Goal: Task Accomplishment & Management: Complete application form

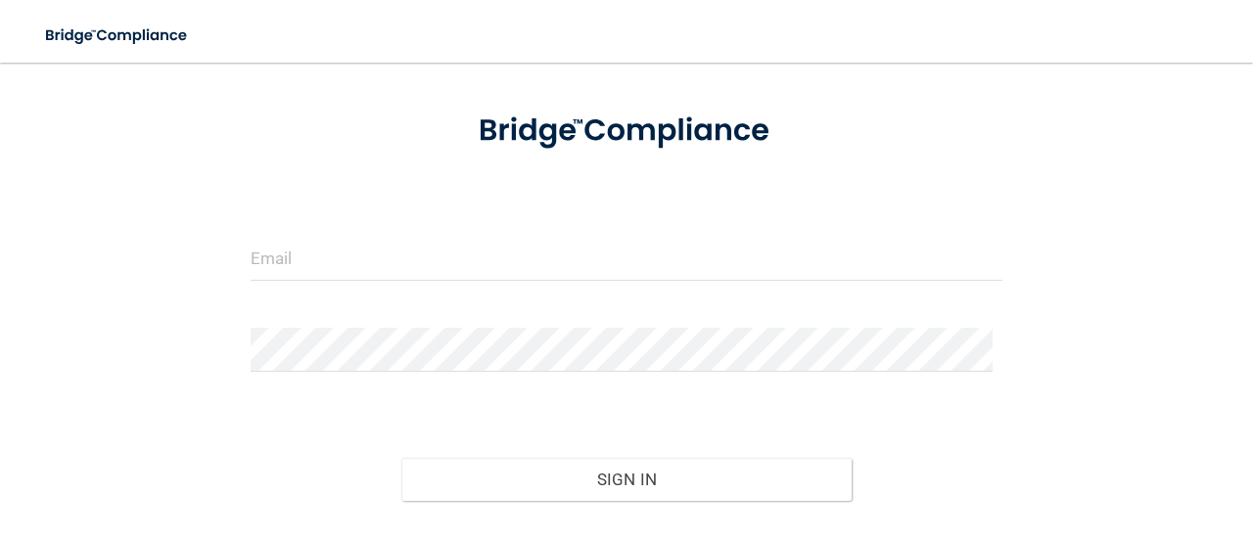
scroll to position [225, 0]
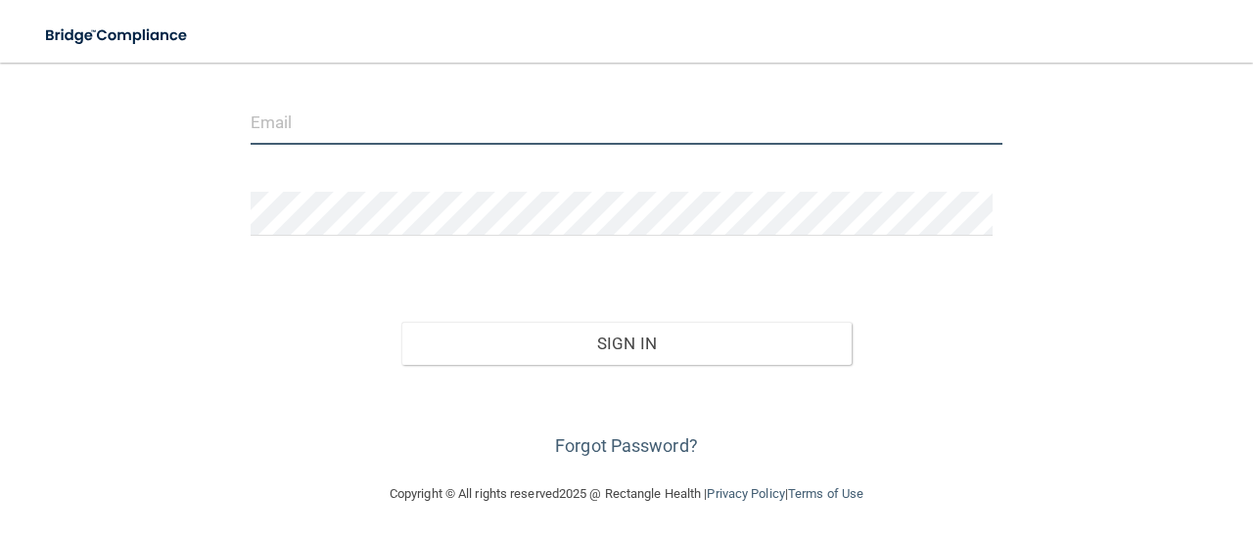
click at [496, 121] on input "email" at bounding box center [627, 123] width 752 height 44
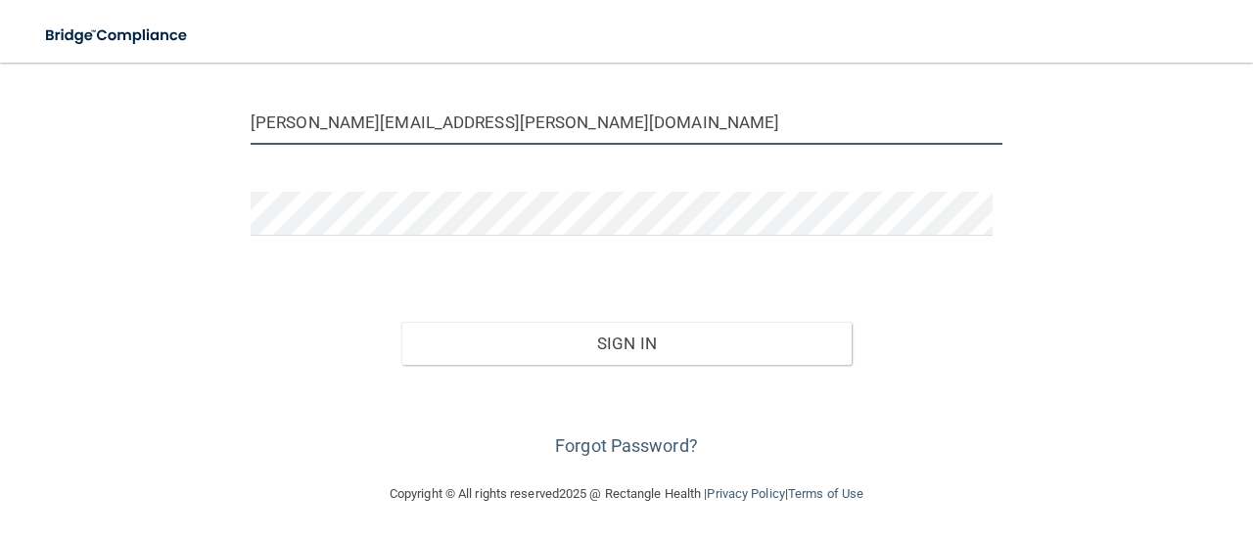
type input "[PERSON_NAME][EMAIL_ADDRESS][PERSON_NAME][DOMAIN_NAME]"
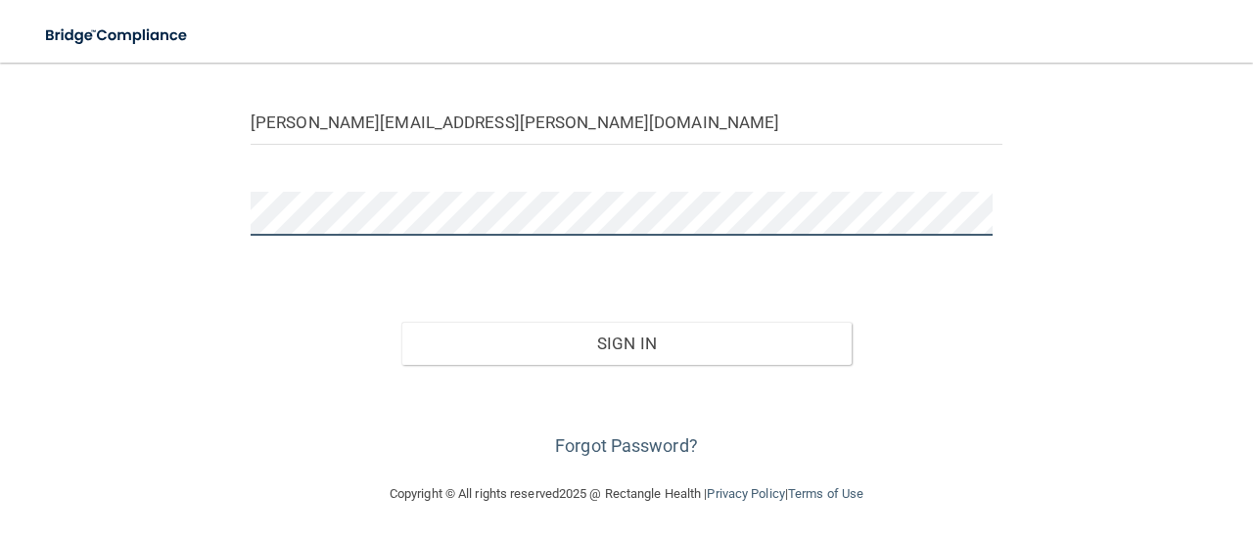
click at [401, 322] on button "Sign In" at bounding box center [626, 343] width 451 height 43
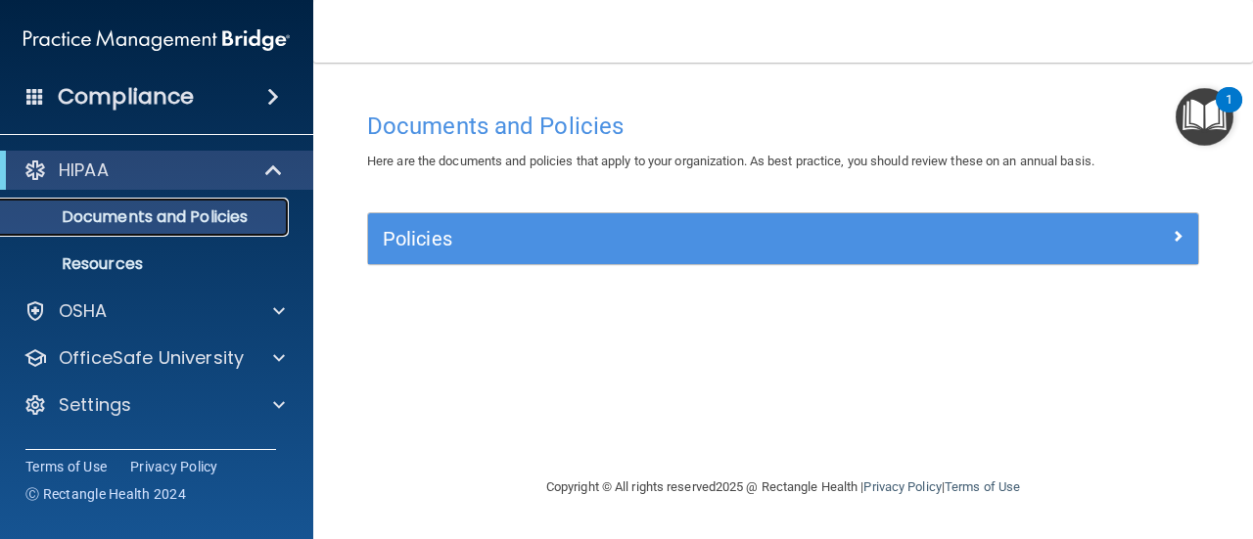
click at [198, 217] on p "Documents and Policies" at bounding box center [146, 217] width 267 height 20
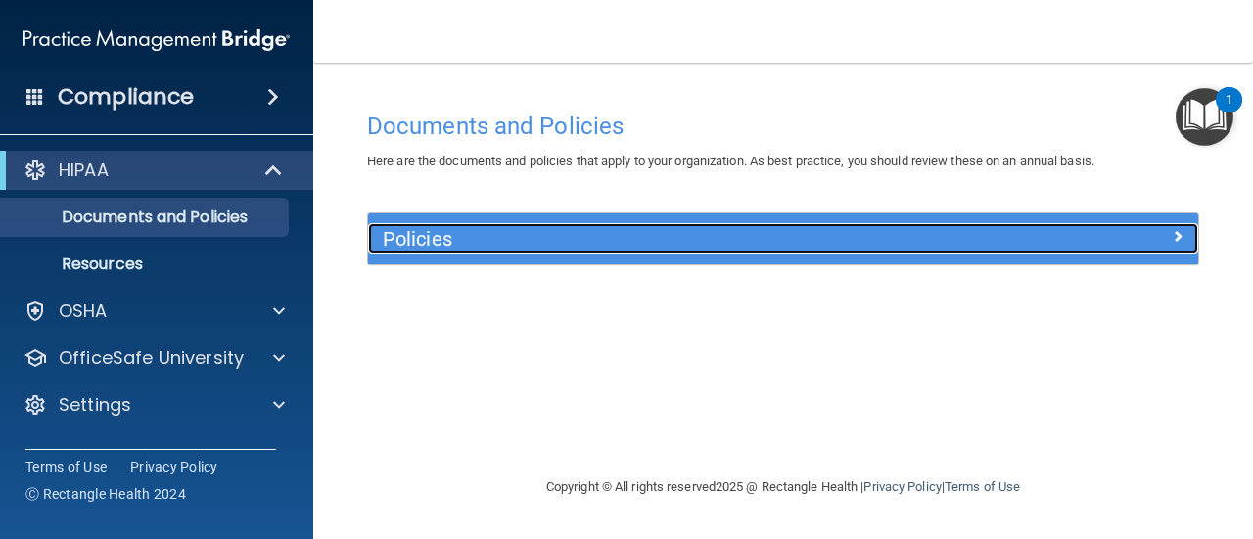
click at [1058, 225] on div at bounding box center [1093, 234] width 207 height 23
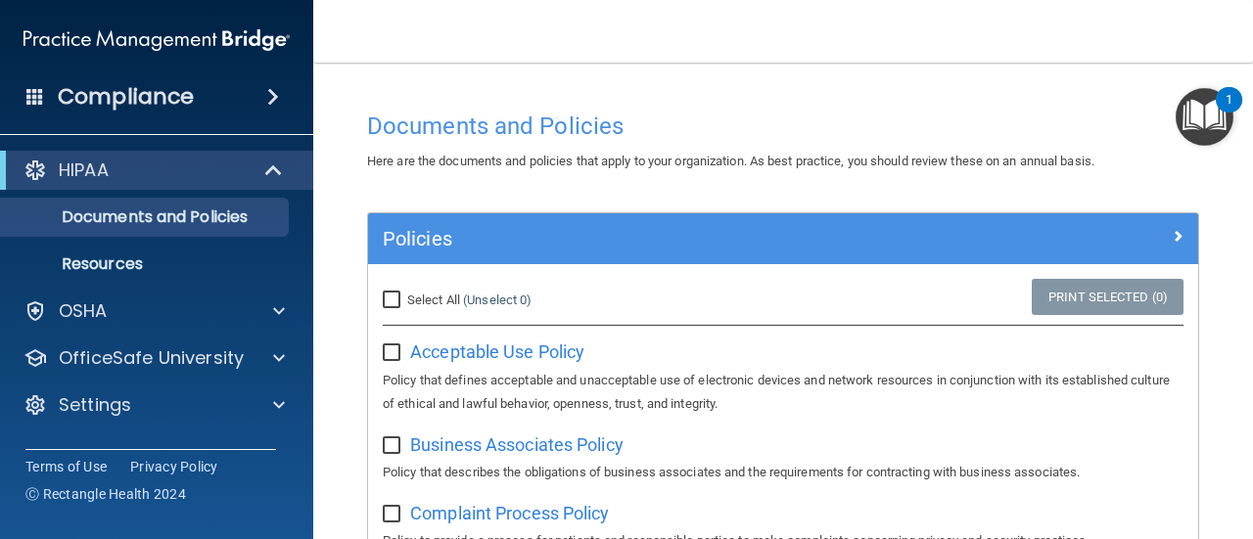
click at [397, 297] on input "Select All (Unselect 0) Unselect All" at bounding box center [394, 301] width 23 height 16
checkbox input "true"
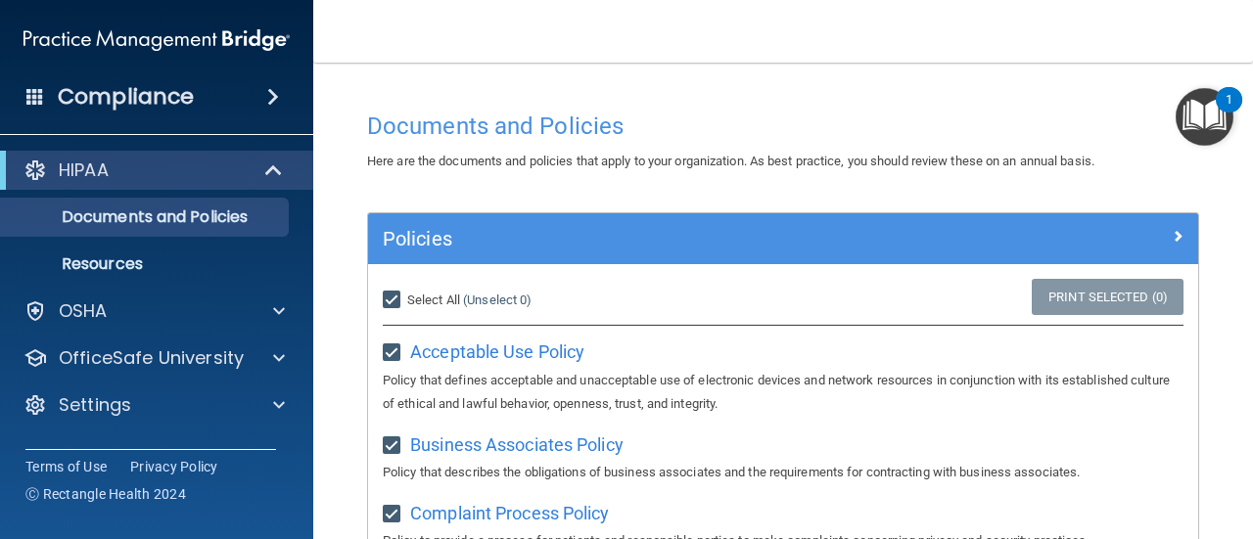
checkbox input "true"
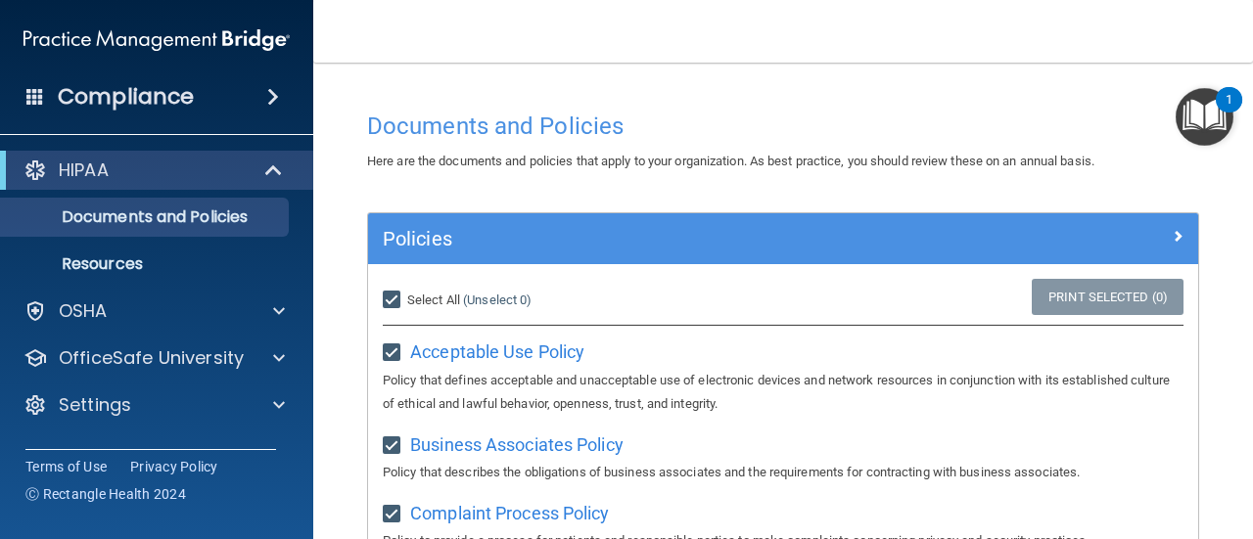
checkbox input "true"
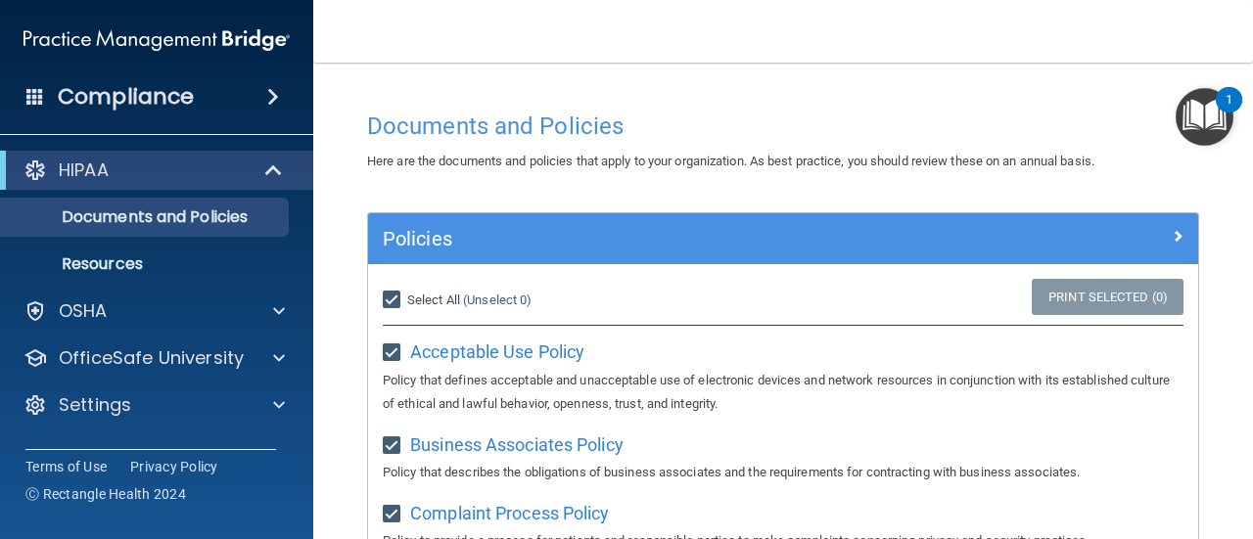
checkbox input "true"
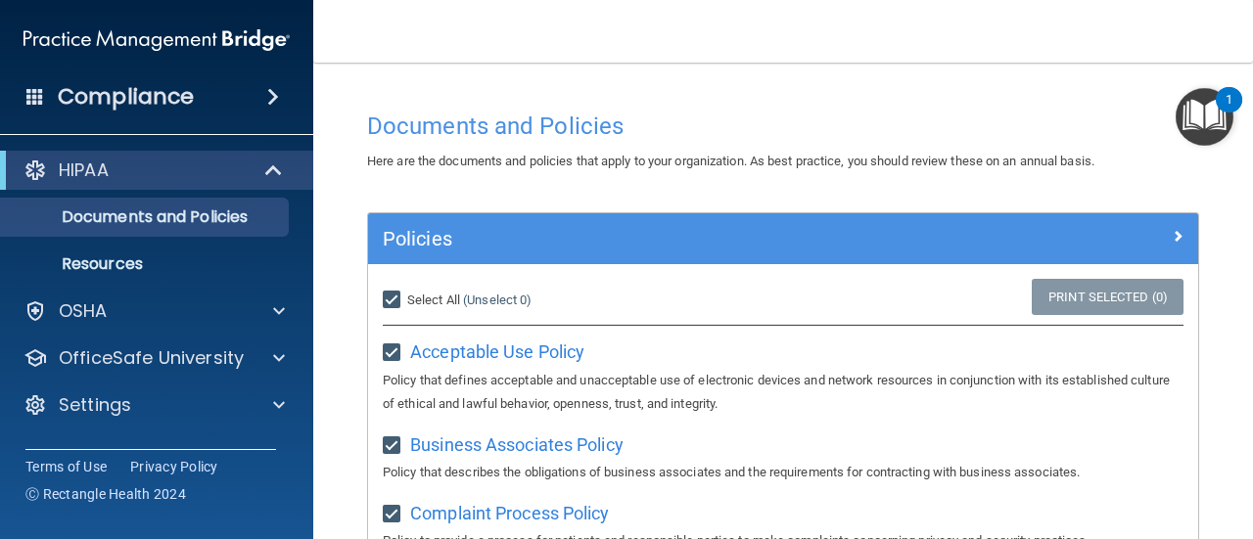
checkbox input "true"
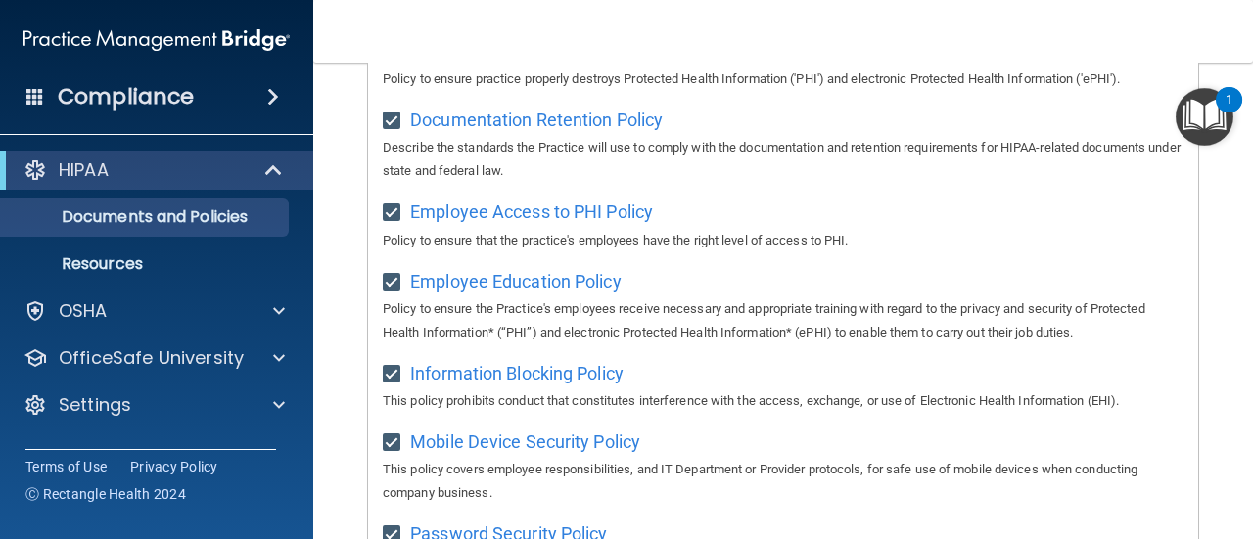
scroll to position [41, 0]
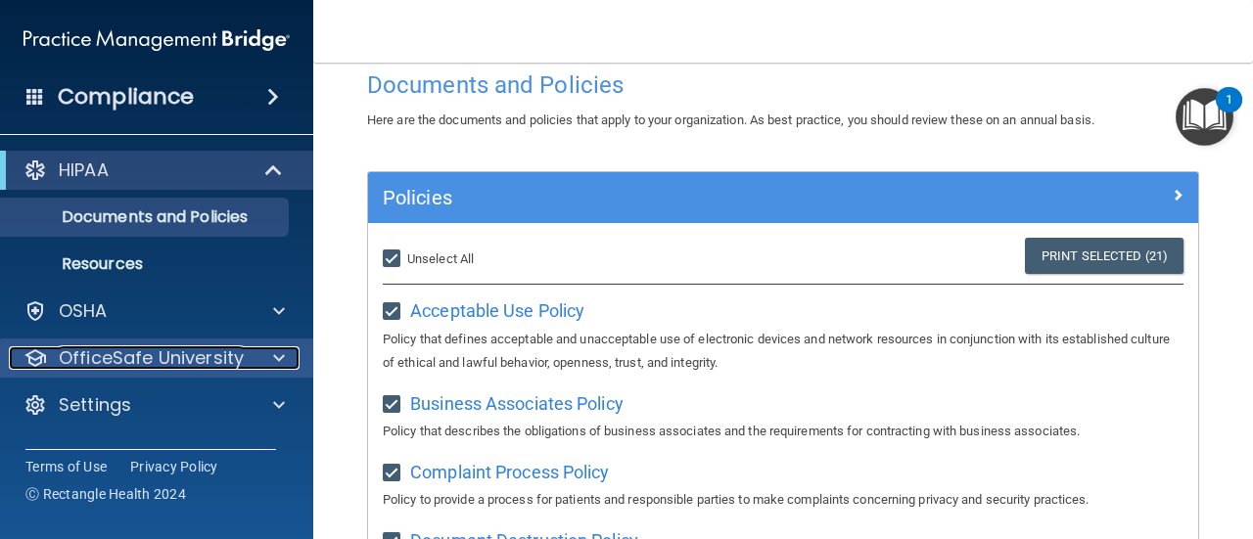
click at [270, 355] on div at bounding box center [275, 357] width 49 height 23
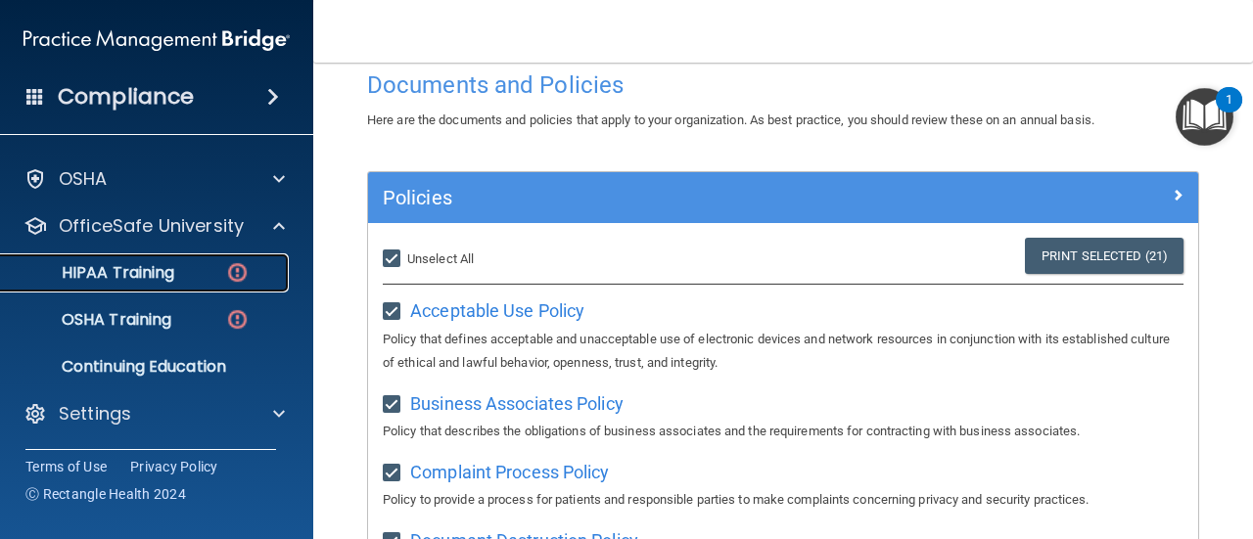
click at [141, 272] on p "HIPAA Training" at bounding box center [93, 273] width 161 height 20
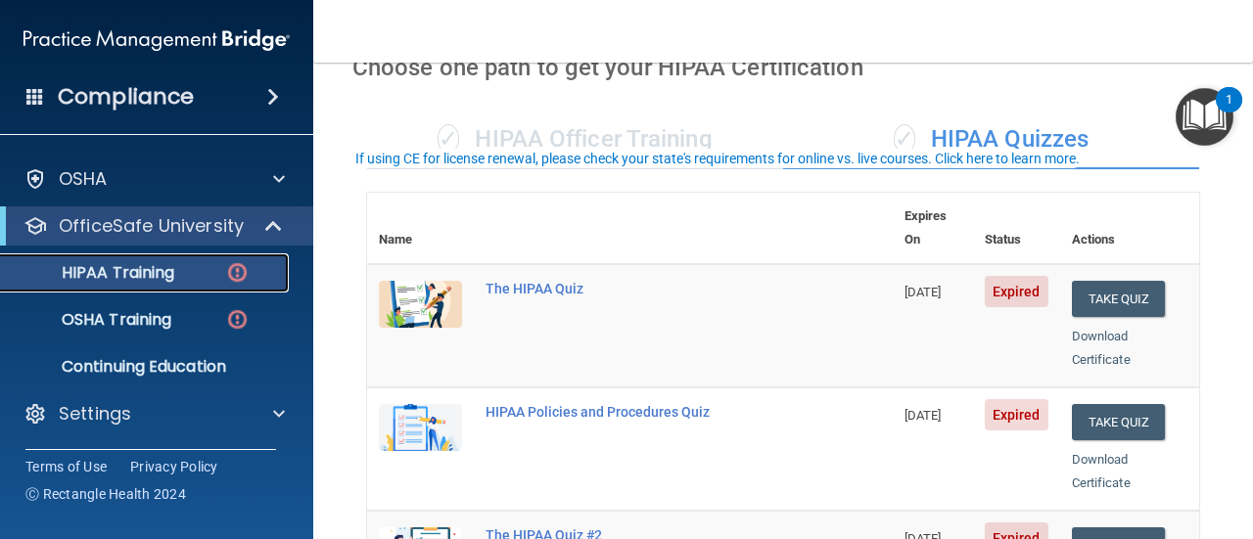
scroll to position [139, 0]
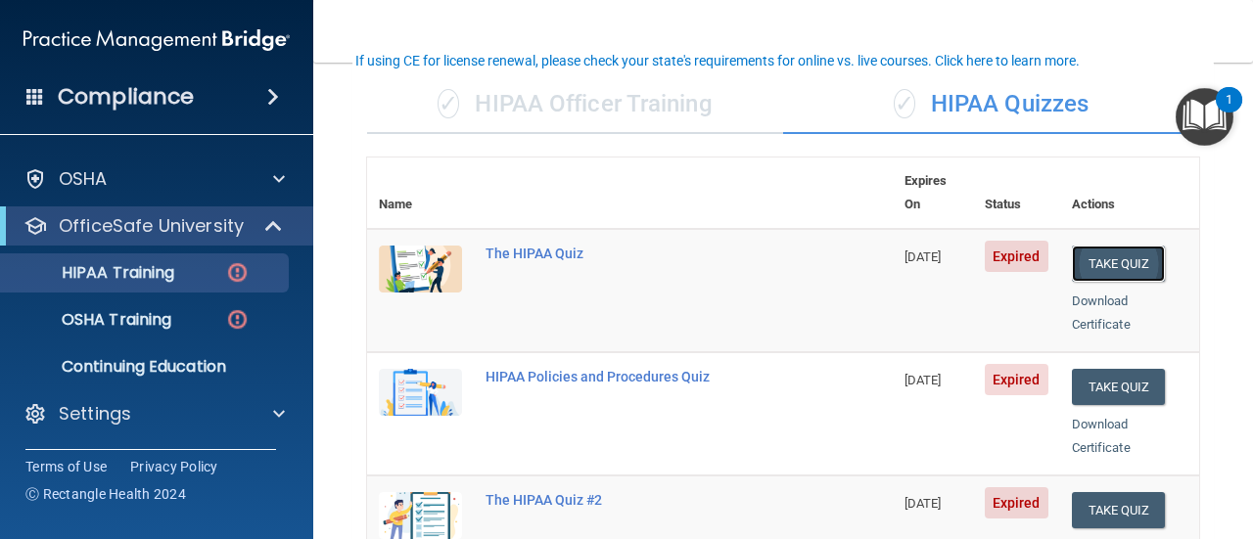
click at [1111, 246] on button "Take Quiz" at bounding box center [1119, 264] width 94 height 36
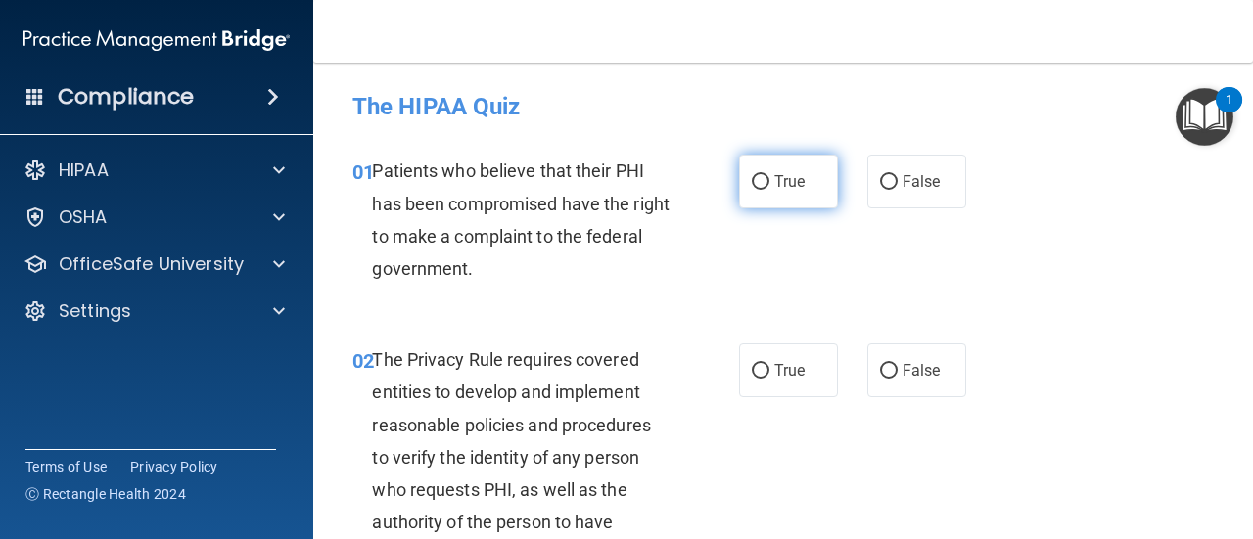
click at [790, 182] on span "True" at bounding box center [789, 181] width 30 height 19
click at [769, 182] on input "True" at bounding box center [761, 182] width 18 height 15
radio input "true"
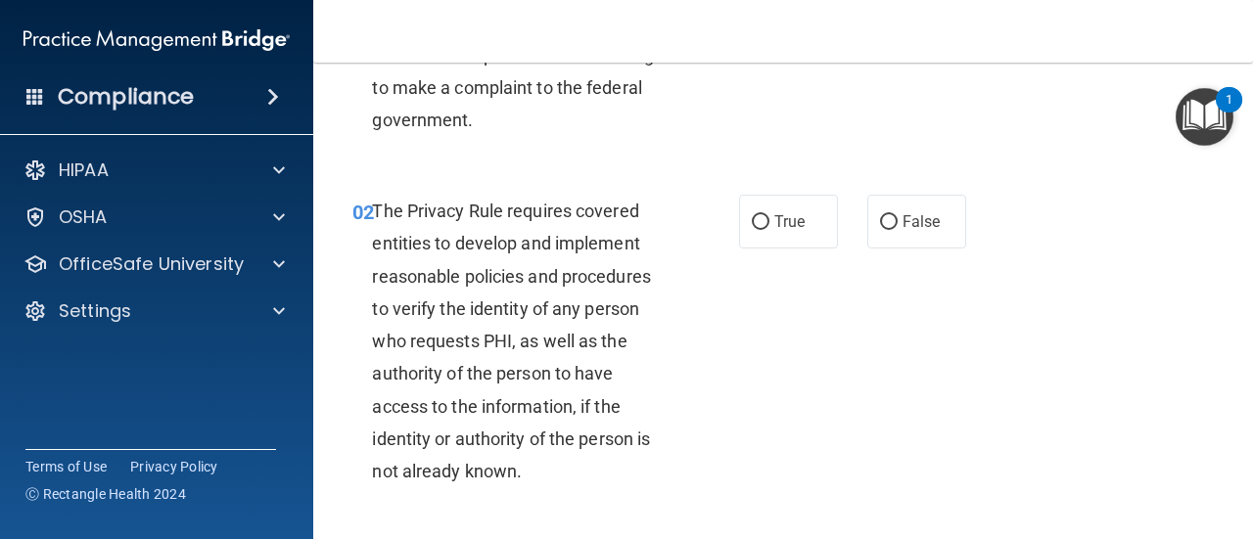
scroll to position [196, 0]
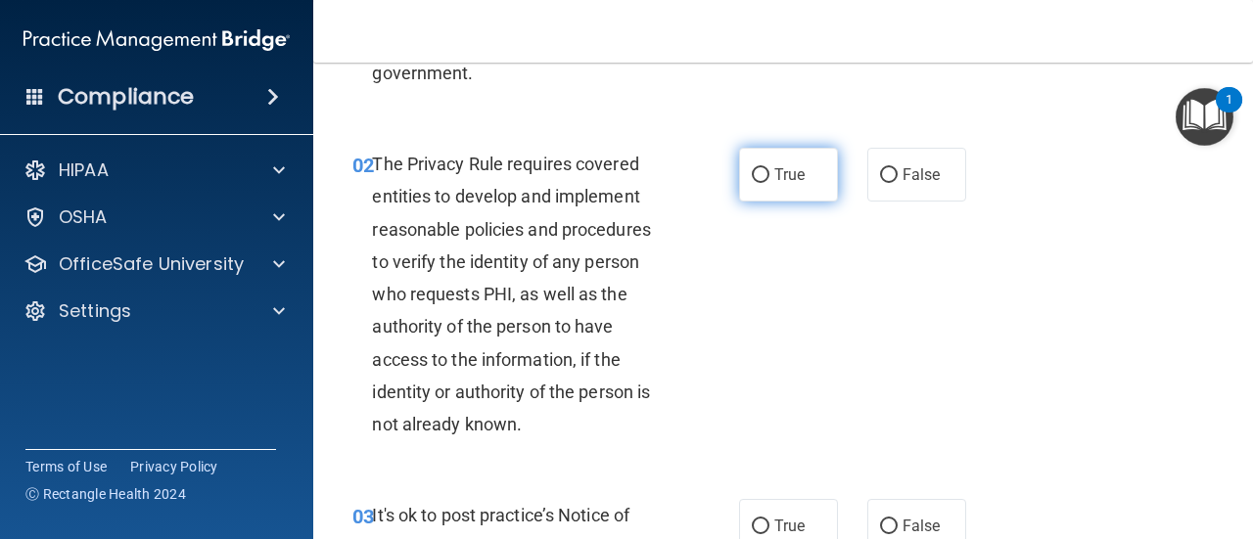
click at [798, 183] on label "True" at bounding box center [788, 175] width 99 height 54
click at [769, 183] on input "True" at bounding box center [761, 175] width 18 height 15
radio input "true"
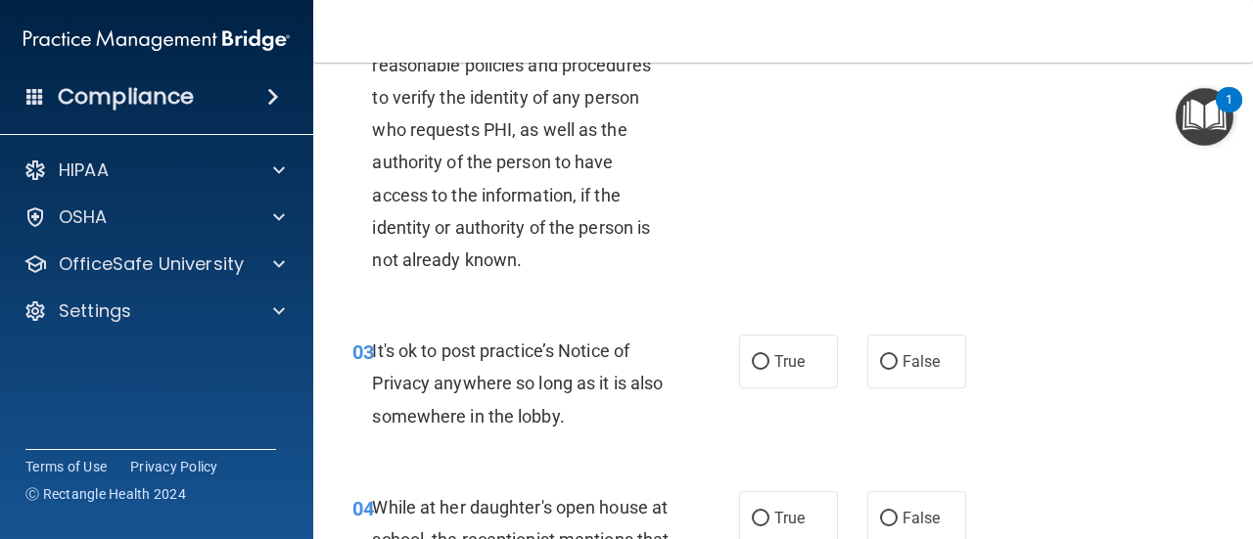
scroll to position [391, 0]
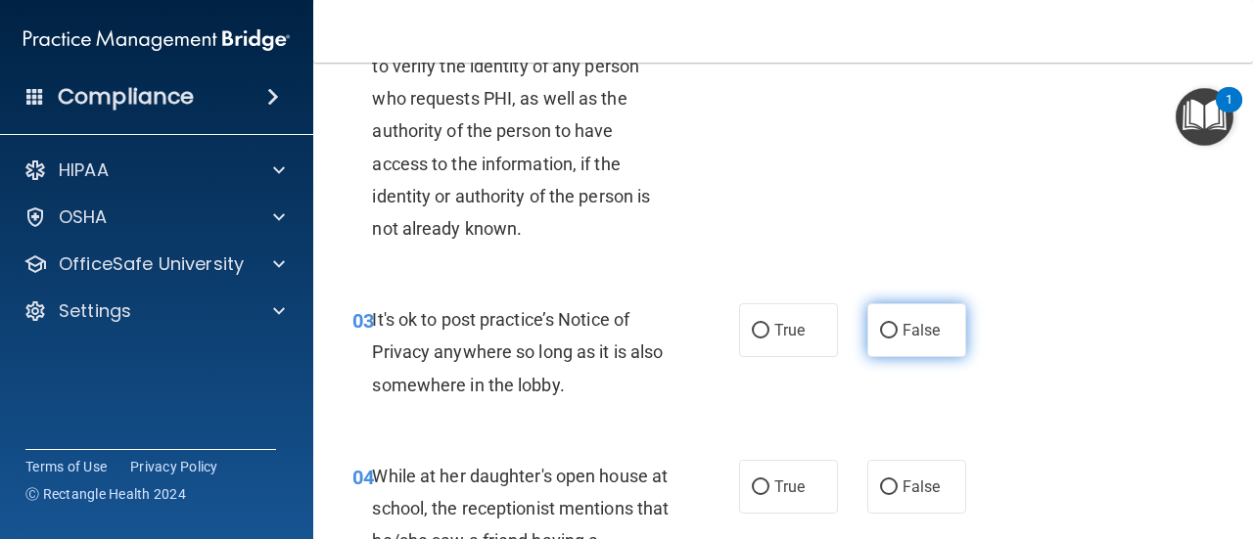
click at [920, 349] on label "False" at bounding box center [916, 330] width 99 height 54
click at [897, 339] on input "False" at bounding box center [889, 331] width 18 height 15
radio input "true"
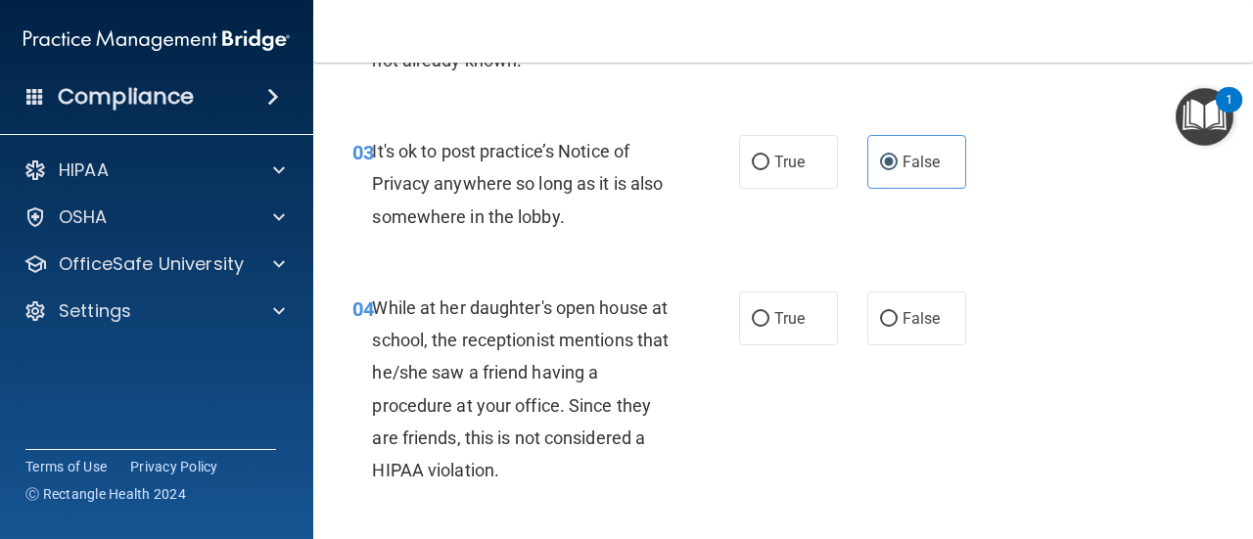
scroll to position [587, 0]
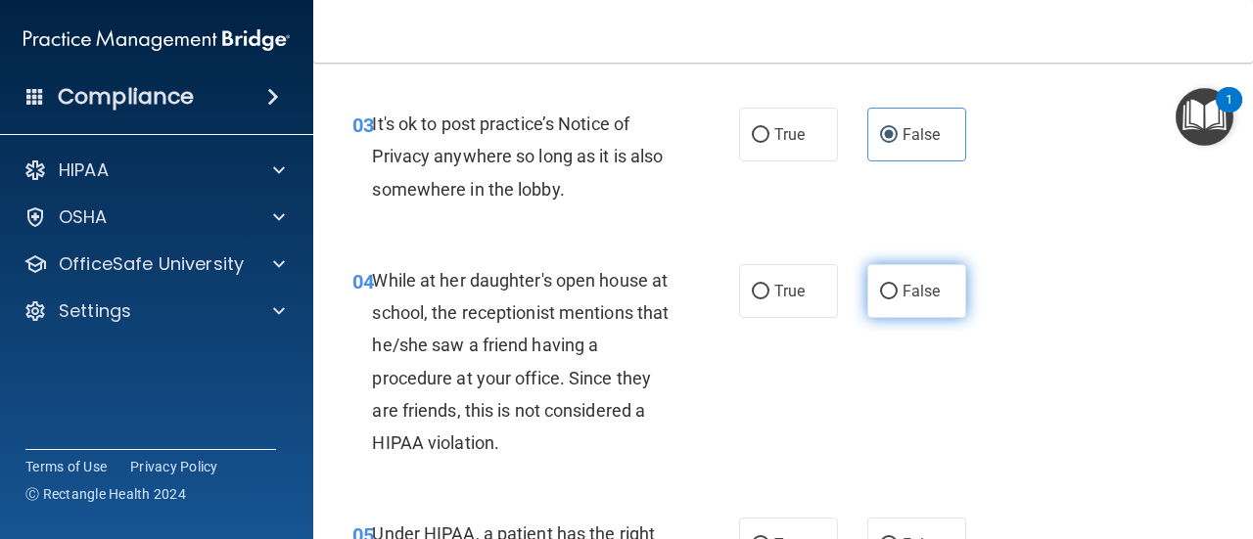
click at [921, 295] on span "False" at bounding box center [921, 291] width 38 height 19
click at [897, 295] on input "False" at bounding box center [889, 292] width 18 height 15
radio input "true"
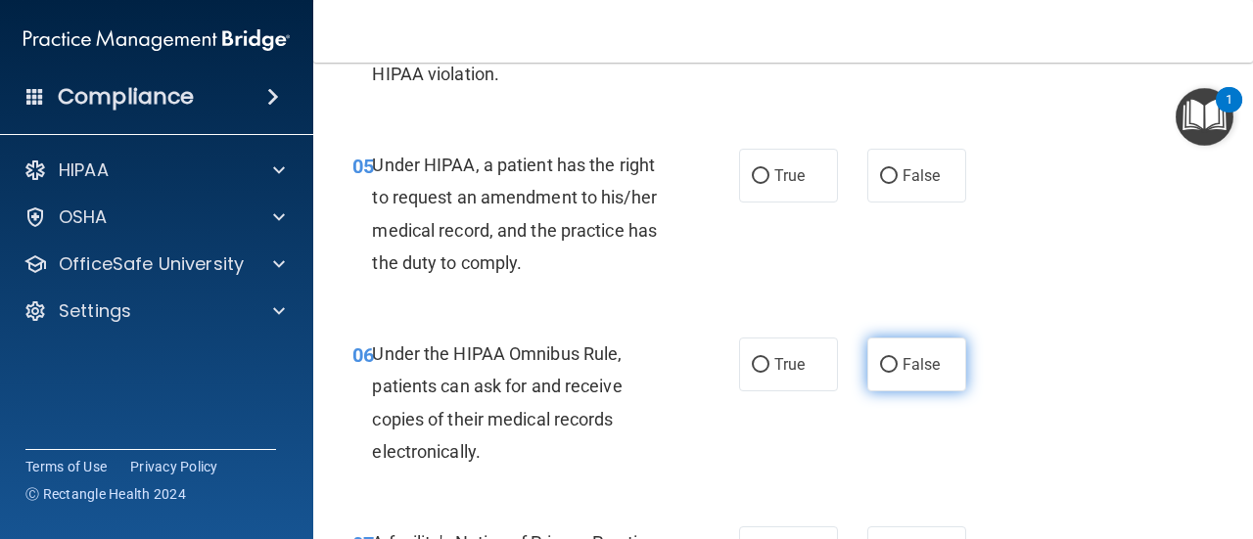
scroll to position [979, 0]
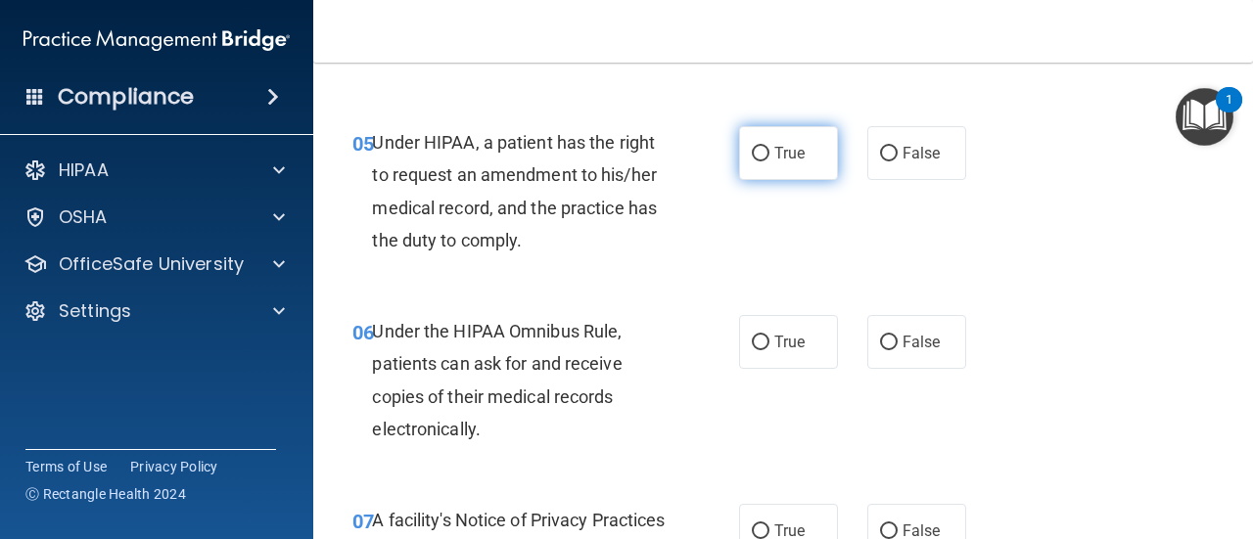
click at [795, 159] on span "True" at bounding box center [789, 153] width 30 height 19
click at [769, 159] on input "True" at bounding box center [761, 154] width 18 height 15
radio input "true"
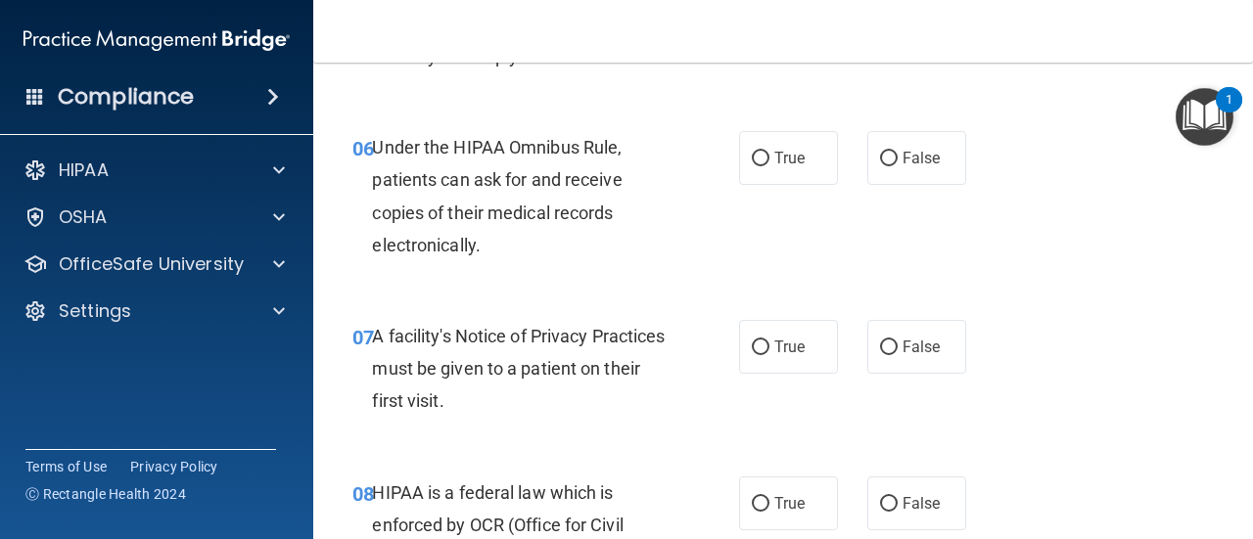
scroll to position [1174, 0]
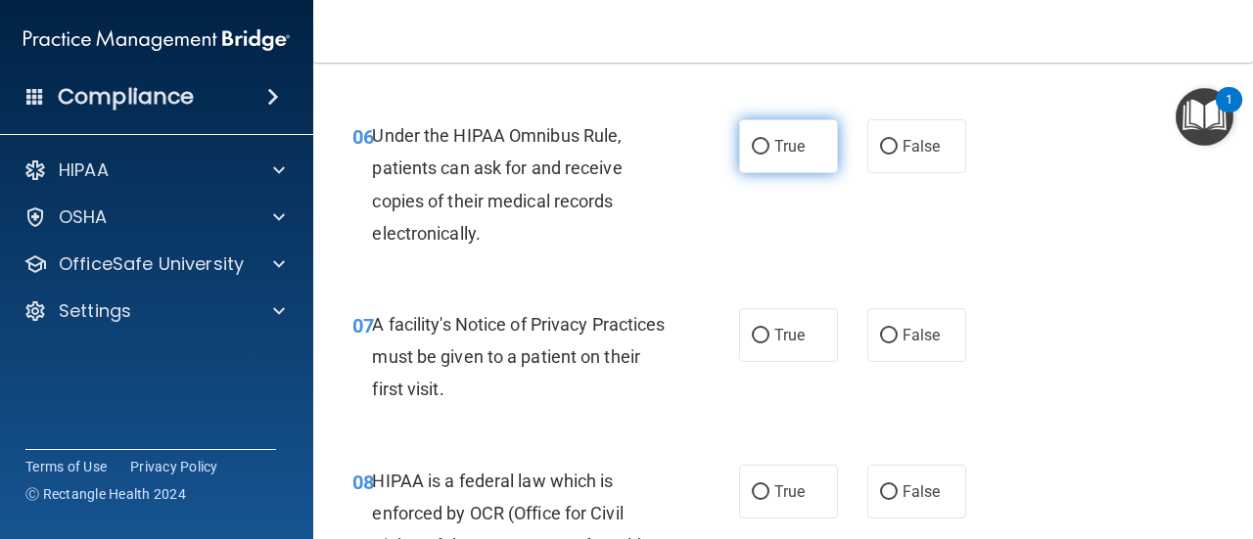
click at [800, 160] on label "True" at bounding box center [788, 146] width 99 height 54
click at [769, 155] on input "True" at bounding box center [761, 147] width 18 height 15
radio input "true"
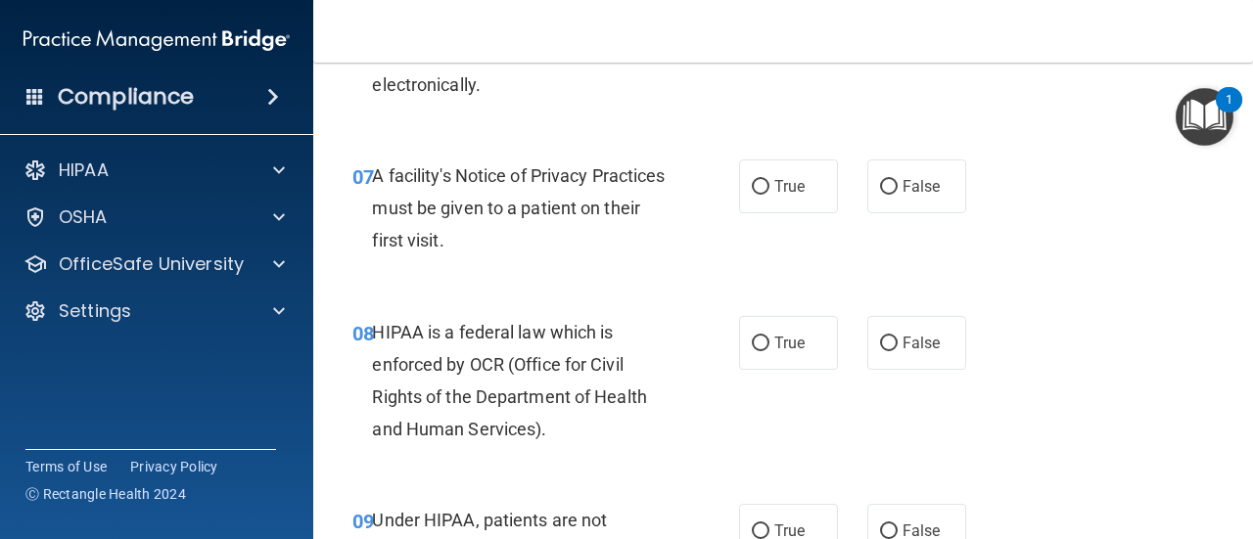
scroll to position [1370, 0]
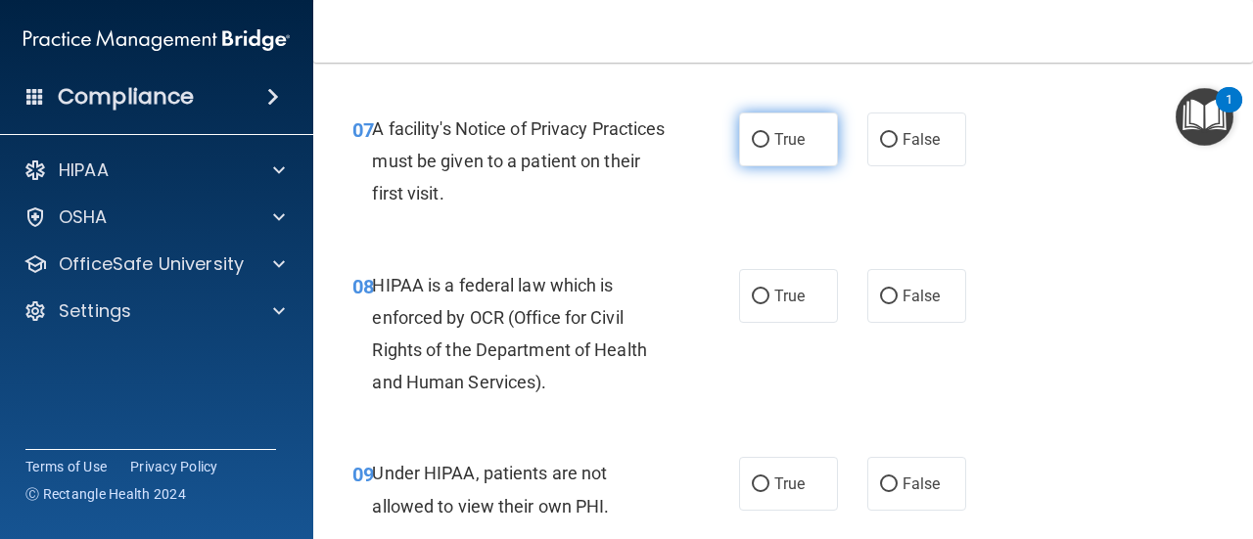
click at [792, 159] on label "True" at bounding box center [788, 140] width 99 height 54
click at [769, 148] on input "True" at bounding box center [761, 140] width 18 height 15
radio input "true"
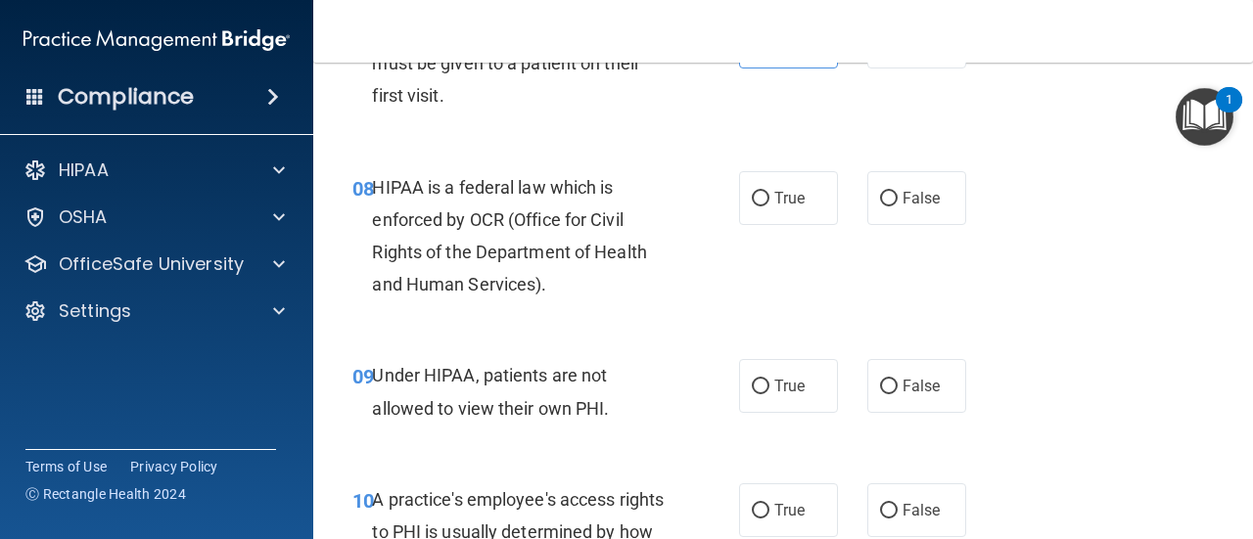
scroll to position [1566, 0]
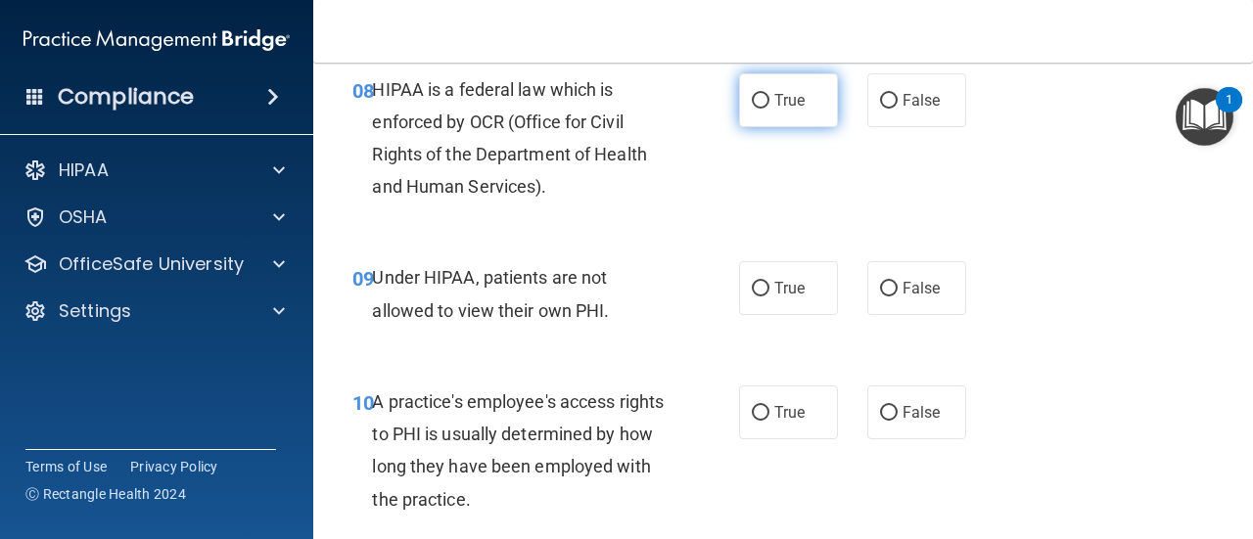
click at [799, 106] on label "True" at bounding box center [788, 100] width 99 height 54
click at [769, 106] on input "True" at bounding box center [761, 101] width 18 height 15
radio input "true"
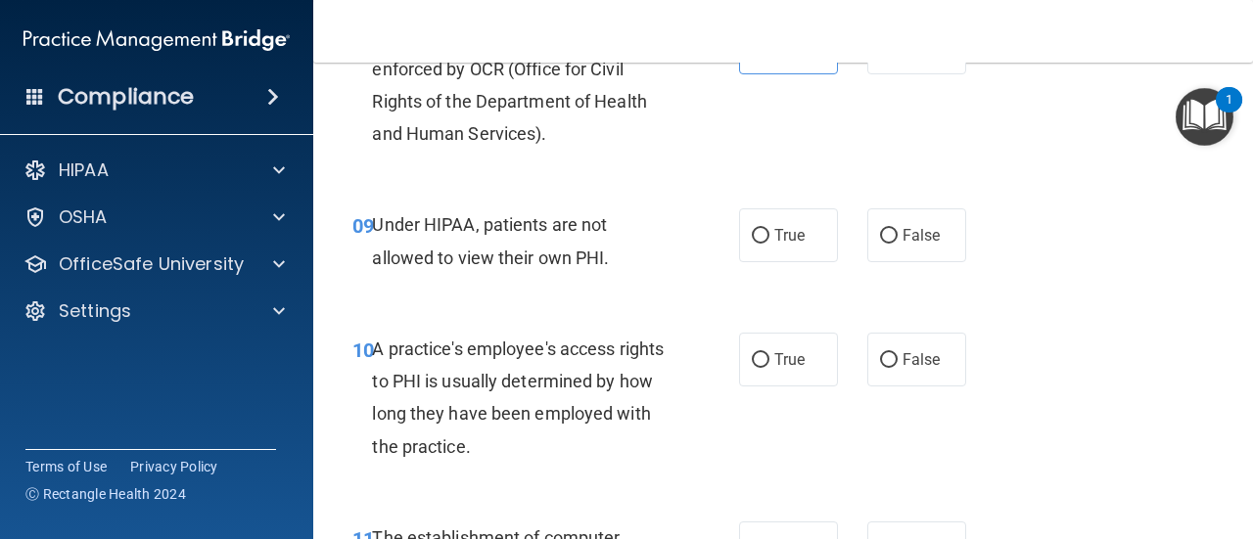
scroll to position [1664, 0]
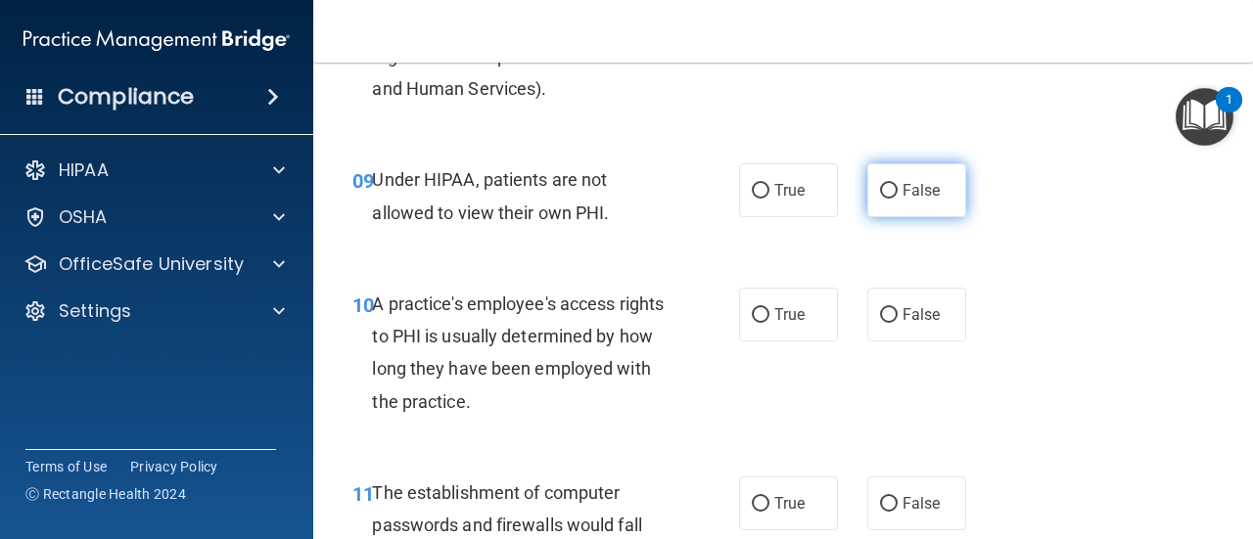
click at [908, 202] on label "False" at bounding box center [916, 190] width 99 height 54
click at [897, 199] on input "False" at bounding box center [889, 191] width 18 height 15
radio input "true"
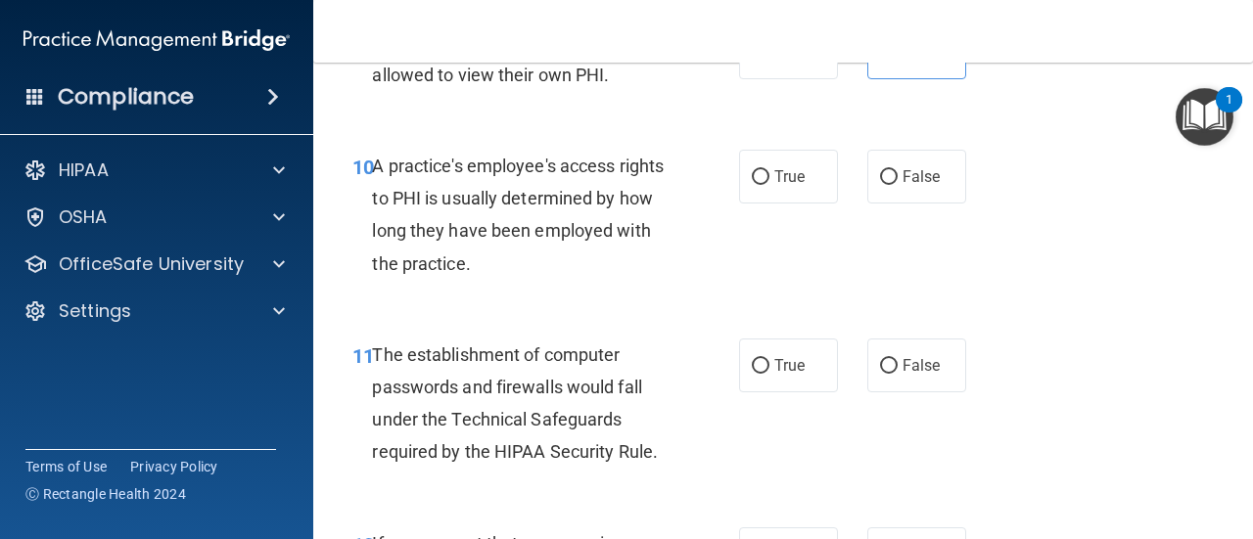
scroll to position [1859, 0]
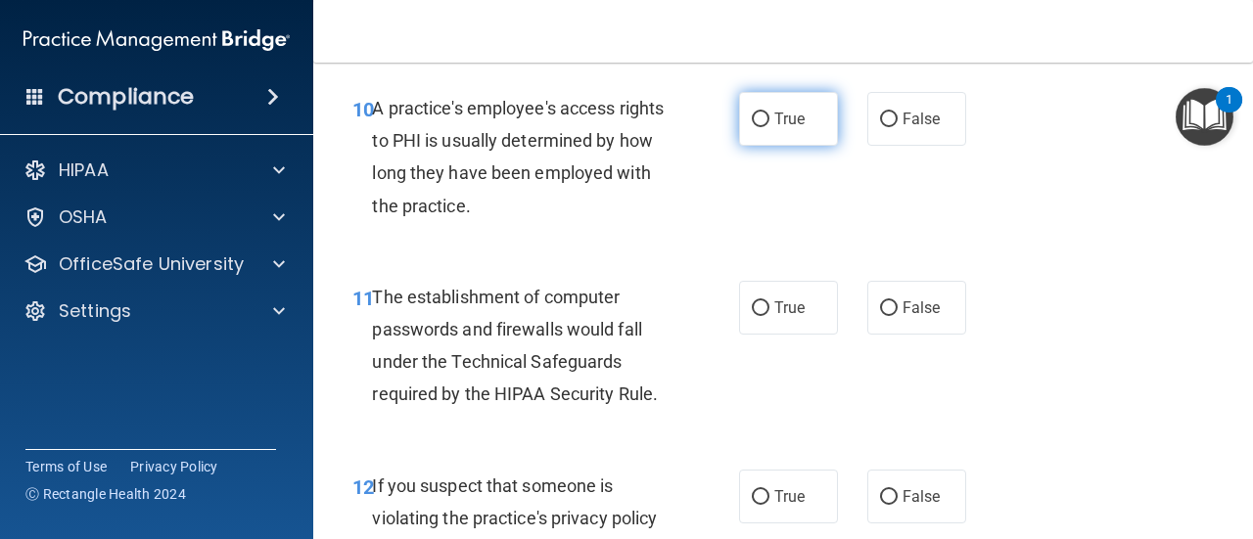
click at [788, 130] on label "True" at bounding box center [788, 119] width 99 height 54
click at [769, 127] on input "True" at bounding box center [761, 120] width 18 height 15
radio input "true"
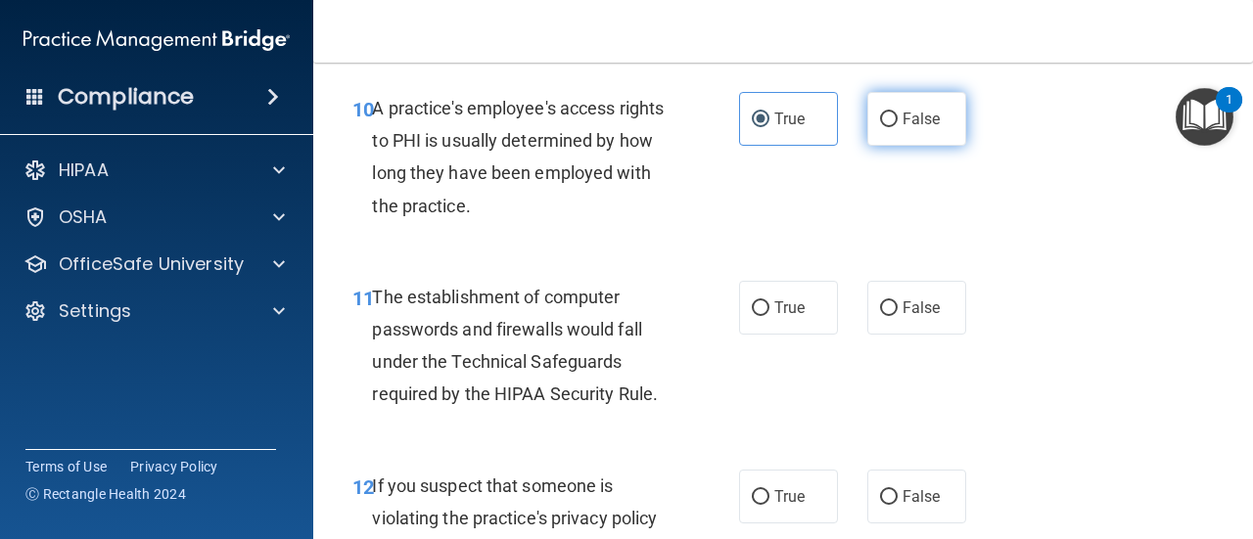
click at [922, 121] on span "False" at bounding box center [921, 119] width 38 height 19
click at [897, 121] on input "False" at bounding box center [889, 120] width 18 height 15
radio input "true"
radio input "false"
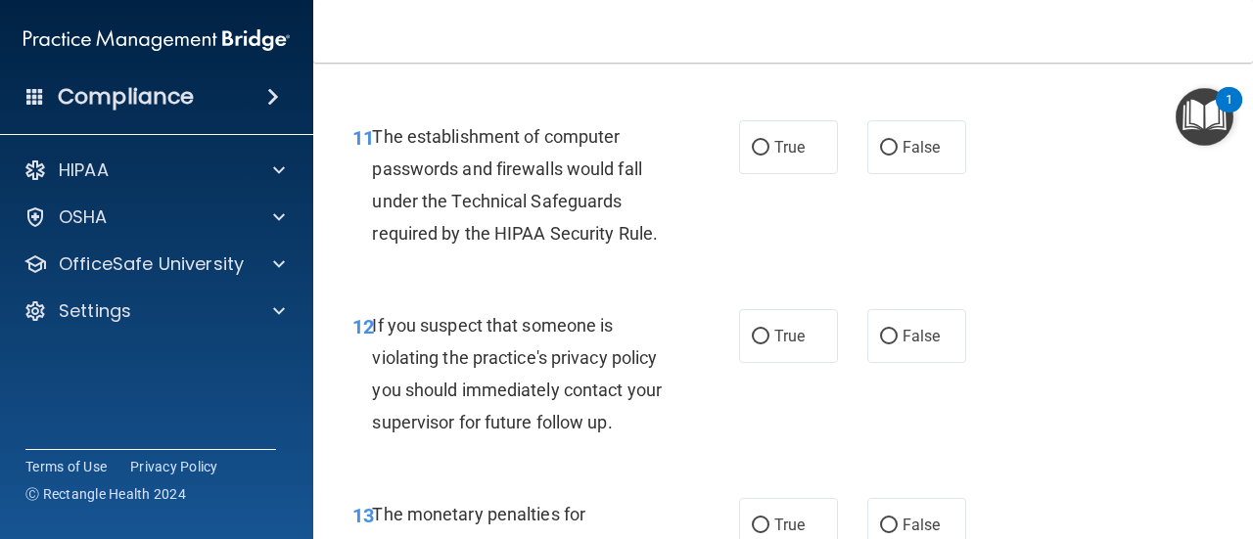
scroll to position [2055, 0]
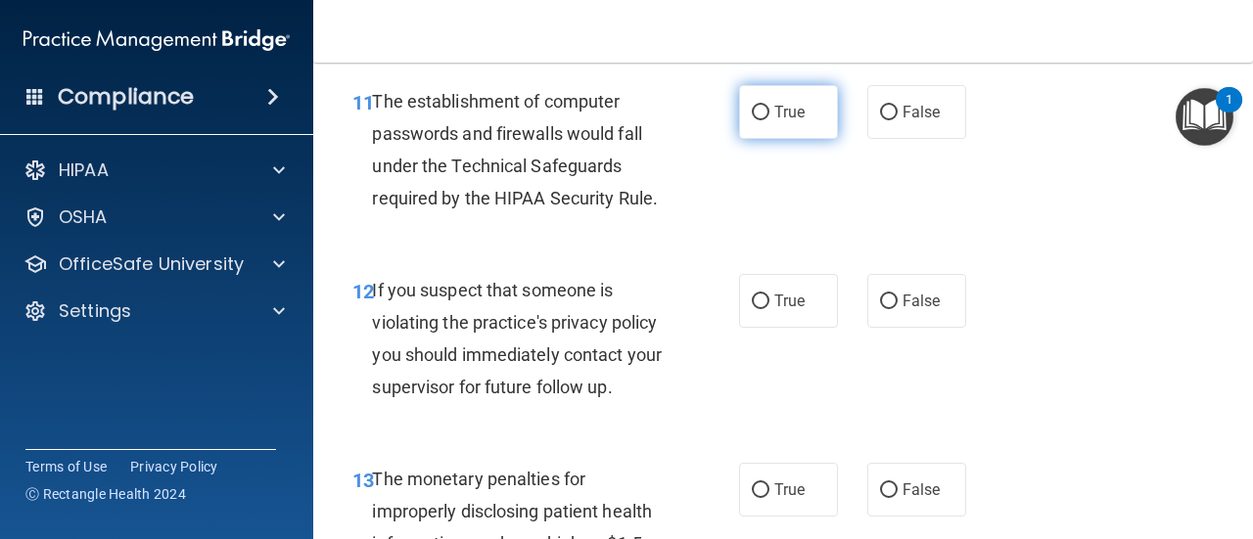
click at [805, 122] on label "True" at bounding box center [788, 112] width 99 height 54
click at [769, 120] on input "True" at bounding box center [761, 113] width 18 height 15
radio input "true"
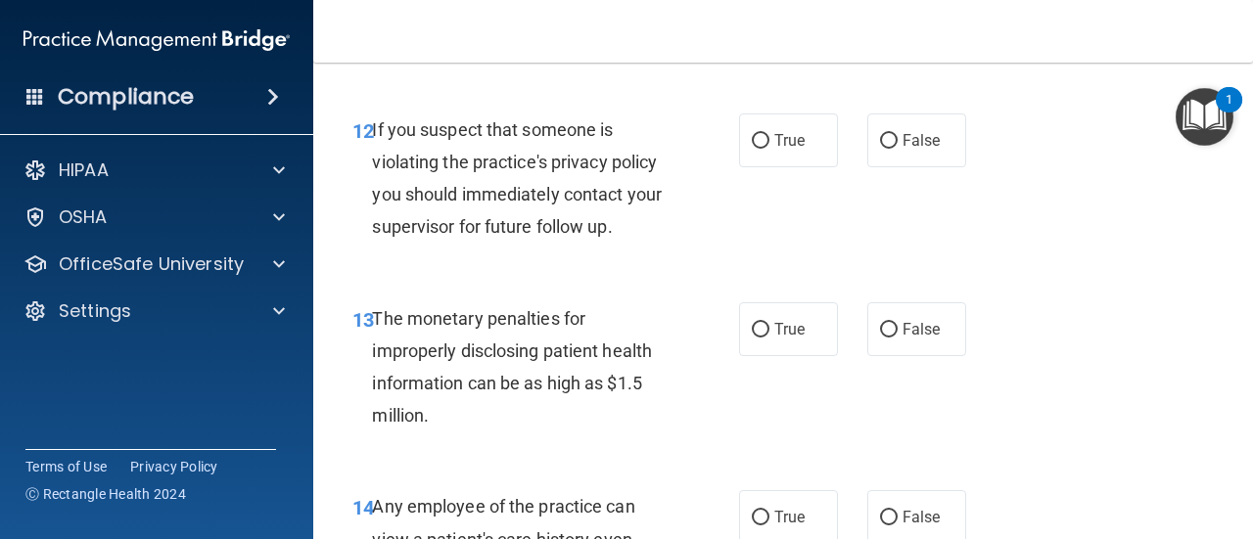
scroll to position [2251, 0]
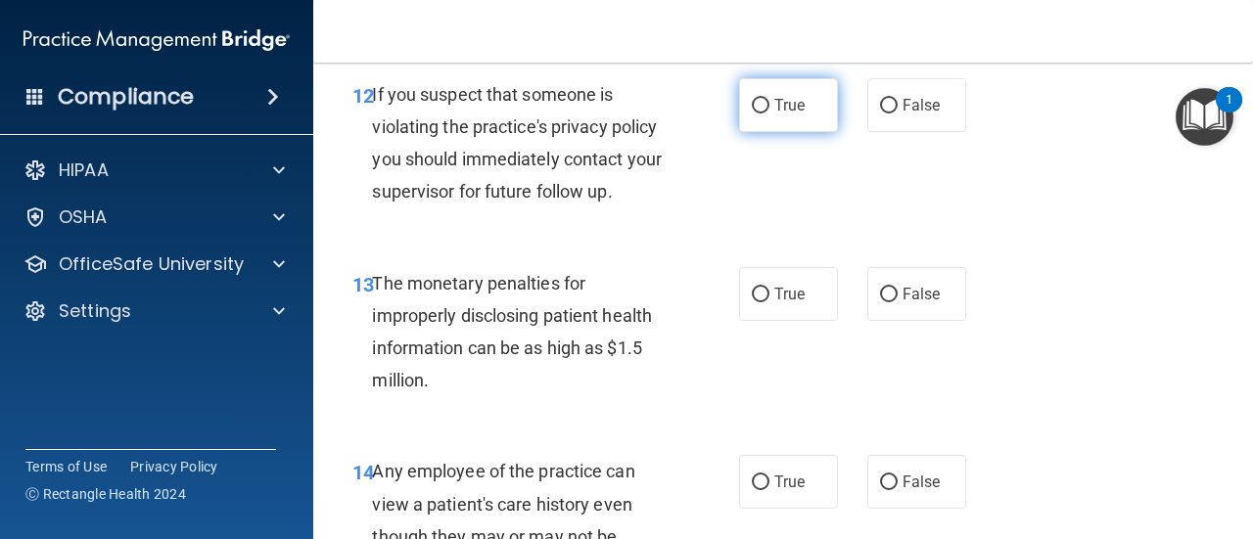
click at [796, 108] on span "True" at bounding box center [789, 105] width 30 height 19
click at [769, 108] on input "True" at bounding box center [761, 106] width 18 height 15
radio input "true"
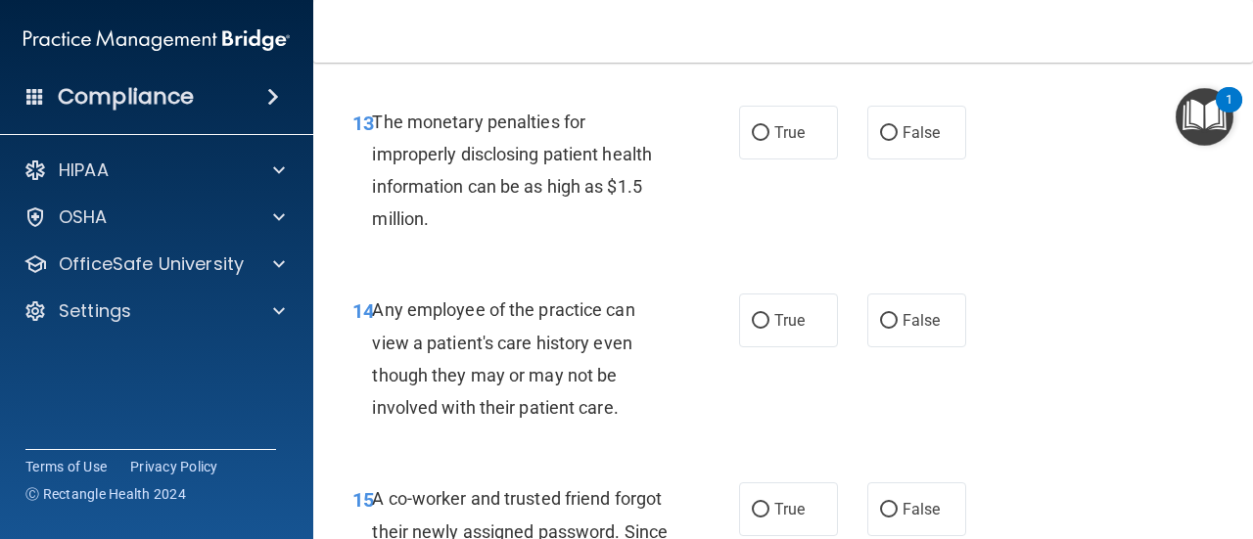
scroll to position [2446, 0]
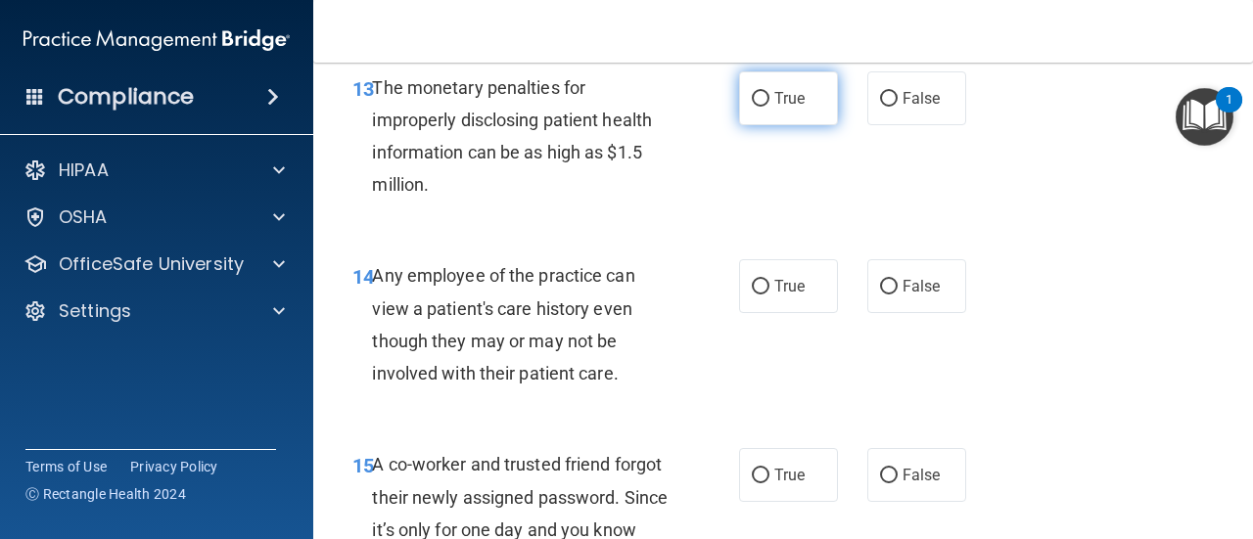
click at [776, 117] on label "True" at bounding box center [788, 98] width 99 height 54
click at [769, 107] on input "True" at bounding box center [761, 99] width 18 height 15
radio input "true"
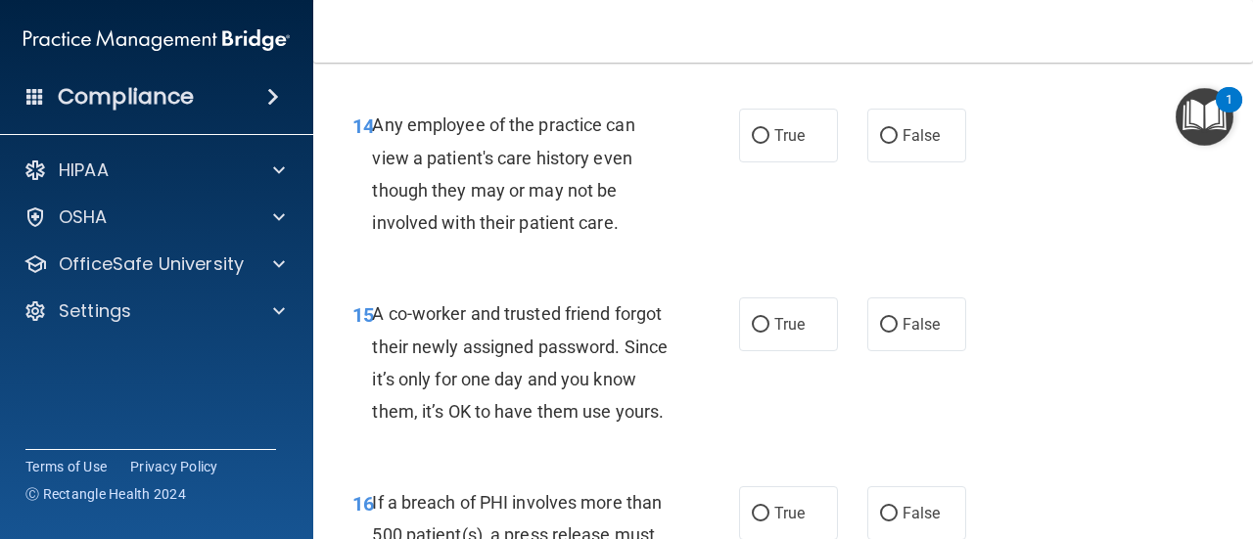
scroll to position [2642, 0]
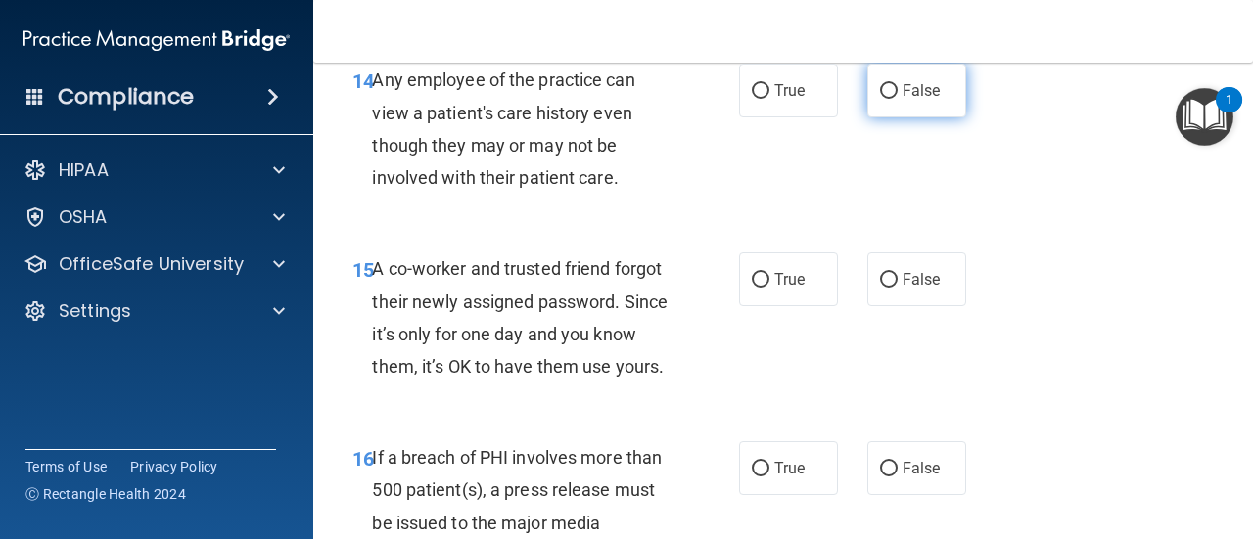
click at [893, 79] on label "False" at bounding box center [916, 91] width 99 height 54
click at [893, 84] on input "False" at bounding box center [889, 91] width 18 height 15
radio input "true"
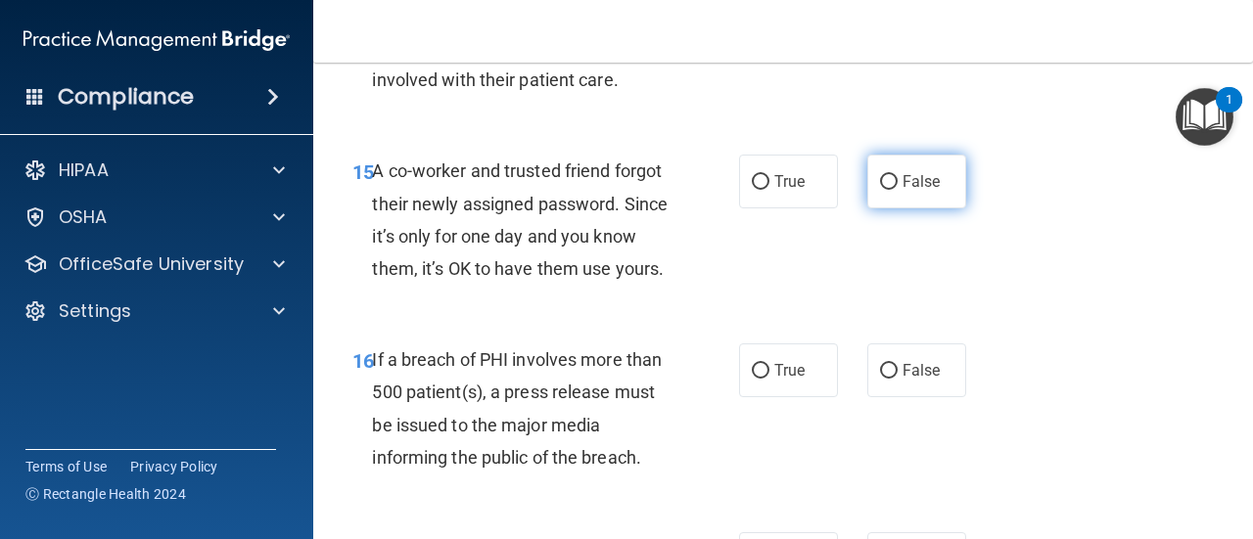
click at [889, 181] on label "False" at bounding box center [916, 182] width 99 height 54
click at [889, 181] on input "False" at bounding box center [889, 182] width 18 height 15
radio input "true"
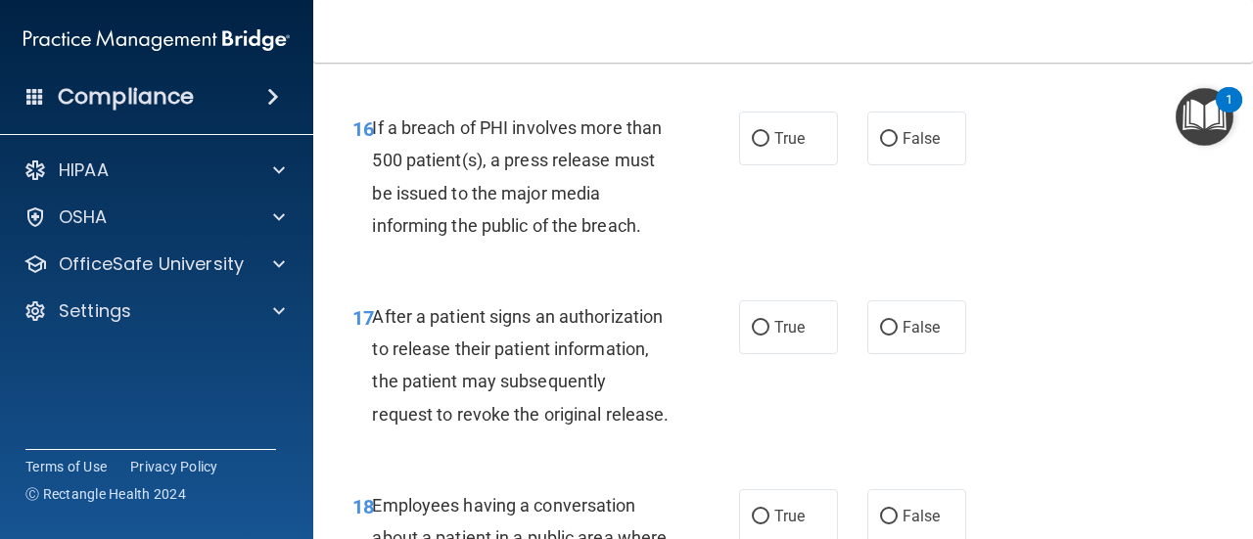
scroll to position [3034, 0]
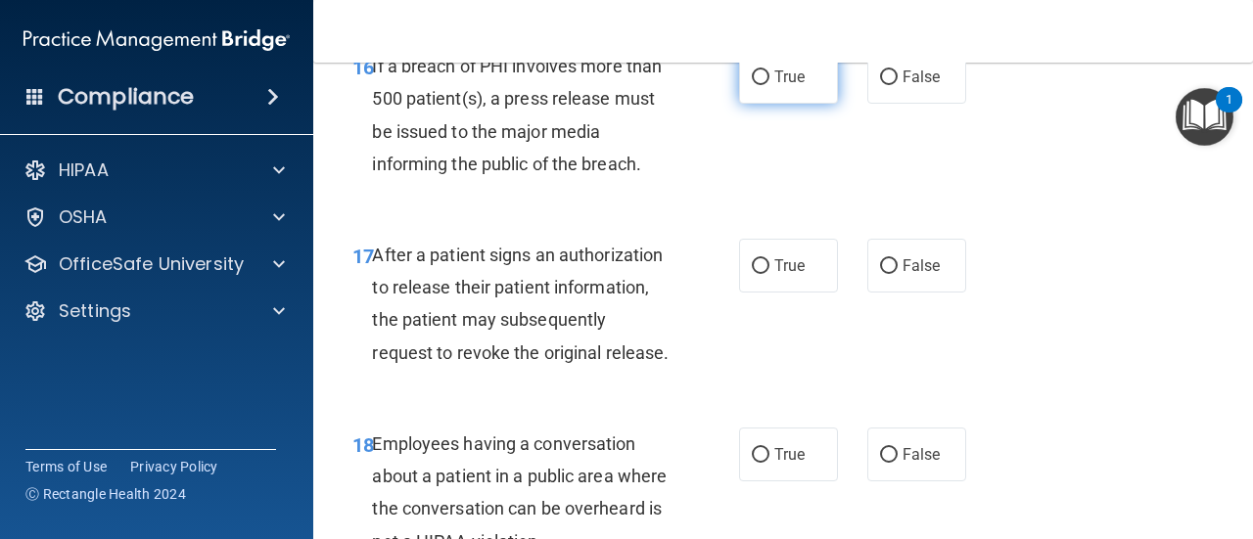
click at [786, 104] on label "True" at bounding box center [788, 77] width 99 height 54
click at [769, 85] on input "True" at bounding box center [761, 77] width 18 height 15
radio input "true"
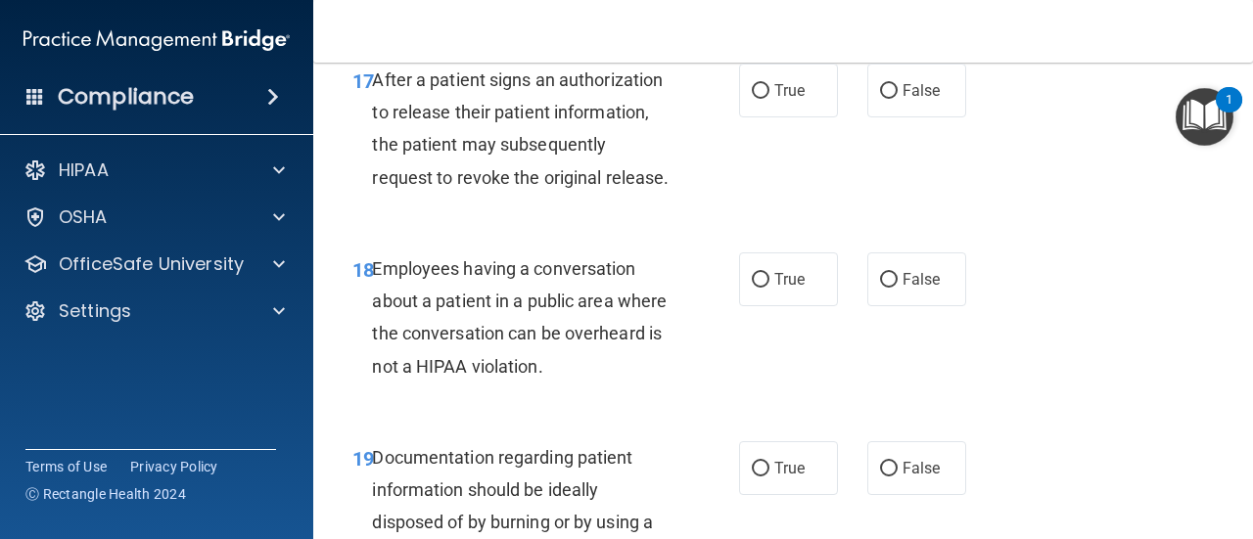
scroll to position [3229, 0]
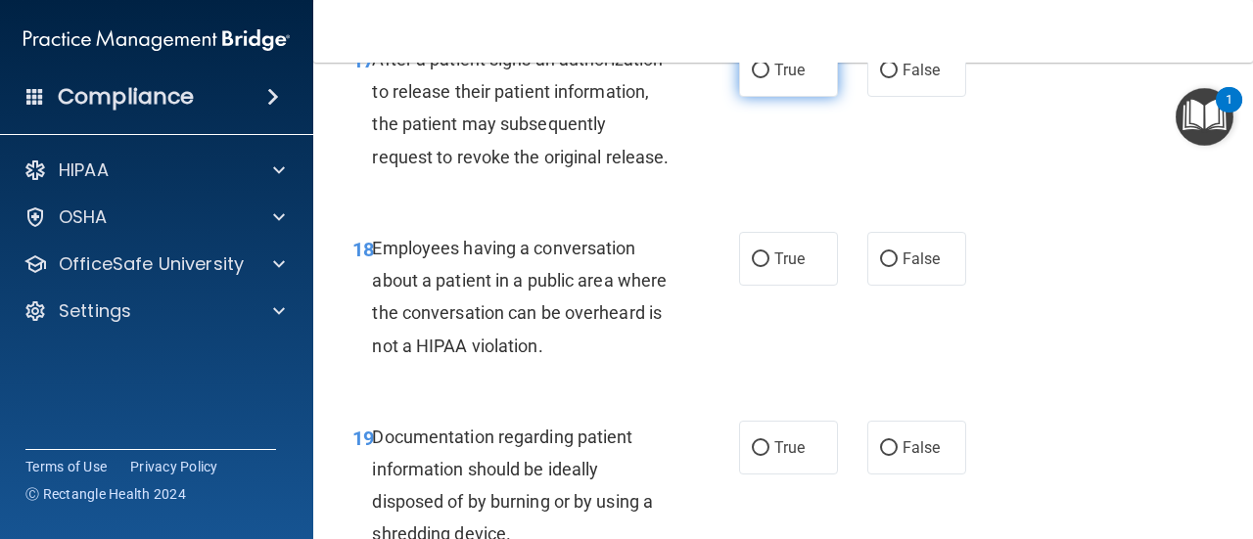
click at [791, 97] on label "True" at bounding box center [788, 70] width 99 height 54
click at [769, 78] on input "True" at bounding box center [761, 71] width 18 height 15
radio input "true"
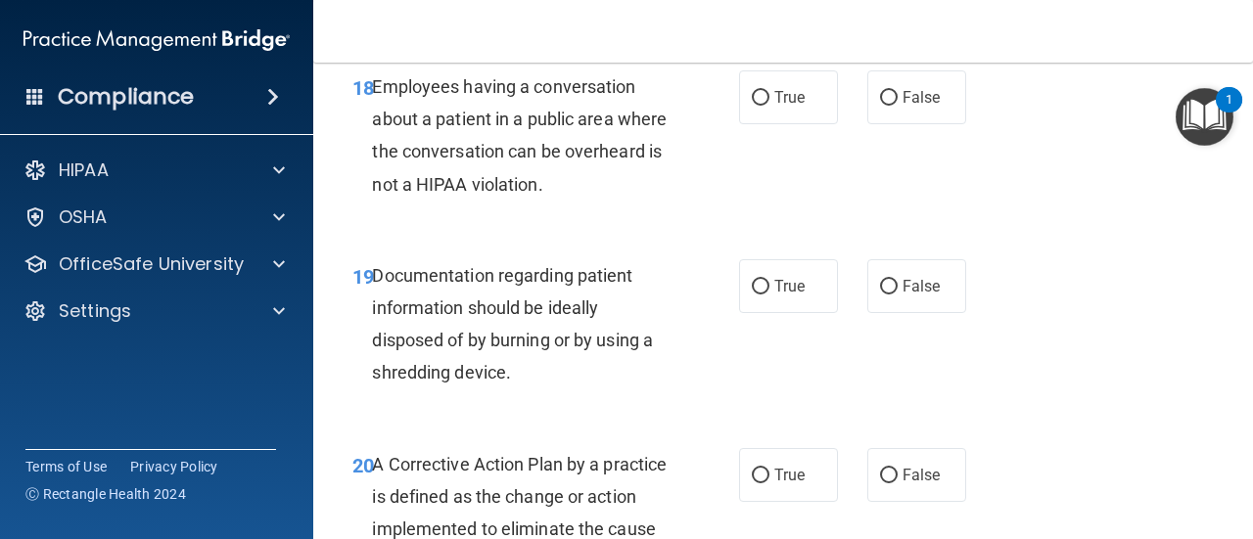
scroll to position [3425, 0]
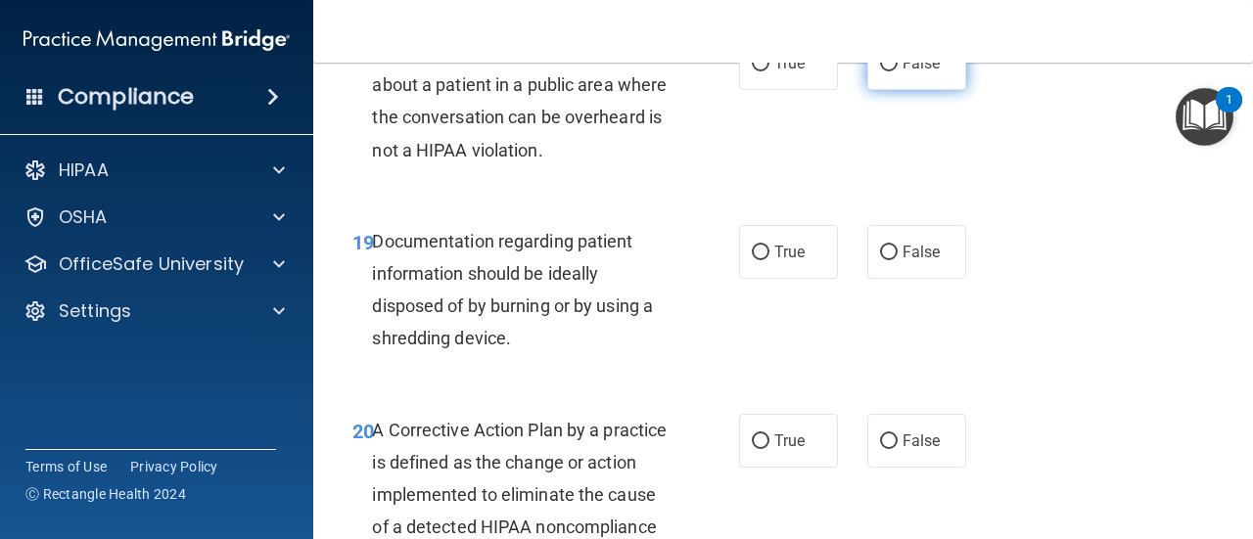
click at [919, 90] on label "False" at bounding box center [916, 63] width 99 height 54
click at [897, 71] on input "False" at bounding box center [889, 64] width 18 height 15
radio input "true"
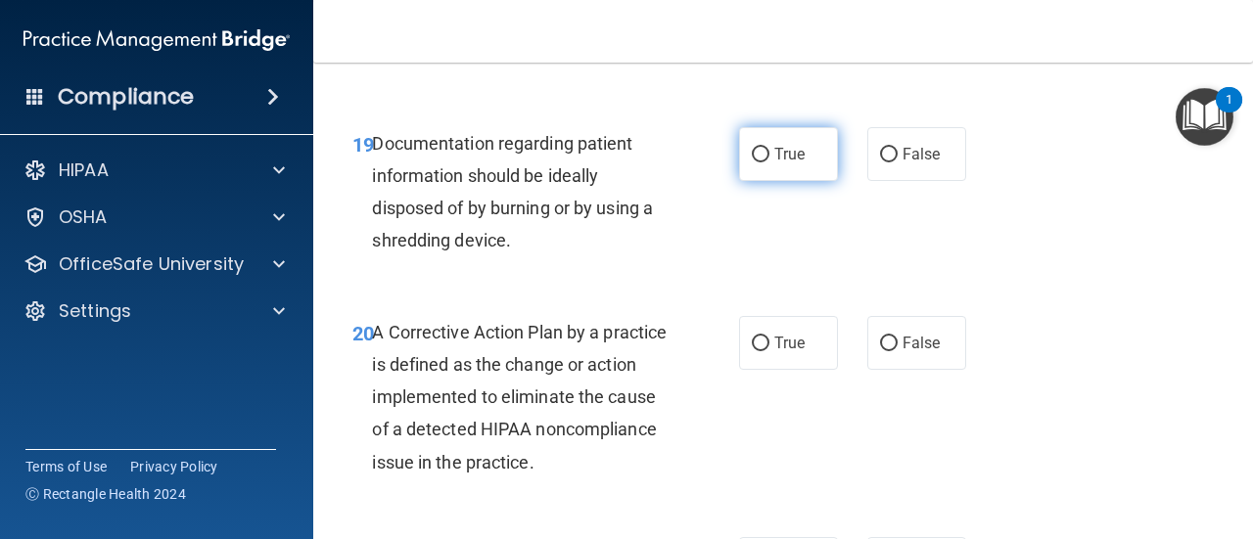
click at [807, 181] on label "True" at bounding box center [788, 154] width 99 height 54
click at [769, 162] on input "True" at bounding box center [761, 155] width 18 height 15
radio input "true"
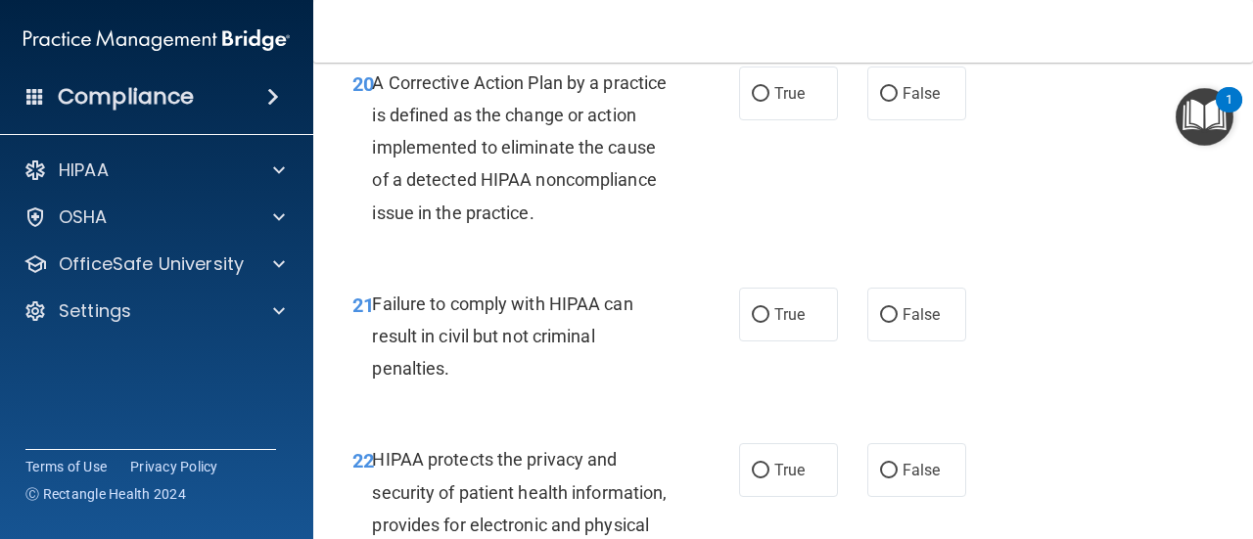
scroll to position [3817, 0]
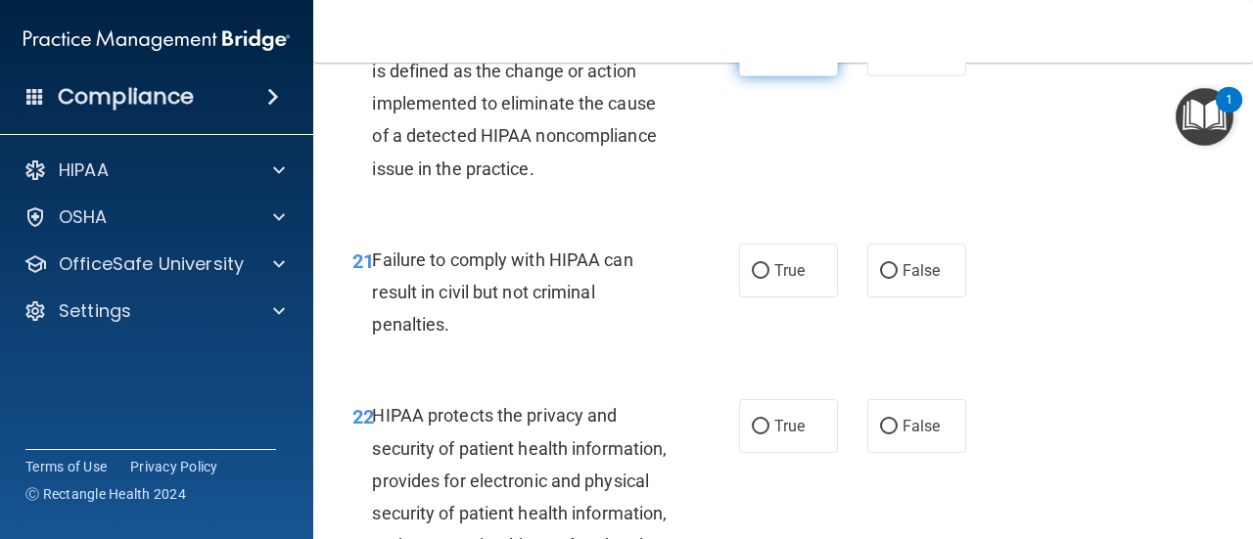
click at [813, 76] on label "True" at bounding box center [788, 50] width 99 height 54
click at [769, 58] on input "True" at bounding box center [761, 50] width 18 height 15
radio input "true"
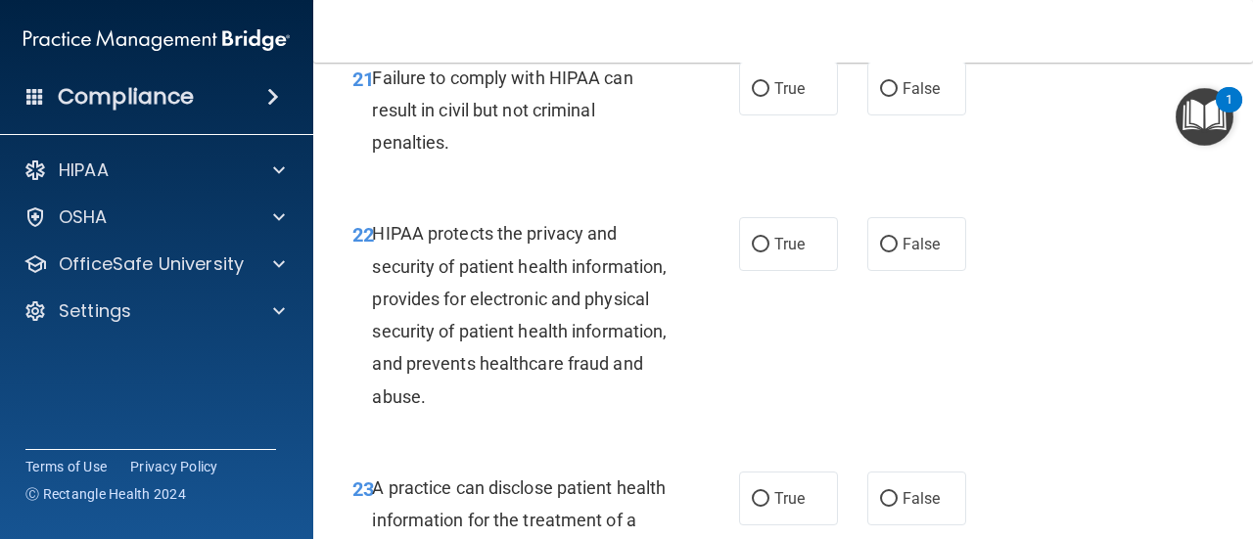
scroll to position [4012, 0]
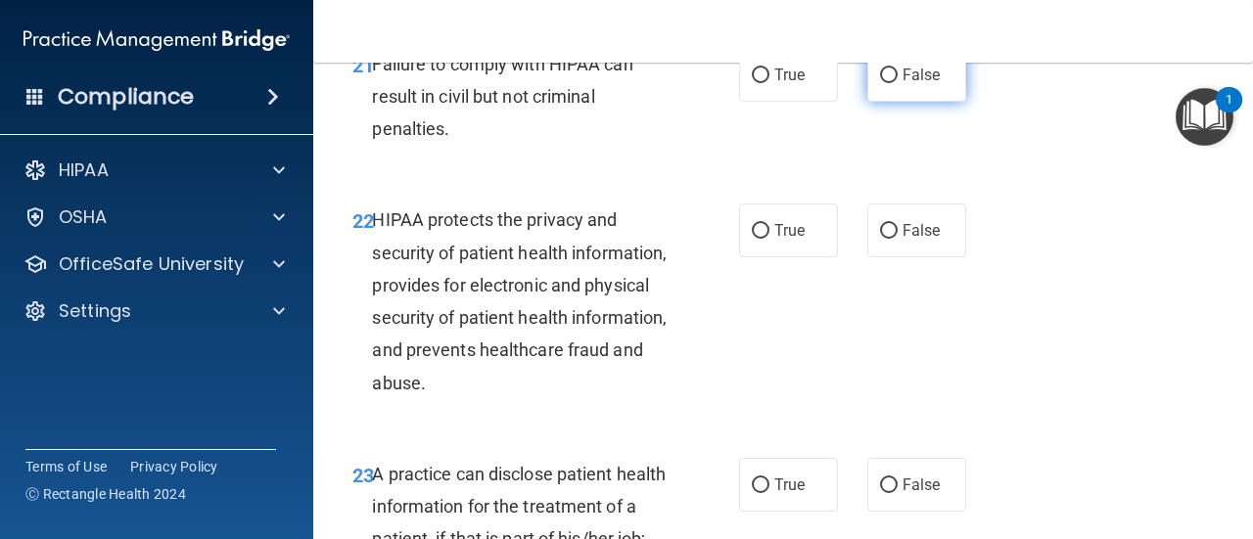
click at [915, 102] on label "False" at bounding box center [916, 75] width 99 height 54
click at [897, 83] on input "False" at bounding box center [889, 76] width 18 height 15
radio input "true"
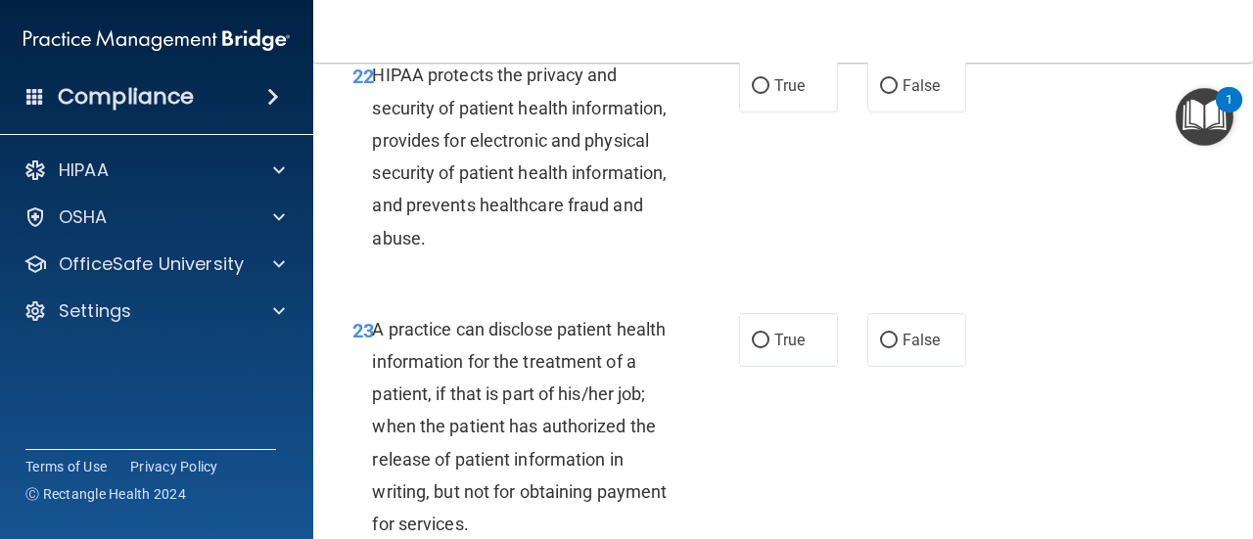
scroll to position [4208, 0]
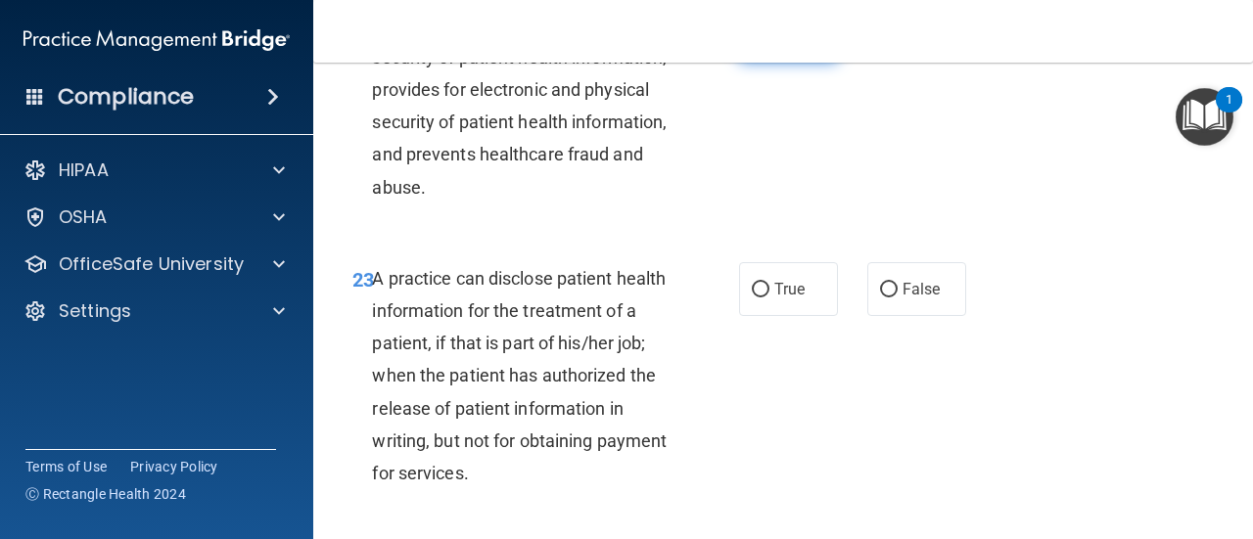
click at [799, 62] on label "True" at bounding box center [788, 35] width 99 height 54
click at [769, 43] on input "True" at bounding box center [761, 35] width 18 height 15
radio input "true"
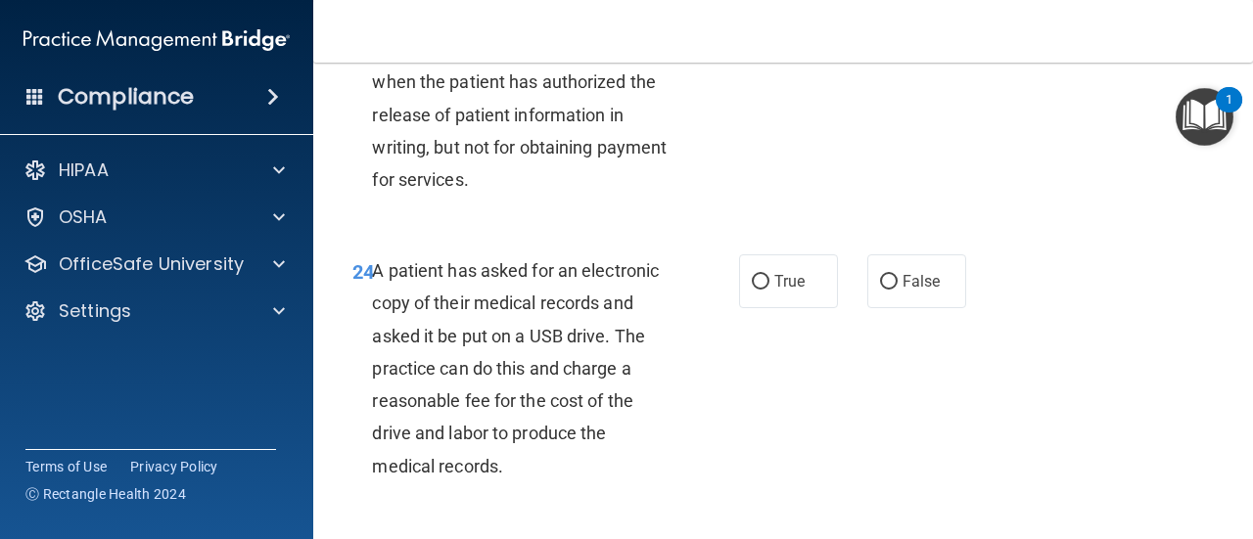
scroll to position [4404, 0]
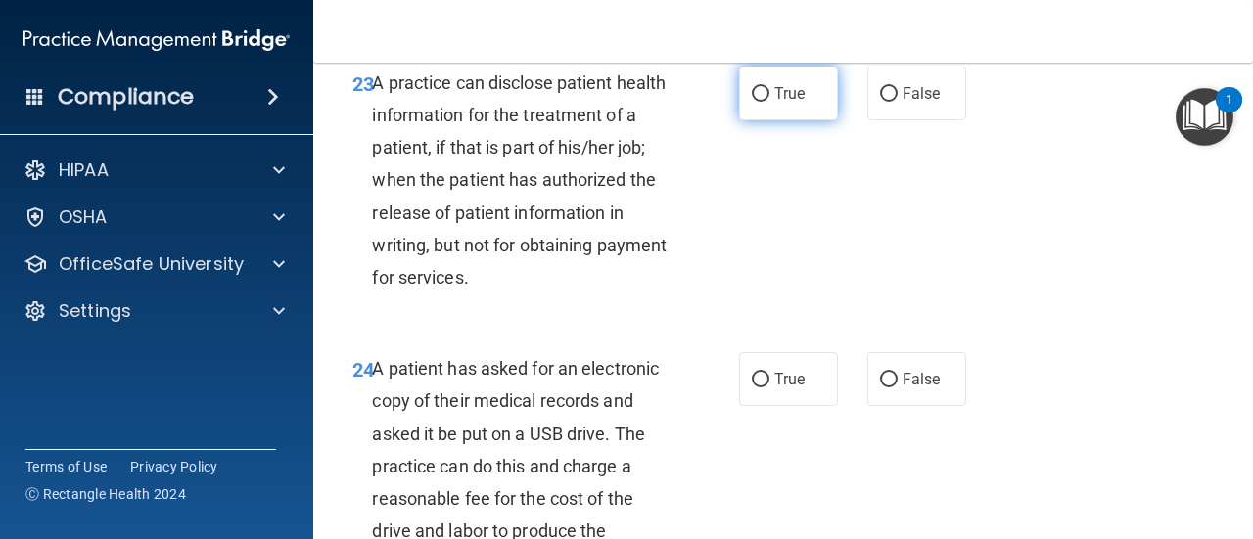
click at [764, 120] on label "True" at bounding box center [788, 94] width 99 height 54
click at [764, 102] on input "True" at bounding box center [761, 94] width 18 height 15
radio input "true"
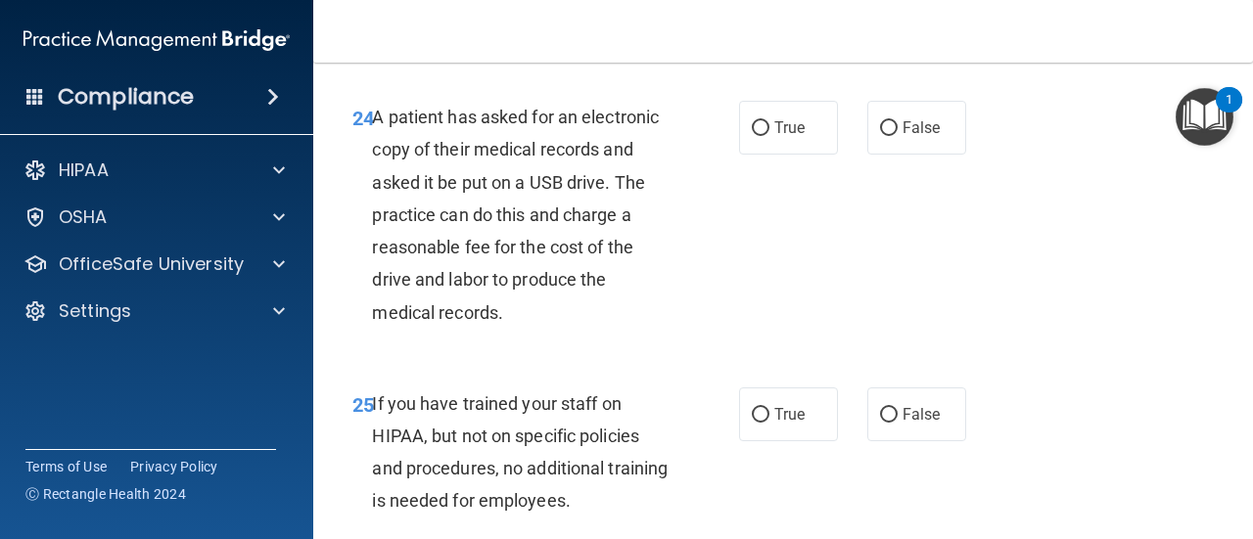
scroll to position [4697, 0]
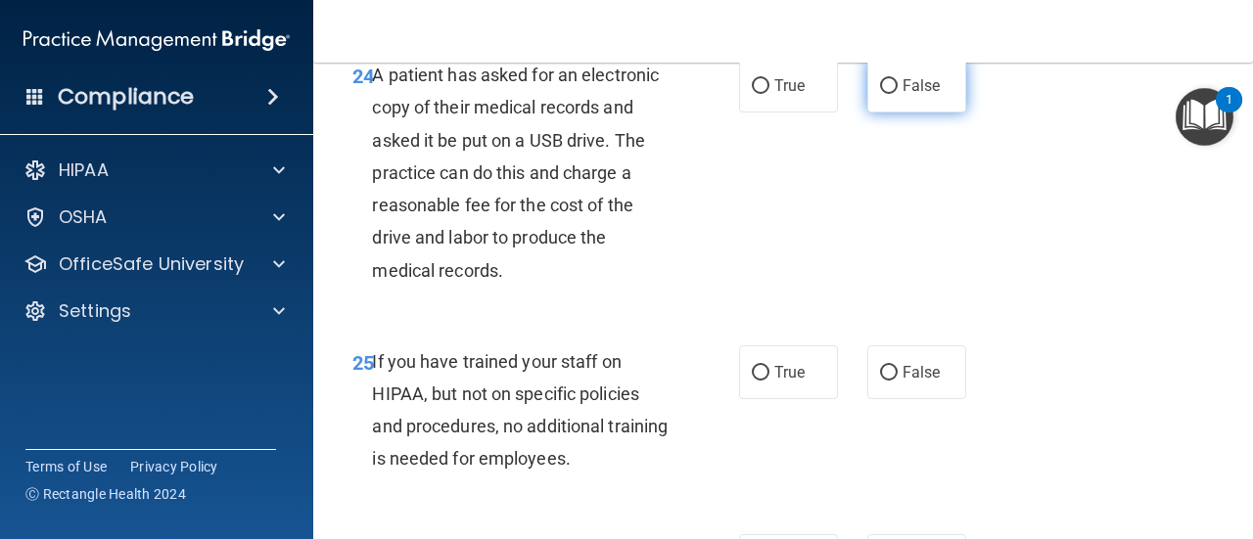
click at [908, 113] on label "False" at bounding box center [916, 86] width 99 height 54
click at [897, 94] on input "False" at bounding box center [889, 86] width 18 height 15
radio input "true"
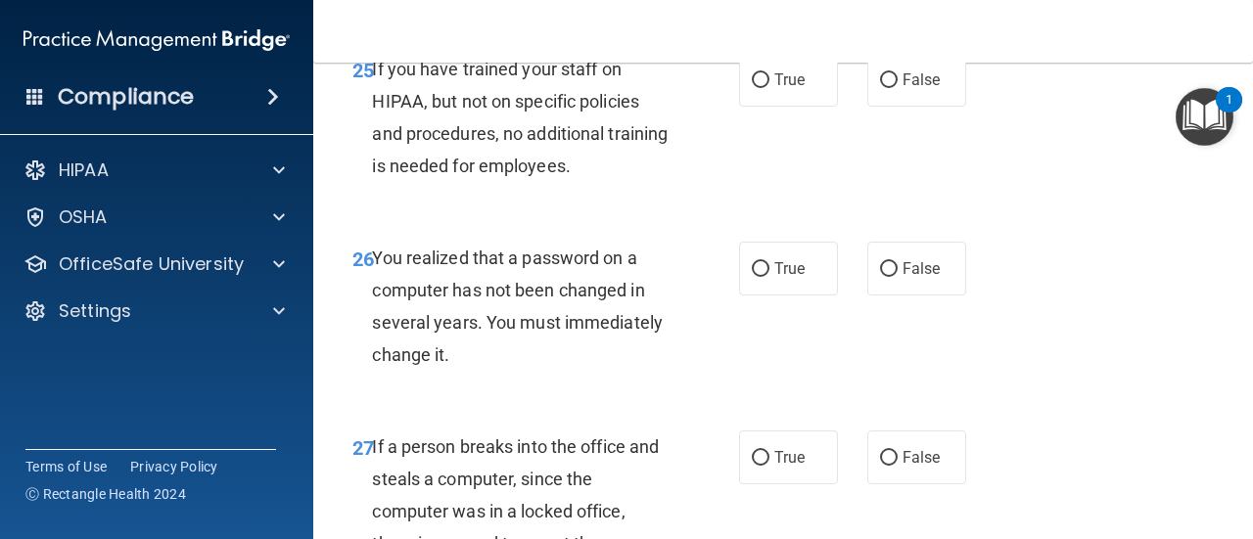
scroll to position [4991, 0]
click at [873, 106] on label "False" at bounding box center [916, 79] width 99 height 54
click at [880, 87] on input "False" at bounding box center [889, 79] width 18 height 15
radio input "true"
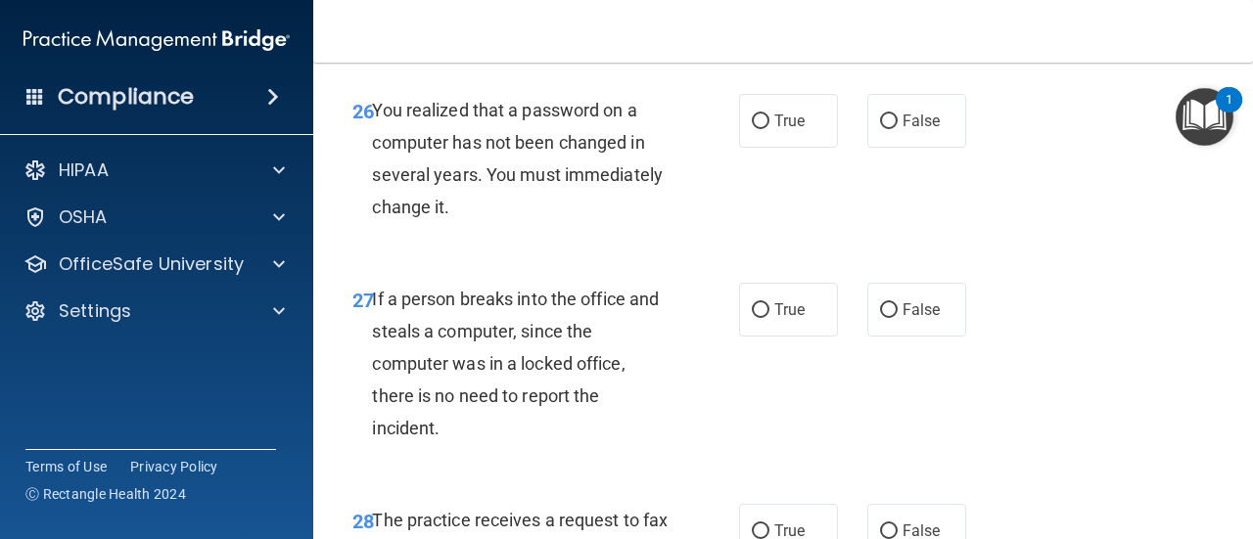
scroll to position [5187, 0]
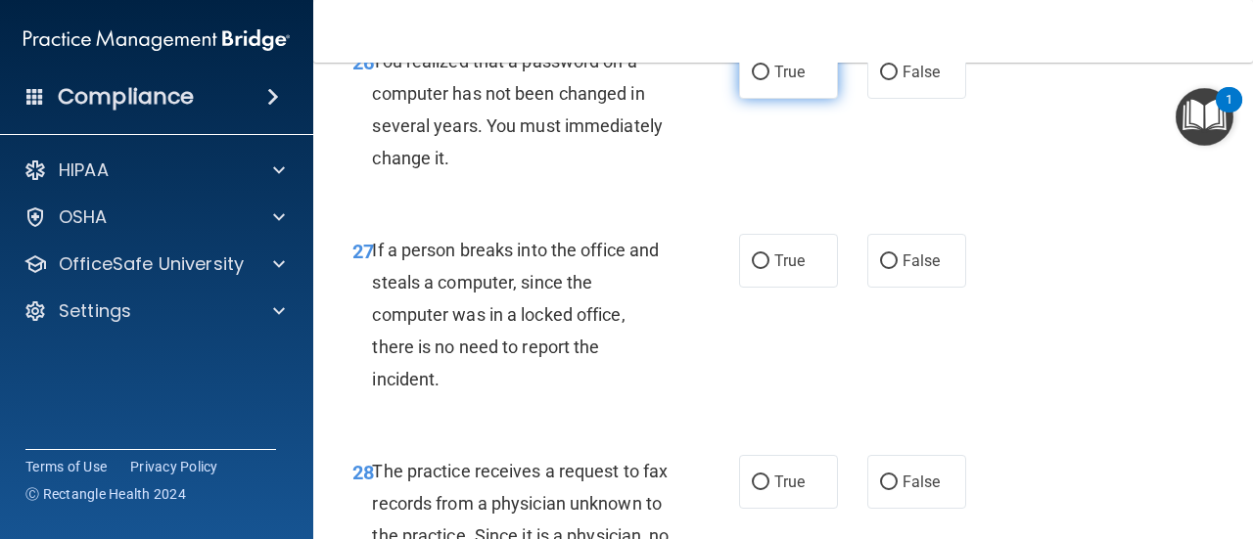
click at [779, 99] on label "True" at bounding box center [788, 72] width 99 height 54
click at [769, 80] on input "True" at bounding box center [761, 73] width 18 height 15
radio input "true"
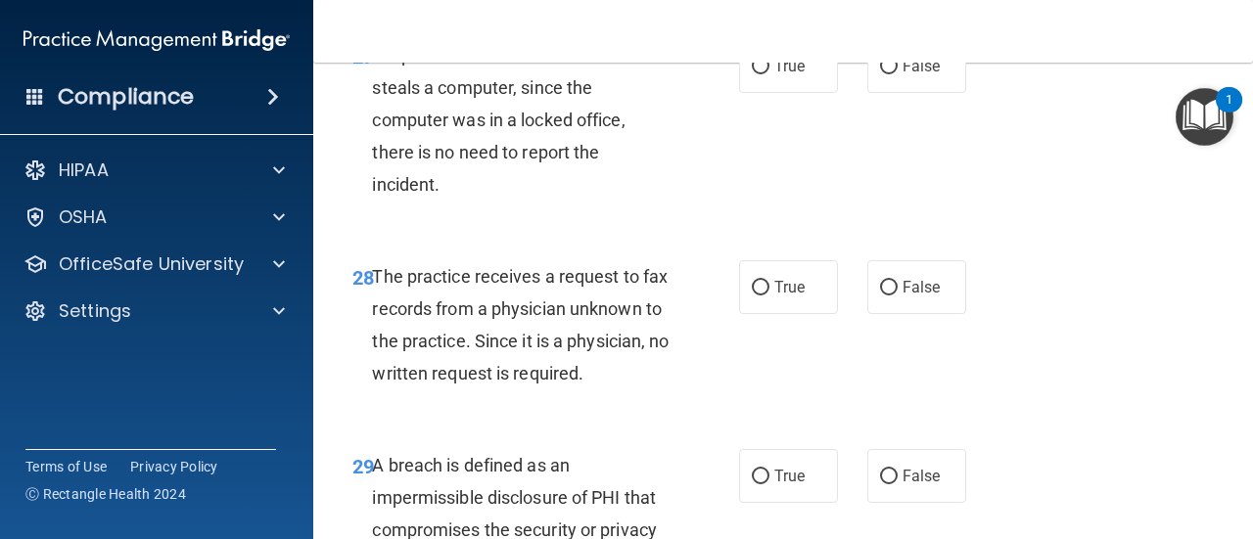
scroll to position [5382, 0]
click at [933, 92] on label "False" at bounding box center [916, 65] width 99 height 54
click at [897, 73] on input "False" at bounding box center [889, 66] width 18 height 15
radio input "true"
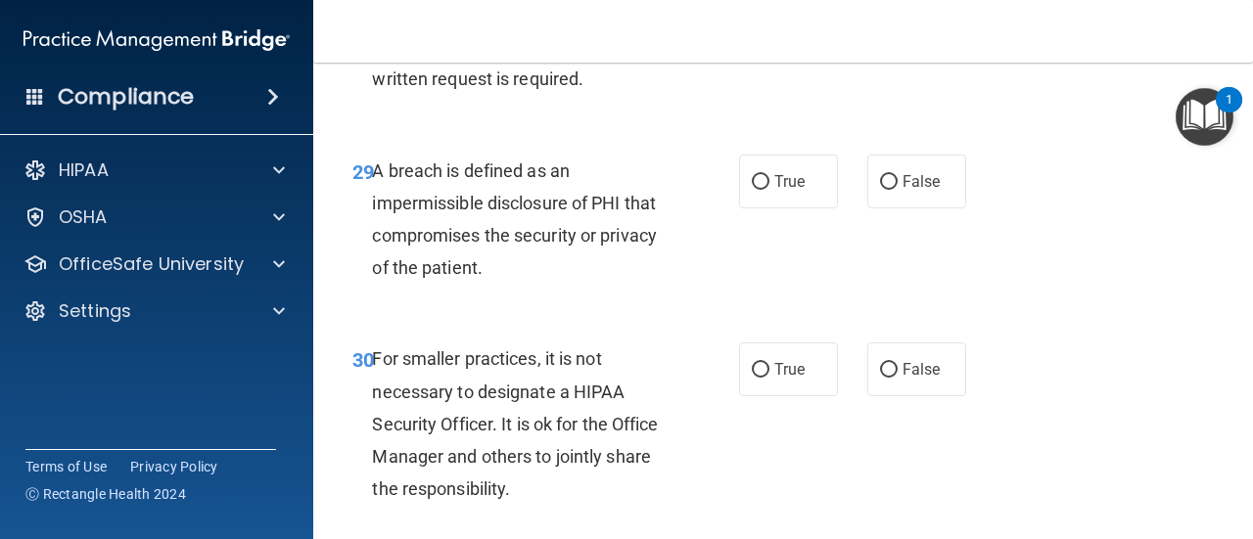
scroll to position [5578, 0]
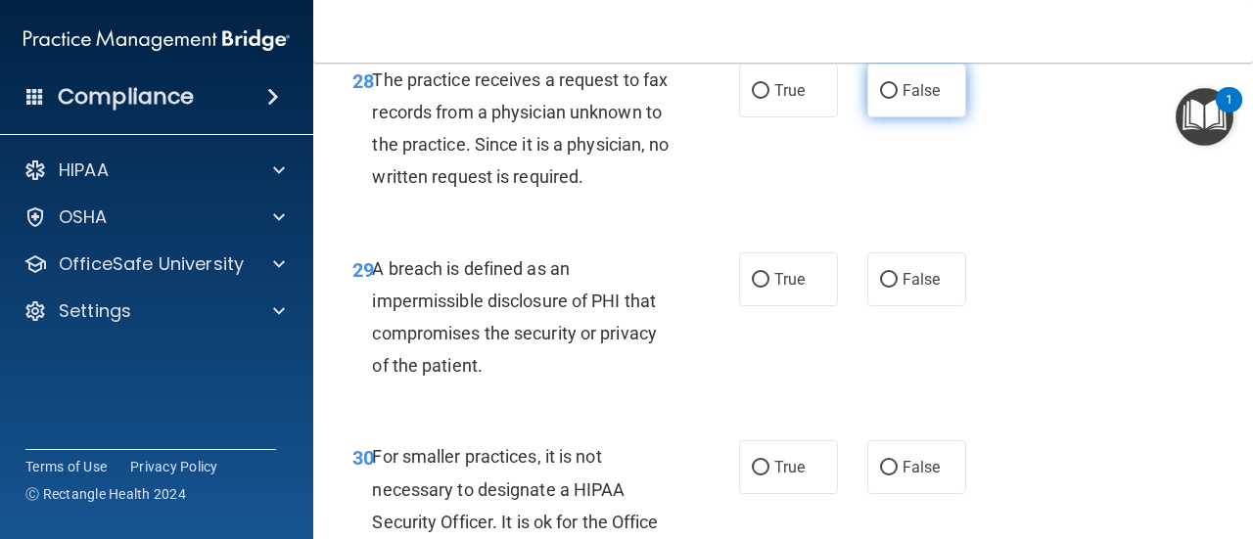
click at [920, 117] on label "False" at bounding box center [916, 91] width 99 height 54
click at [897, 99] on input "False" at bounding box center [889, 91] width 18 height 15
radio input "true"
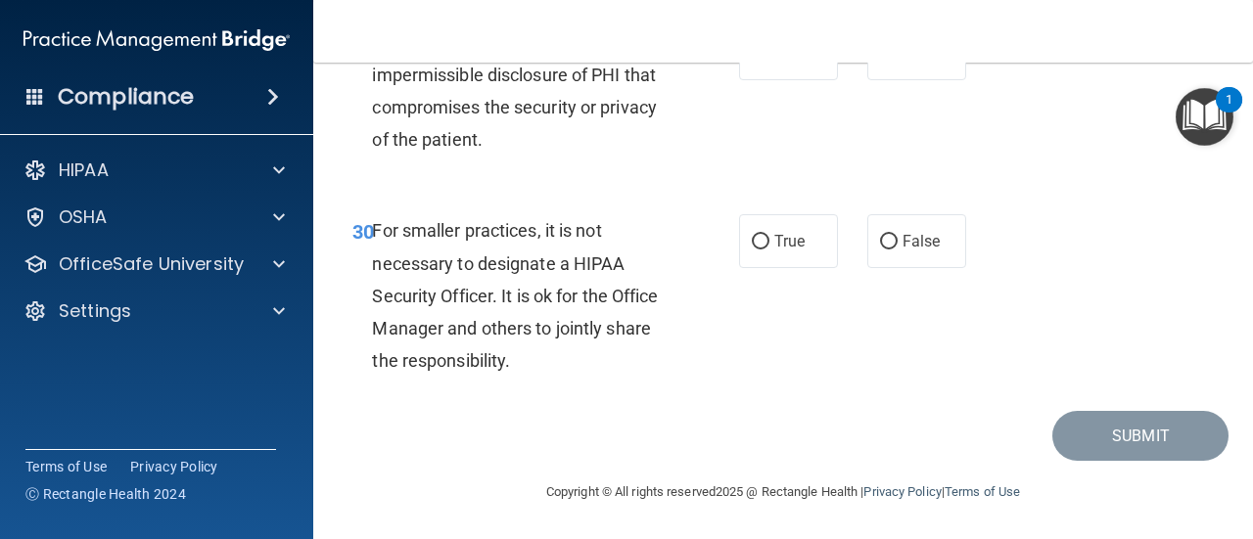
scroll to position [5774, 0]
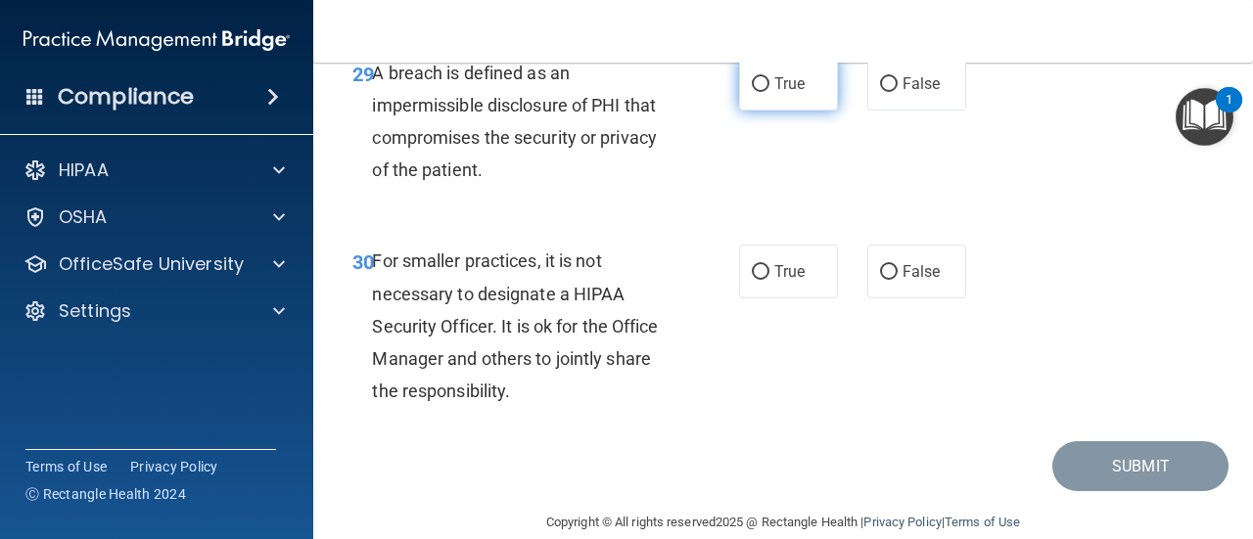
click at [805, 111] on label "True" at bounding box center [788, 84] width 99 height 54
click at [769, 92] on input "True" at bounding box center [761, 84] width 18 height 15
radio input "true"
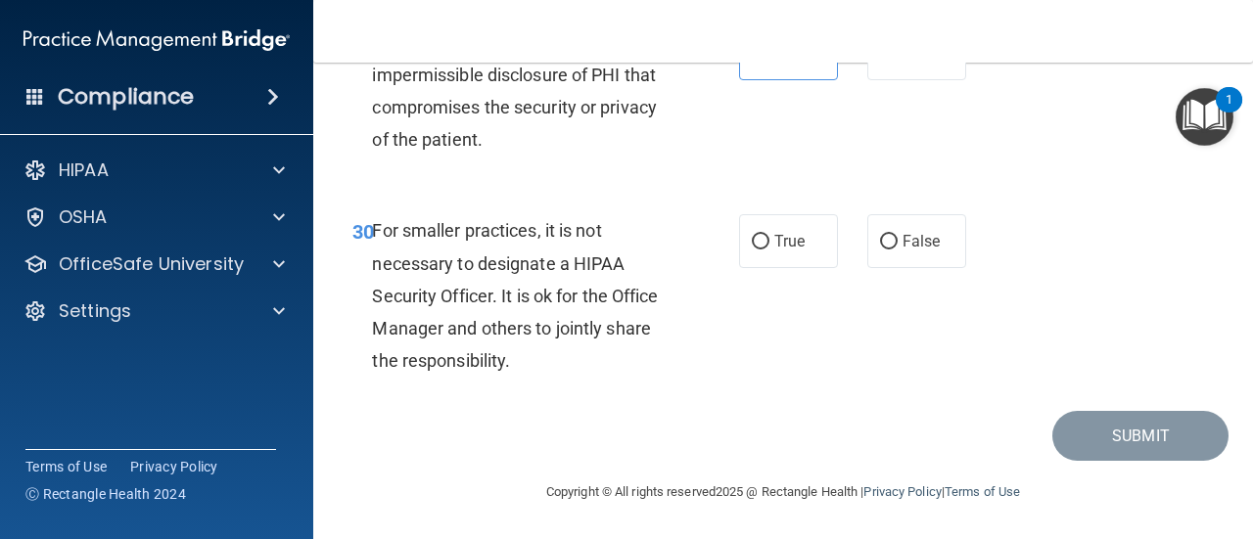
scroll to position [5902, 0]
click at [928, 243] on span "False" at bounding box center [921, 241] width 38 height 19
click at [897, 243] on input "False" at bounding box center [889, 242] width 18 height 15
radio input "true"
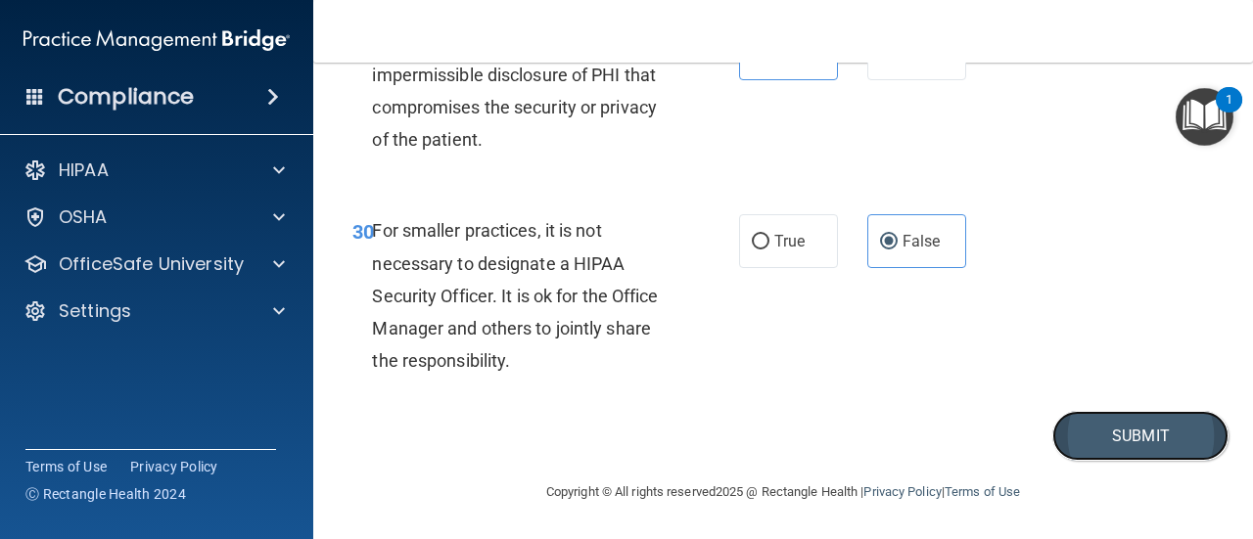
click at [1083, 425] on button "Submit" at bounding box center [1140, 436] width 176 height 50
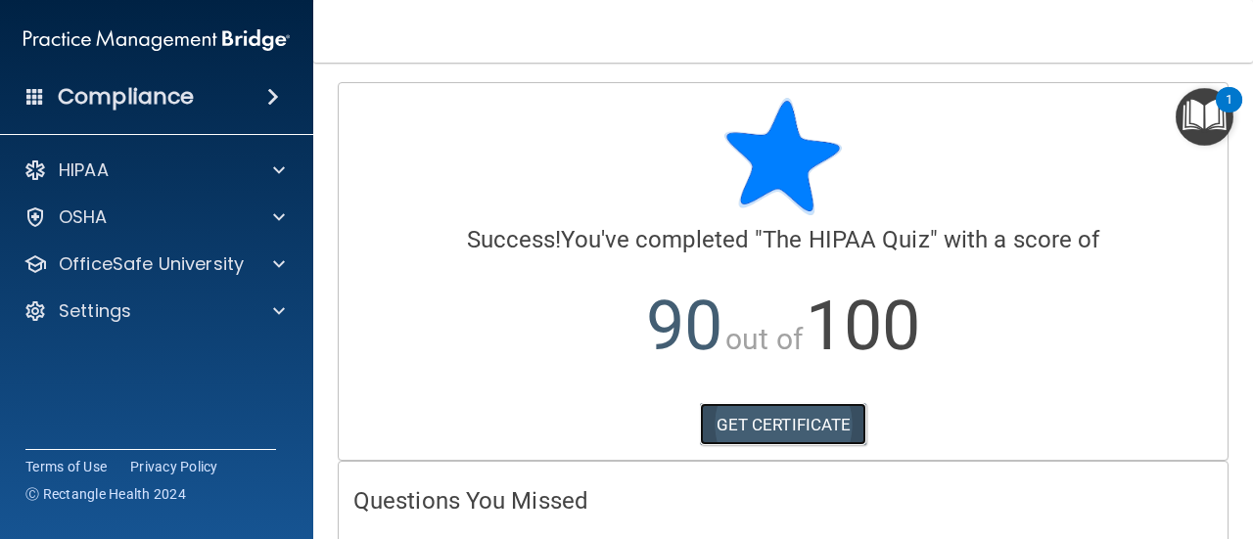
click at [795, 424] on link "GET CERTIFICATE" at bounding box center [783, 424] width 167 height 43
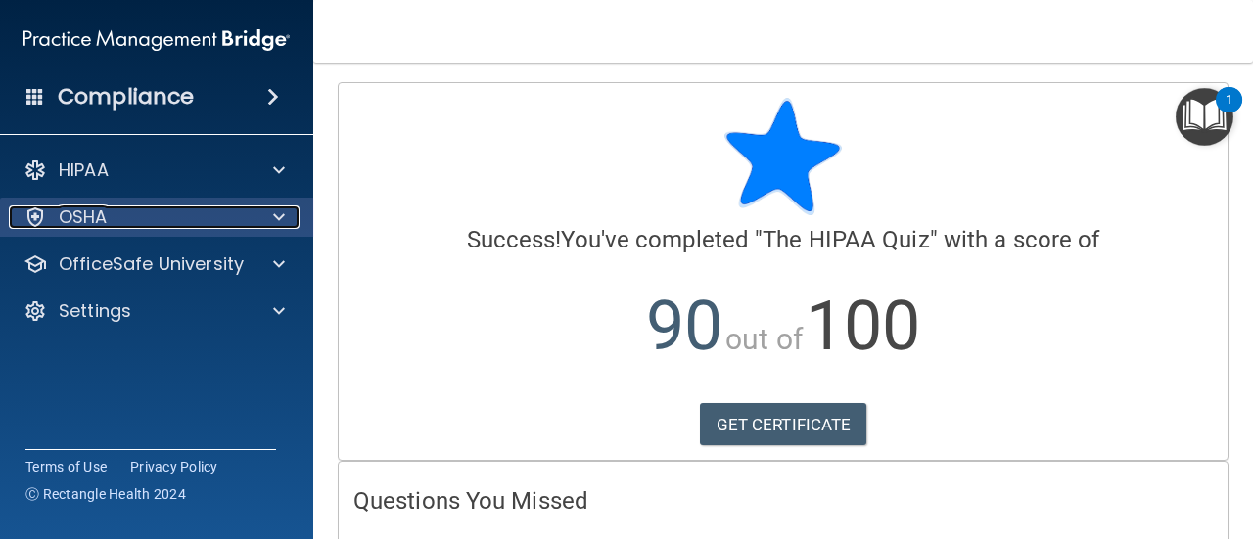
click at [279, 221] on span at bounding box center [279, 217] width 12 height 23
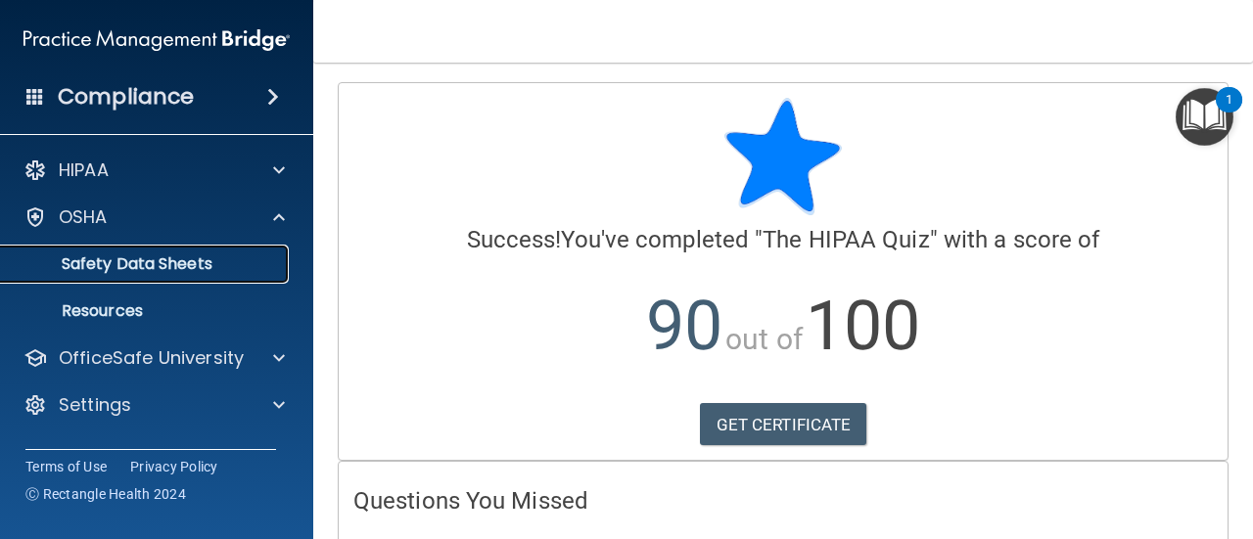
click at [192, 265] on p "Safety Data Sheets" at bounding box center [146, 264] width 267 height 20
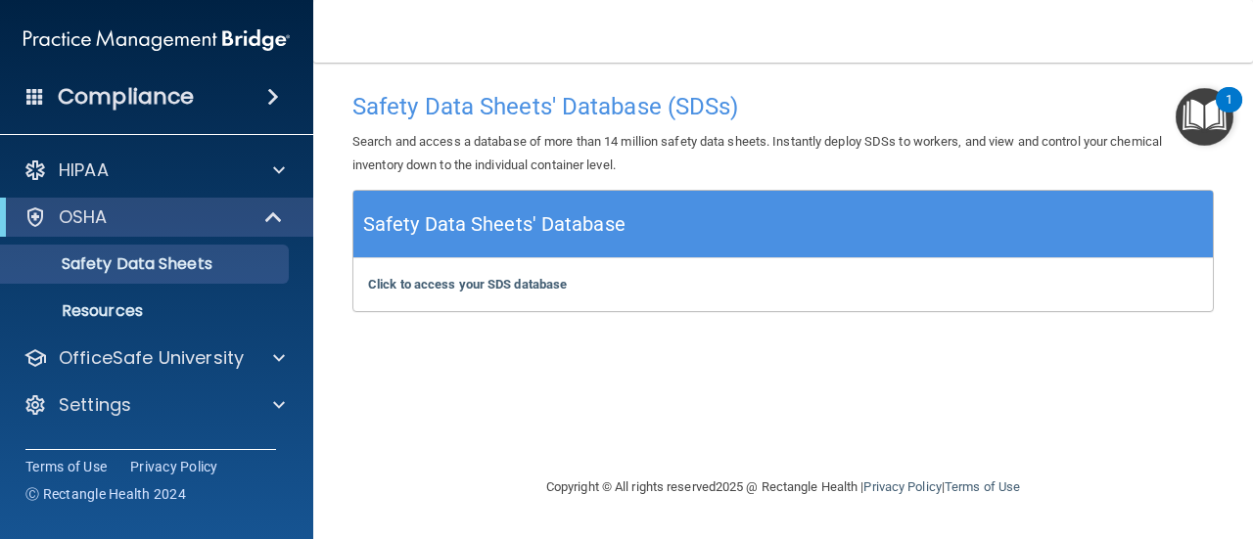
click at [162, 99] on h4 "Compliance" at bounding box center [126, 96] width 136 height 27
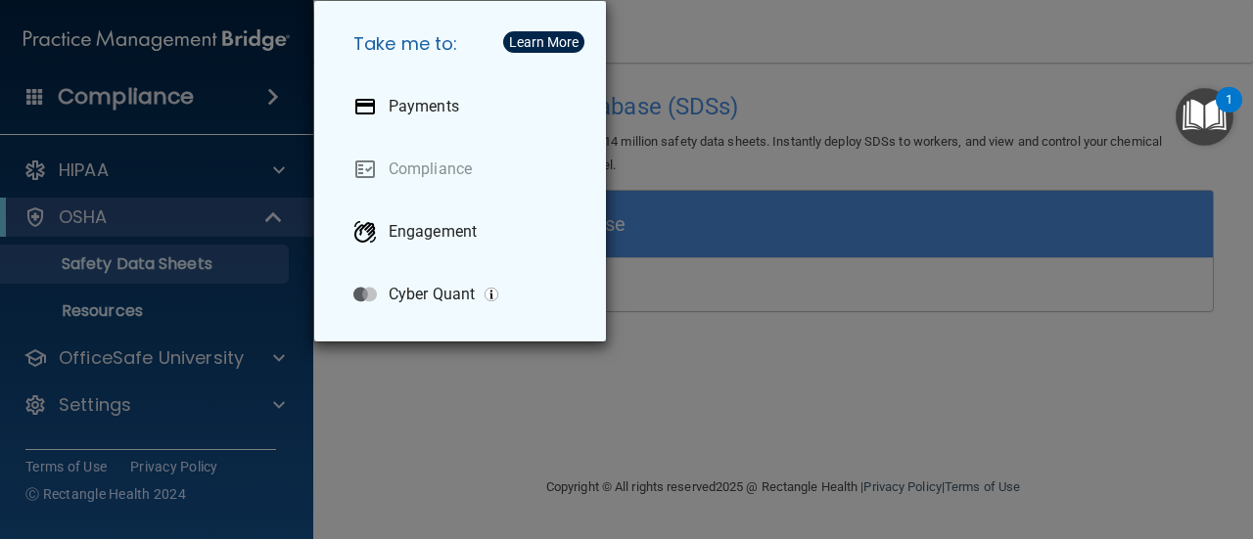
click at [81, 181] on div "Take me to: Payments Compliance Engagement Cyber Quant" at bounding box center [626, 269] width 1253 height 539
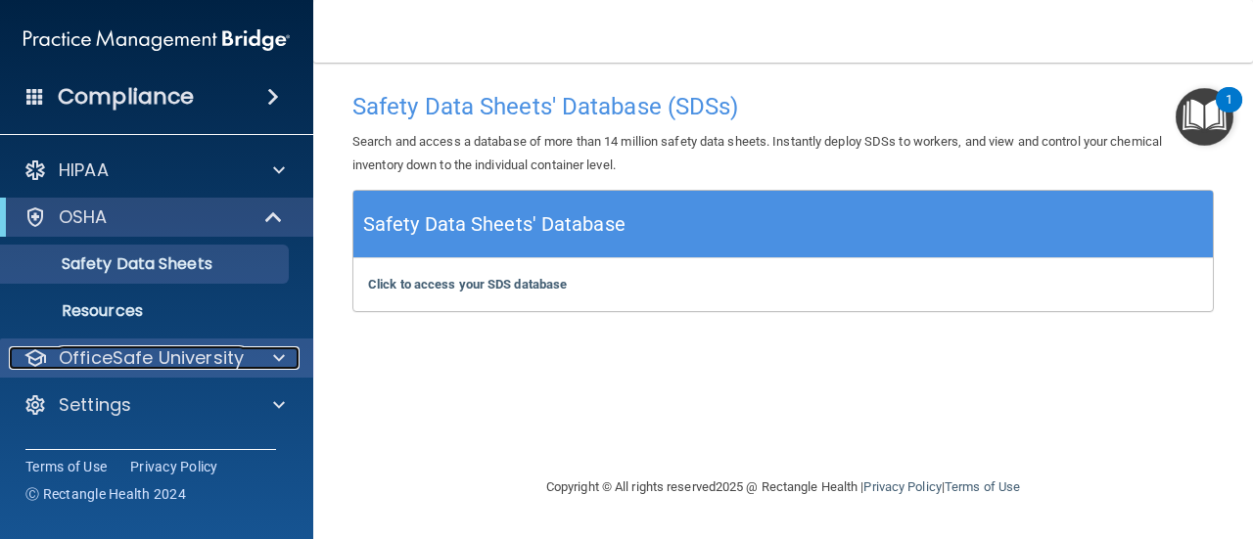
click at [249, 360] on div "OfficeSafe University" at bounding box center [130, 357] width 243 height 23
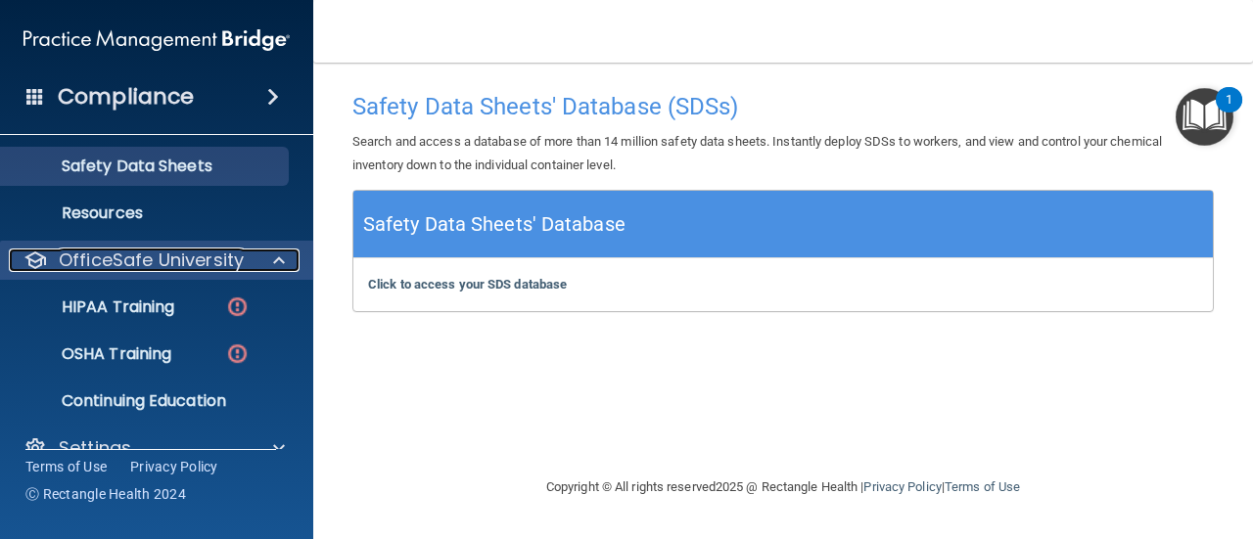
scroll to position [132, 0]
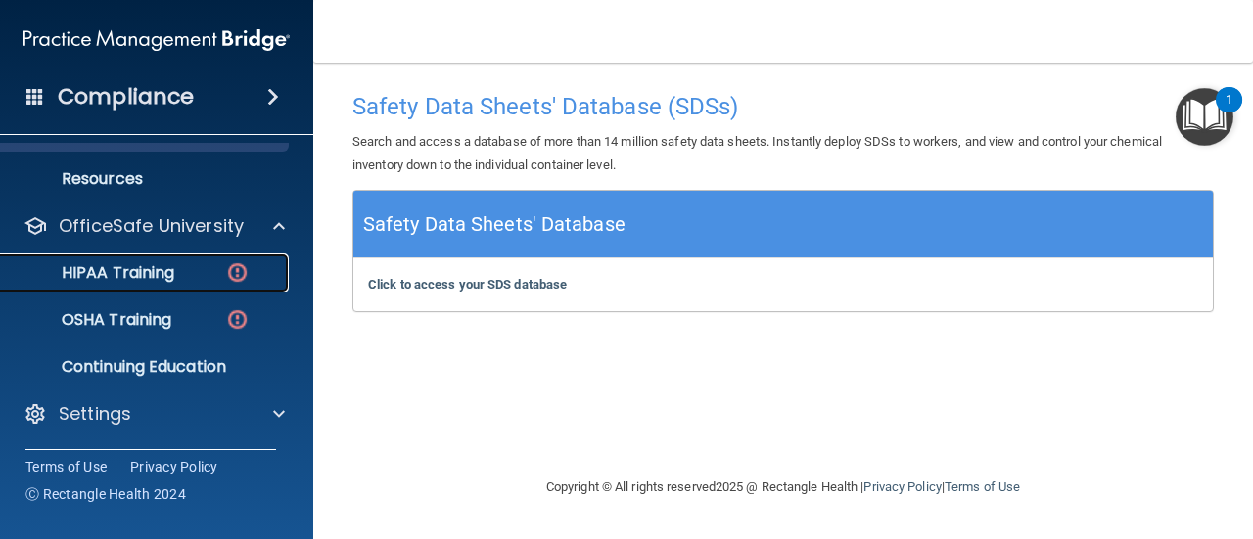
click at [132, 275] on p "HIPAA Training" at bounding box center [93, 273] width 161 height 20
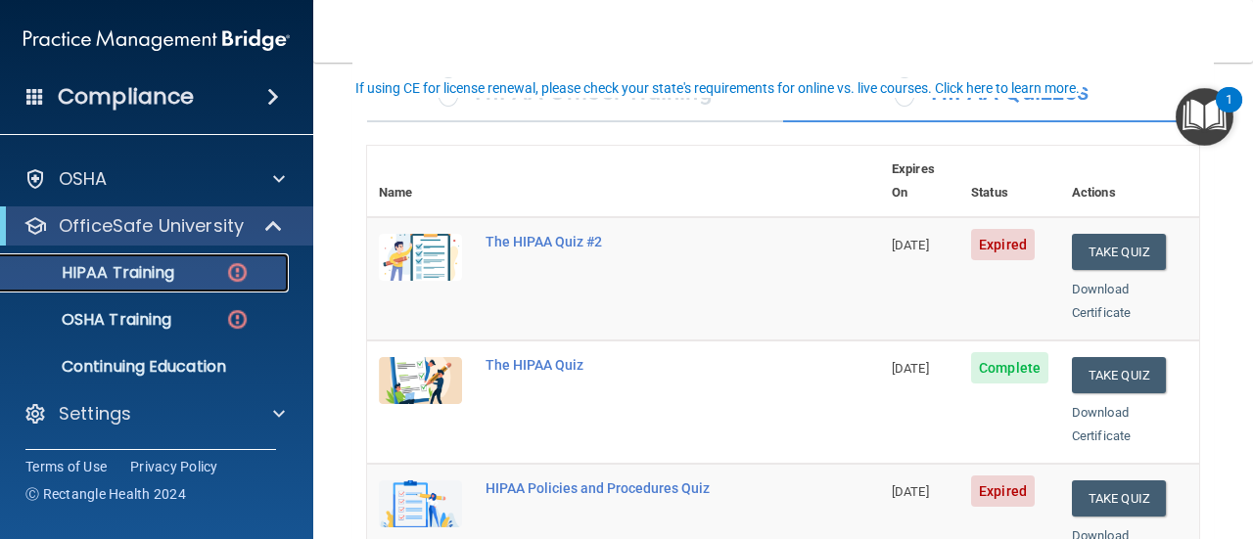
scroll to position [196, 0]
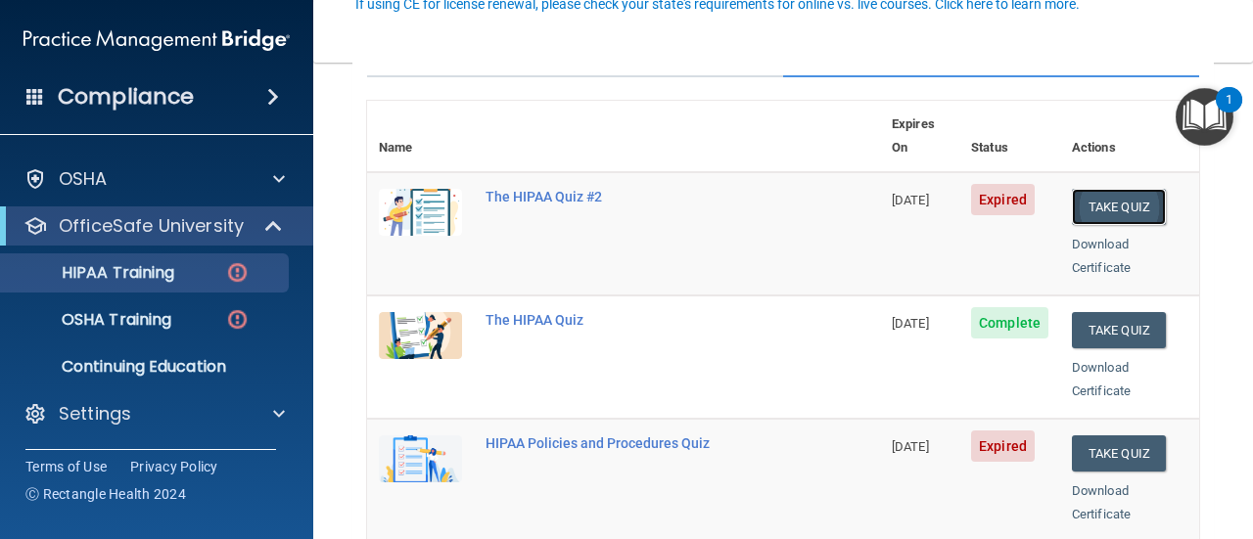
click at [1108, 189] on button "Take Quiz" at bounding box center [1119, 207] width 94 height 36
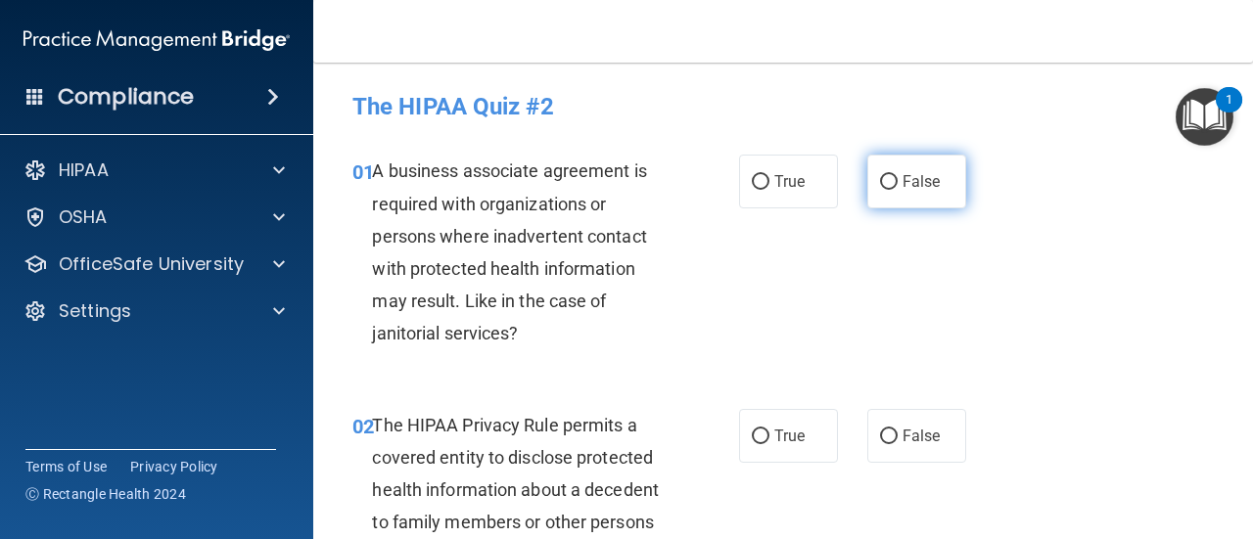
click at [902, 174] on span "False" at bounding box center [921, 181] width 38 height 19
click at [897, 175] on input "False" at bounding box center [889, 182] width 18 height 15
radio input "true"
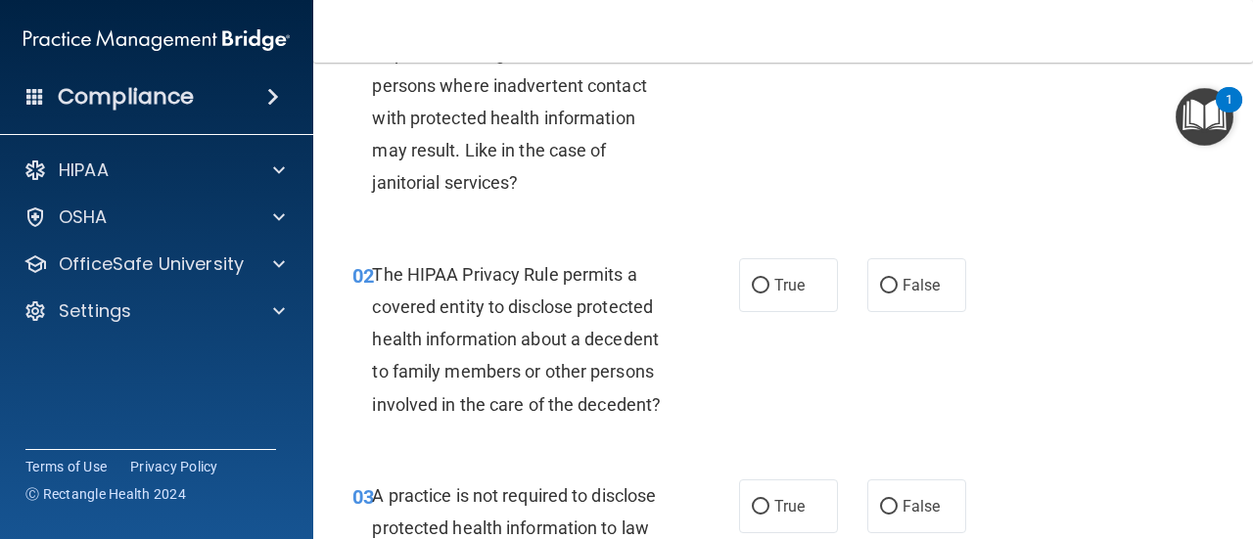
scroll to position [196, 0]
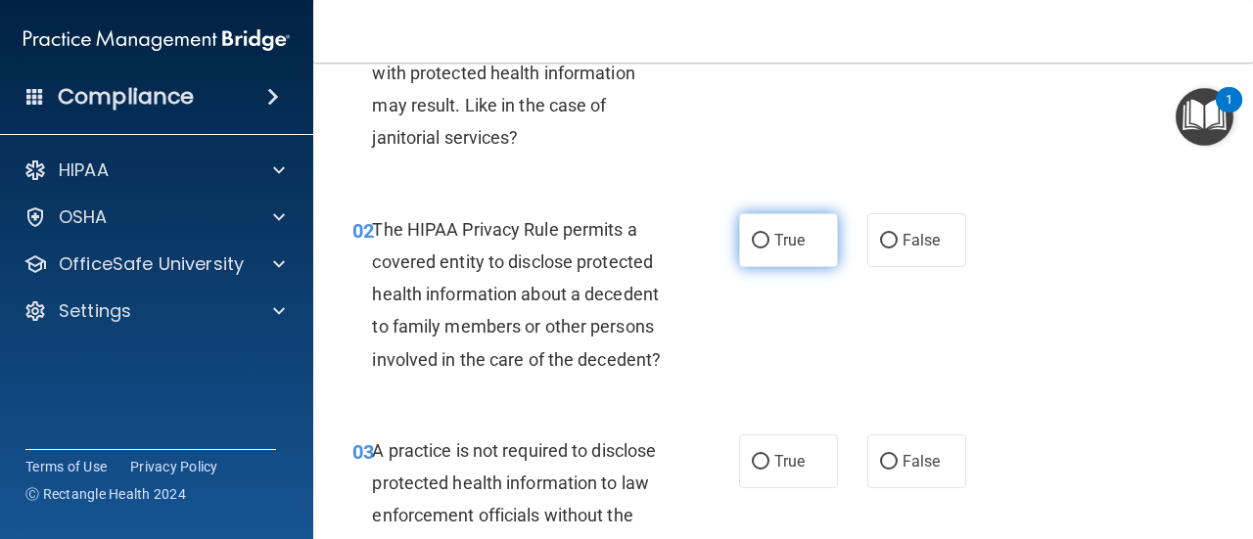
click at [797, 251] on label "True" at bounding box center [788, 240] width 99 height 54
click at [769, 249] on input "True" at bounding box center [761, 241] width 18 height 15
radio input "true"
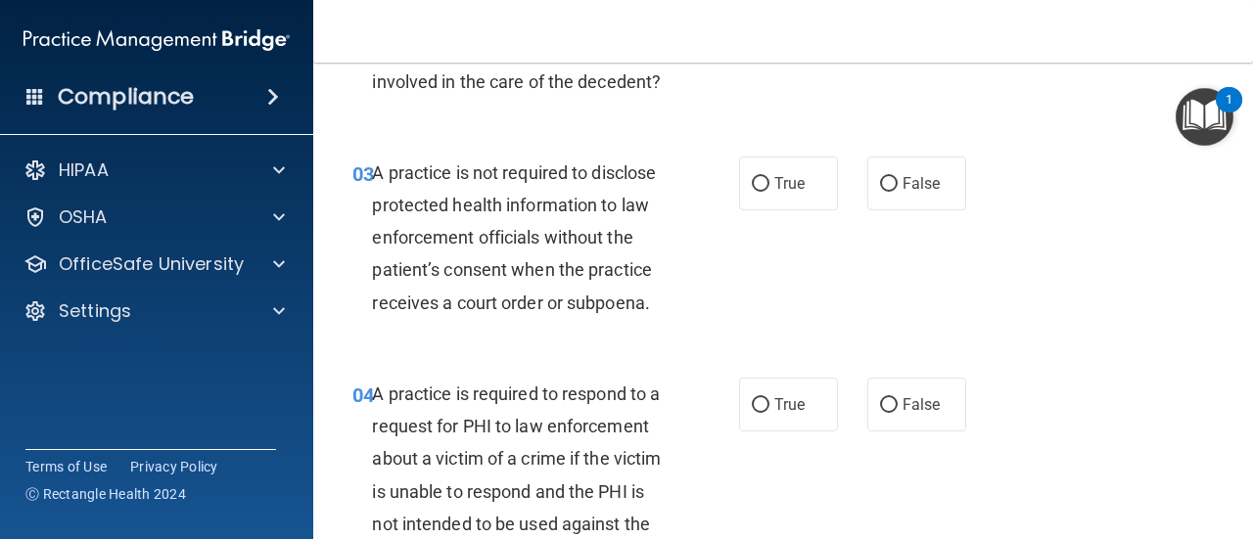
scroll to position [489, 0]
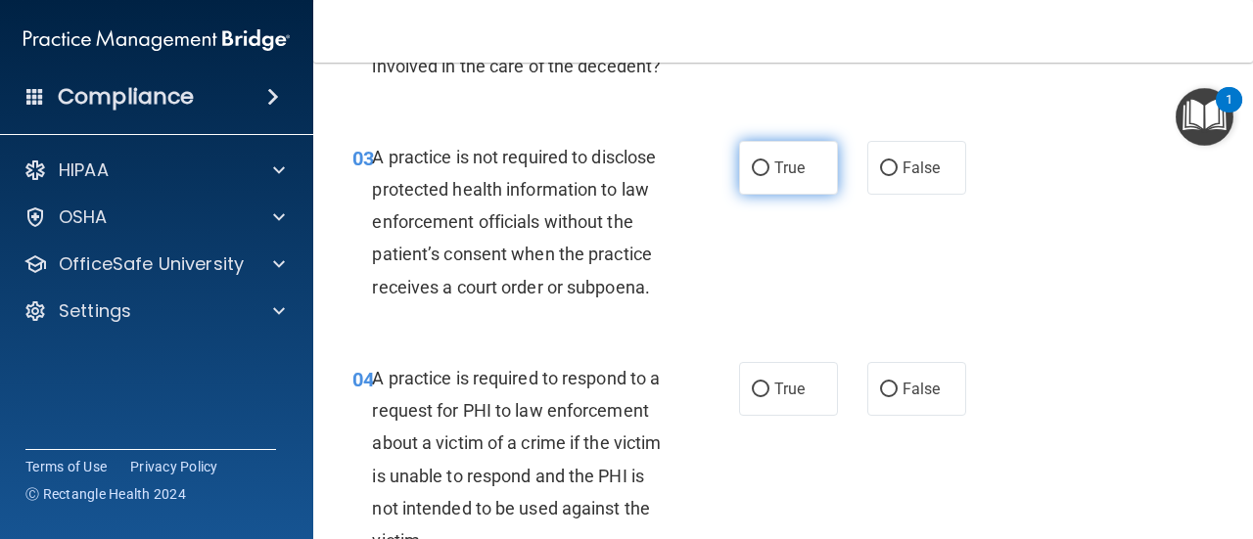
click at [793, 183] on label "True" at bounding box center [788, 168] width 99 height 54
click at [769, 176] on input "True" at bounding box center [761, 168] width 18 height 15
radio input "true"
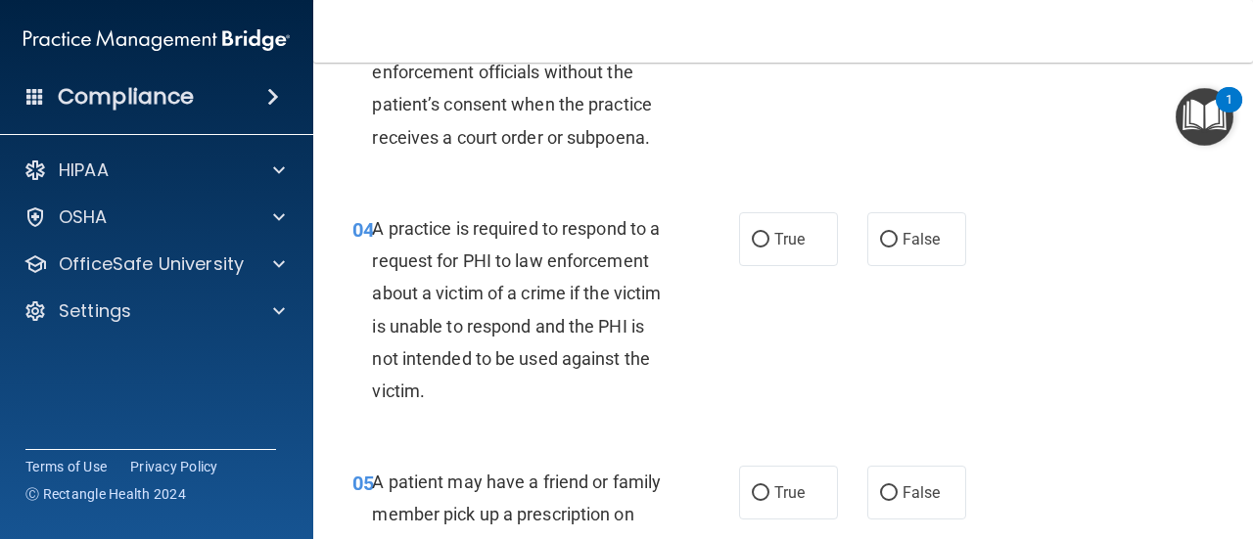
scroll to position [685, 0]
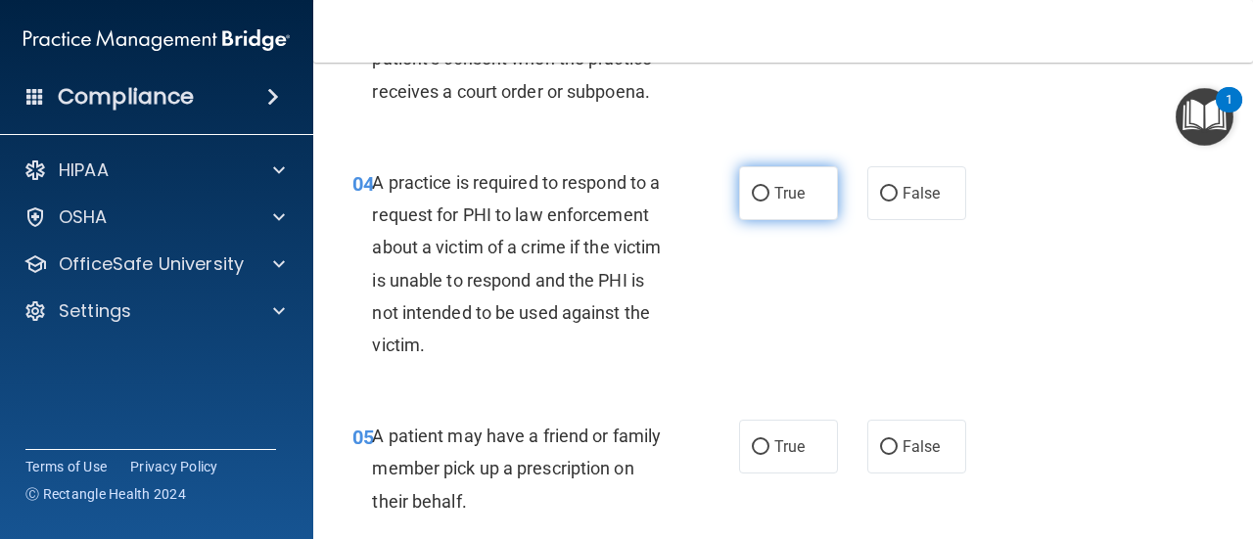
click at [797, 194] on span "True" at bounding box center [789, 193] width 30 height 19
click at [769, 194] on input "True" at bounding box center [761, 194] width 18 height 15
radio input "true"
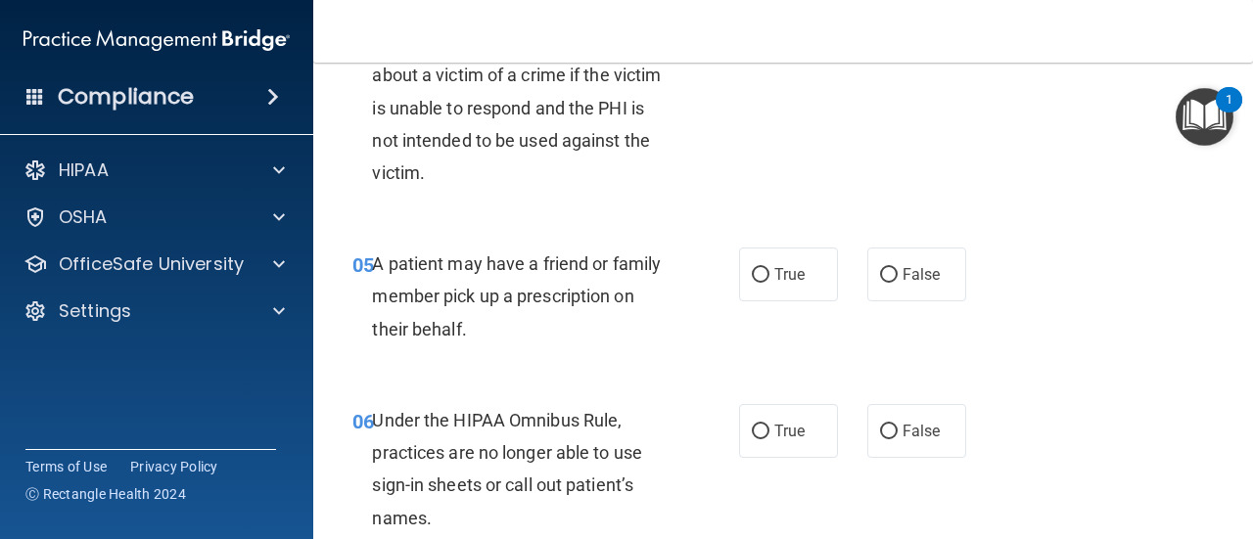
scroll to position [881, 0]
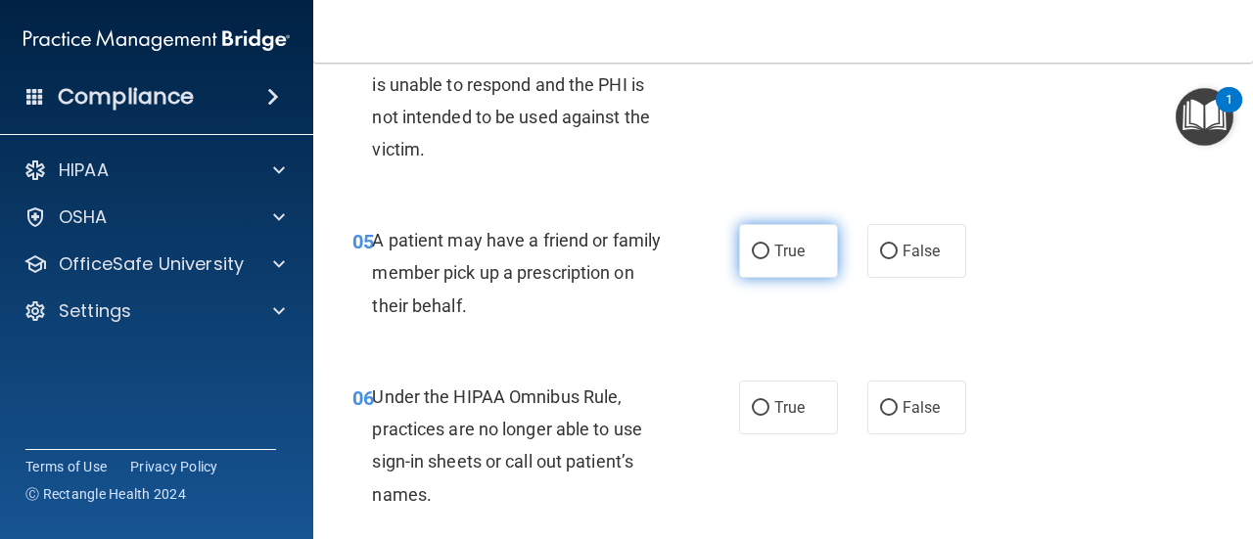
click at [779, 264] on label "True" at bounding box center [788, 251] width 99 height 54
click at [769, 259] on input "True" at bounding box center [761, 252] width 18 height 15
radio input "true"
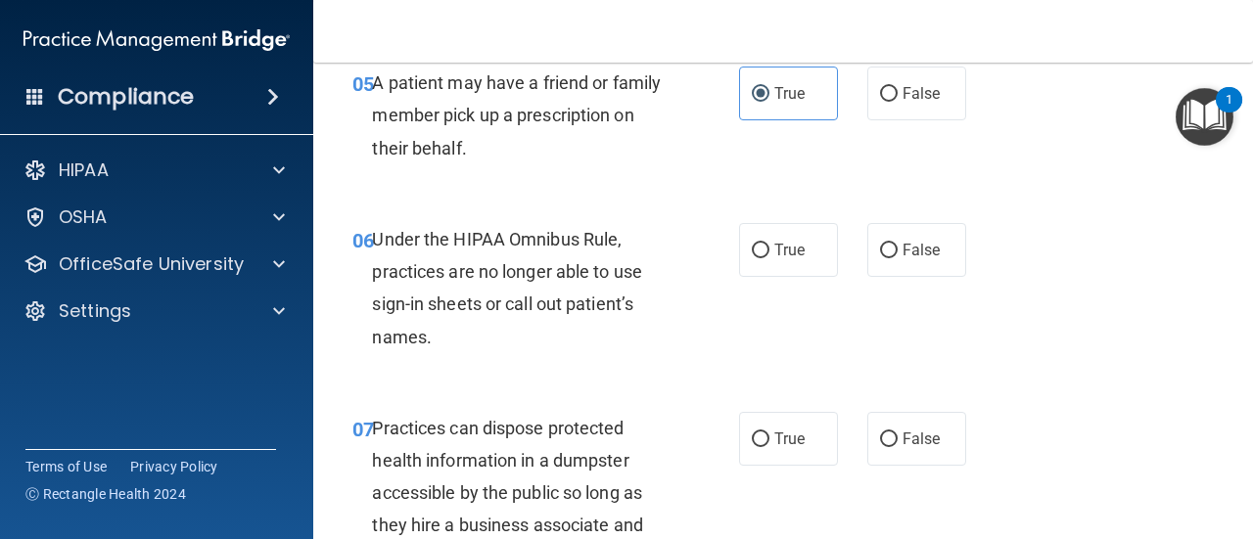
scroll to position [1076, 0]
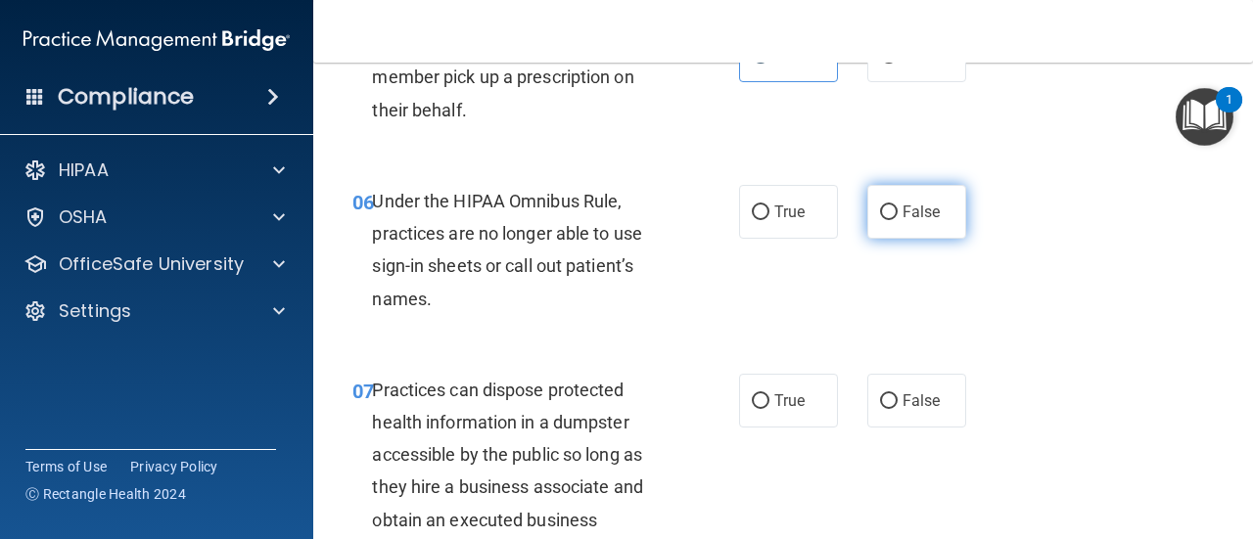
click at [931, 222] on label "False" at bounding box center [916, 212] width 99 height 54
click at [897, 220] on input "False" at bounding box center [889, 213] width 18 height 15
radio input "true"
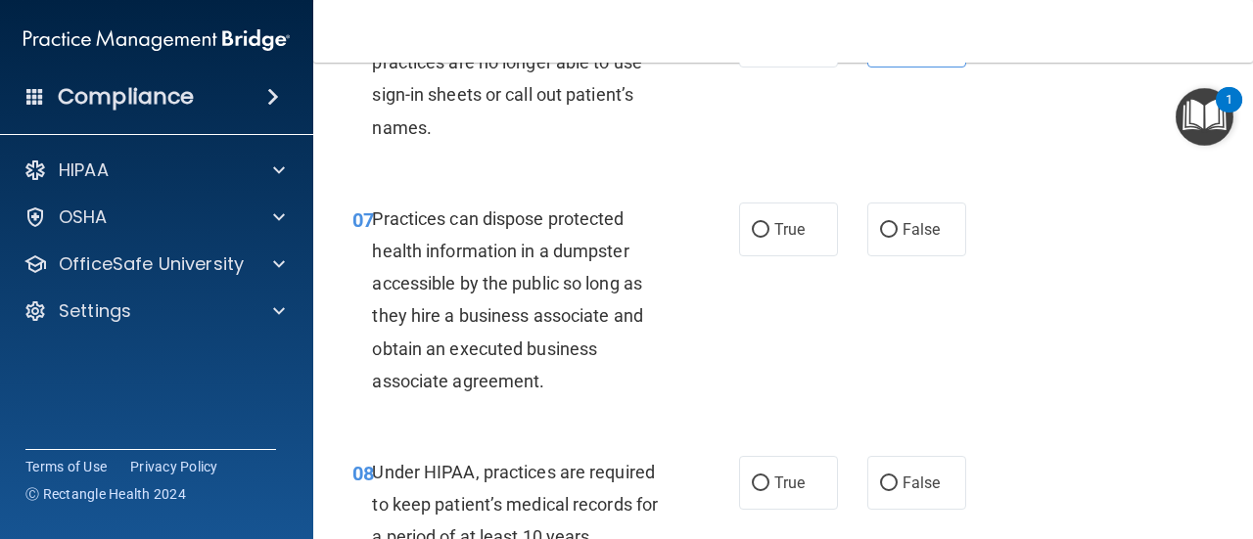
scroll to position [1272, 0]
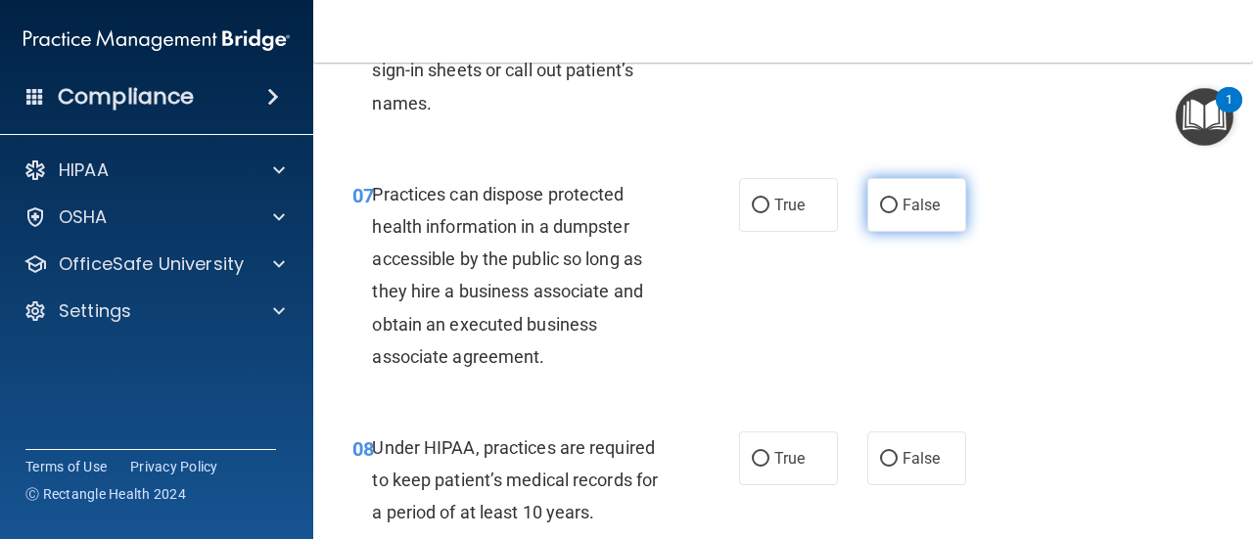
click at [886, 215] on label "False" at bounding box center [916, 205] width 99 height 54
click at [886, 213] on input "False" at bounding box center [889, 206] width 18 height 15
radio input "true"
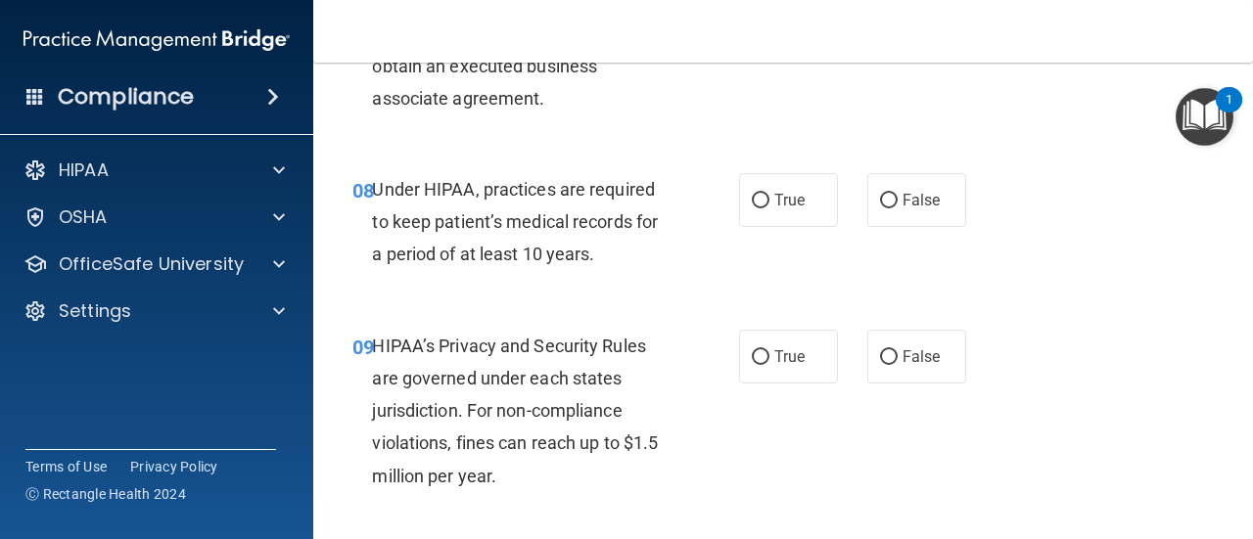
scroll to position [1566, 0]
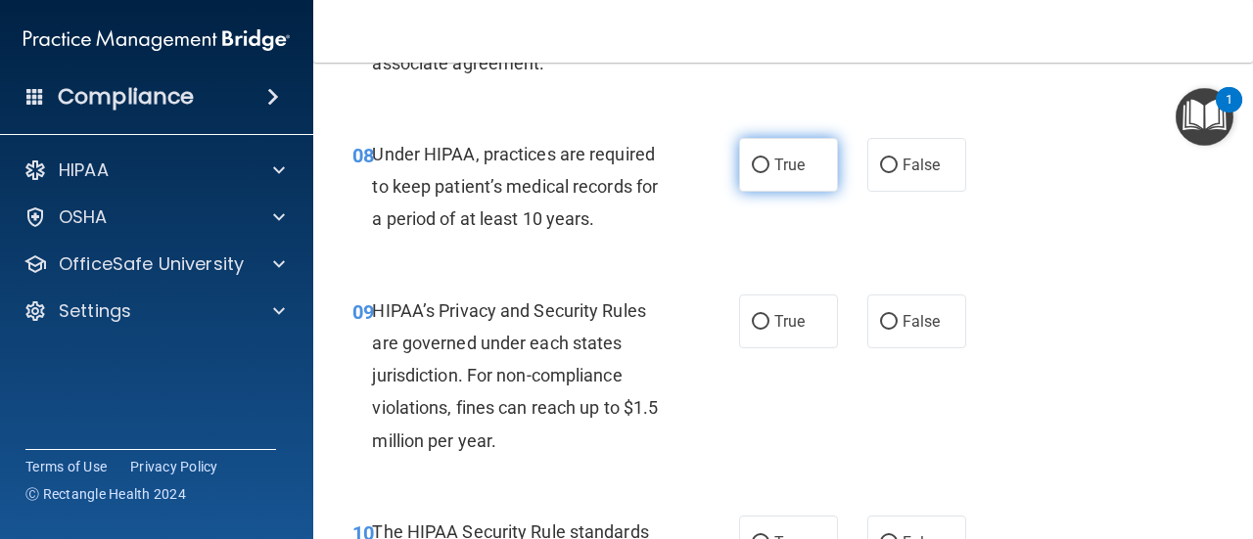
click at [824, 174] on label "True" at bounding box center [788, 165] width 99 height 54
click at [769, 173] on input "True" at bounding box center [761, 166] width 18 height 15
radio input "true"
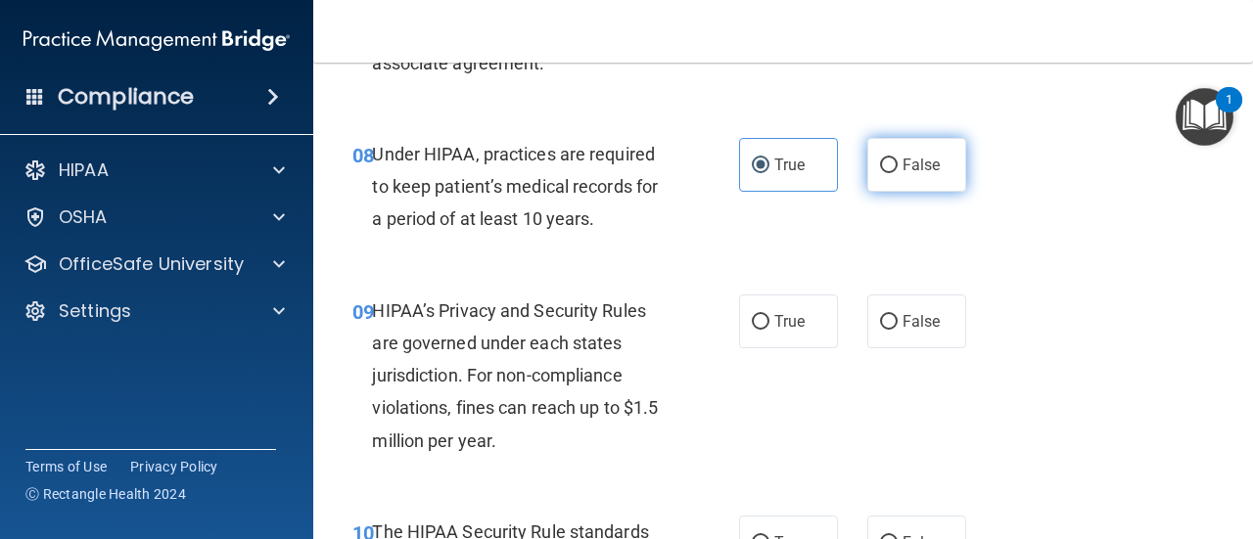
click at [873, 180] on label "False" at bounding box center [916, 165] width 99 height 54
click at [880, 173] on input "False" at bounding box center [889, 166] width 18 height 15
radio input "true"
radio input "false"
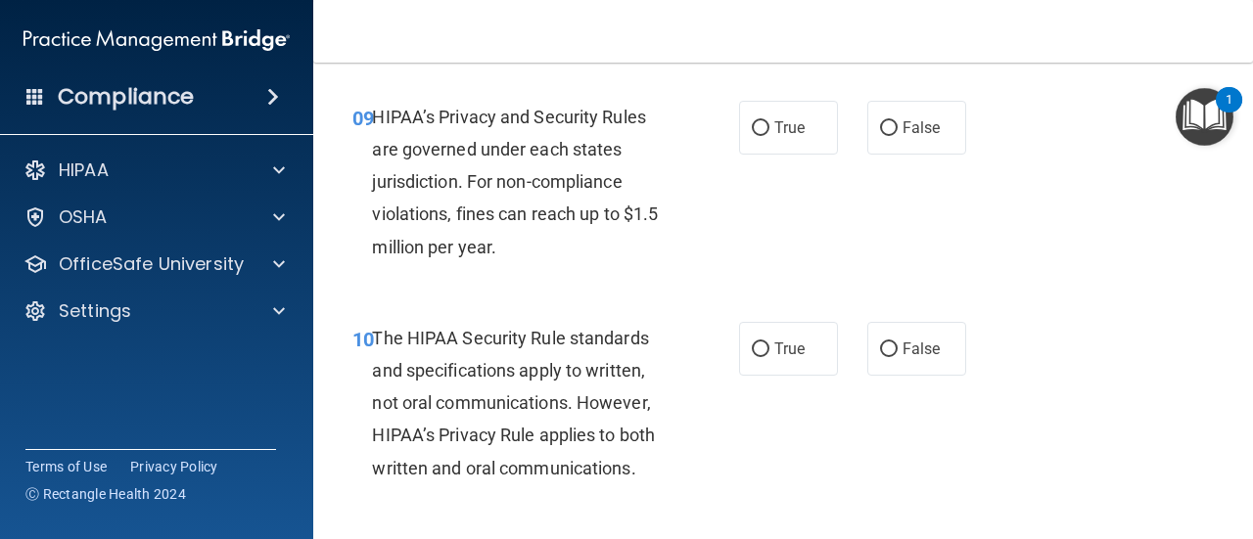
scroll to position [1761, 0]
click at [781, 144] on label "True" at bounding box center [788, 126] width 99 height 54
click at [769, 134] on input "True" at bounding box center [761, 126] width 18 height 15
radio input "true"
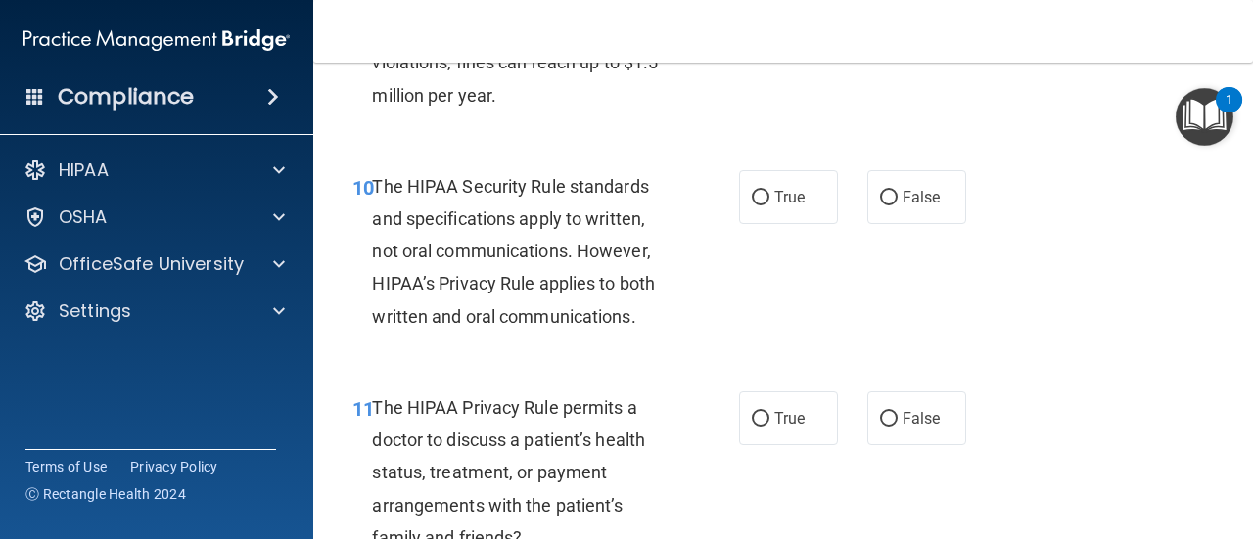
scroll to position [1957, 0]
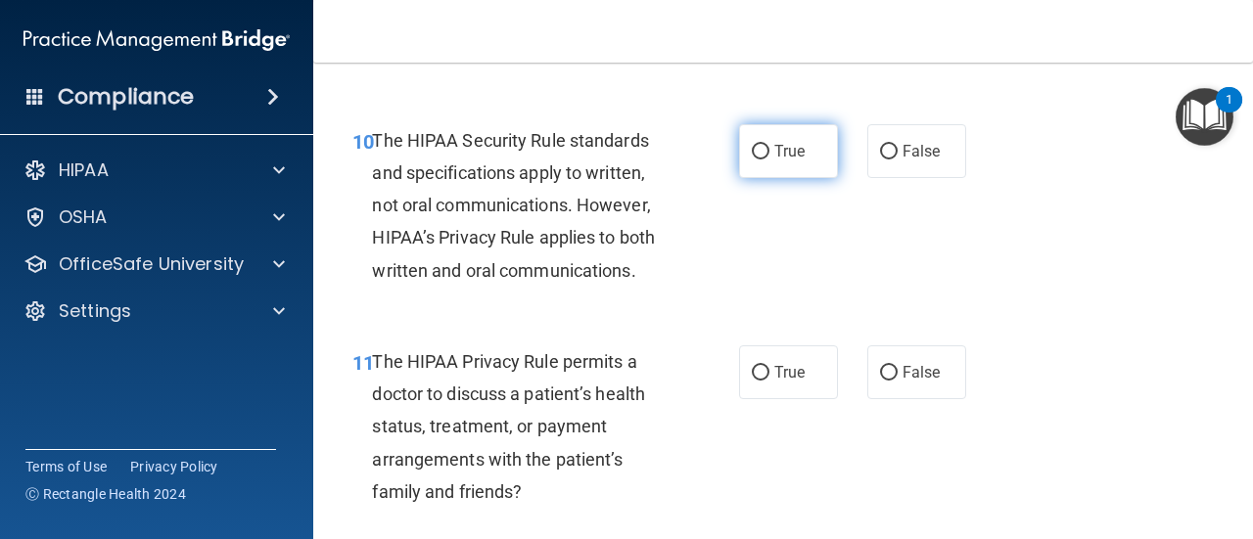
click at [789, 166] on label "True" at bounding box center [788, 151] width 99 height 54
click at [769, 160] on input "True" at bounding box center [761, 152] width 18 height 15
radio input "true"
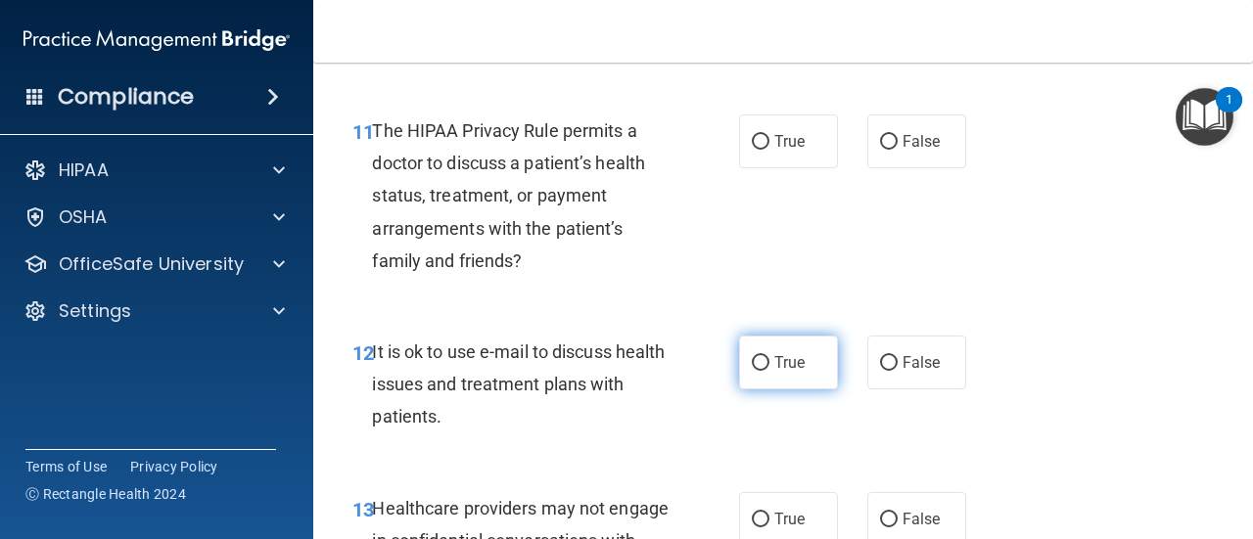
scroll to position [2153, 0]
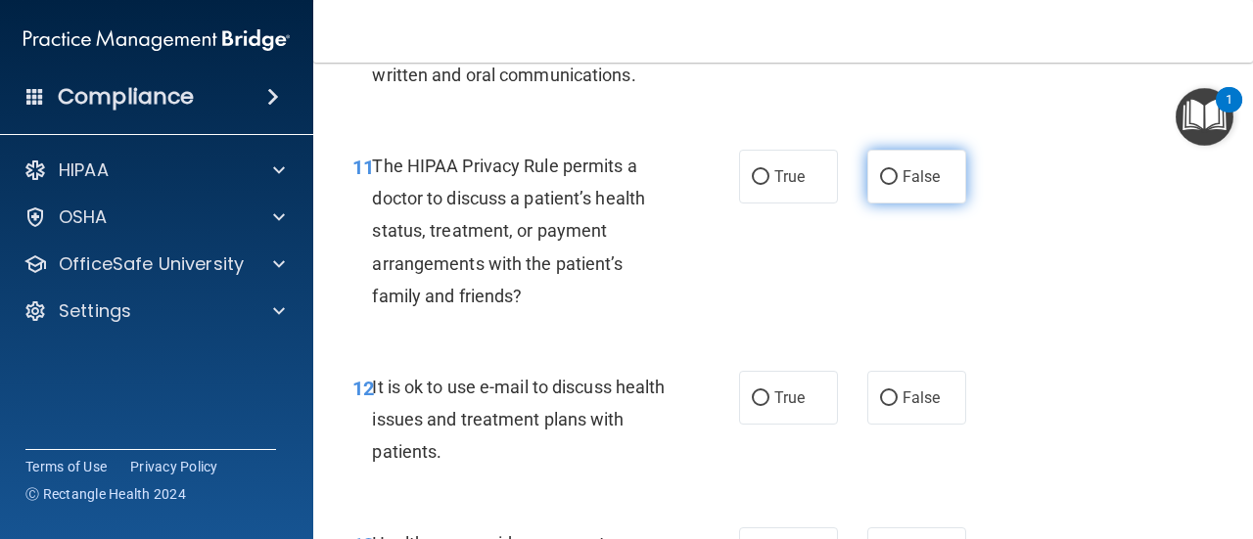
click at [914, 194] on label "False" at bounding box center [916, 177] width 99 height 54
click at [897, 185] on input "False" at bounding box center [889, 177] width 18 height 15
radio input "true"
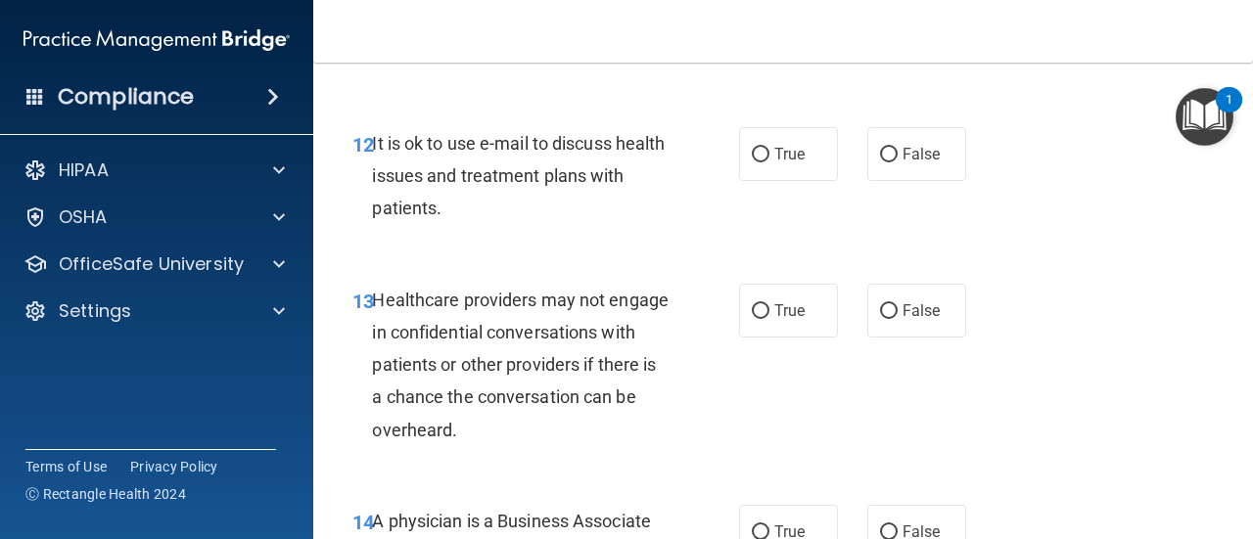
scroll to position [2349, 0]
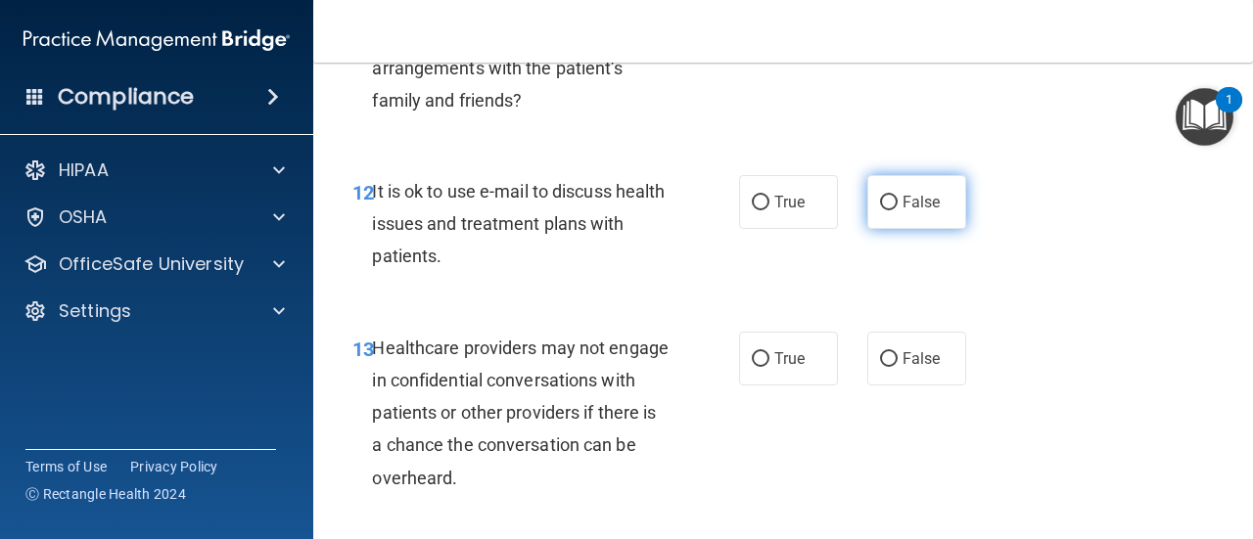
click at [923, 215] on label "False" at bounding box center [916, 202] width 99 height 54
click at [897, 210] on input "False" at bounding box center [889, 203] width 18 height 15
radio input "true"
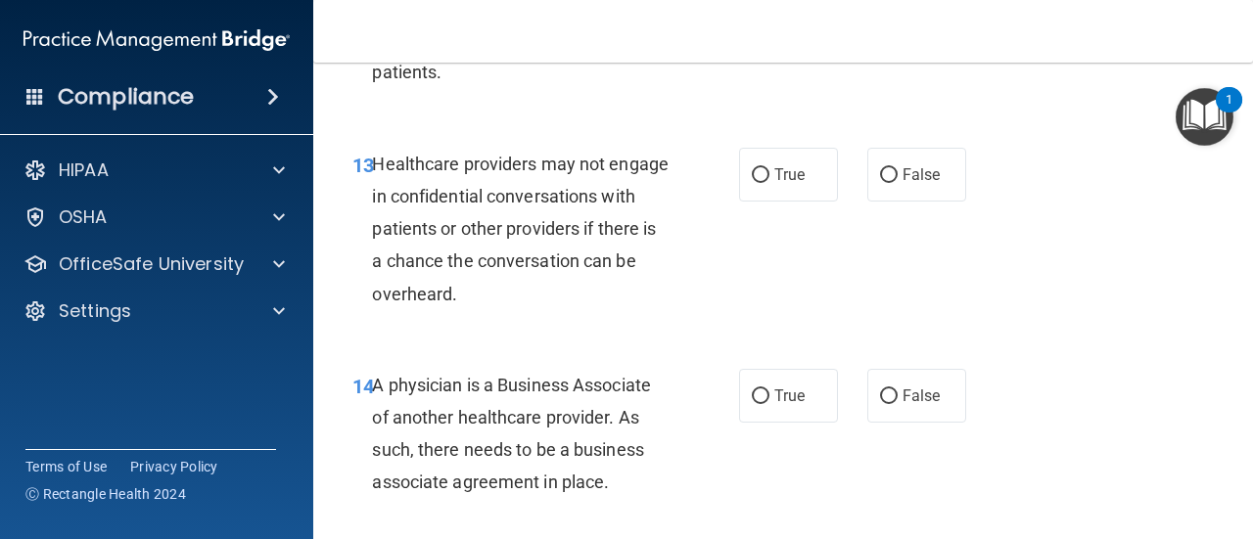
scroll to position [2544, 0]
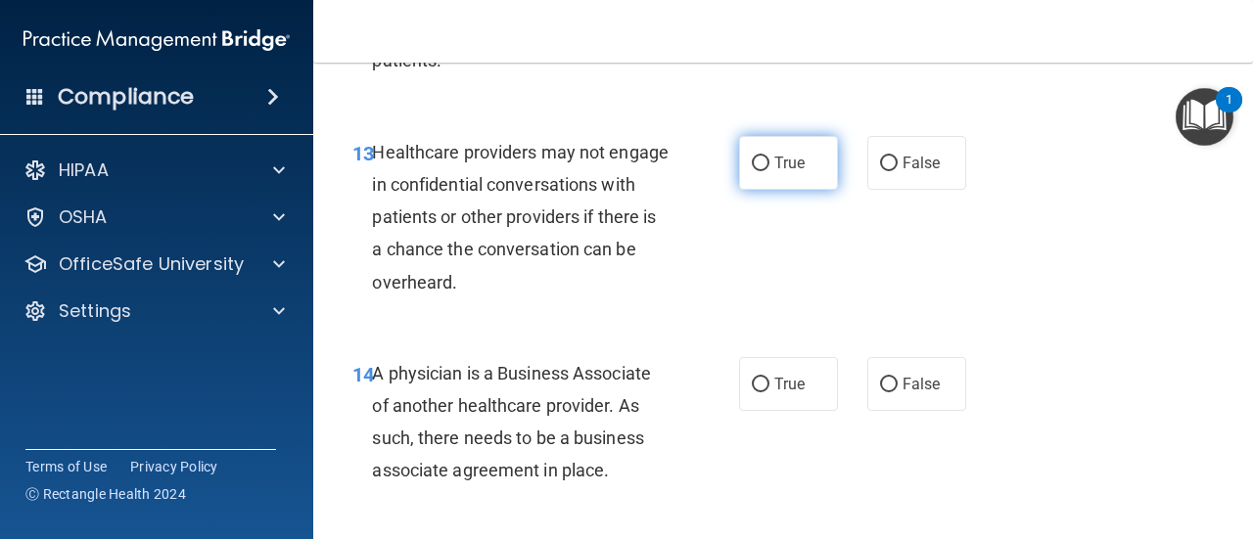
click at [794, 180] on label "True" at bounding box center [788, 163] width 99 height 54
click at [769, 171] on input "True" at bounding box center [761, 164] width 18 height 15
radio input "true"
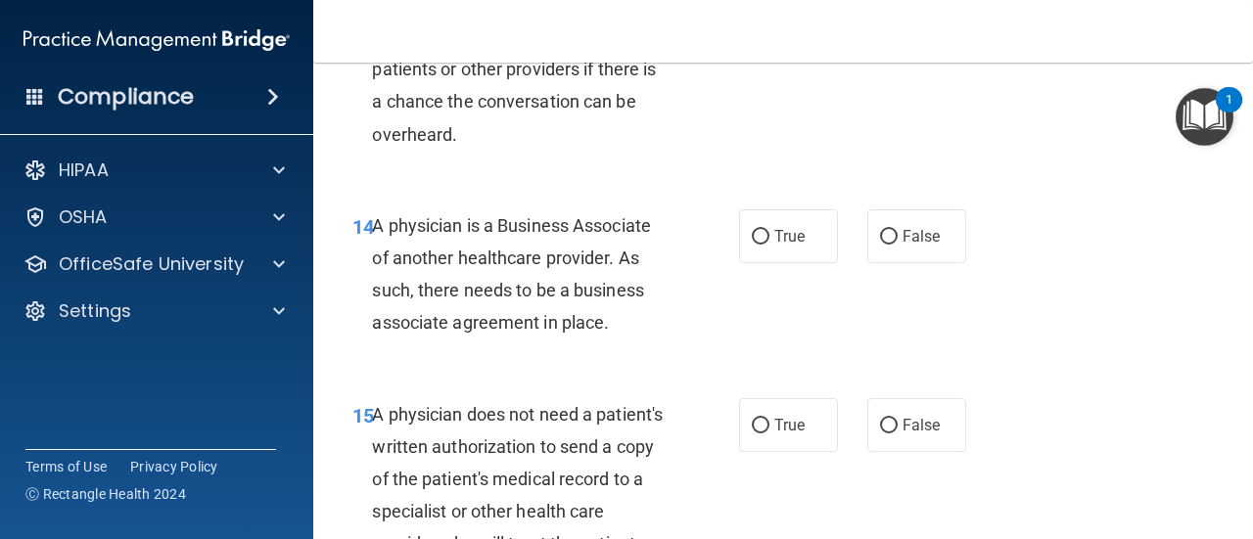
scroll to position [2740, 0]
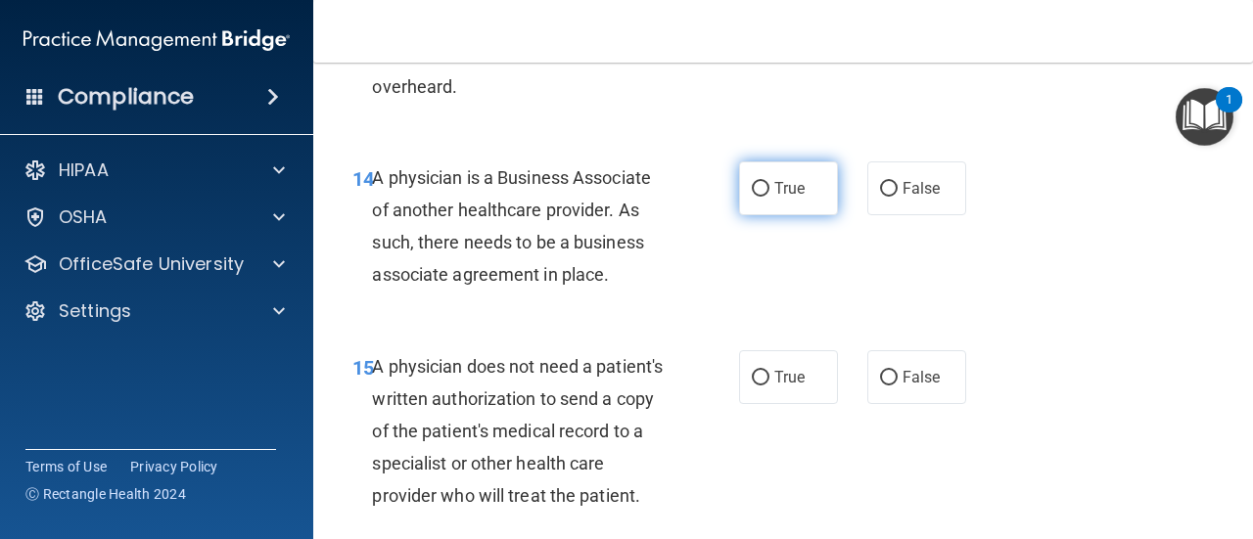
click at [803, 198] on label "True" at bounding box center [788, 188] width 99 height 54
click at [769, 197] on input "True" at bounding box center [761, 189] width 18 height 15
radio input "true"
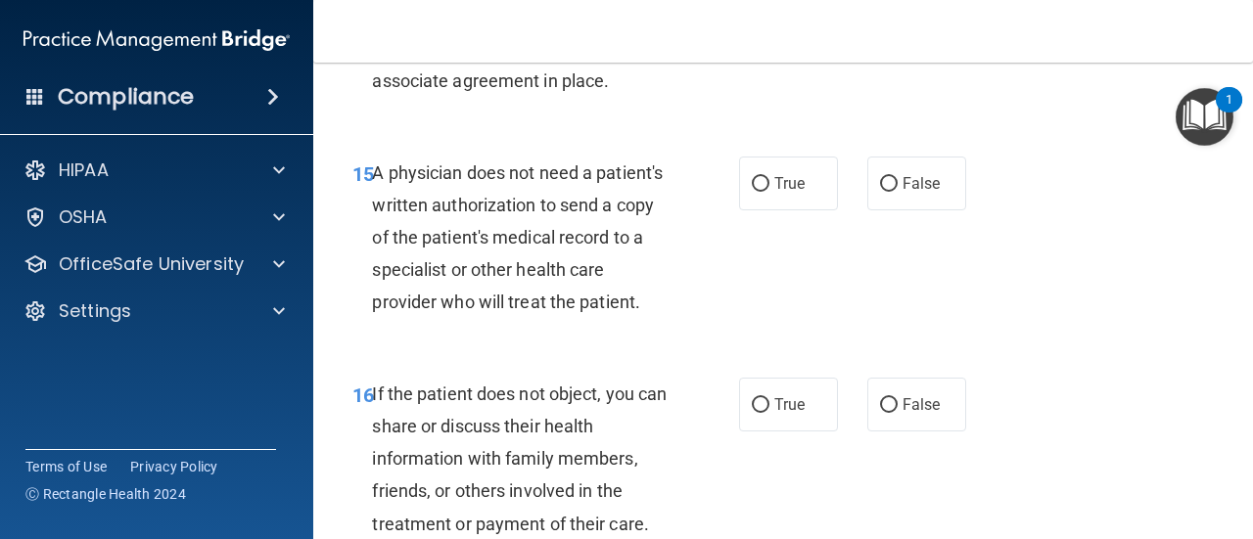
scroll to position [2936, 0]
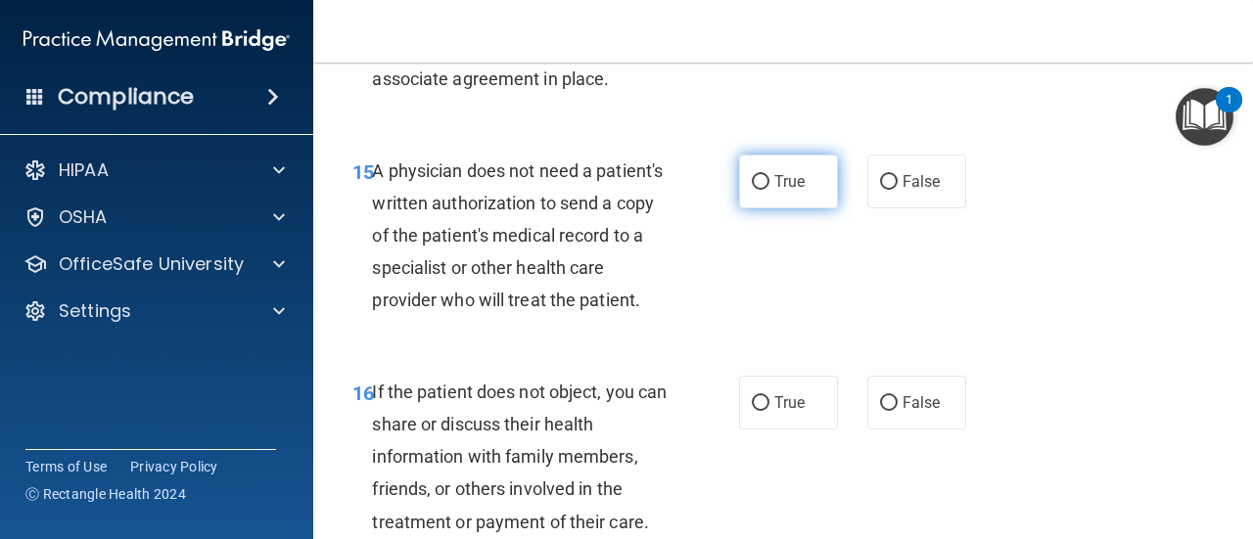
click at [800, 189] on label "True" at bounding box center [788, 182] width 99 height 54
click at [769, 189] on input "True" at bounding box center [761, 182] width 18 height 15
radio input "true"
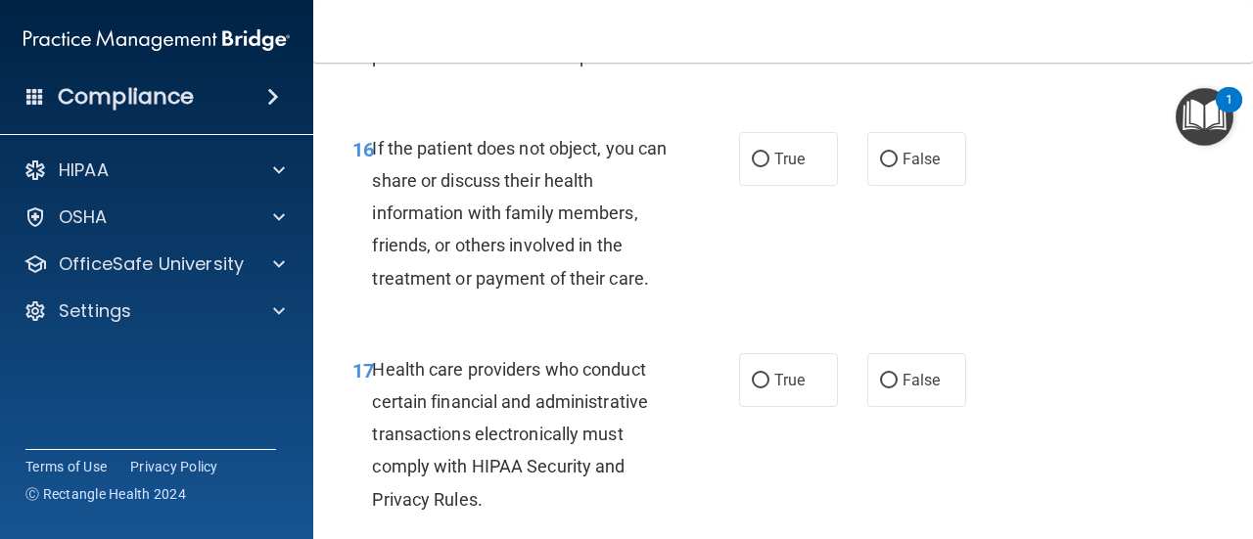
scroll to position [3229, 0]
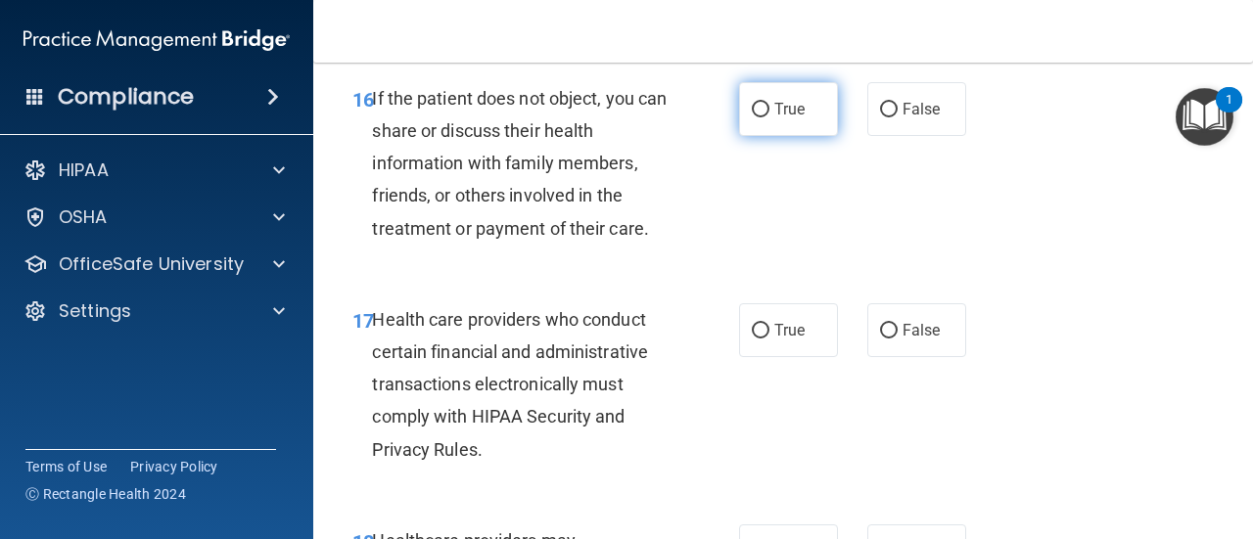
click at [805, 136] on label "True" at bounding box center [788, 109] width 99 height 54
click at [769, 117] on input "True" at bounding box center [761, 110] width 18 height 15
radio input "true"
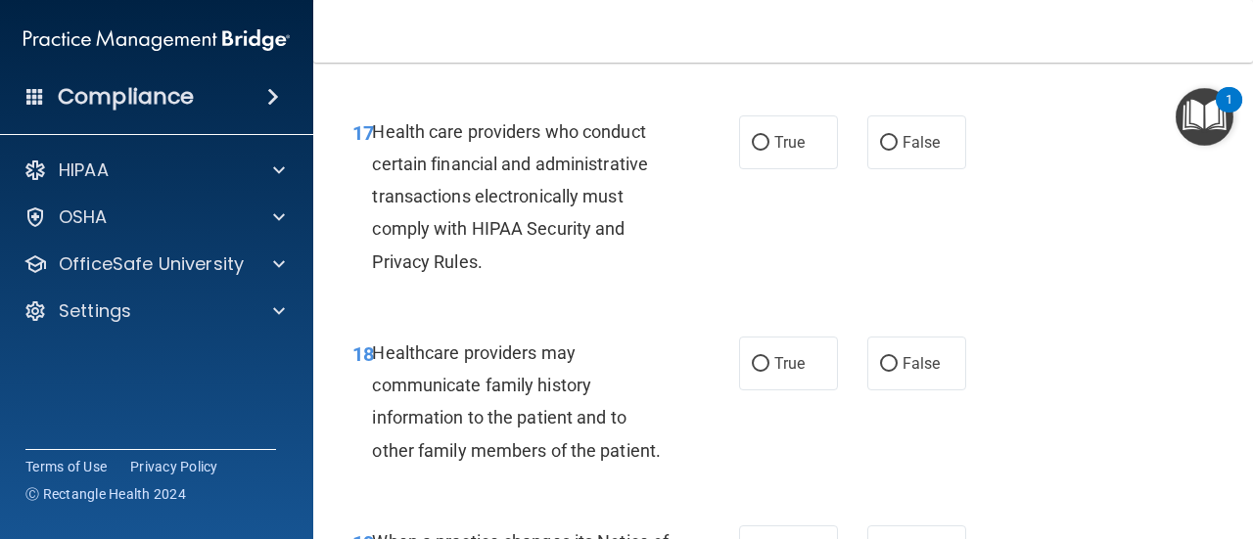
scroll to position [3425, 0]
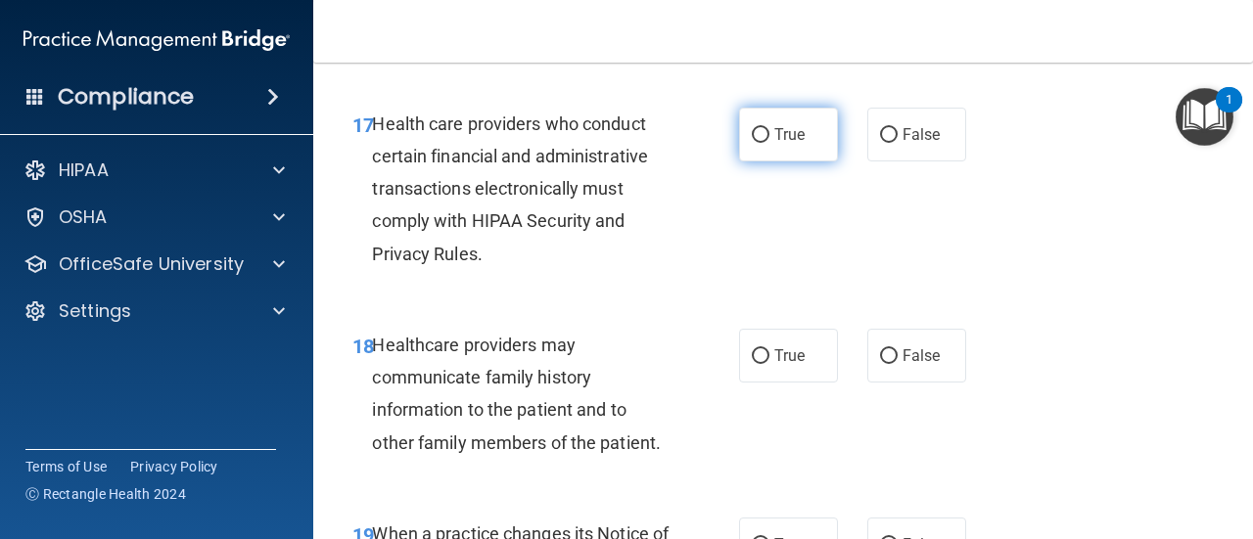
click at [792, 144] on span "True" at bounding box center [789, 134] width 30 height 19
click at [769, 143] on input "True" at bounding box center [761, 135] width 18 height 15
radio input "true"
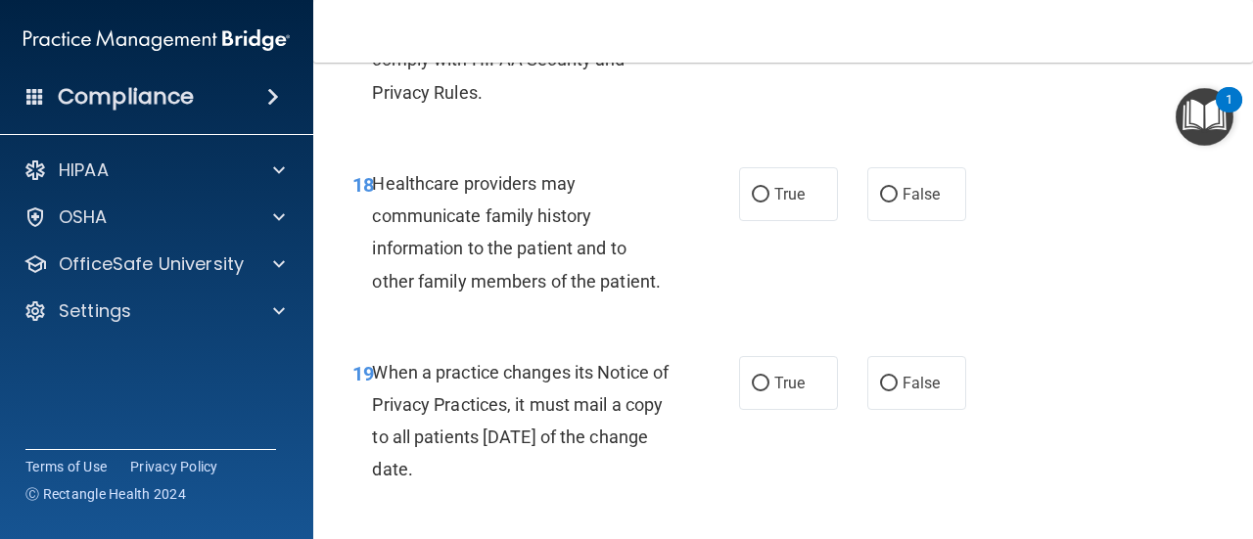
scroll to position [3621, 0]
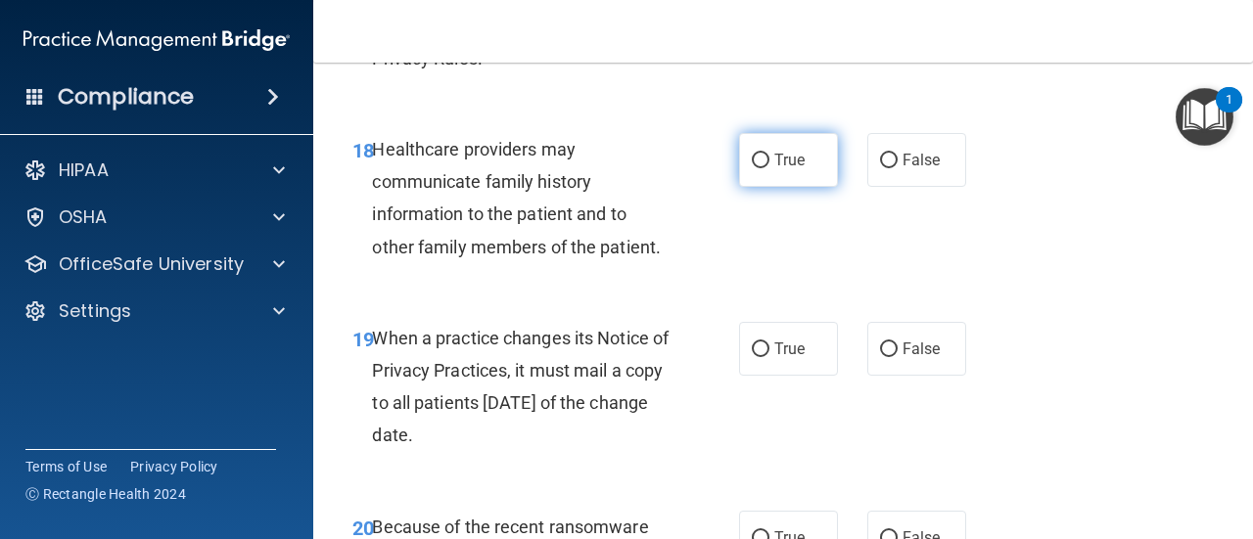
click at [818, 187] on label "True" at bounding box center [788, 160] width 99 height 54
click at [769, 168] on input "True" at bounding box center [761, 161] width 18 height 15
radio input "true"
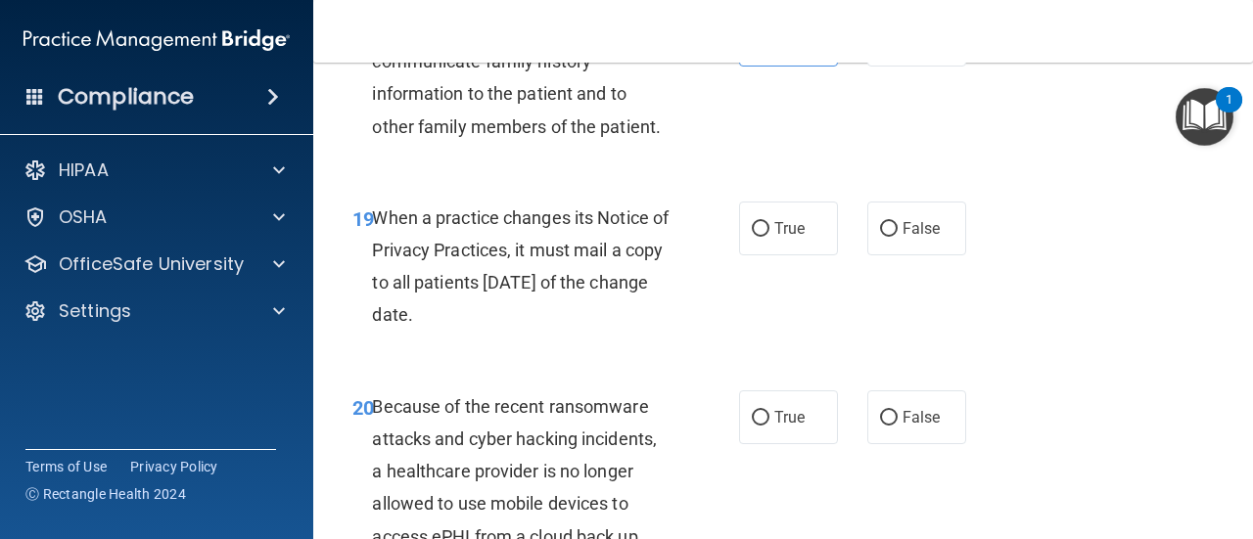
scroll to position [3817, 0]
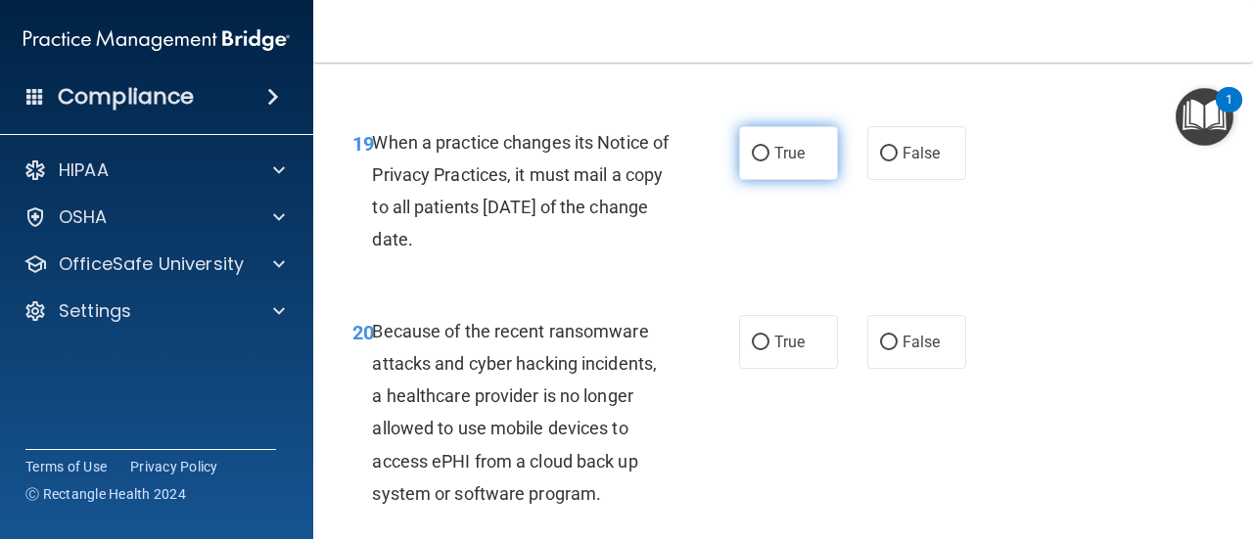
click at [798, 180] on label "True" at bounding box center [788, 153] width 99 height 54
click at [769, 161] on input "True" at bounding box center [761, 154] width 18 height 15
radio input "true"
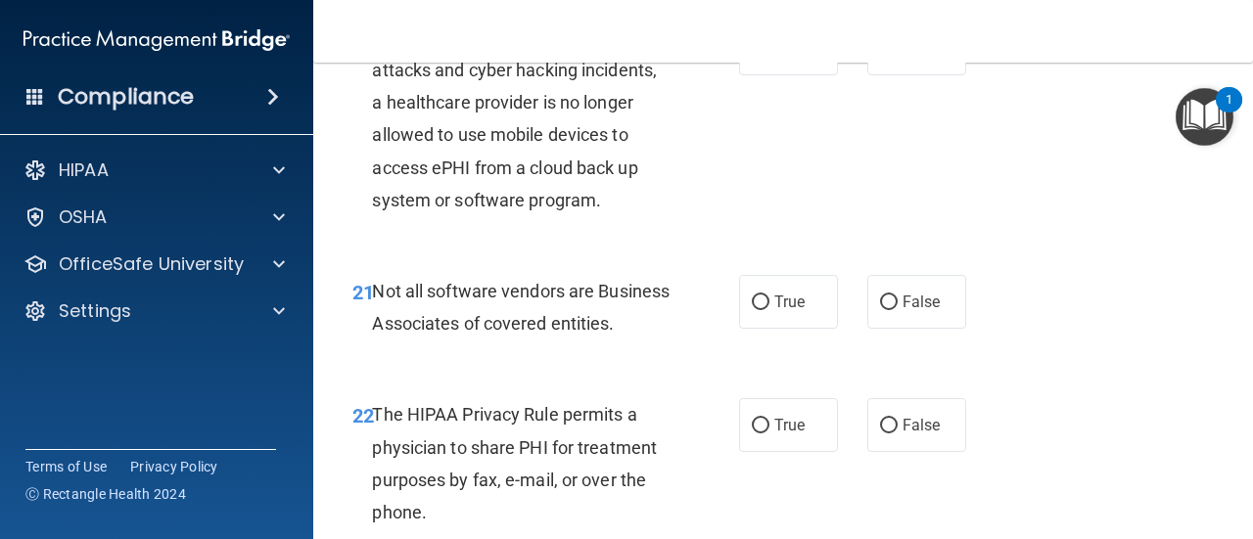
scroll to position [4012, 0]
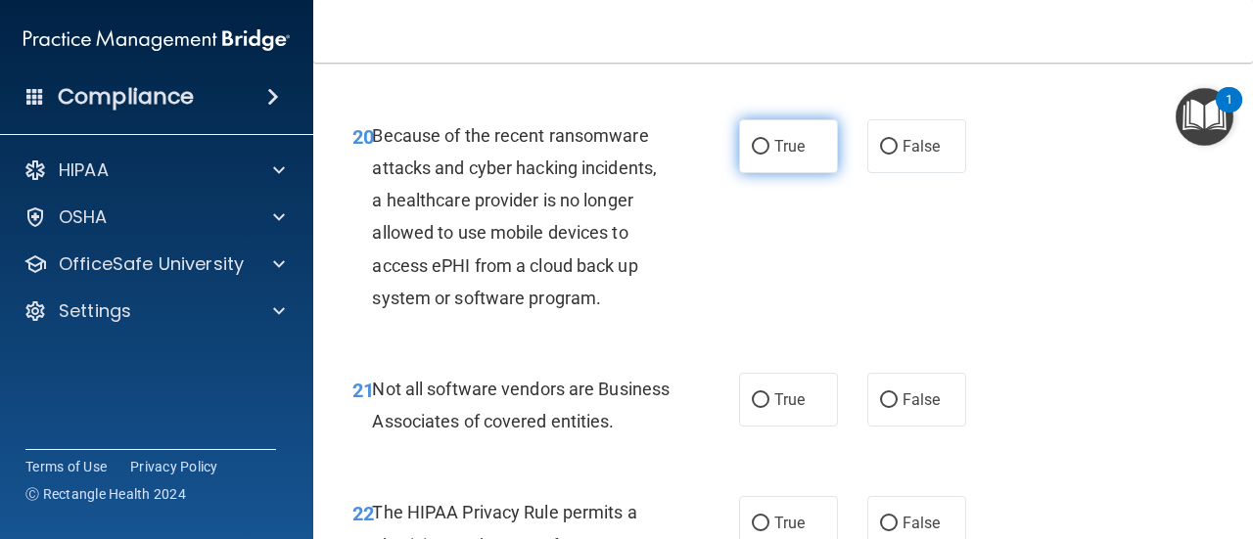
click at [792, 173] on label "True" at bounding box center [788, 146] width 99 height 54
click at [769, 155] on input "True" at bounding box center [761, 147] width 18 height 15
radio input "true"
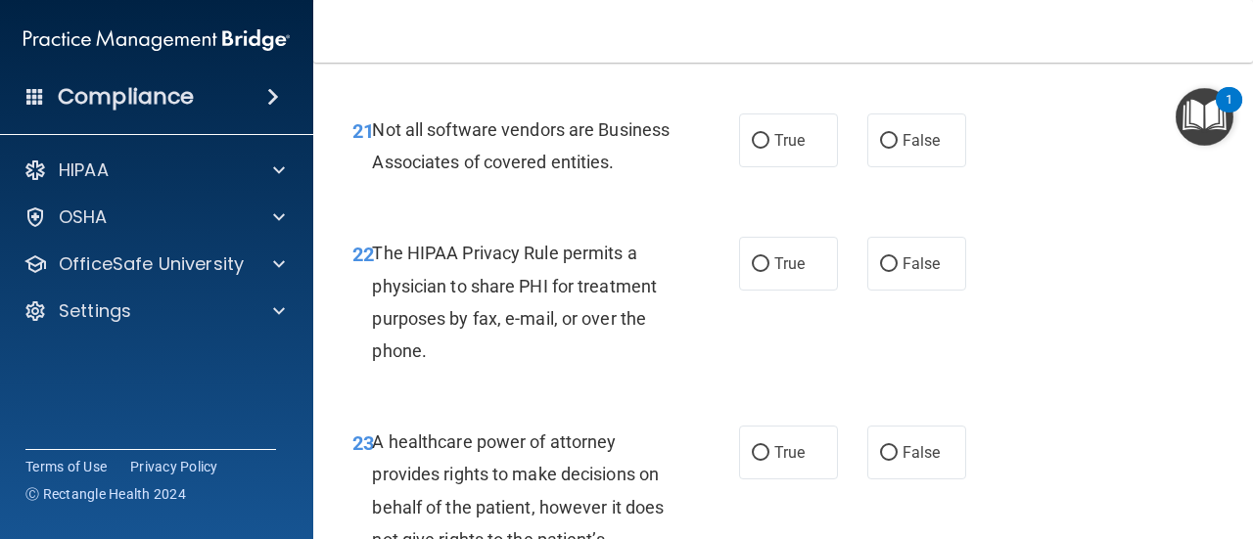
scroll to position [4306, 0]
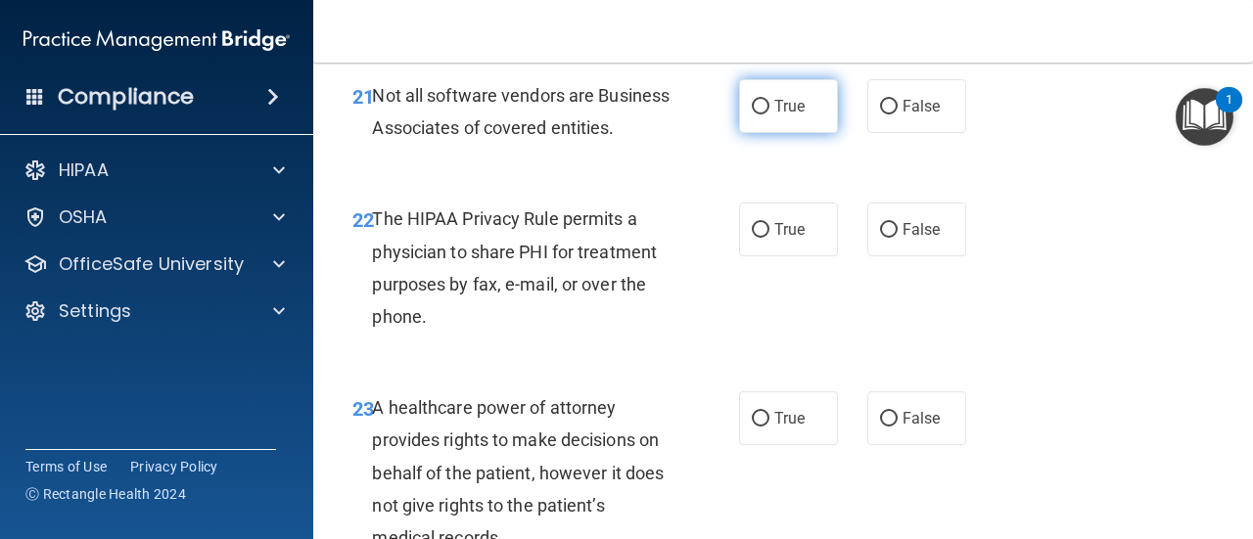
click at [804, 133] on label "True" at bounding box center [788, 106] width 99 height 54
click at [769, 114] on input "True" at bounding box center [761, 107] width 18 height 15
radio input "true"
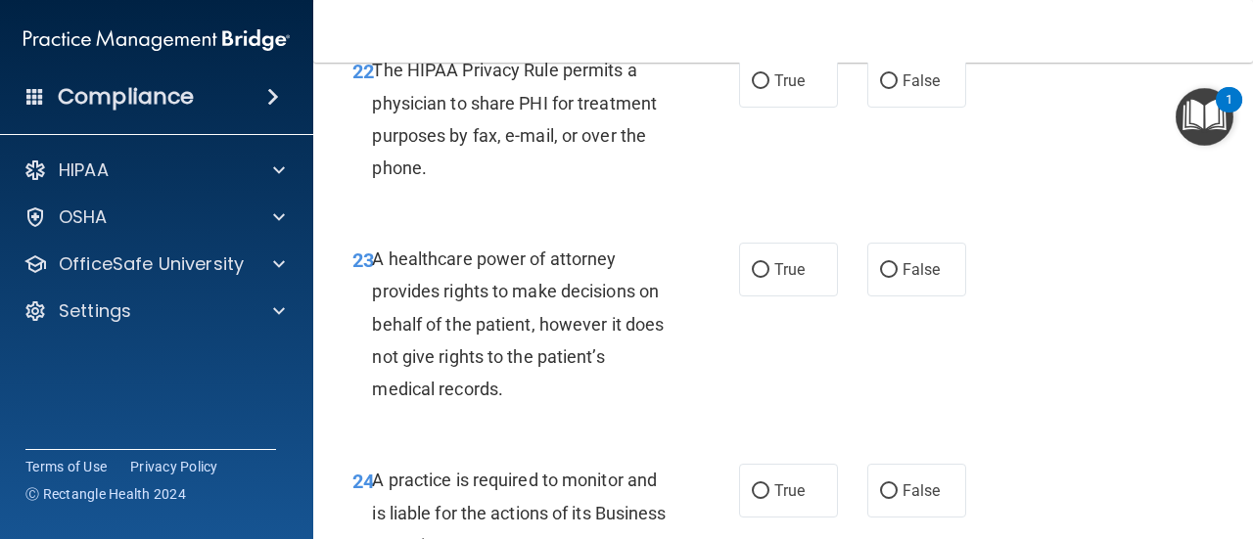
scroll to position [4502, 0]
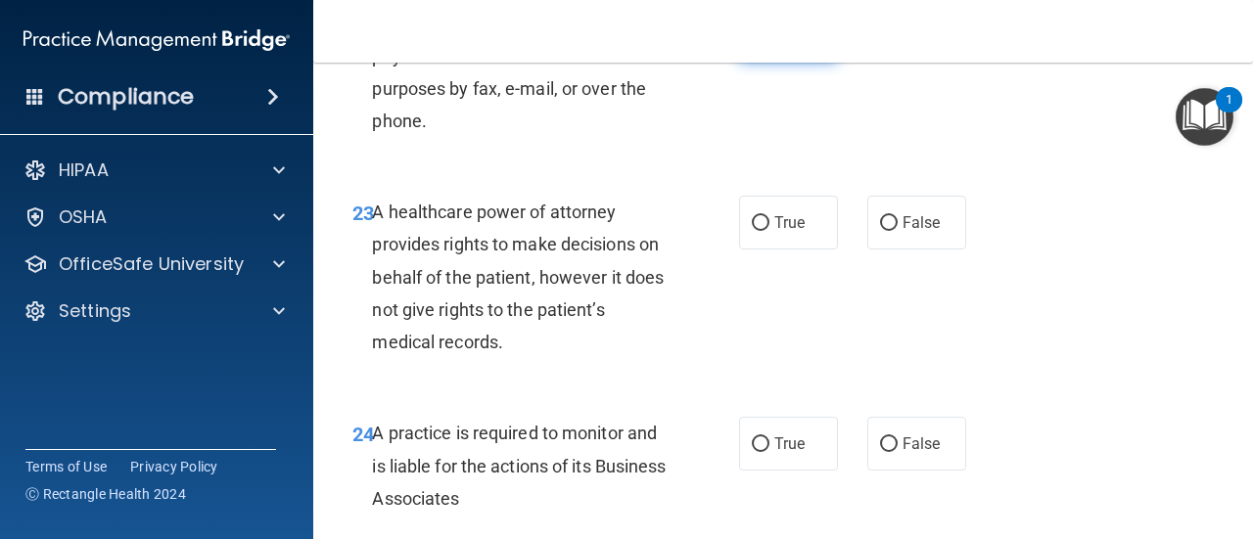
click at [804, 61] on label "True" at bounding box center [788, 34] width 99 height 54
click at [769, 42] on input "True" at bounding box center [761, 34] width 18 height 15
radio input "true"
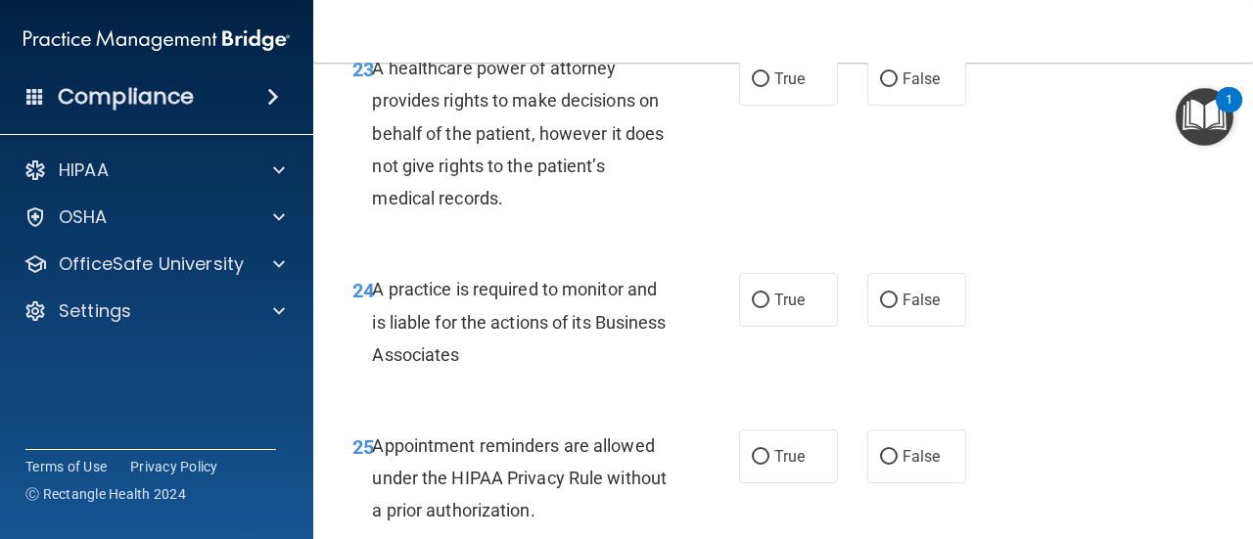
scroll to position [4599, 0]
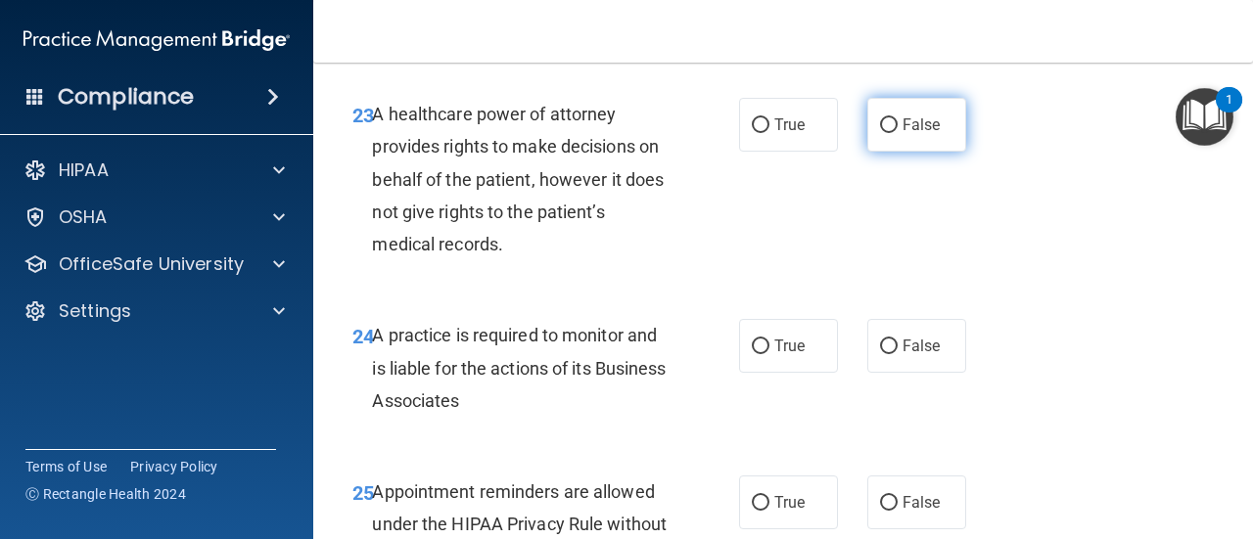
click at [931, 152] on label "False" at bounding box center [916, 125] width 99 height 54
click at [897, 133] on input "False" at bounding box center [889, 125] width 18 height 15
radio input "true"
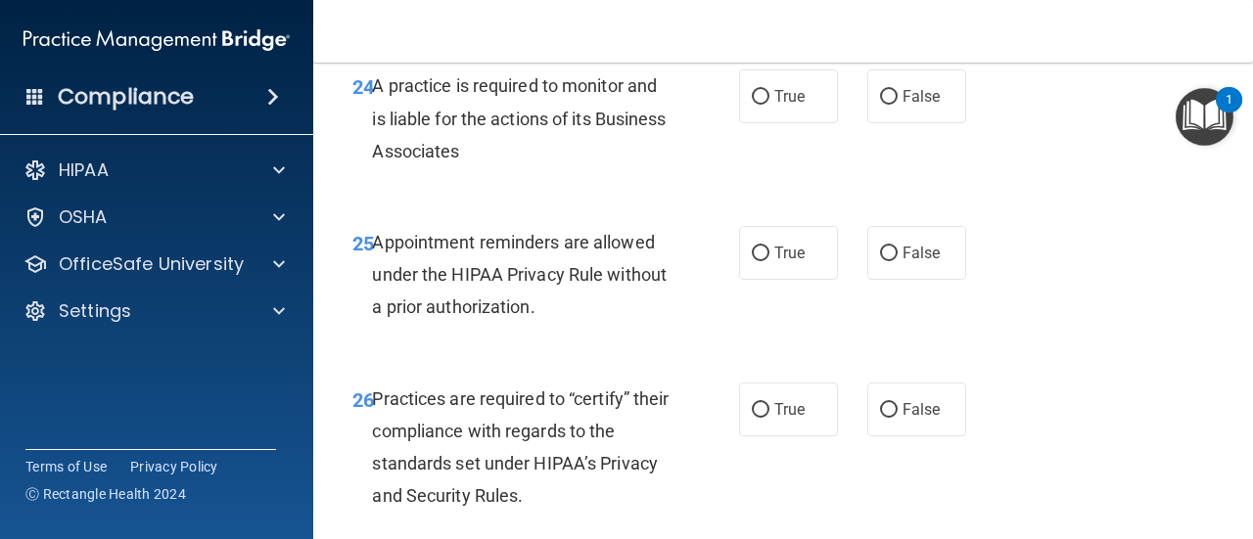
scroll to position [4893, 0]
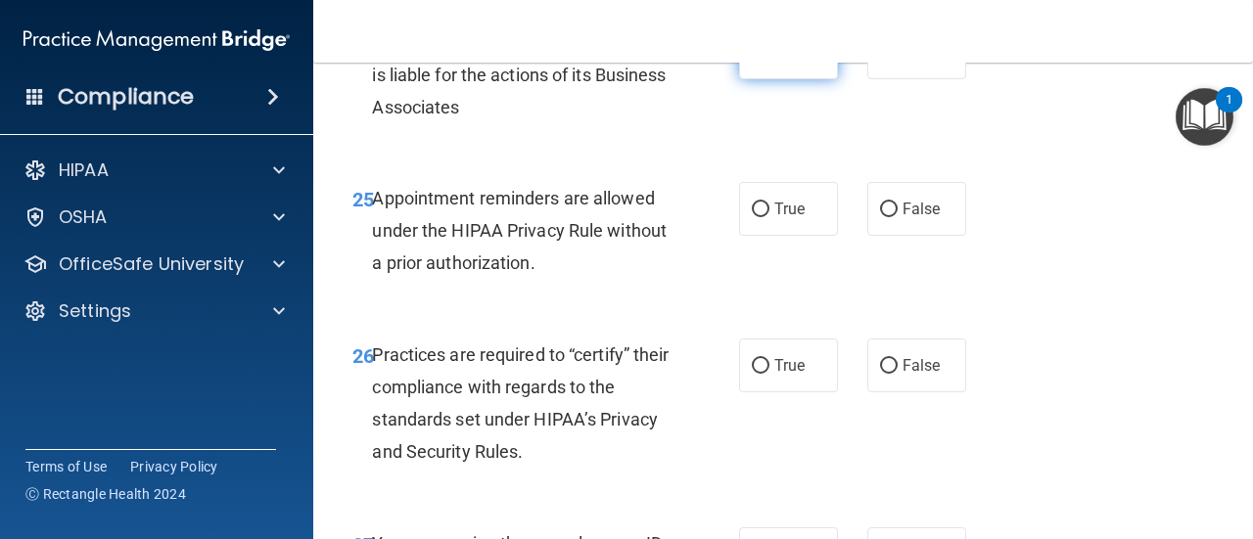
click at [803, 79] on label "True" at bounding box center [788, 52] width 99 height 54
click at [769, 61] on input "True" at bounding box center [761, 53] width 18 height 15
radio input "true"
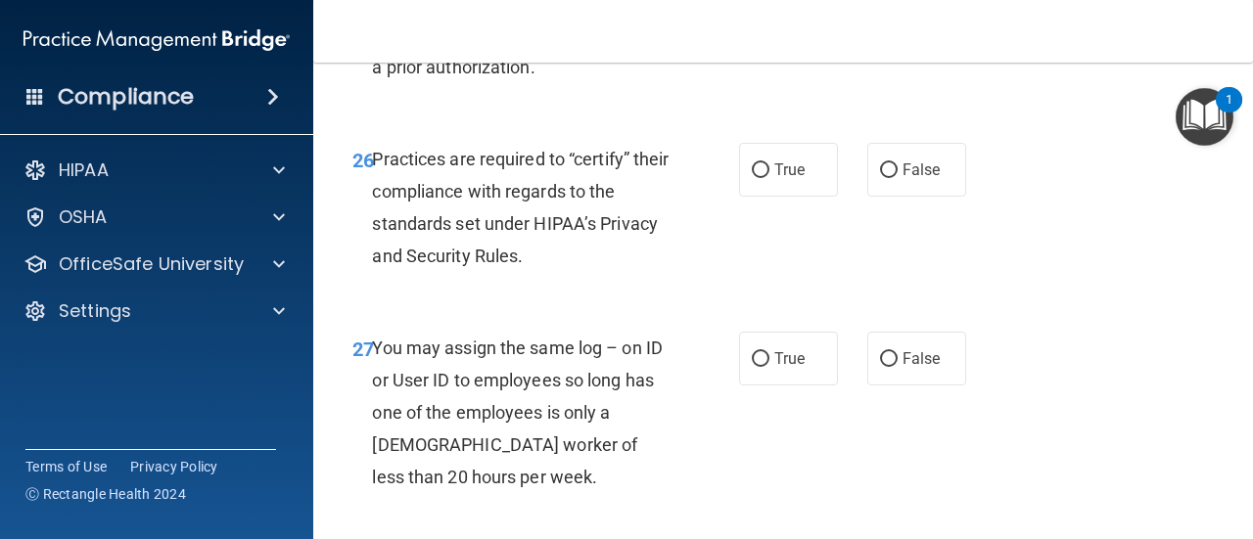
scroll to position [4991, 0]
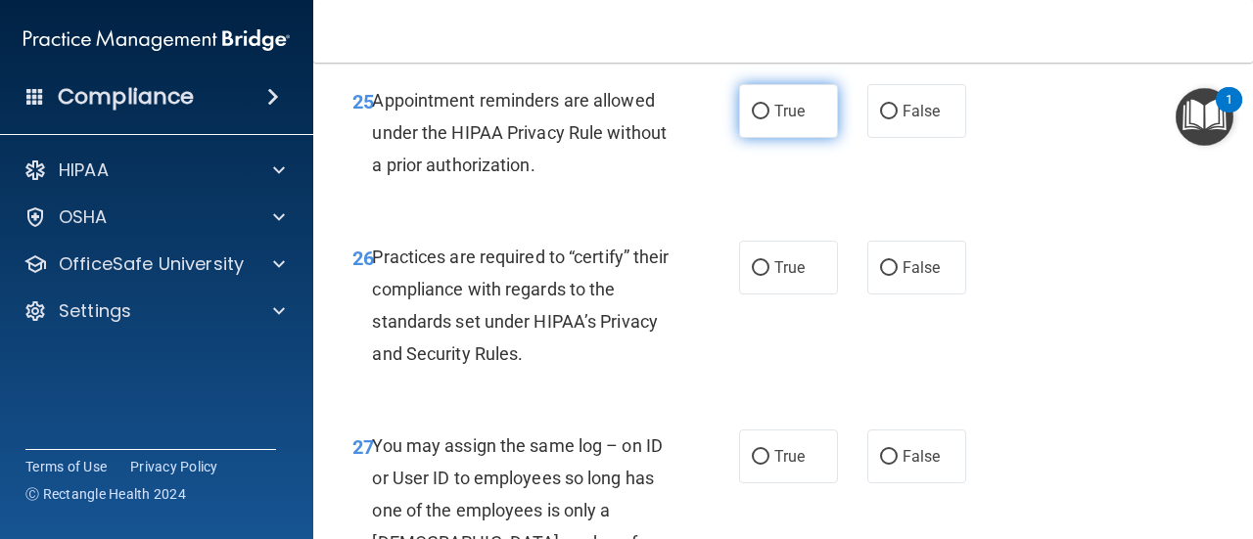
click at [790, 138] on label "True" at bounding box center [788, 111] width 99 height 54
click at [769, 119] on input "True" at bounding box center [761, 112] width 18 height 15
radio input "true"
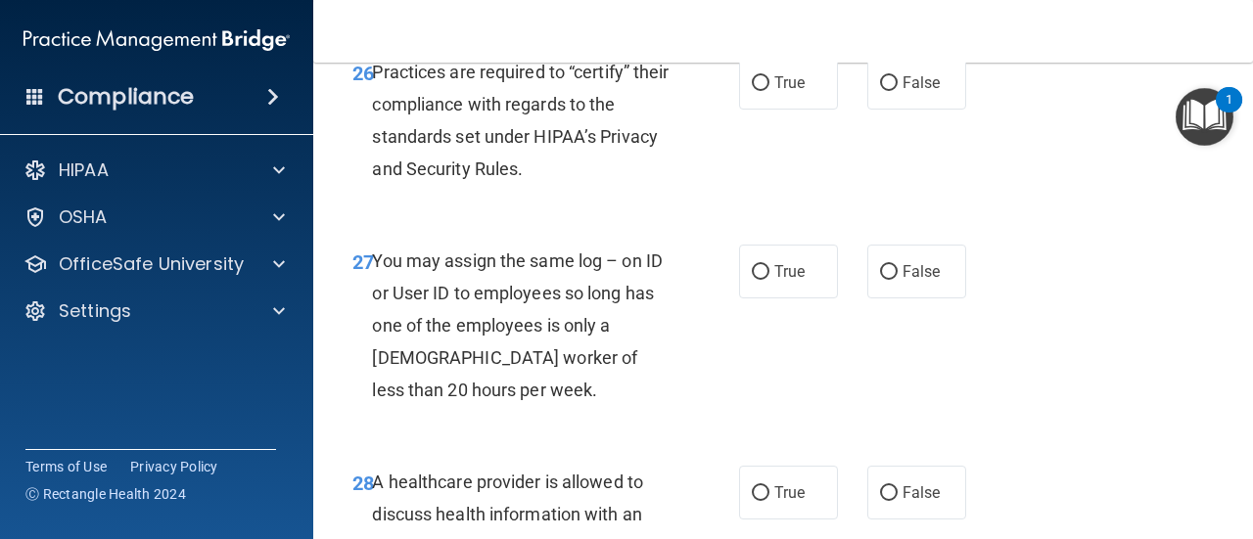
scroll to position [5187, 0]
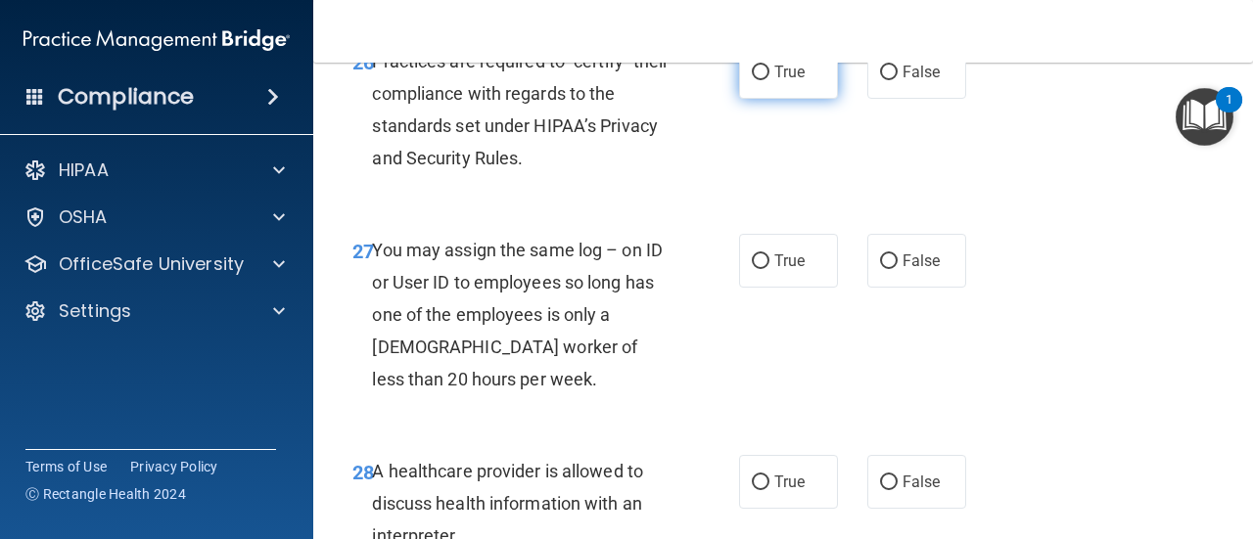
click at [794, 81] on span "True" at bounding box center [789, 72] width 30 height 19
click at [769, 80] on input "True" at bounding box center [761, 73] width 18 height 15
radio input "true"
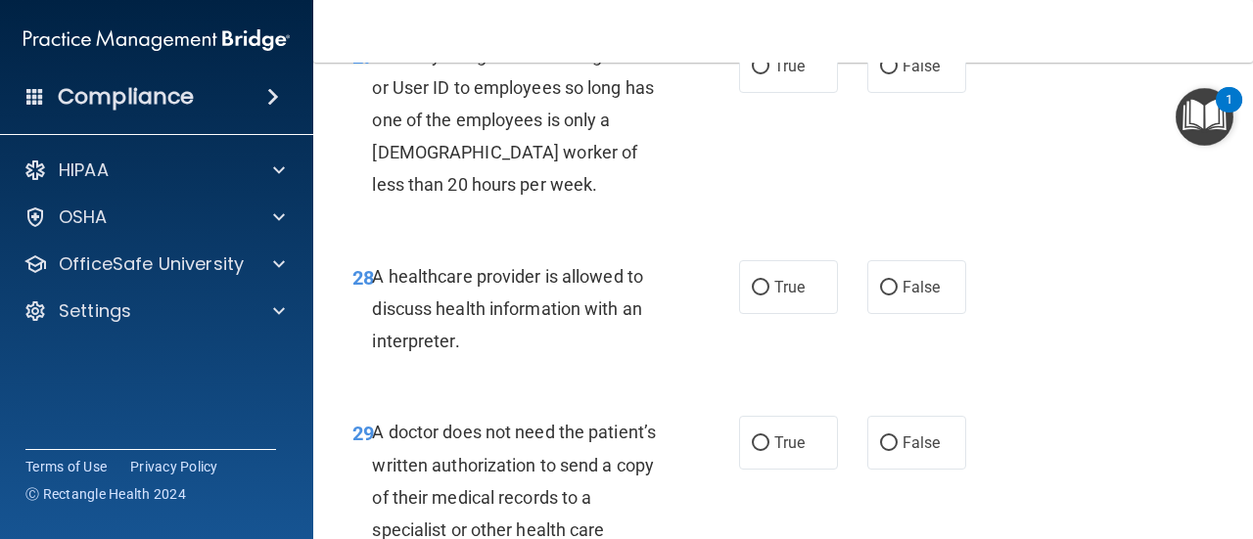
scroll to position [5382, 0]
click at [920, 74] on span "False" at bounding box center [921, 65] width 38 height 19
click at [897, 73] on input "False" at bounding box center [889, 66] width 18 height 15
radio input "true"
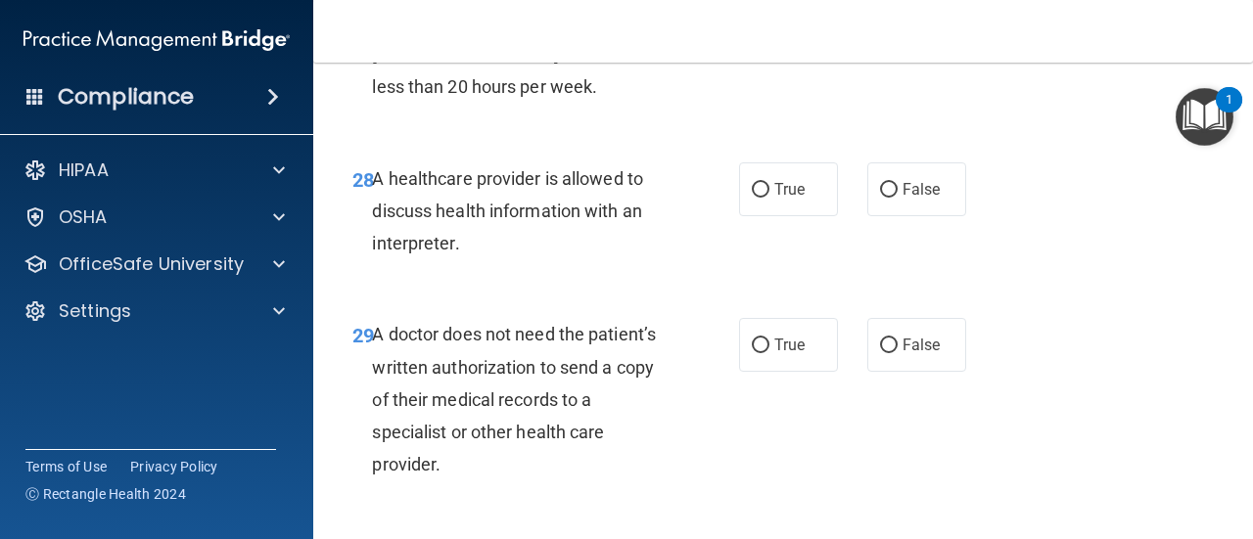
scroll to position [5480, 0]
click at [770, 215] on label "True" at bounding box center [788, 188] width 99 height 54
click at [769, 197] on input "True" at bounding box center [761, 189] width 18 height 15
radio input "true"
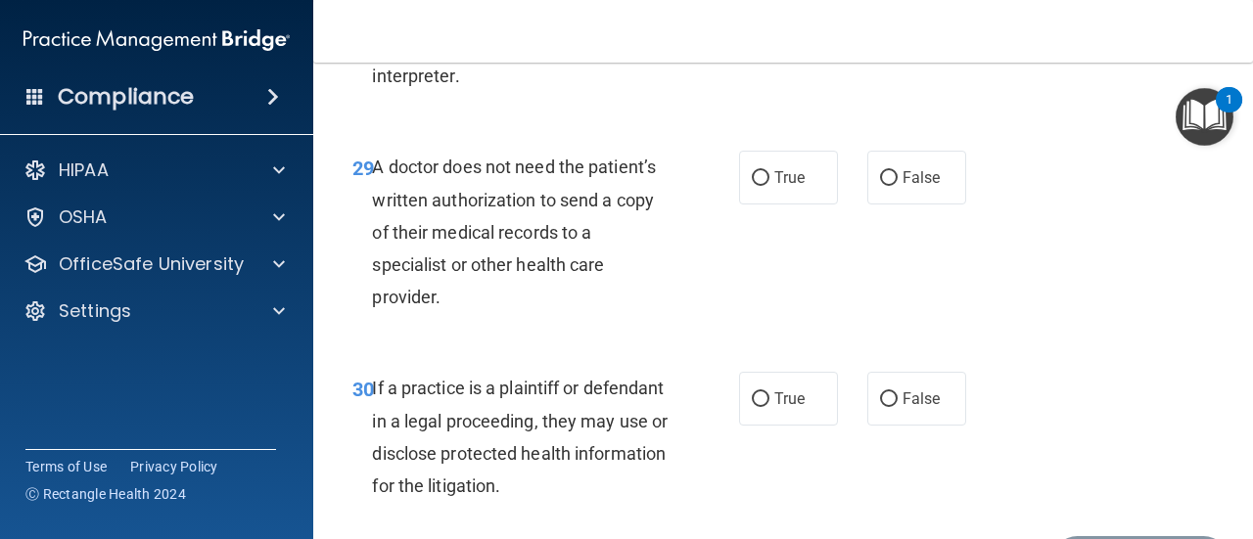
scroll to position [5676, 0]
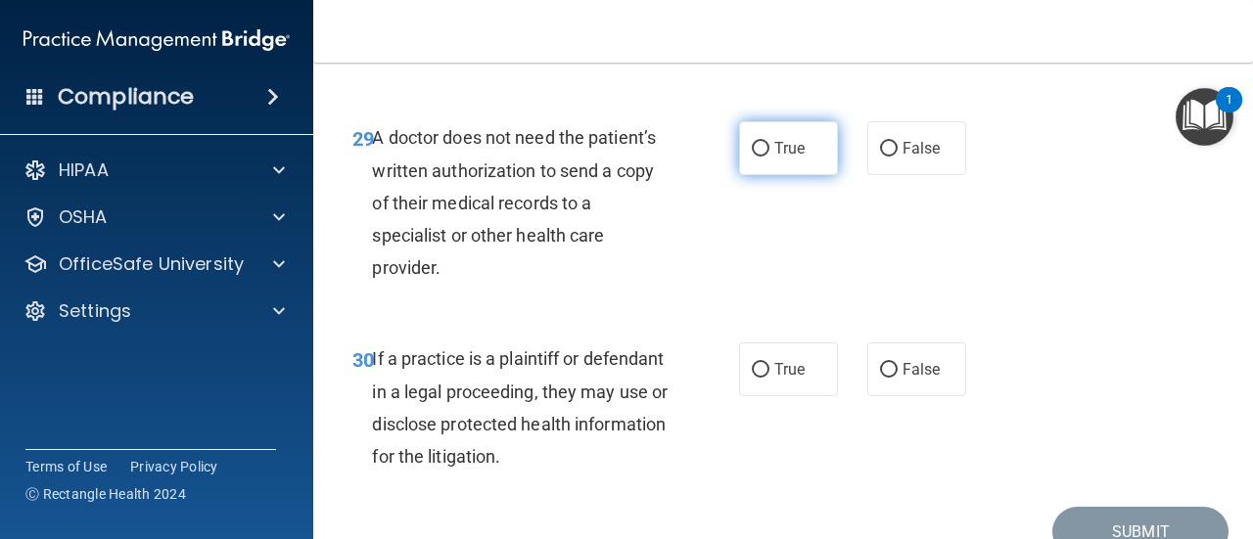
click at [796, 158] on span "True" at bounding box center [789, 148] width 30 height 19
click at [769, 157] on input "True" at bounding box center [761, 149] width 18 height 15
radio input "true"
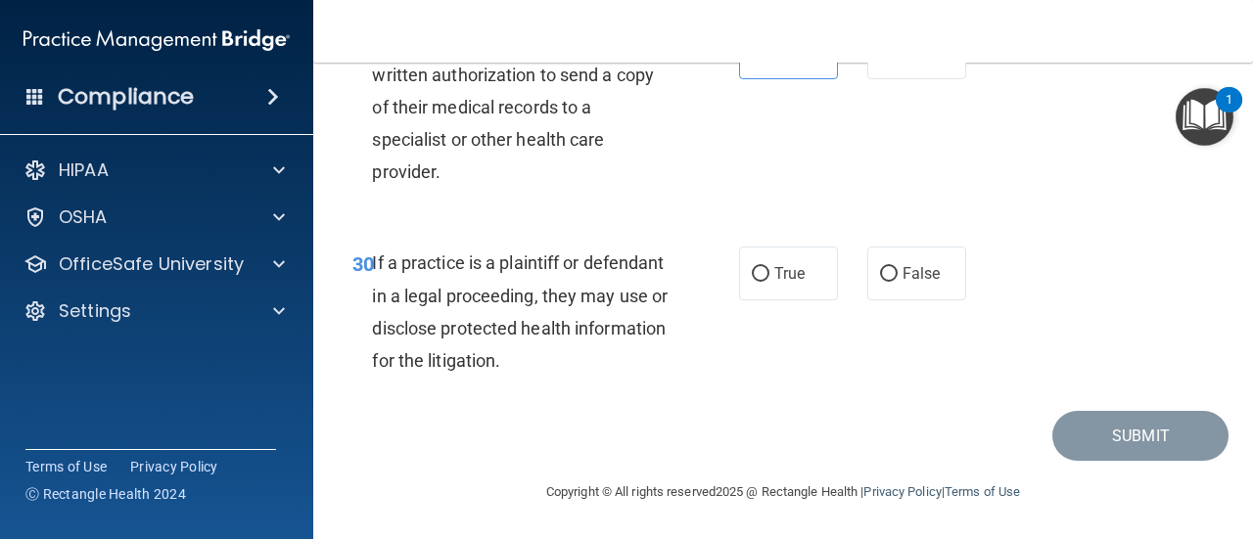
scroll to position [5836, 0]
click at [817, 296] on label "True" at bounding box center [788, 274] width 99 height 54
click at [769, 282] on input "True" at bounding box center [761, 274] width 18 height 15
radio input "true"
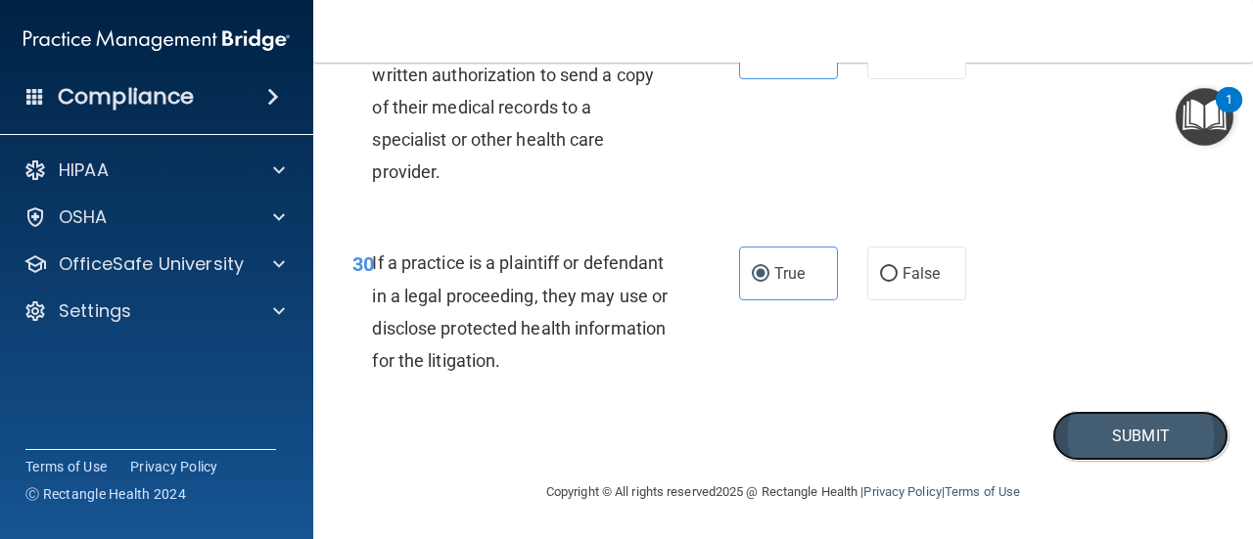
click at [1086, 437] on button "Submit" at bounding box center [1140, 436] width 176 height 50
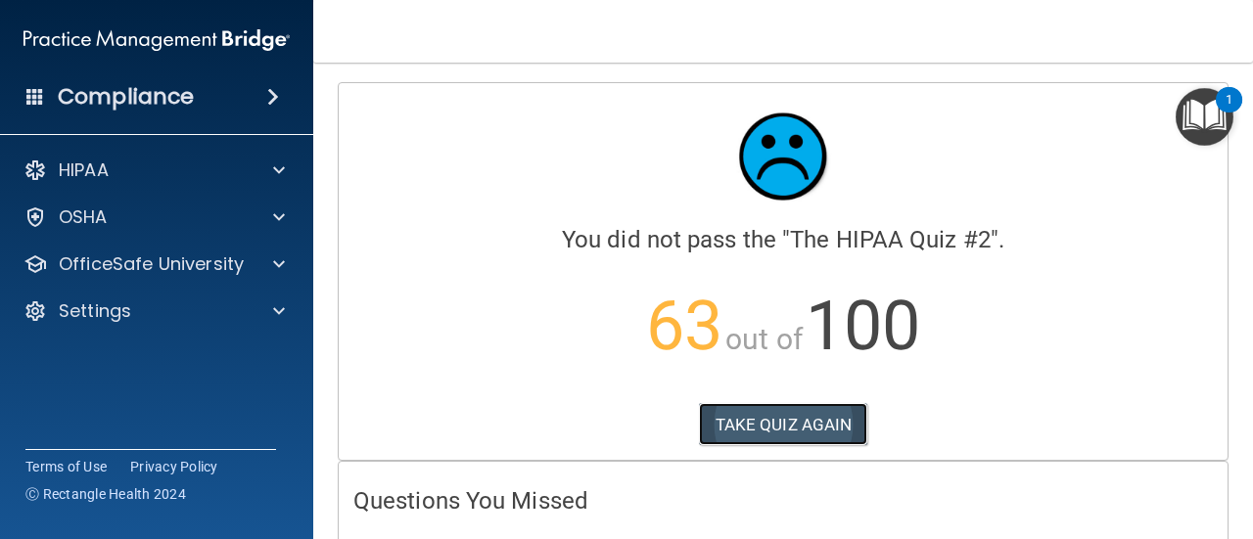
click at [800, 428] on button "TAKE QUIZ AGAIN" at bounding box center [783, 424] width 169 height 43
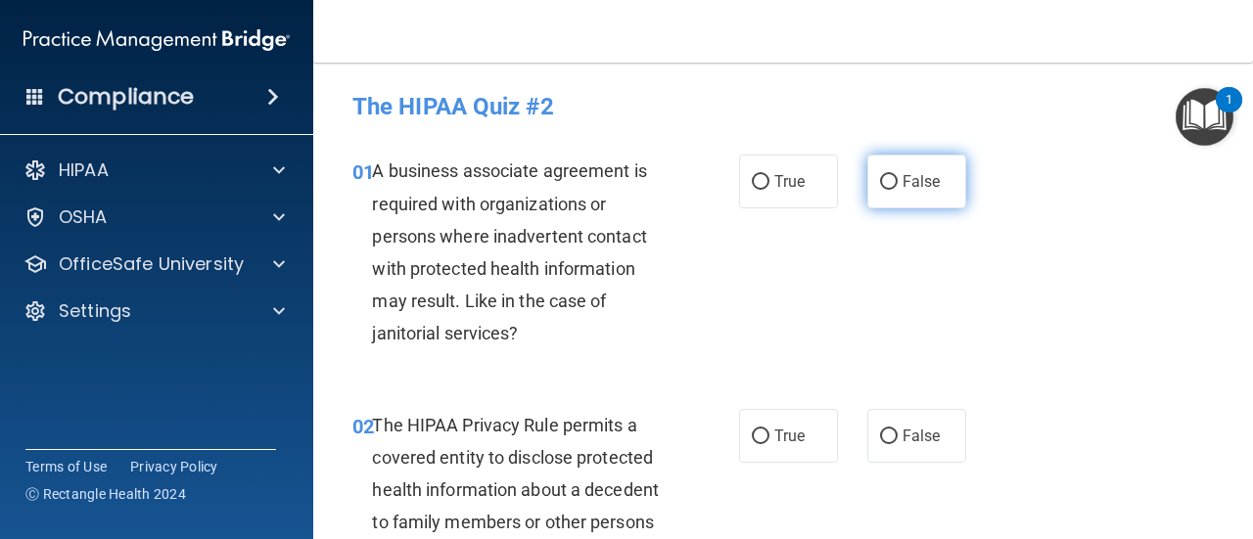
click at [902, 173] on span "False" at bounding box center [921, 181] width 38 height 19
click at [897, 175] on input "False" at bounding box center [889, 182] width 18 height 15
radio input "true"
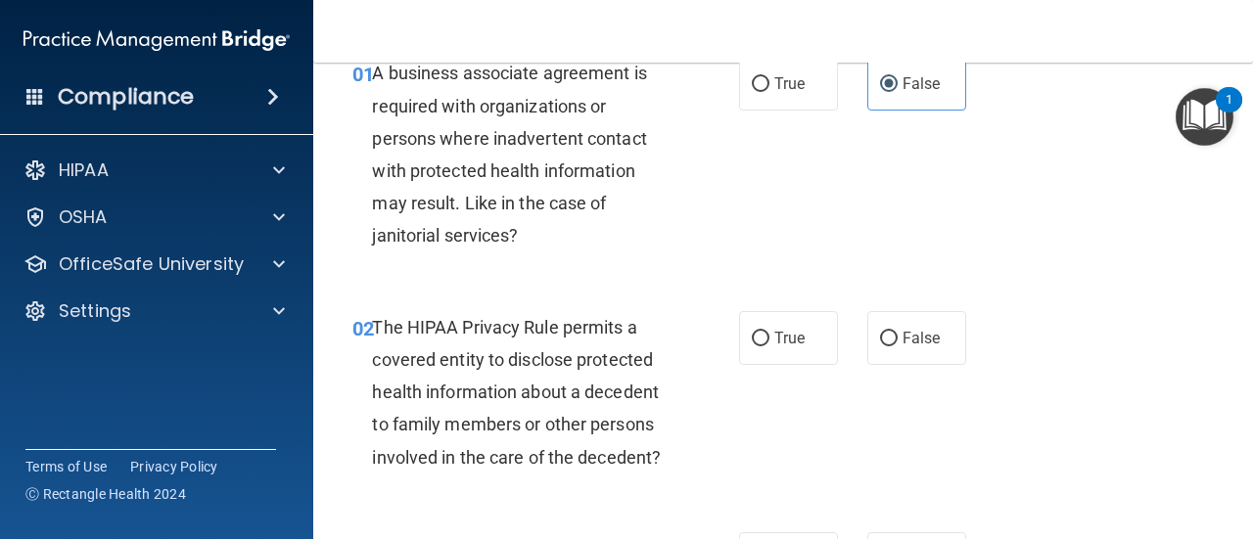
scroll to position [196, 0]
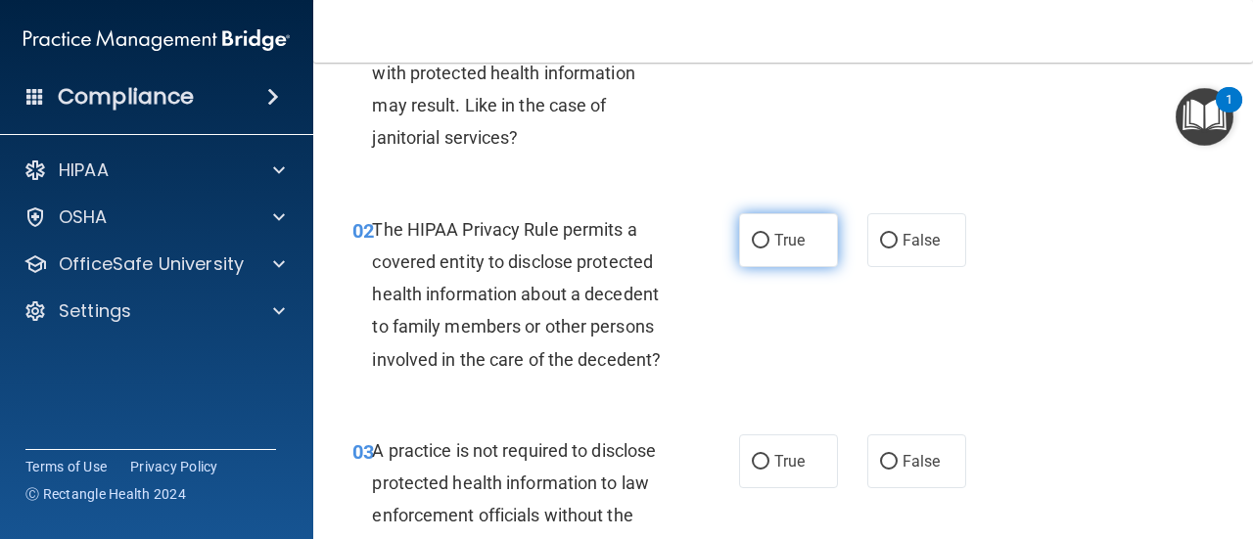
click at [785, 251] on label "True" at bounding box center [788, 240] width 99 height 54
click at [769, 249] on input "True" at bounding box center [761, 241] width 18 height 15
radio input "true"
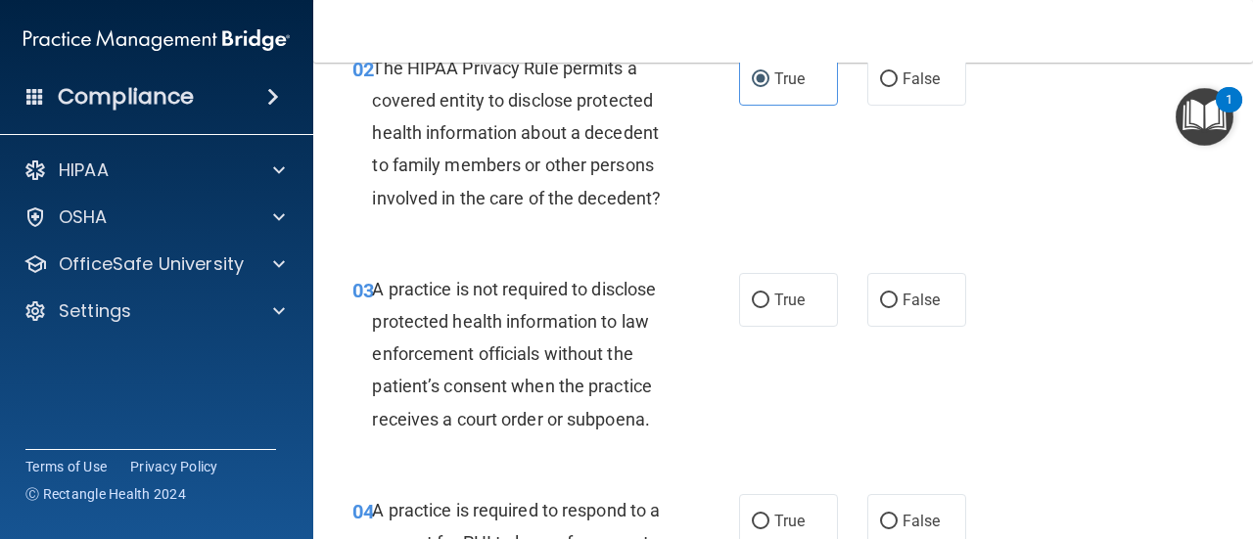
scroll to position [391, 0]
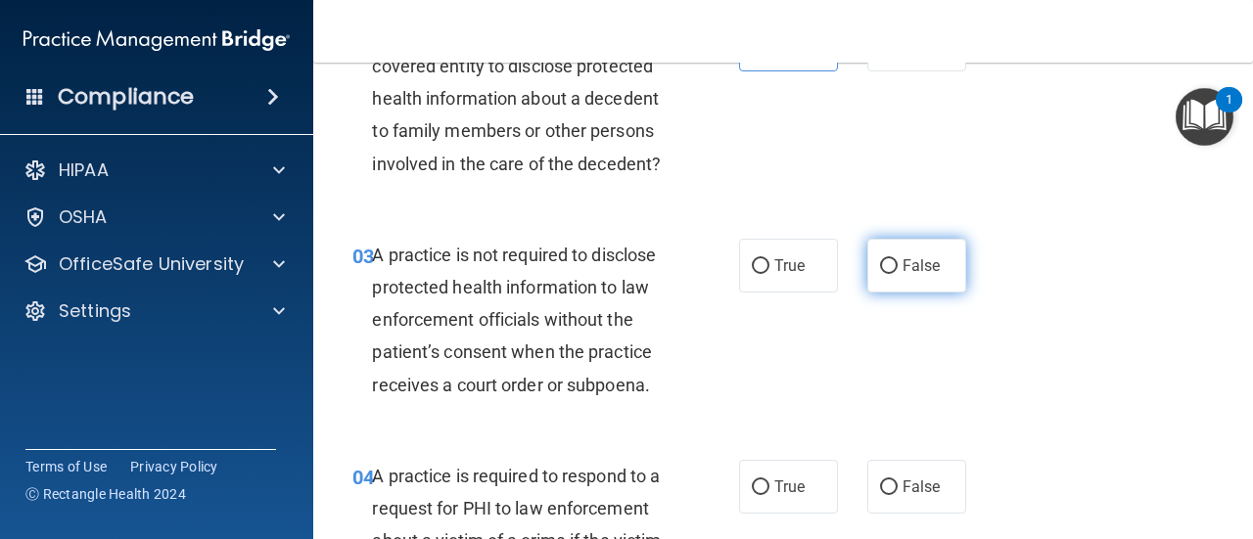
click at [937, 275] on label "False" at bounding box center [916, 266] width 99 height 54
click at [897, 274] on input "False" at bounding box center [889, 266] width 18 height 15
radio input "true"
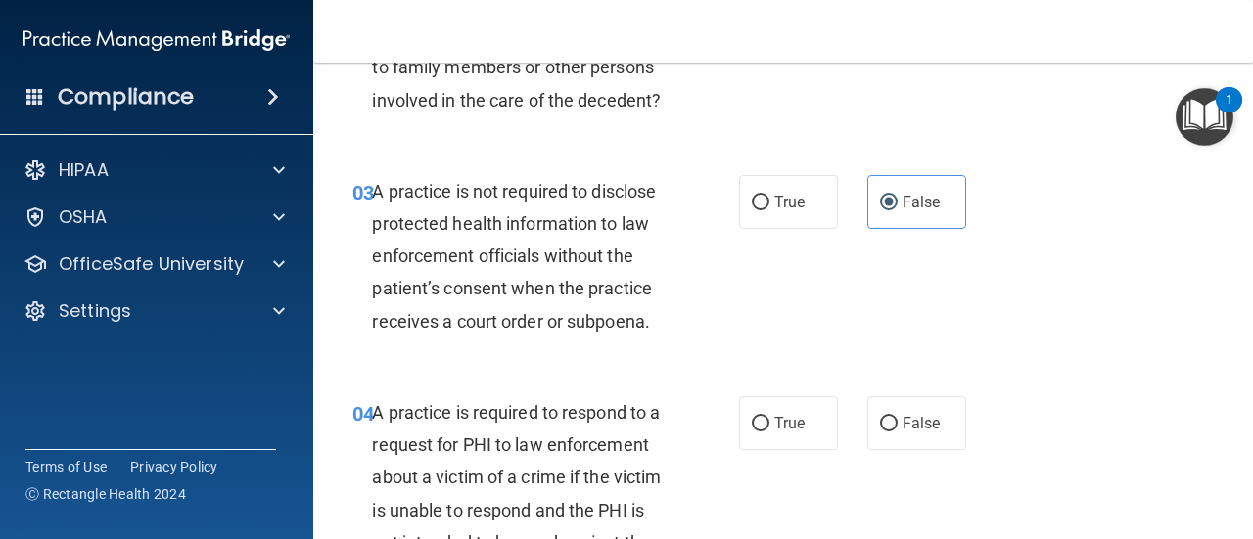
scroll to position [587, 0]
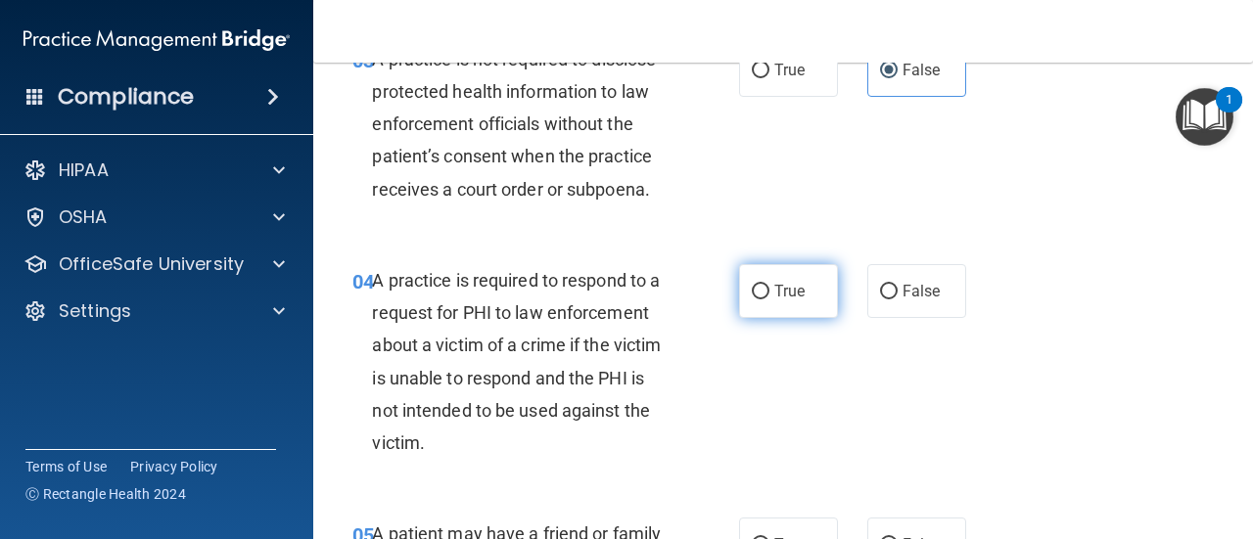
click at [795, 299] on span "True" at bounding box center [789, 291] width 30 height 19
click at [769, 299] on input "True" at bounding box center [761, 292] width 18 height 15
radio input "true"
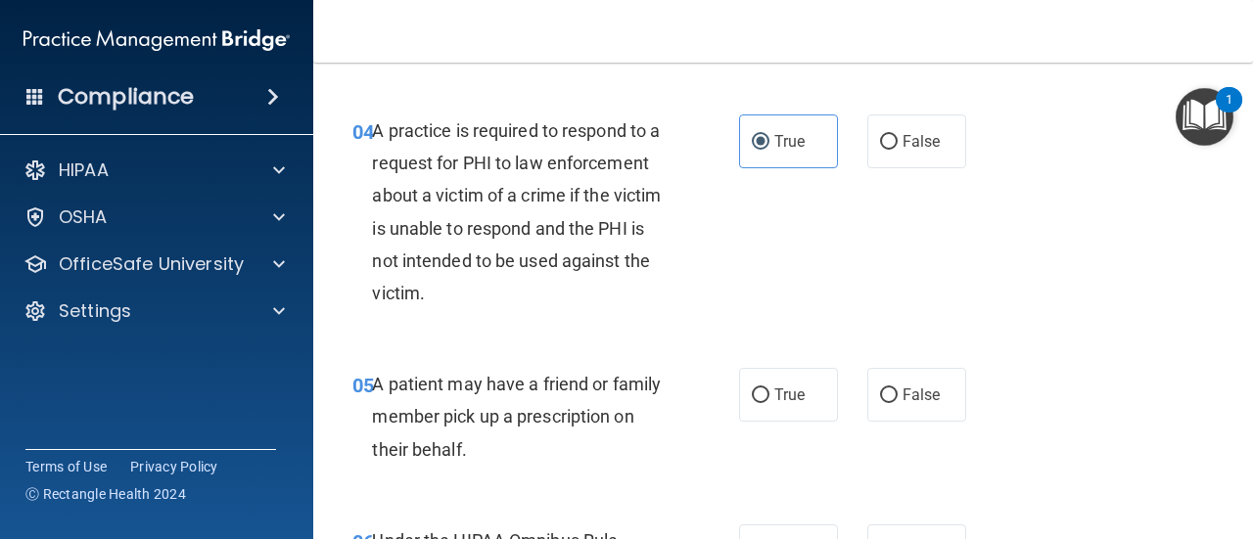
scroll to position [783, 0]
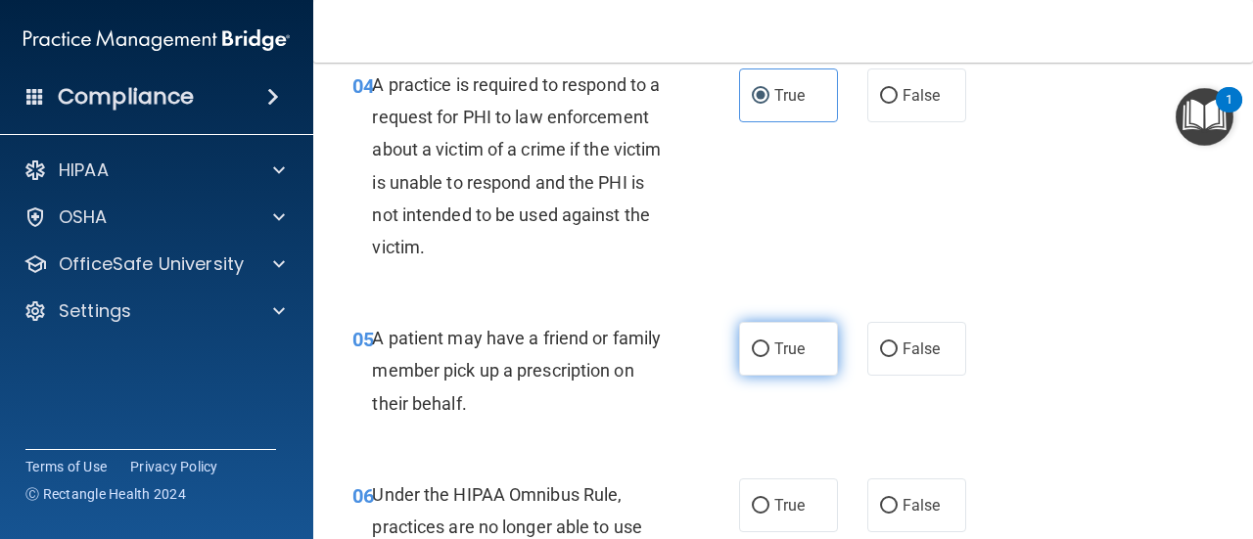
click at [780, 369] on label "True" at bounding box center [788, 349] width 99 height 54
click at [769, 357] on input "True" at bounding box center [761, 350] width 18 height 15
radio input "true"
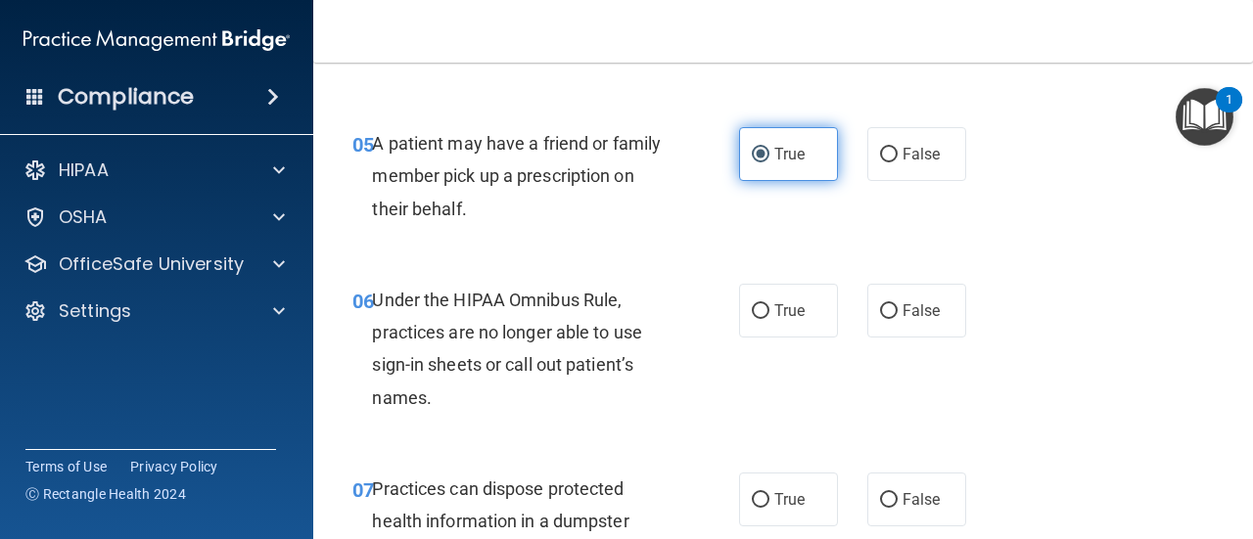
scroll to position [979, 0]
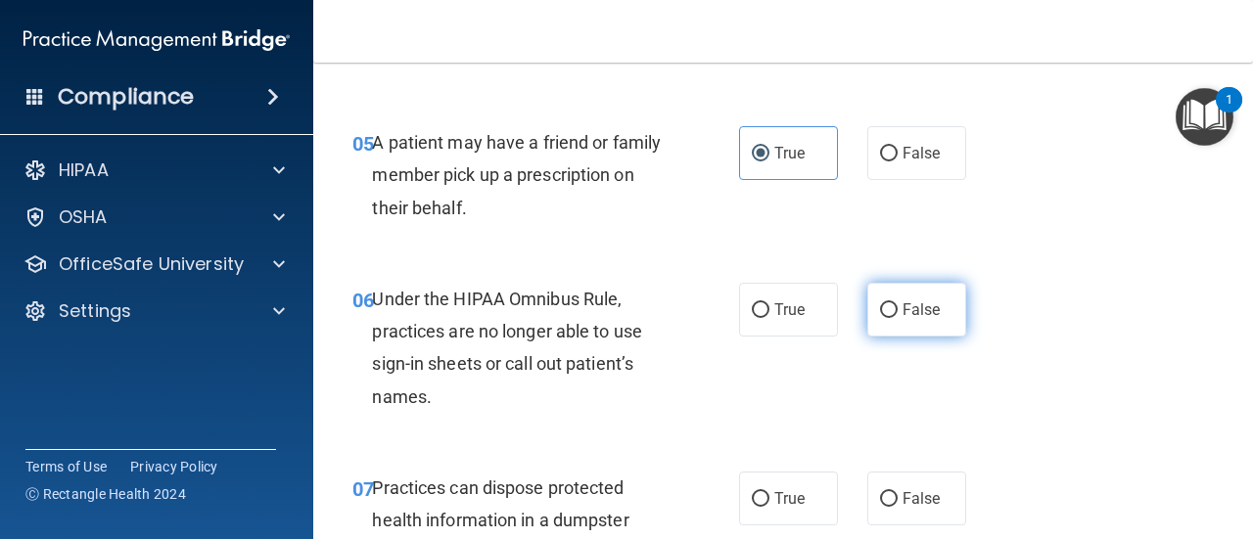
click at [873, 322] on label "False" at bounding box center [916, 310] width 99 height 54
click at [880, 318] on input "False" at bounding box center [889, 310] width 18 height 15
radio input "true"
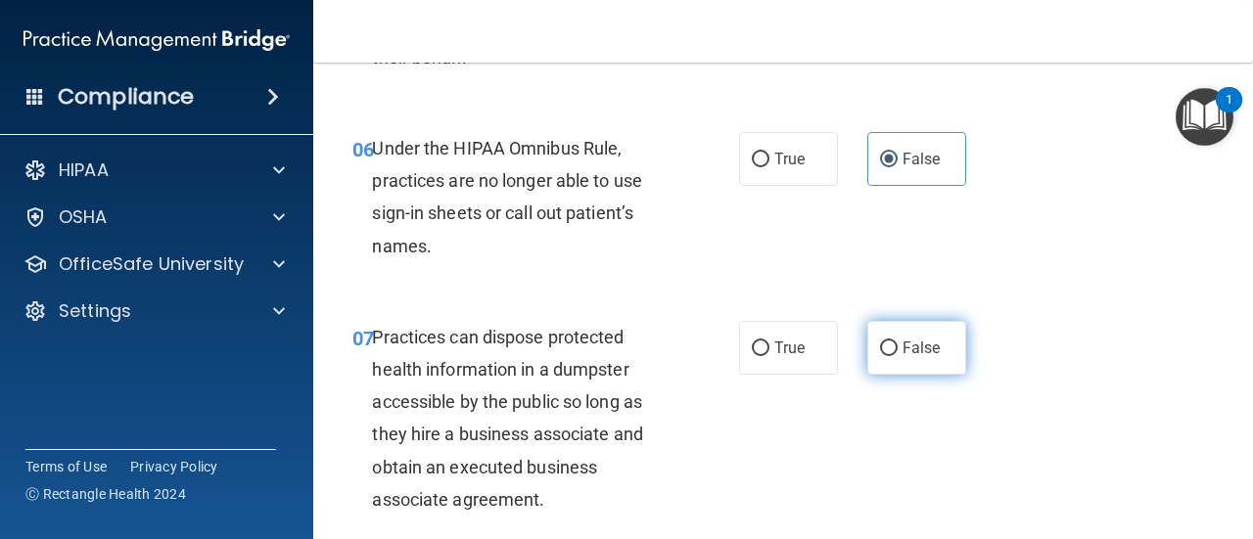
scroll to position [1174, 0]
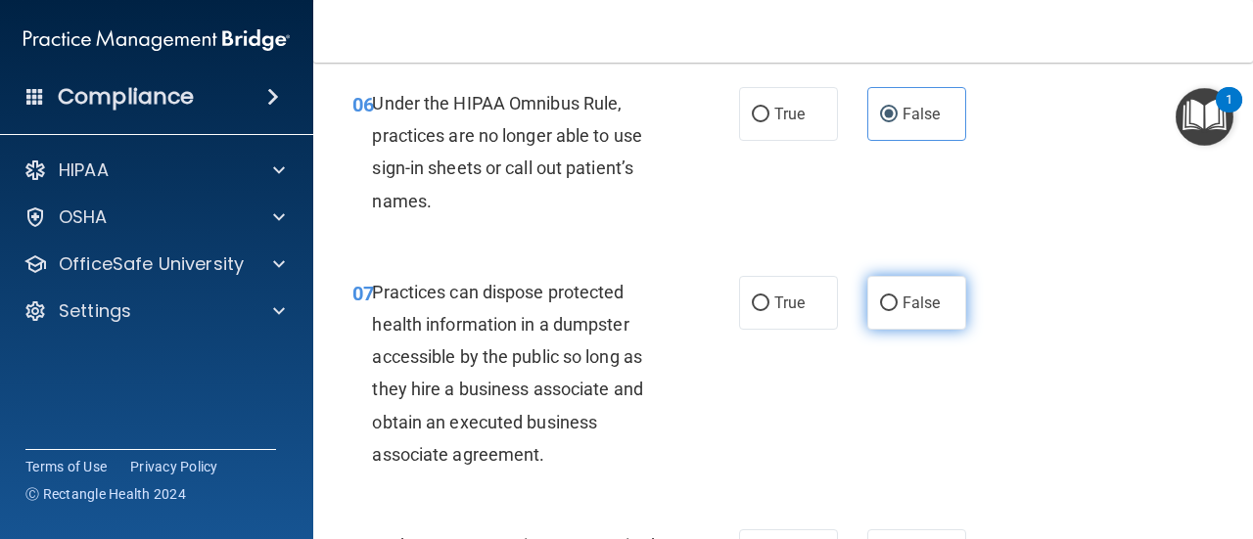
click at [937, 308] on label "False" at bounding box center [916, 303] width 99 height 54
click at [897, 308] on input "False" at bounding box center [889, 304] width 18 height 15
radio input "true"
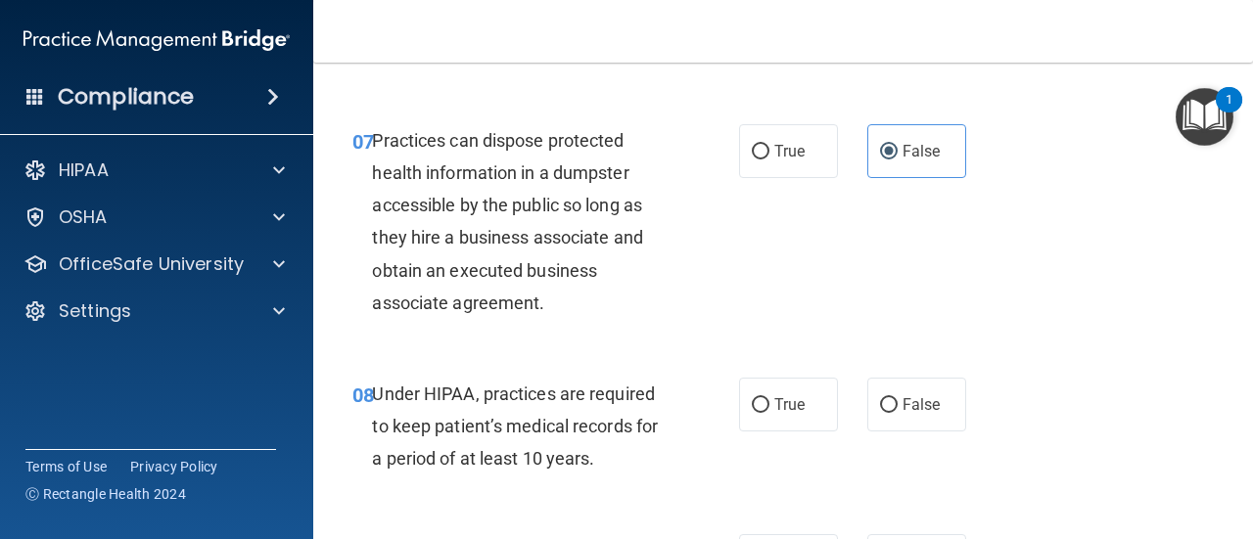
scroll to position [1370, 0]
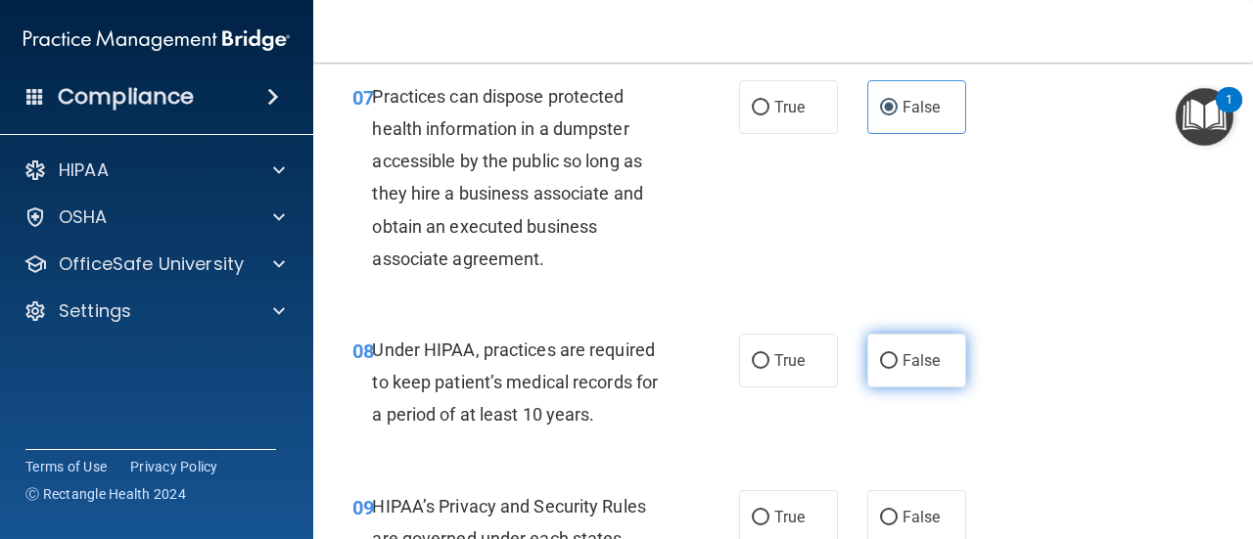
click at [941, 356] on label "False" at bounding box center [916, 361] width 99 height 54
click at [897, 356] on input "False" at bounding box center [889, 361] width 18 height 15
radio input "true"
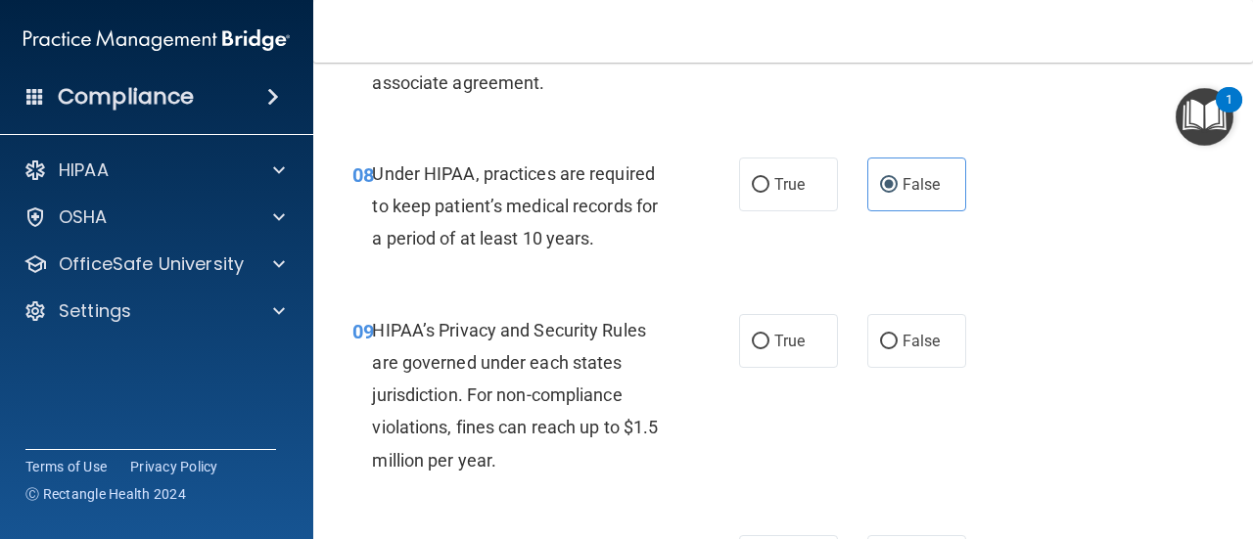
scroll to position [1566, 0]
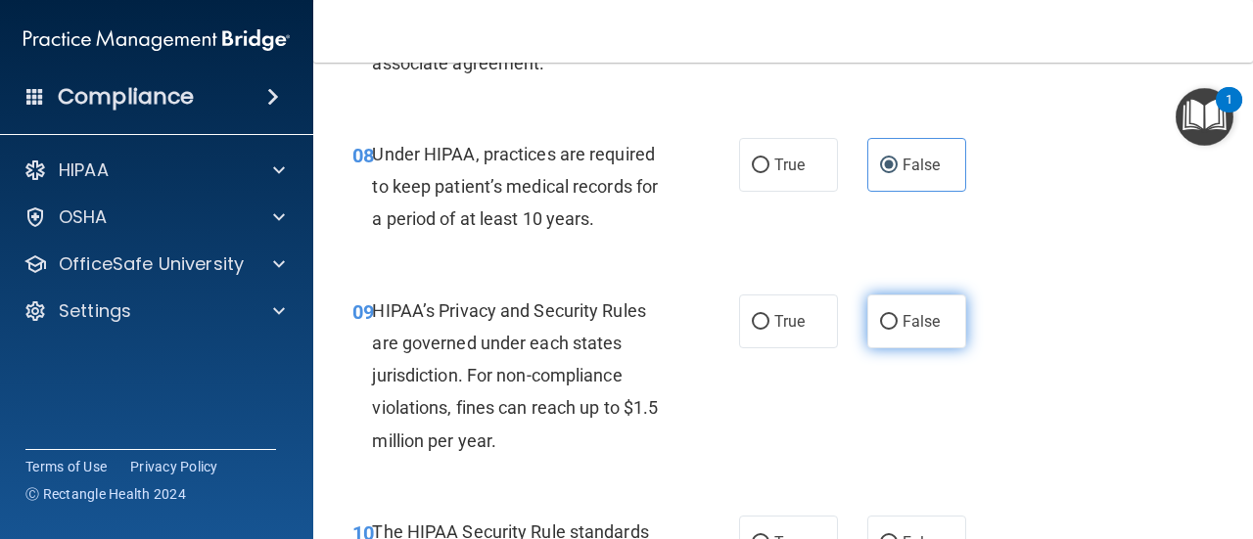
click at [940, 321] on label "False" at bounding box center [916, 322] width 99 height 54
click at [897, 321] on input "False" at bounding box center [889, 322] width 18 height 15
radio input "true"
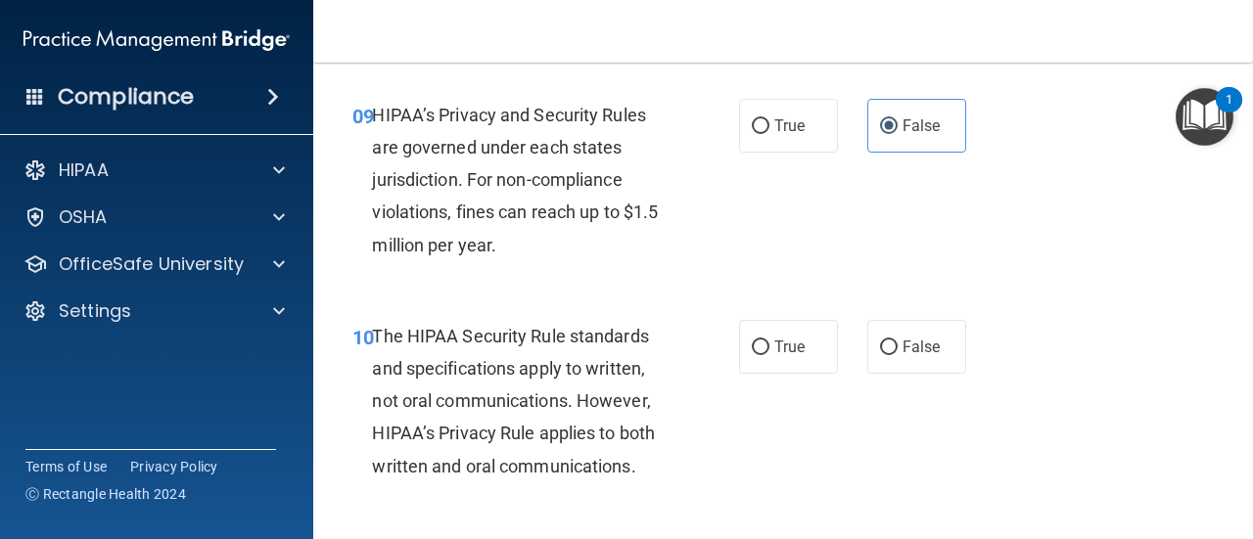
scroll to position [1859, 0]
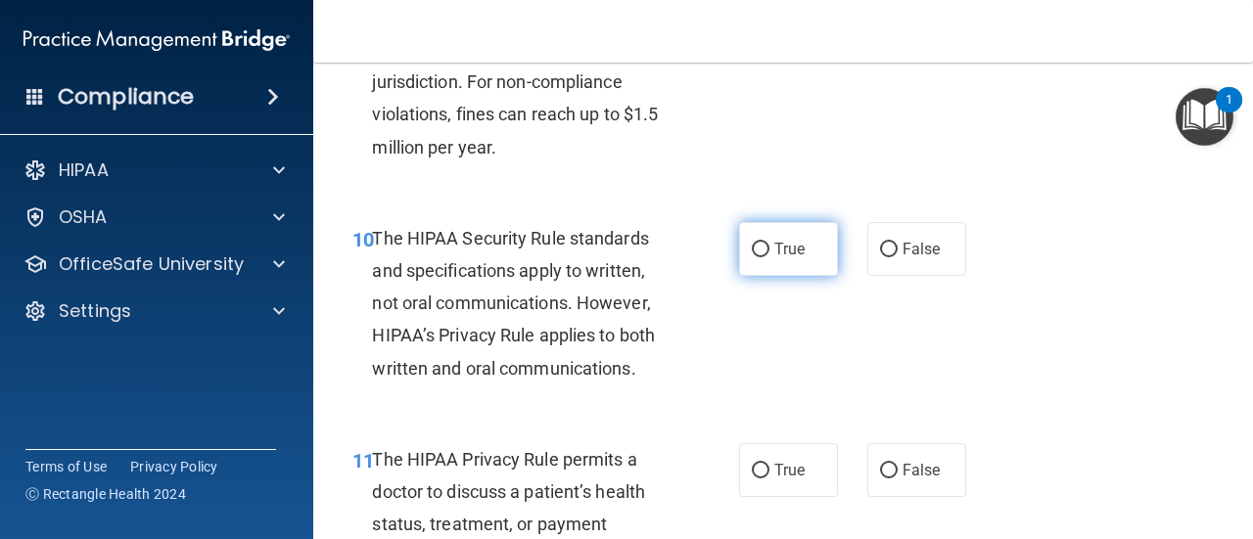
click at [810, 261] on label "True" at bounding box center [788, 249] width 99 height 54
click at [769, 257] on input "True" at bounding box center [761, 250] width 18 height 15
radio input "true"
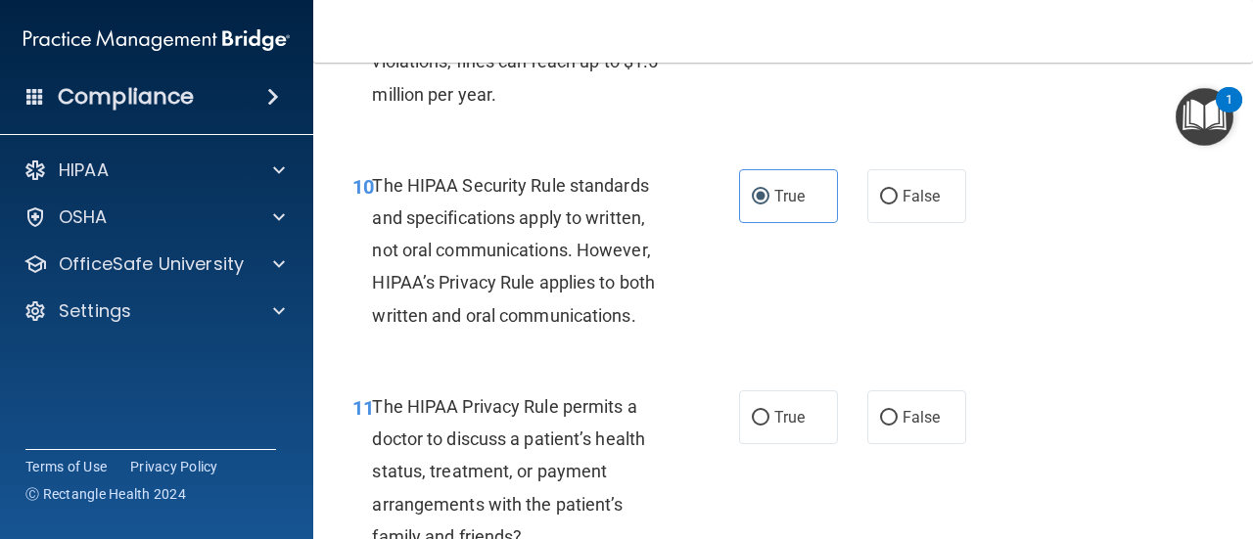
scroll to position [1957, 0]
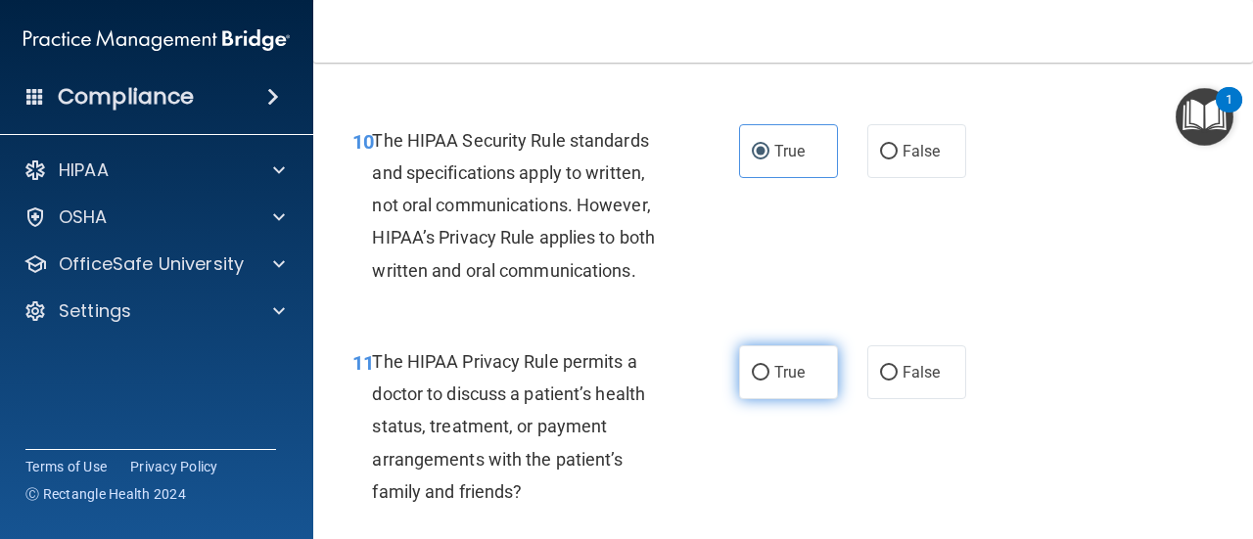
click at [774, 373] on span "True" at bounding box center [789, 372] width 30 height 19
click at [769, 373] on input "True" at bounding box center [761, 373] width 18 height 15
radio input "true"
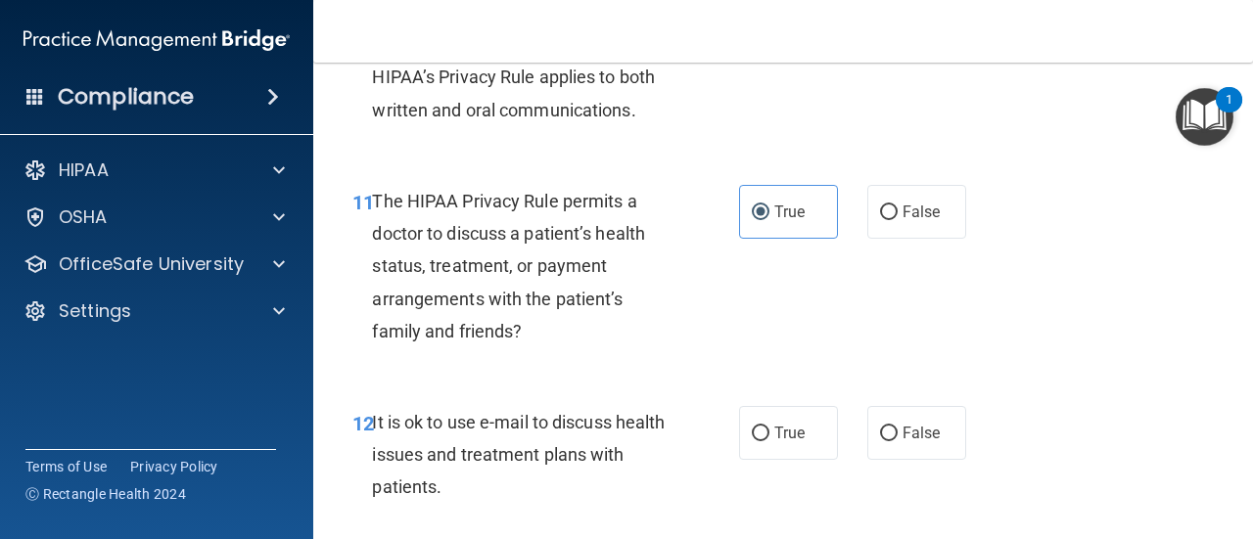
scroll to position [2153, 0]
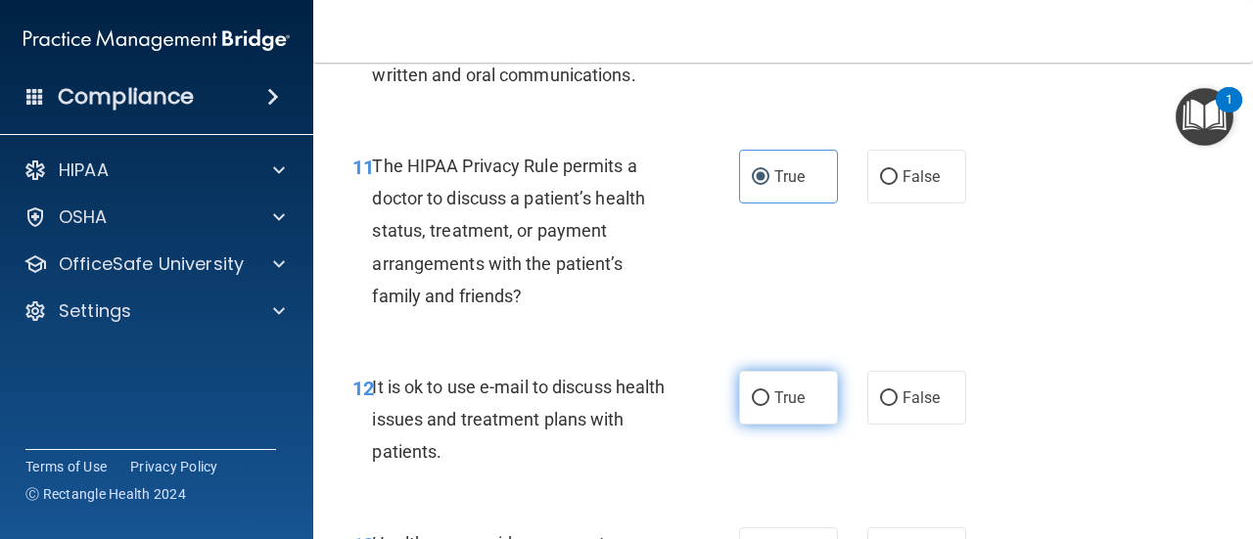
click at [786, 401] on span "True" at bounding box center [789, 398] width 30 height 19
click at [769, 401] on input "True" at bounding box center [761, 398] width 18 height 15
radio input "true"
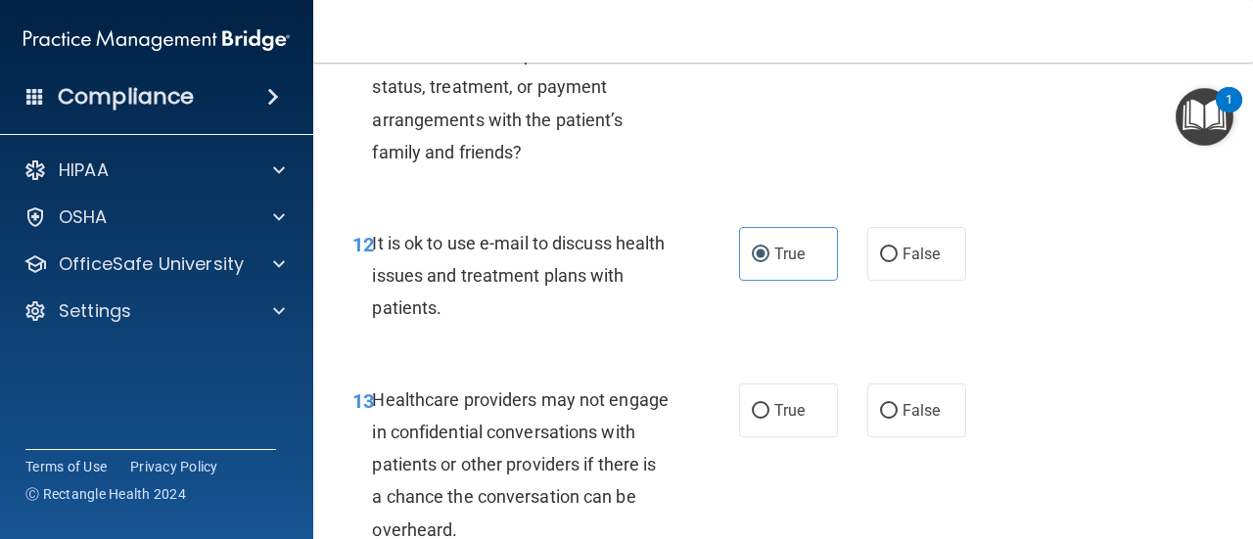
scroll to position [2349, 0]
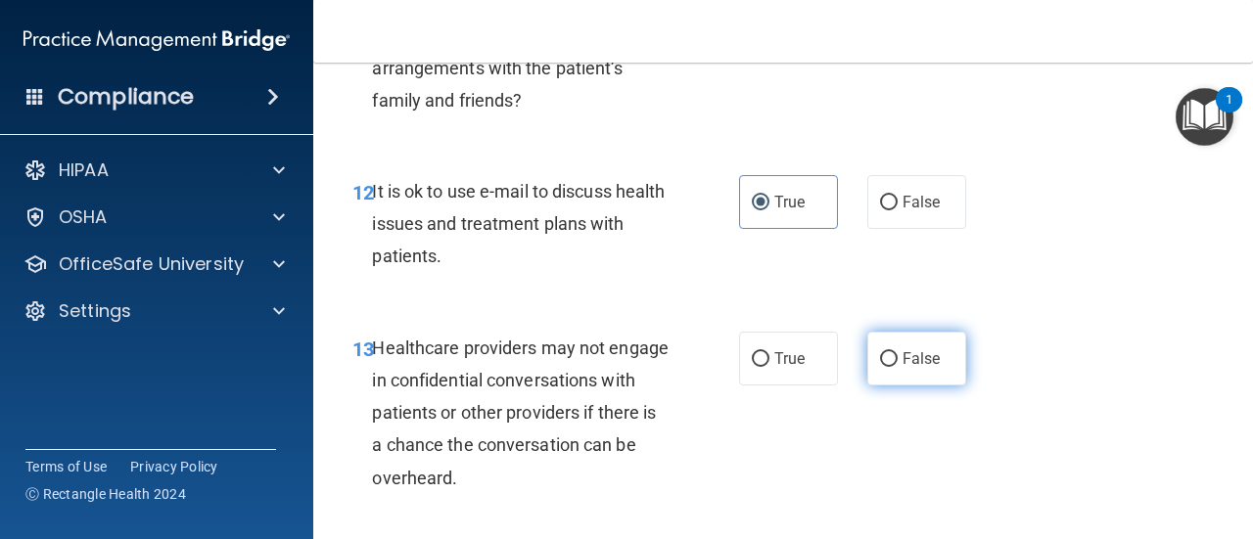
click at [897, 368] on label "False" at bounding box center [916, 359] width 99 height 54
click at [897, 367] on input "False" at bounding box center [889, 359] width 18 height 15
radio input "true"
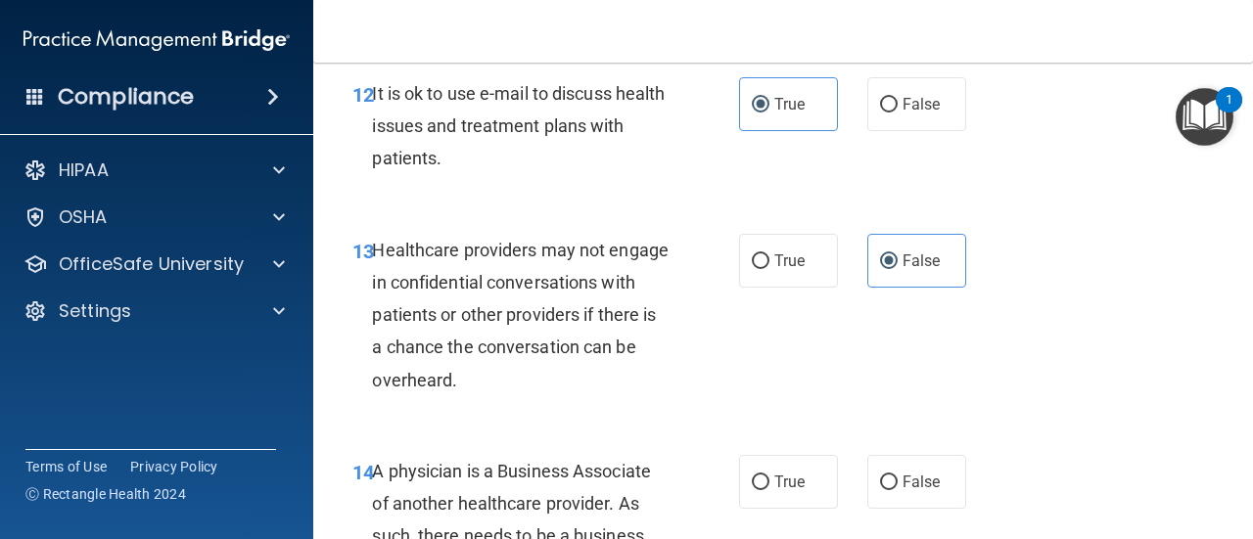
scroll to position [2544, 0]
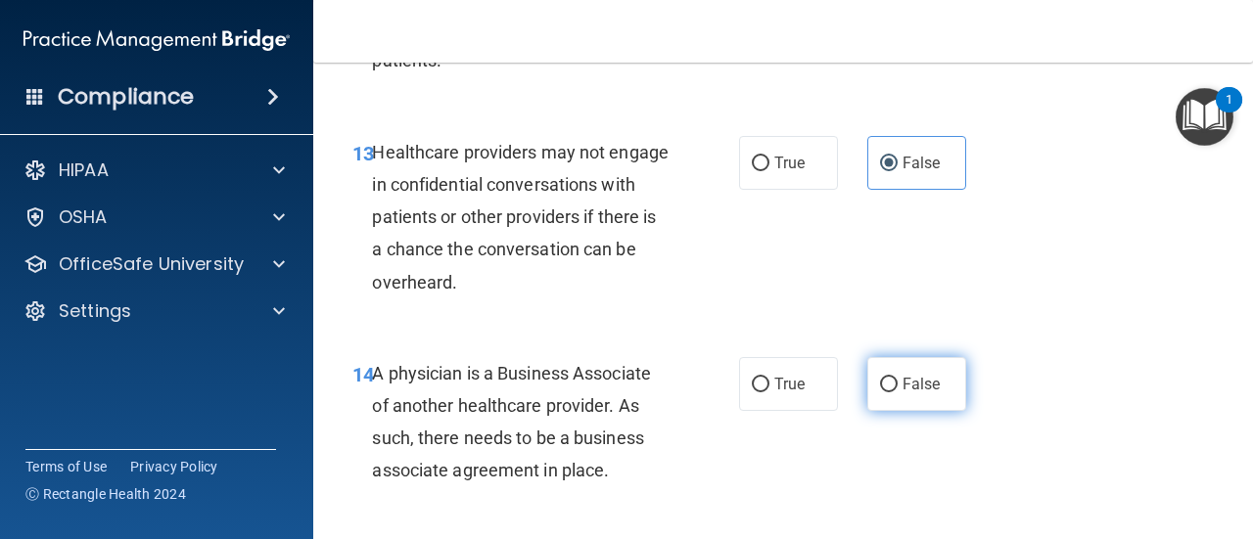
click at [930, 375] on span "False" at bounding box center [921, 384] width 38 height 19
click at [897, 378] on input "False" at bounding box center [889, 385] width 18 height 15
radio input "true"
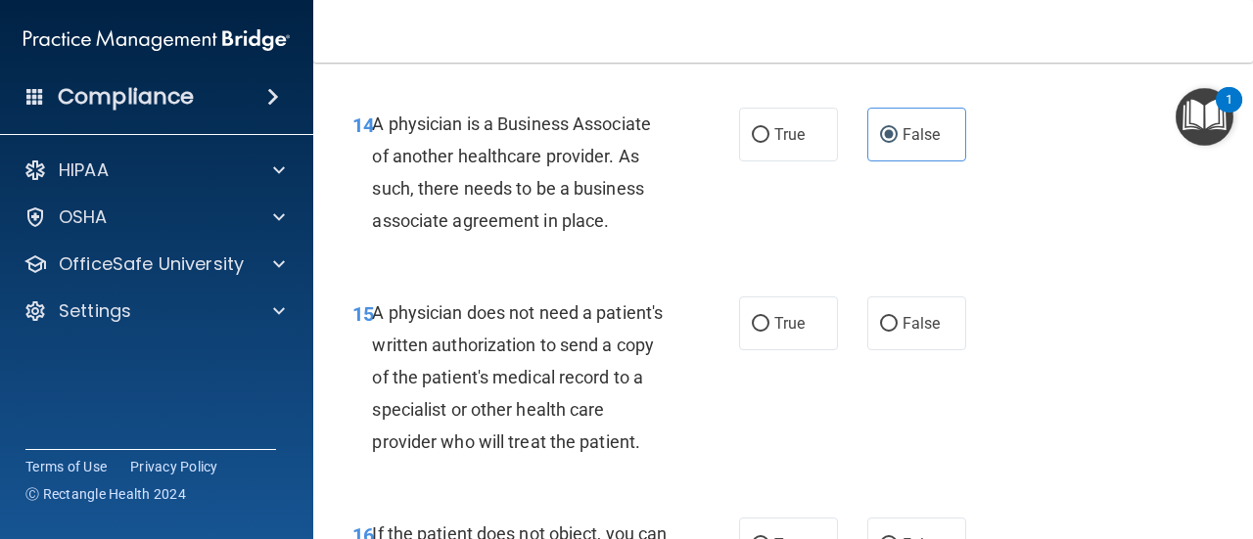
scroll to position [2838, 0]
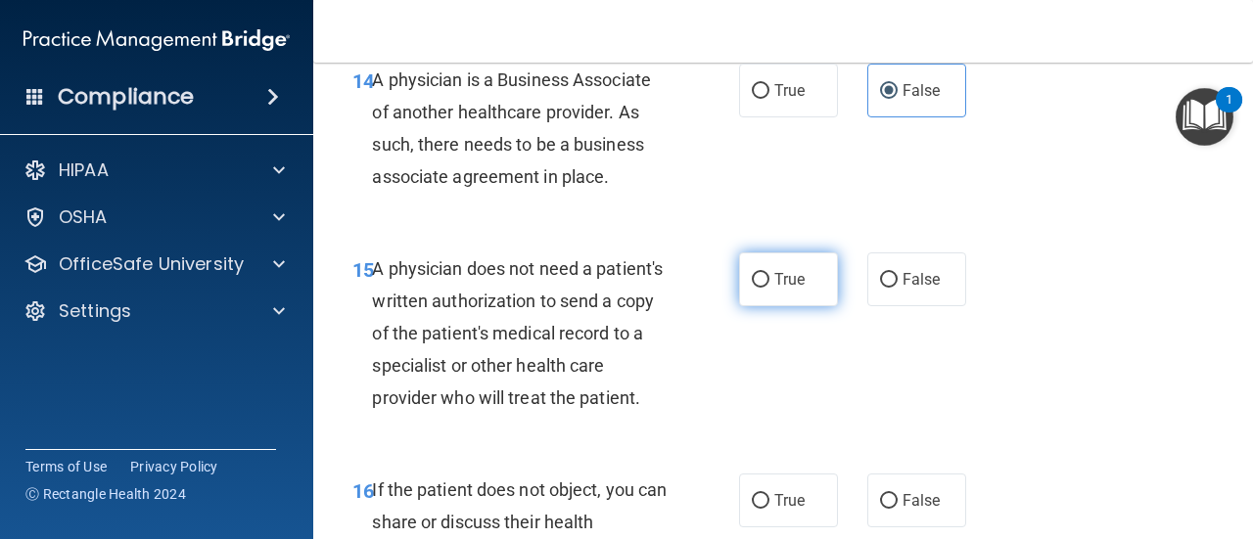
click at [774, 276] on span "True" at bounding box center [789, 279] width 30 height 19
click at [769, 276] on input "True" at bounding box center [761, 280] width 18 height 15
radio input "true"
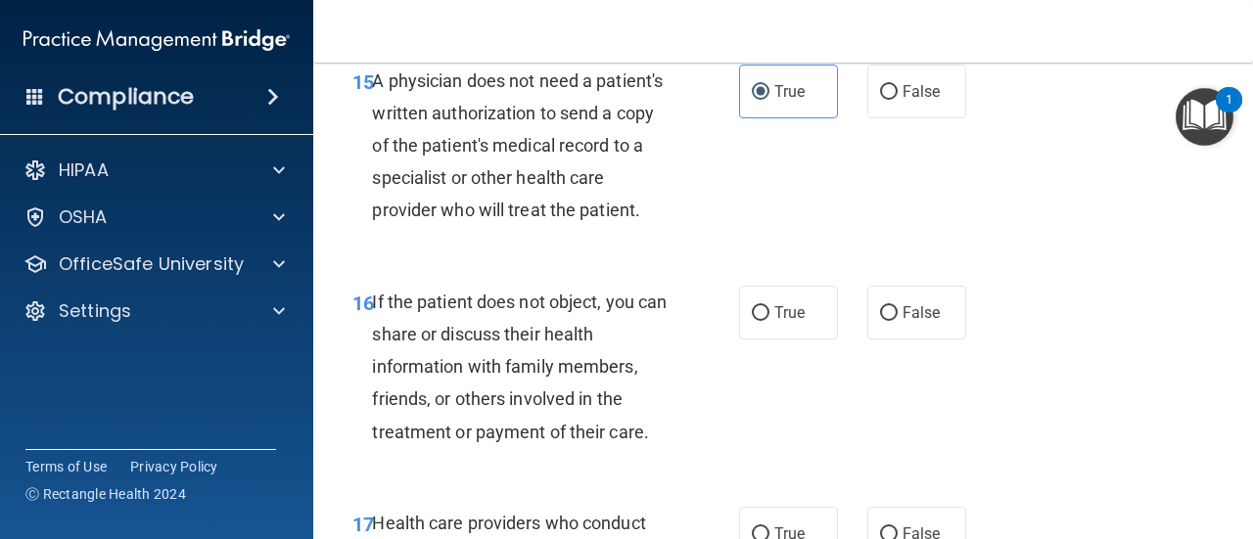
scroll to position [3034, 0]
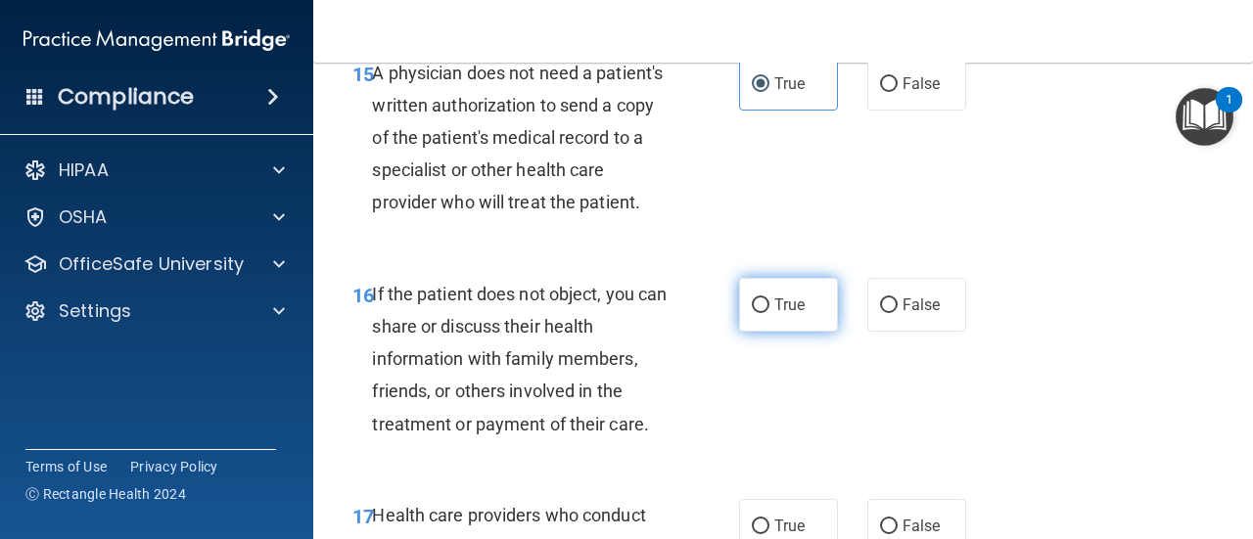
click at [765, 332] on label "True" at bounding box center [788, 305] width 99 height 54
click at [765, 313] on input "True" at bounding box center [761, 305] width 18 height 15
radio input "true"
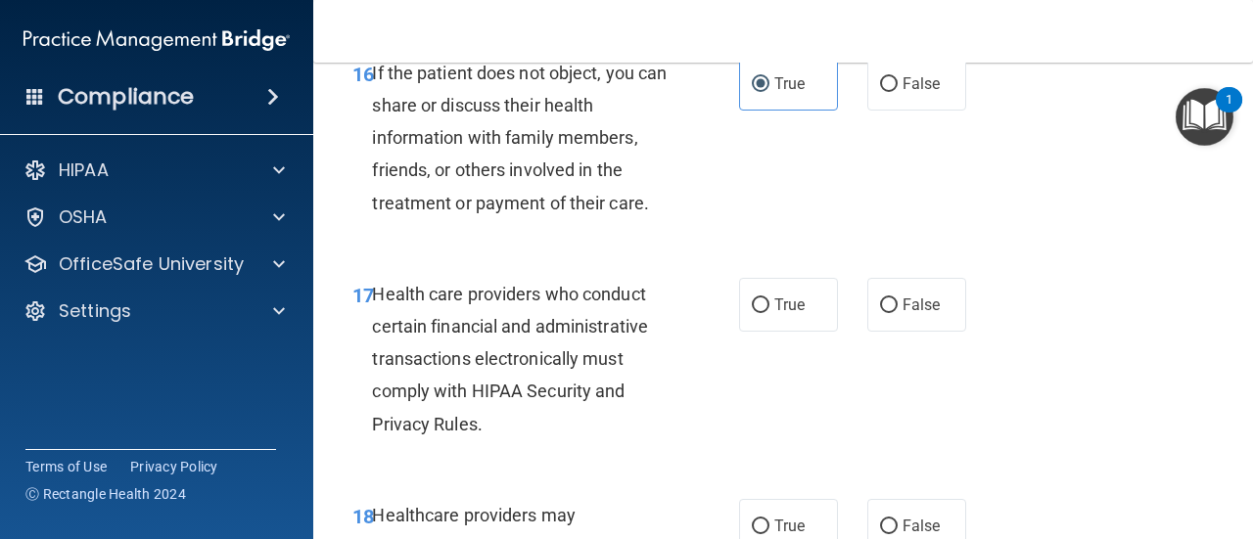
scroll to position [3327, 0]
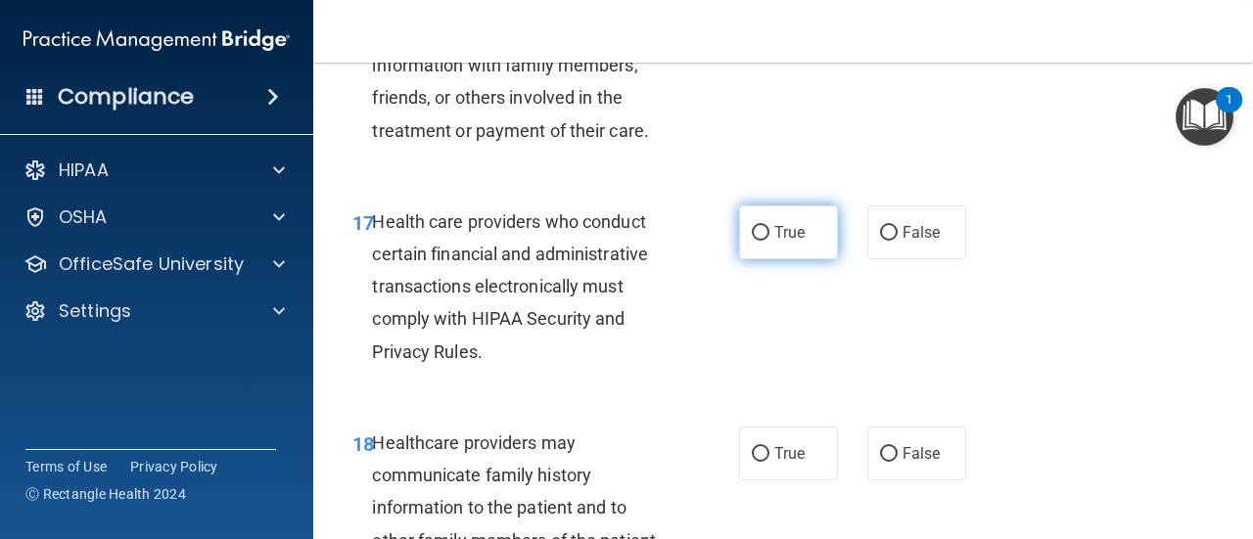
click at [792, 259] on label "True" at bounding box center [788, 233] width 99 height 54
click at [769, 241] on input "True" at bounding box center [761, 233] width 18 height 15
radio input "true"
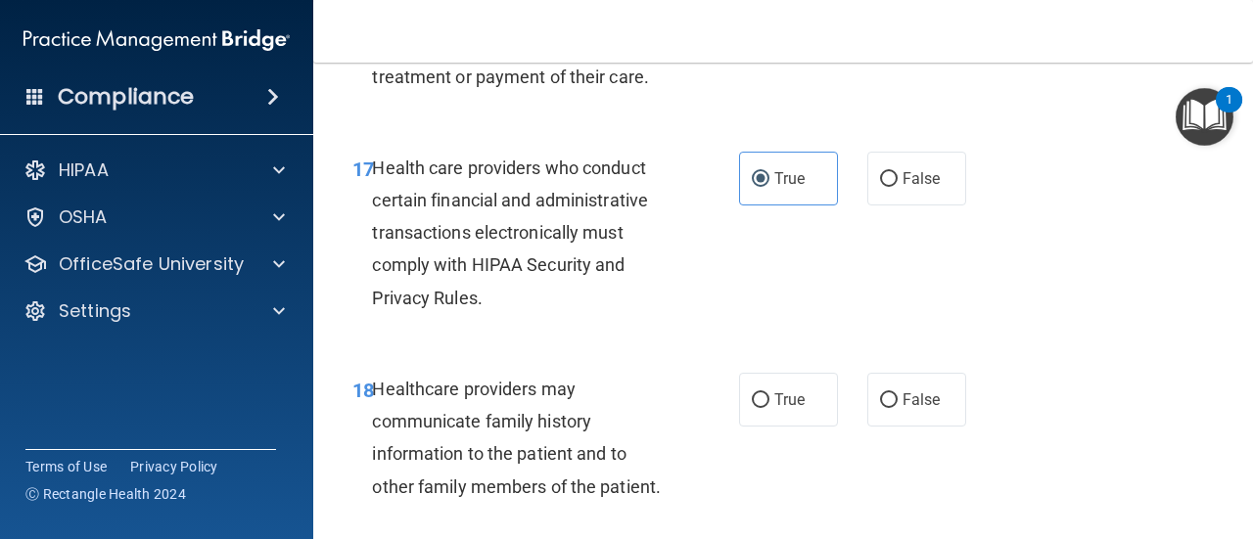
scroll to position [3425, 0]
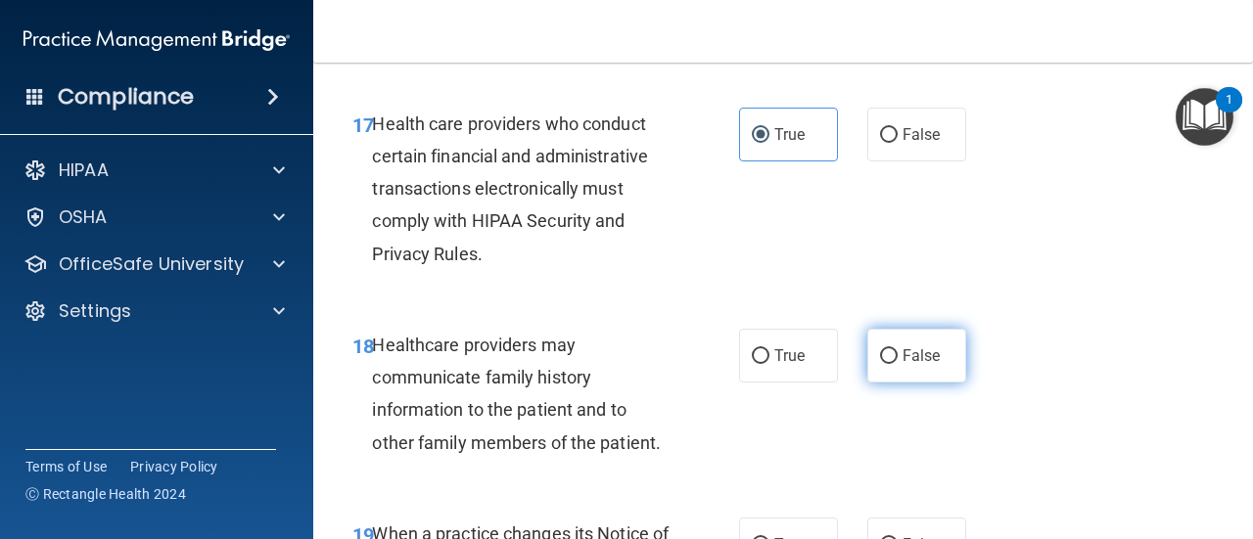
click at [890, 383] on label "False" at bounding box center [916, 356] width 99 height 54
click at [890, 364] on input "False" at bounding box center [889, 356] width 18 height 15
radio input "true"
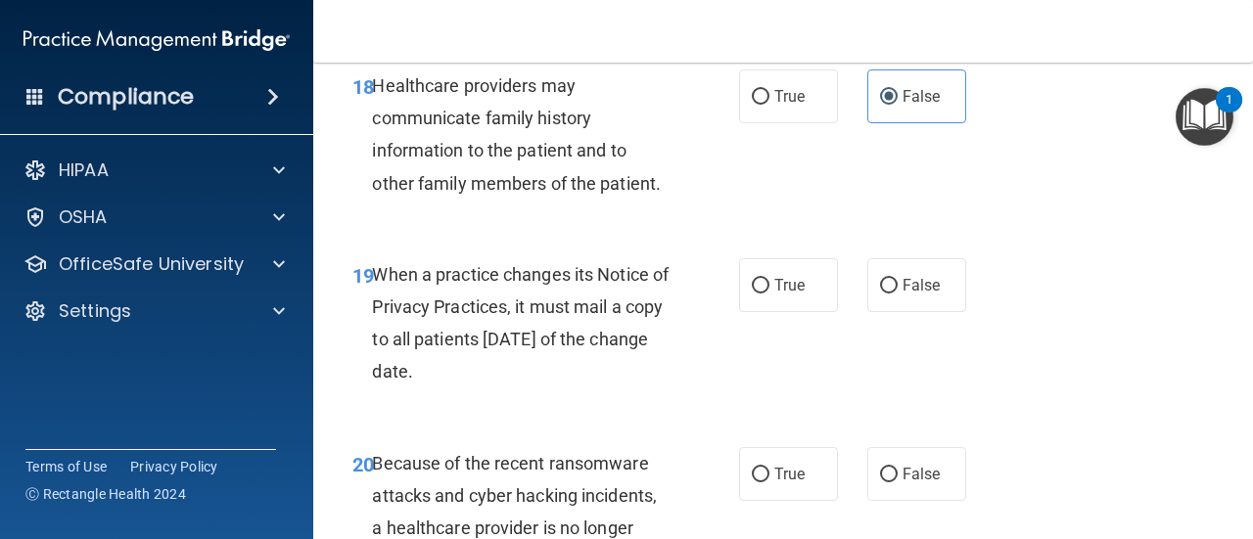
scroll to position [3719, 0]
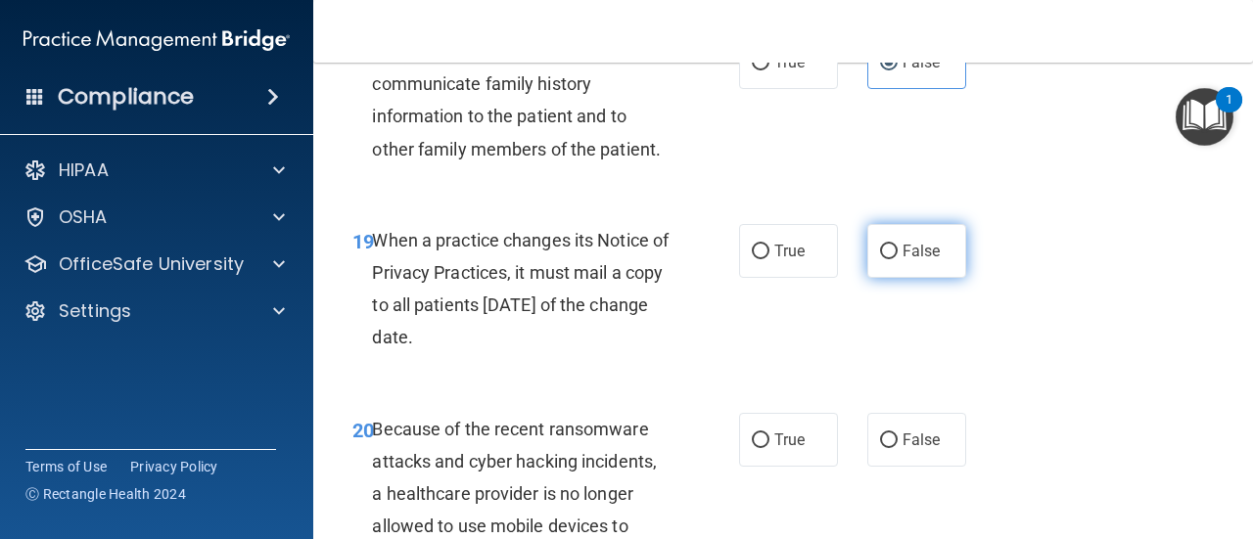
click at [920, 260] on span "False" at bounding box center [921, 251] width 38 height 19
click at [897, 259] on input "False" at bounding box center [889, 252] width 18 height 15
radio input "true"
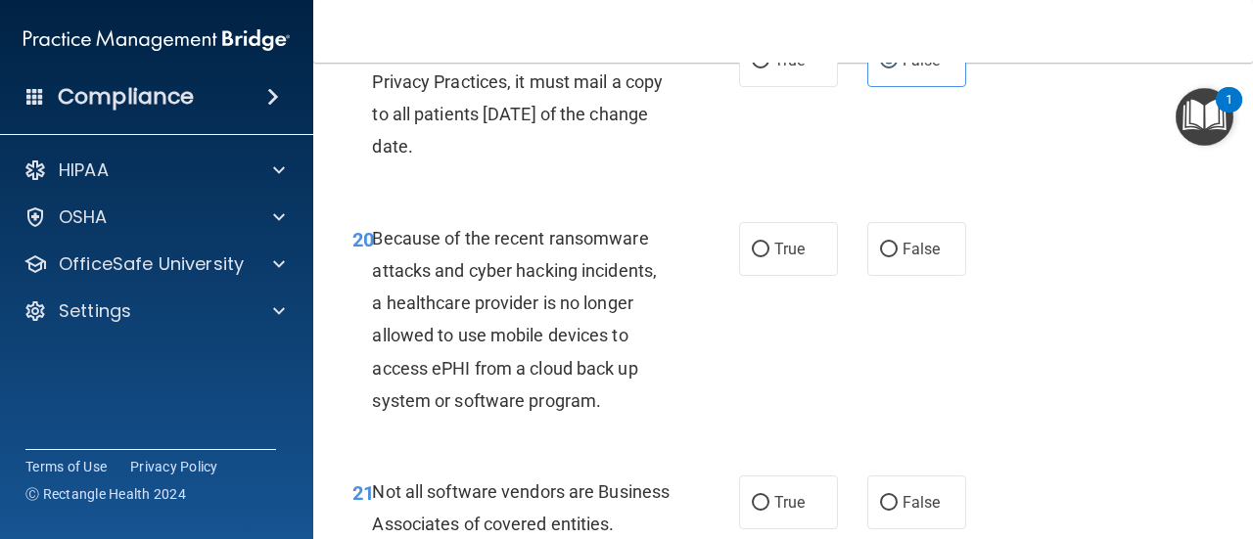
scroll to position [3914, 0]
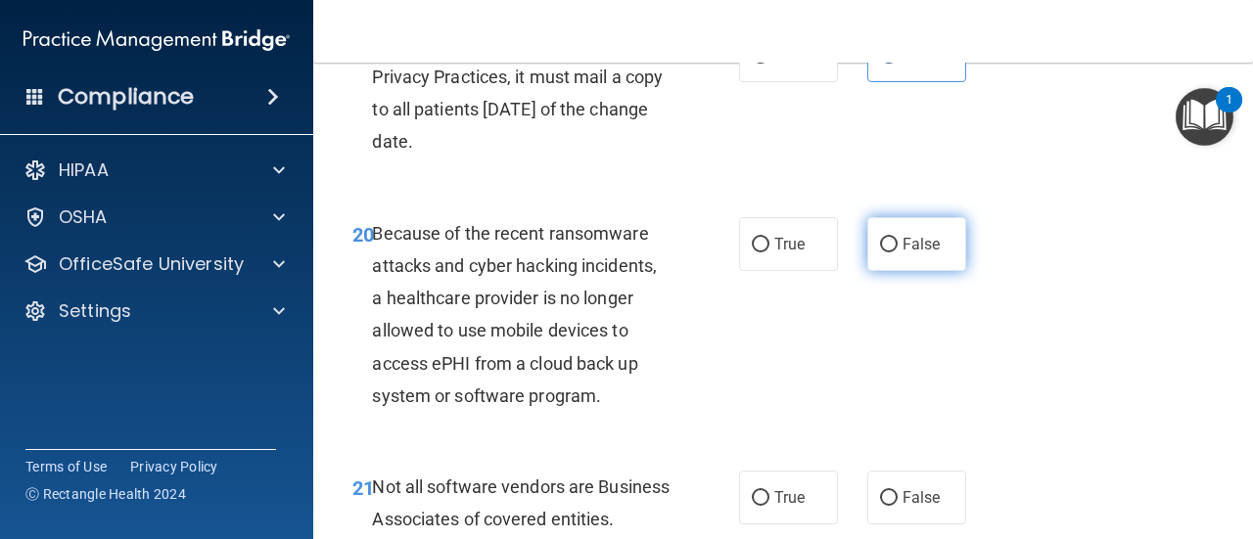
click at [902, 253] on span "False" at bounding box center [921, 244] width 38 height 19
click at [897, 252] on input "False" at bounding box center [889, 245] width 18 height 15
radio input "true"
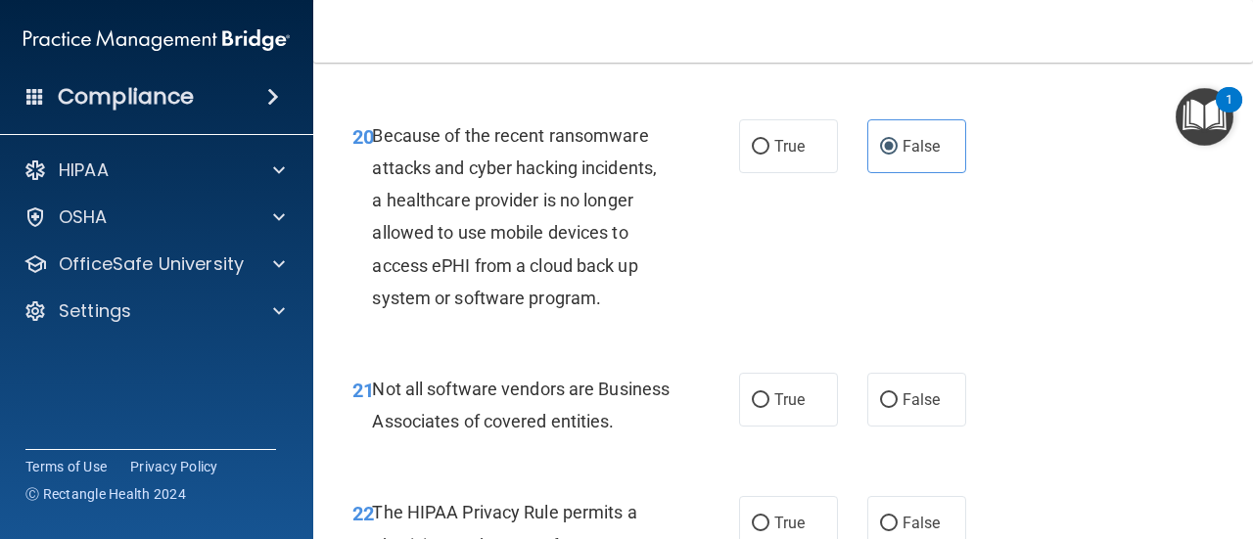
scroll to position [4110, 0]
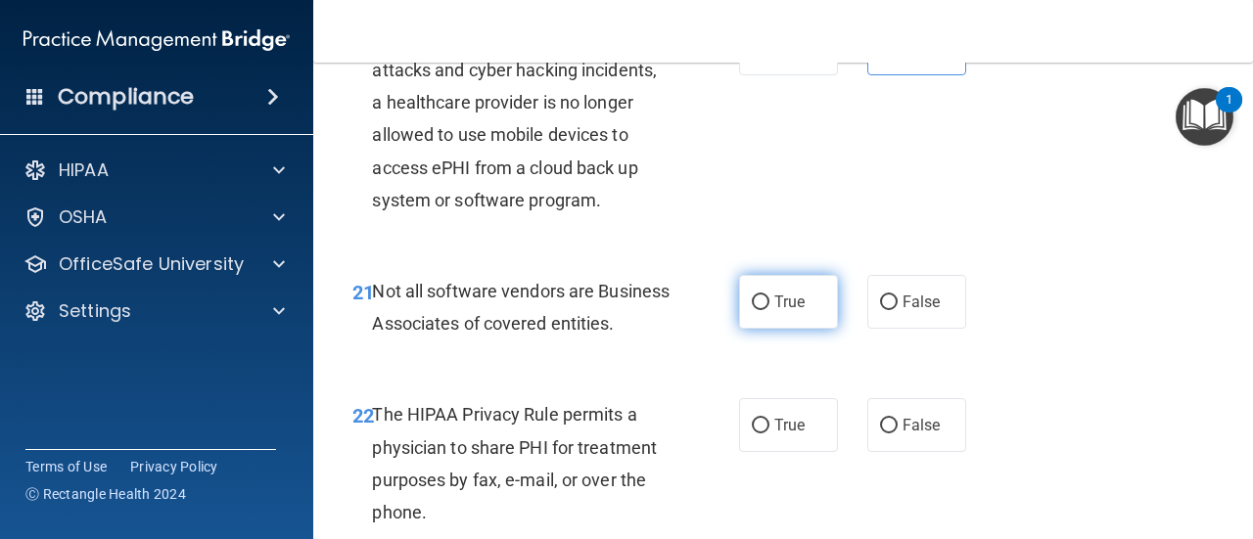
click at [761, 329] on label "True" at bounding box center [788, 302] width 99 height 54
click at [761, 310] on input "True" at bounding box center [761, 303] width 18 height 15
radio input "true"
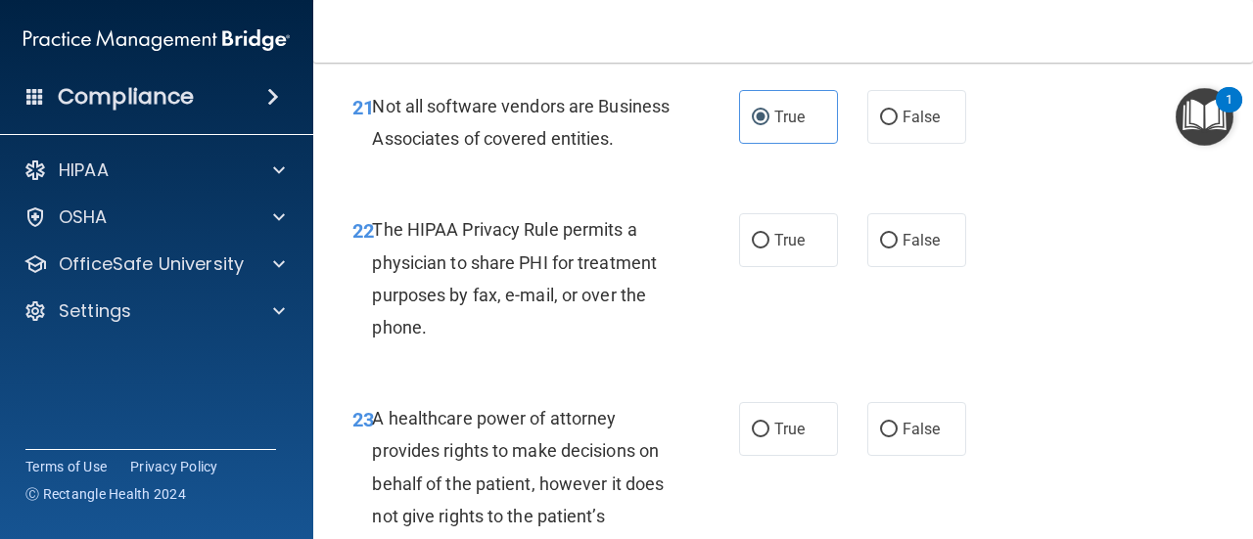
scroll to position [4306, 0]
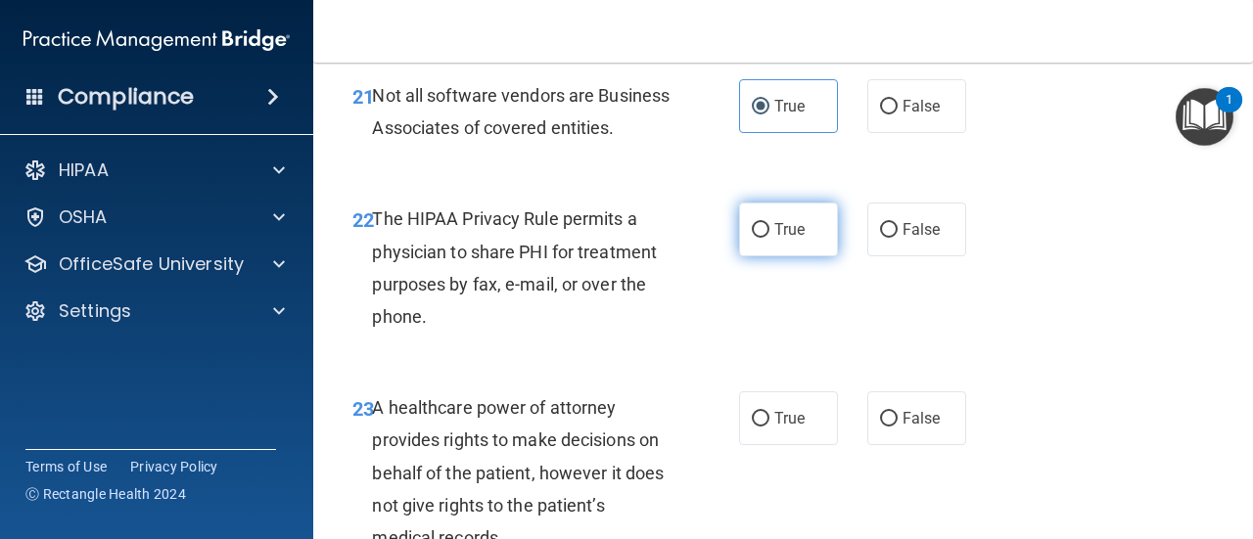
click at [796, 256] on label "True" at bounding box center [788, 230] width 99 height 54
click at [769, 238] on input "True" at bounding box center [761, 230] width 18 height 15
radio input "true"
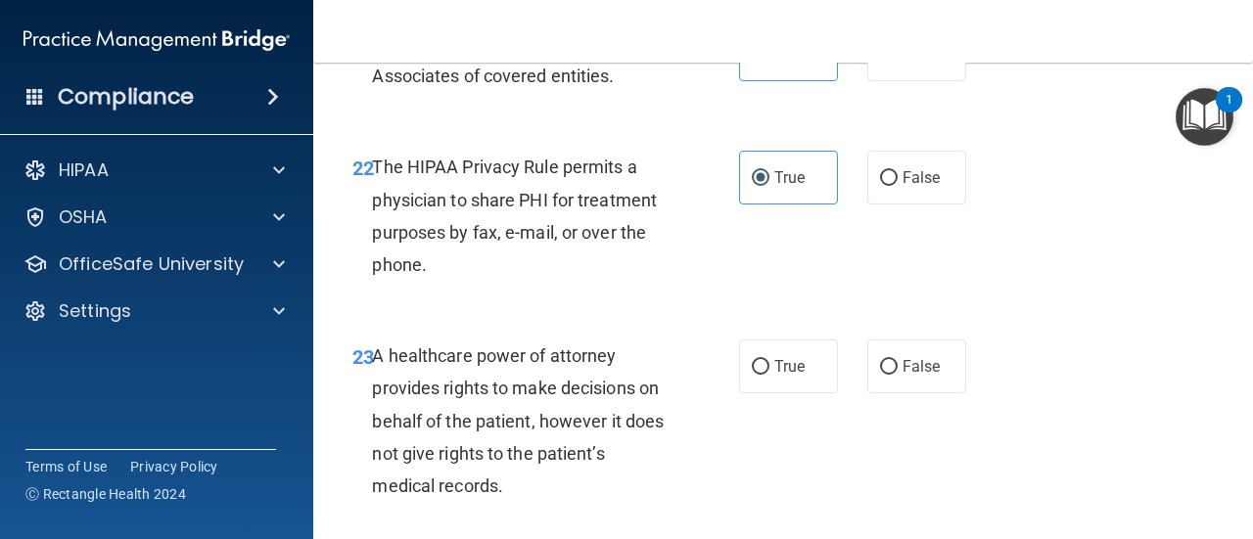
scroll to position [4502, 0]
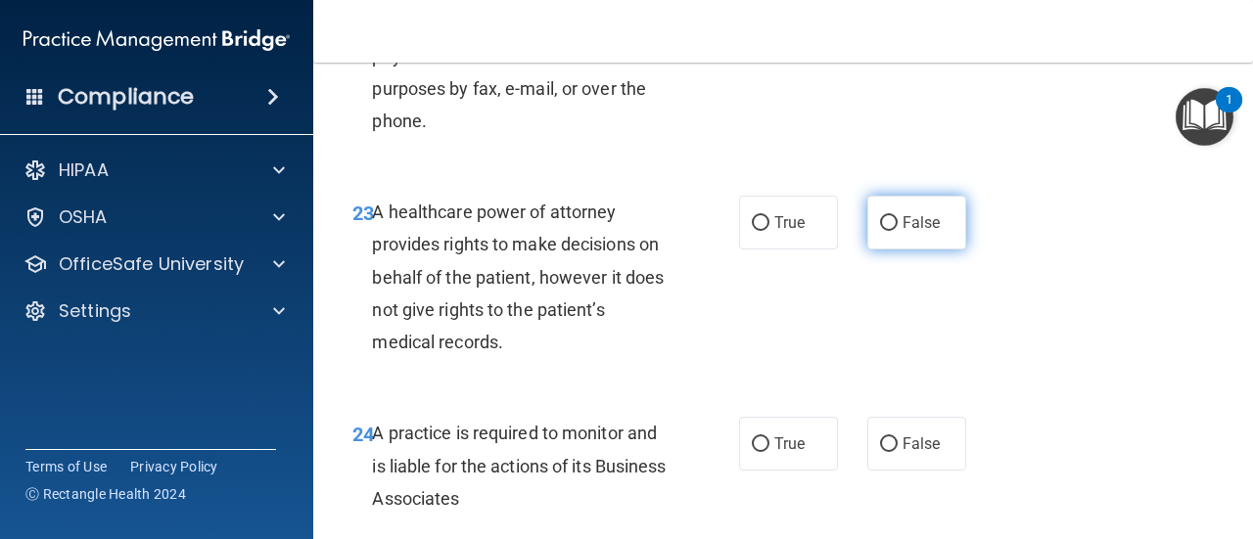
click at [935, 250] on label "False" at bounding box center [916, 223] width 99 height 54
click at [897, 231] on input "False" at bounding box center [889, 223] width 18 height 15
radio input "true"
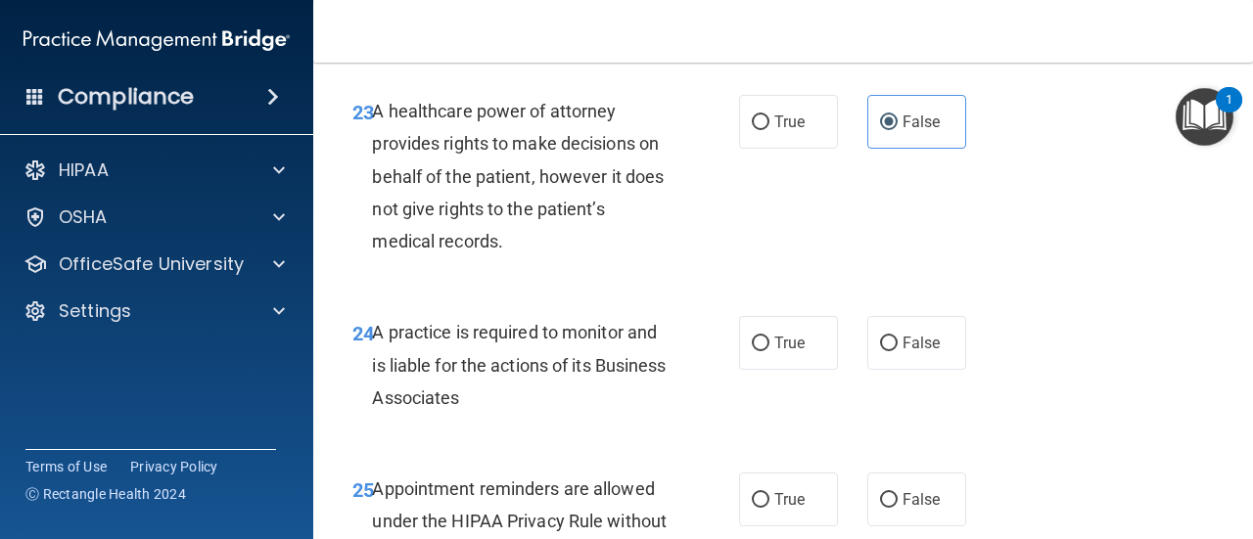
scroll to position [4697, 0]
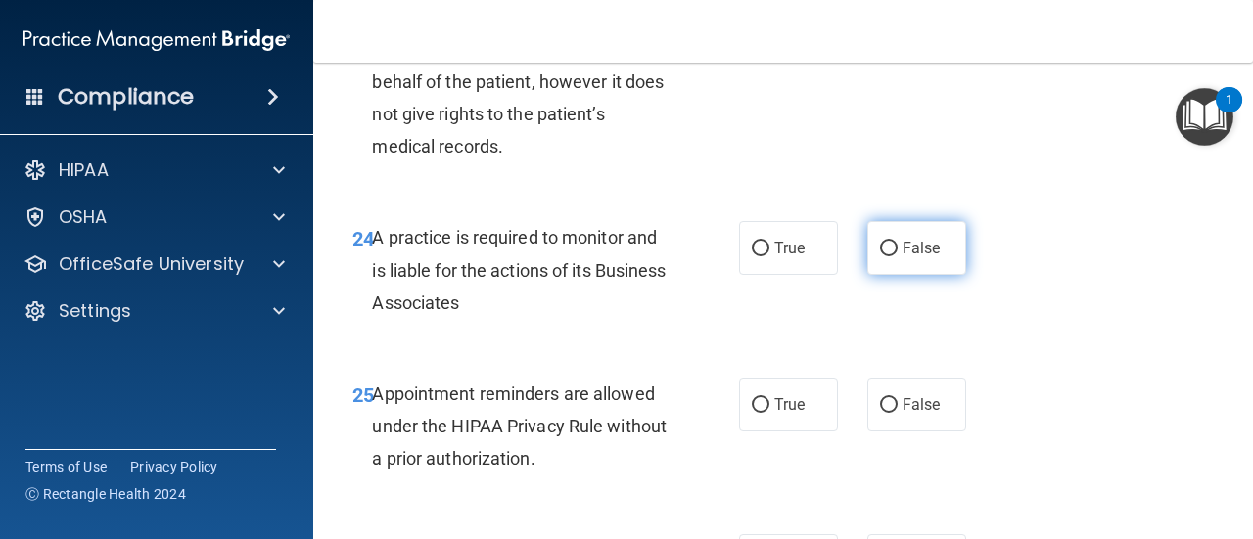
click at [920, 275] on label "False" at bounding box center [916, 248] width 99 height 54
click at [897, 256] on input "False" at bounding box center [889, 249] width 18 height 15
radio input "true"
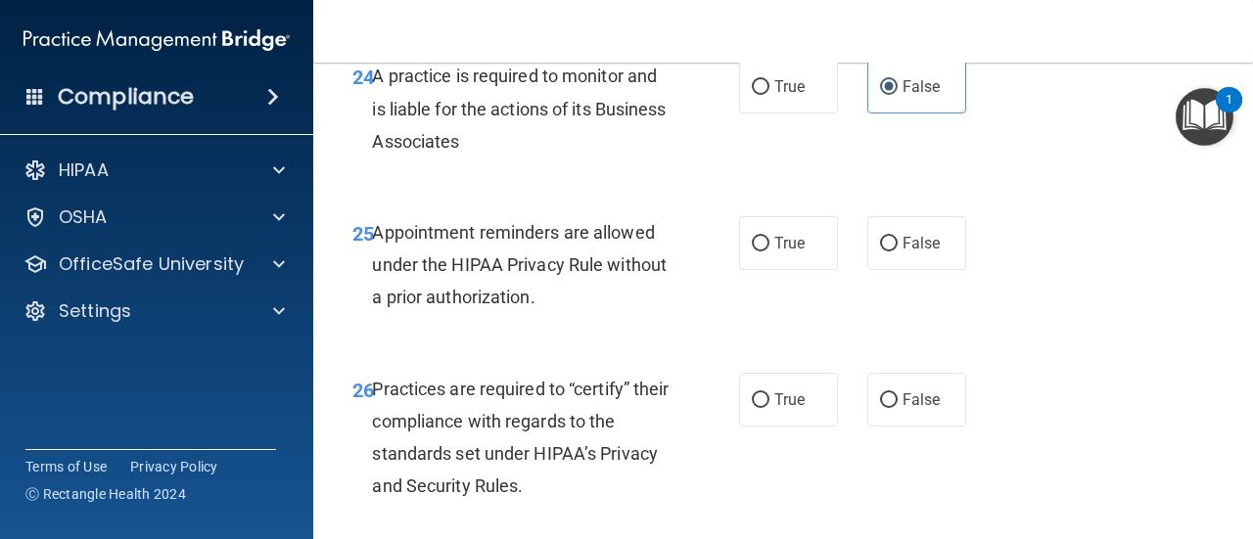
scroll to position [4893, 0]
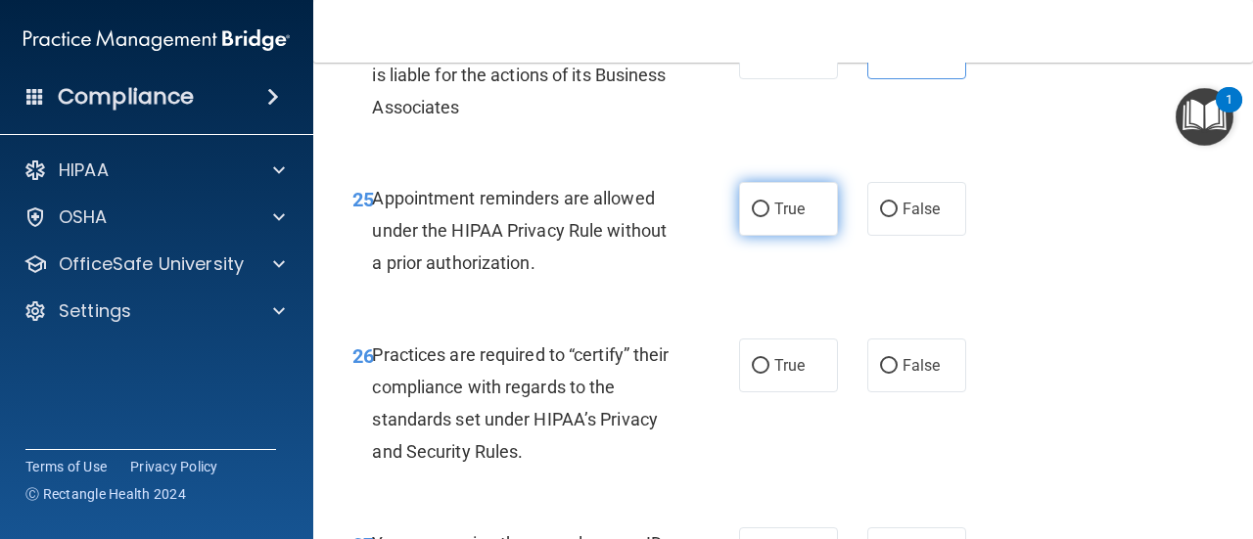
click at [783, 236] on label "True" at bounding box center [788, 209] width 99 height 54
click at [769, 217] on input "True" at bounding box center [761, 210] width 18 height 15
radio input "true"
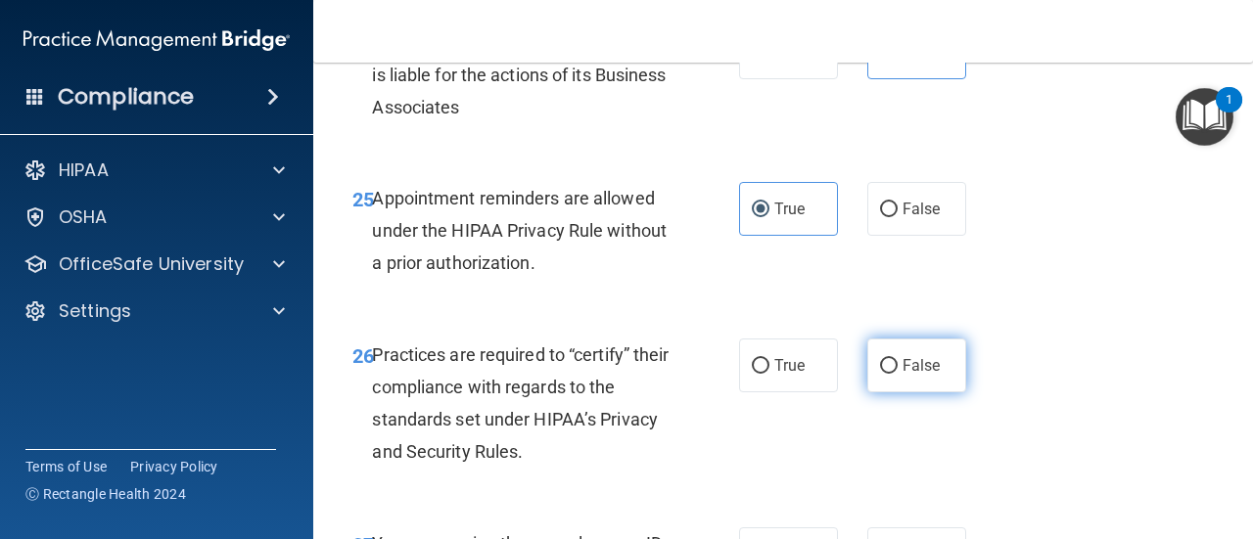
click at [905, 375] on span "False" at bounding box center [921, 365] width 38 height 19
click at [897, 374] on input "False" at bounding box center [889, 366] width 18 height 15
radio input "true"
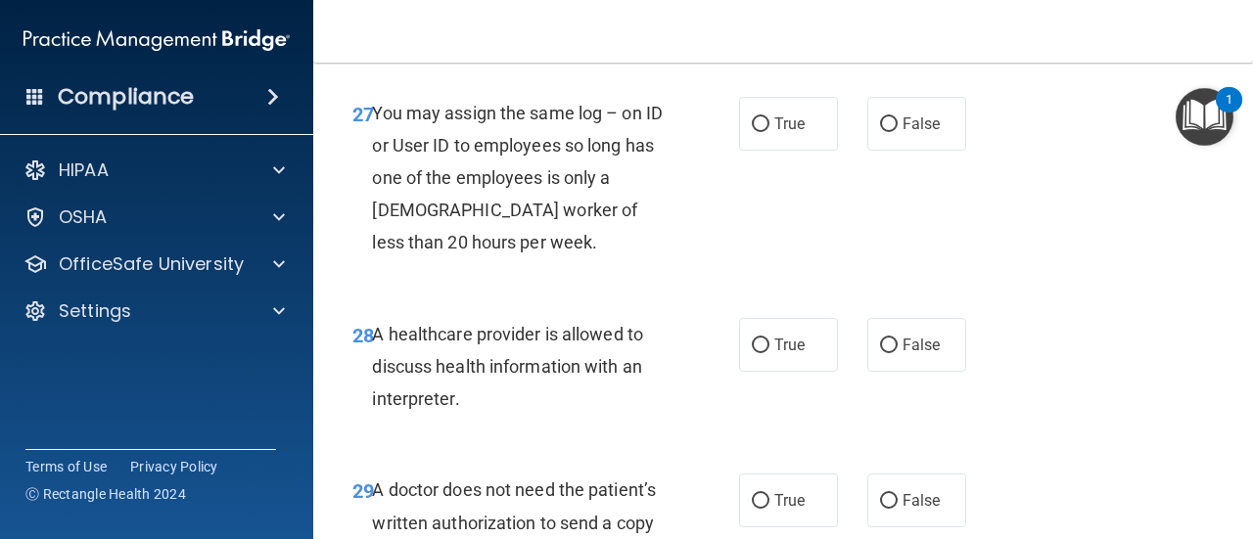
scroll to position [5284, 0]
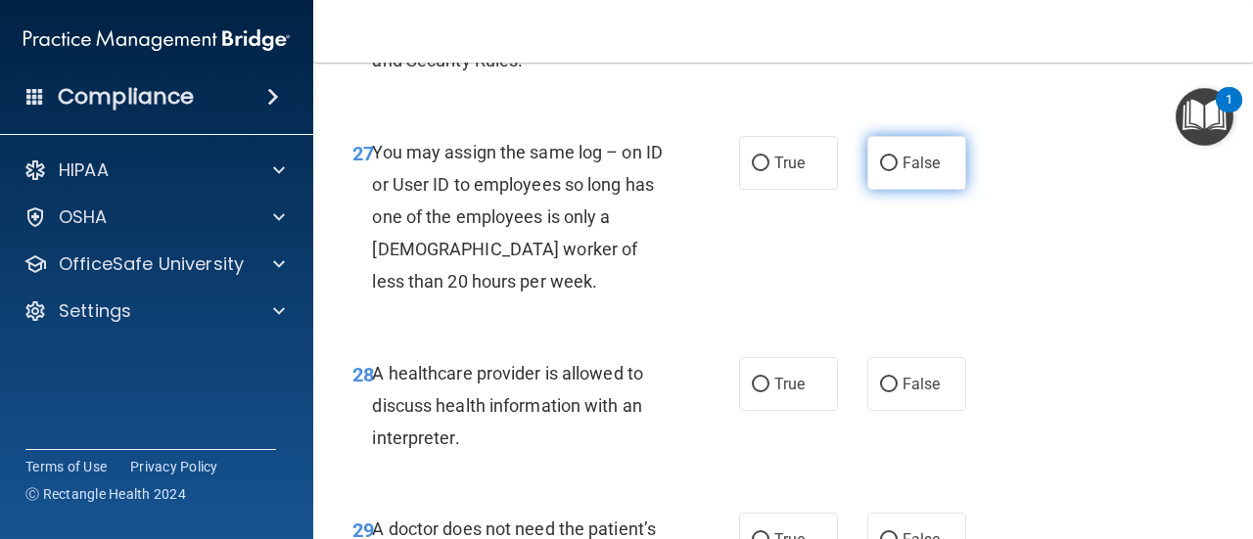
click at [943, 190] on label "False" at bounding box center [916, 163] width 99 height 54
click at [897, 171] on input "False" at bounding box center [889, 164] width 18 height 15
radio input "true"
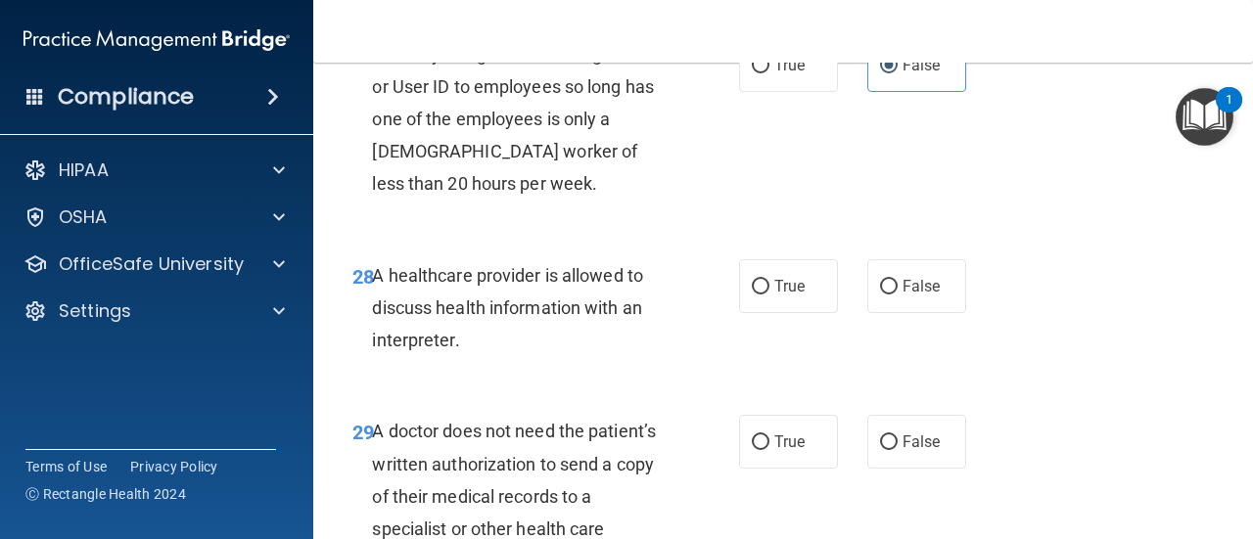
scroll to position [5480, 0]
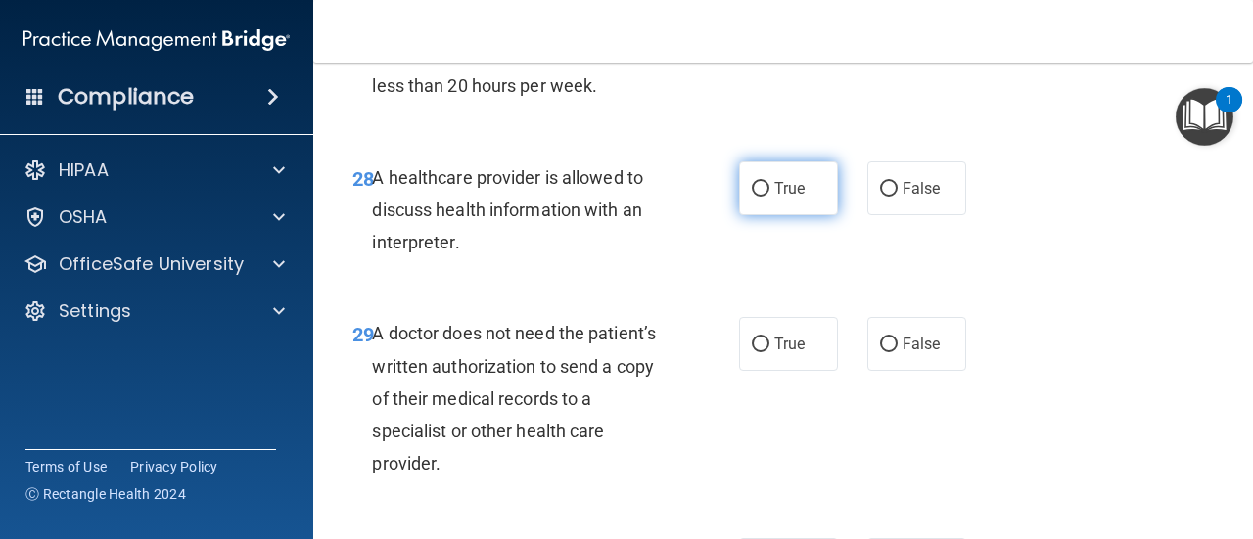
click at [790, 215] on label "True" at bounding box center [788, 188] width 99 height 54
click at [769, 197] on input "True" at bounding box center [761, 189] width 18 height 15
radio input "true"
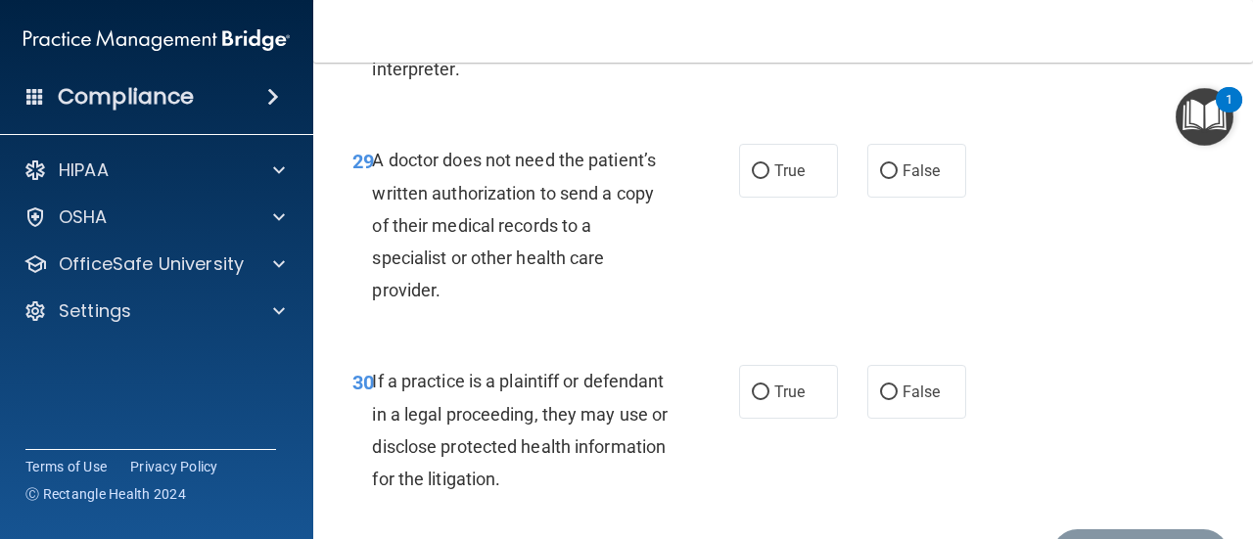
scroll to position [5676, 0]
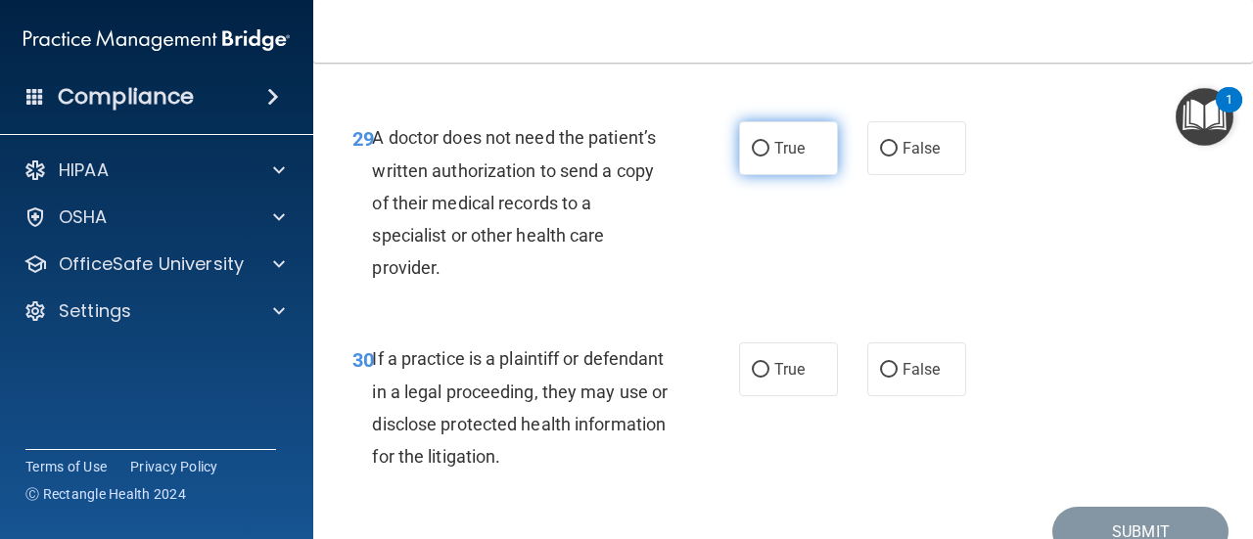
click at [774, 158] on span "True" at bounding box center [789, 148] width 30 height 19
click at [769, 157] on input "True" at bounding box center [761, 149] width 18 height 15
radio input "true"
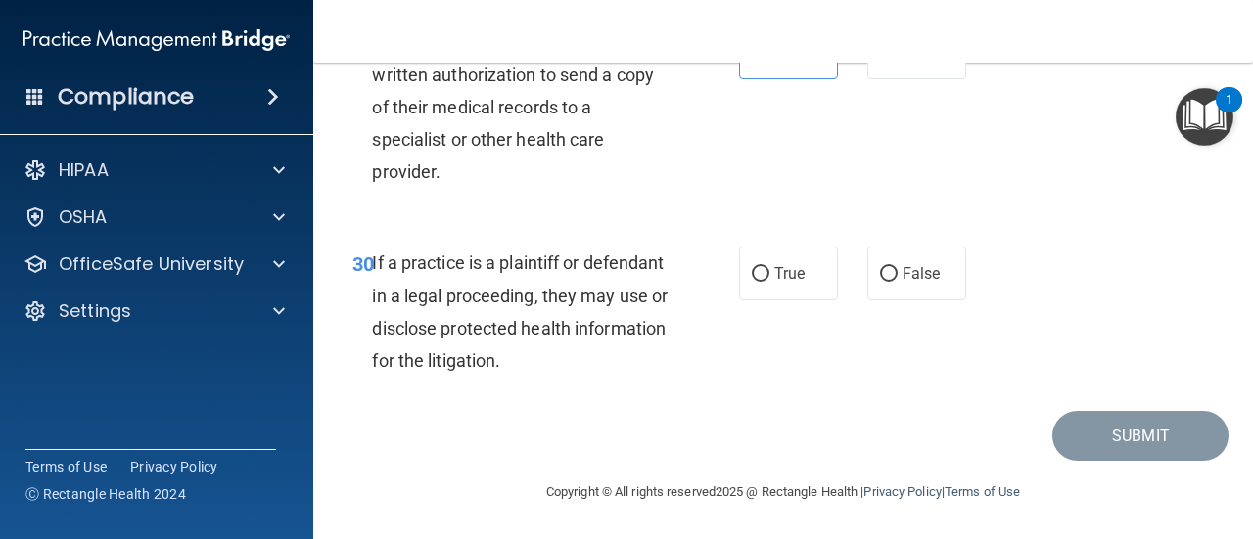
scroll to position [5836, 0]
click at [785, 290] on label "True" at bounding box center [788, 274] width 99 height 54
click at [769, 282] on input "True" at bounding box center [761, 274] width 18 height 15
radio input "true"
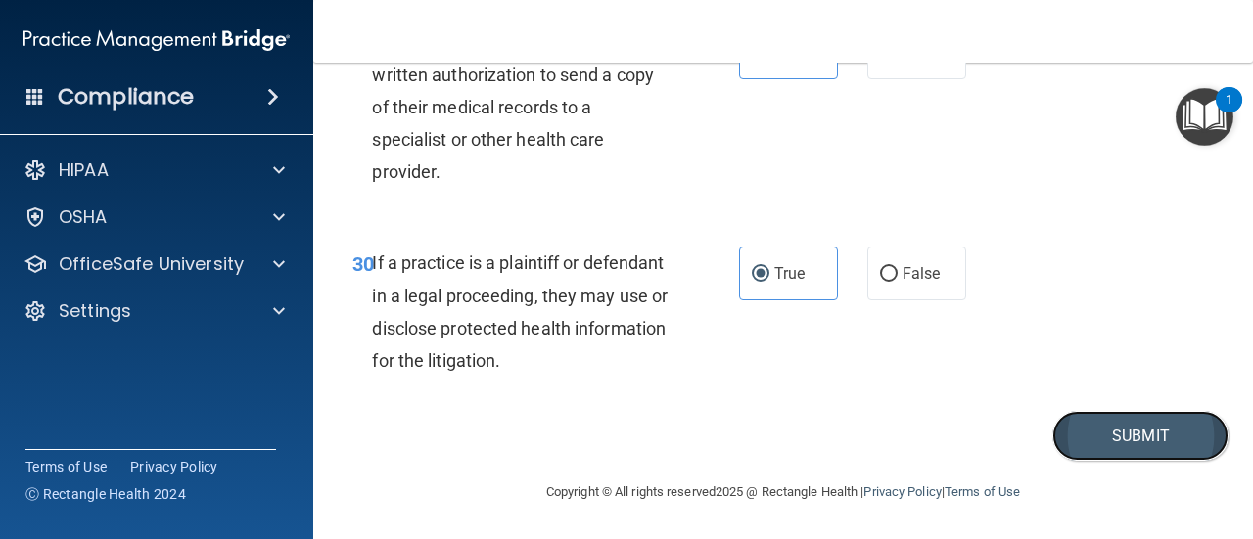
click at [1121, 429] on button "Submit" at bounding box center [1140, 436] width 176 height 50
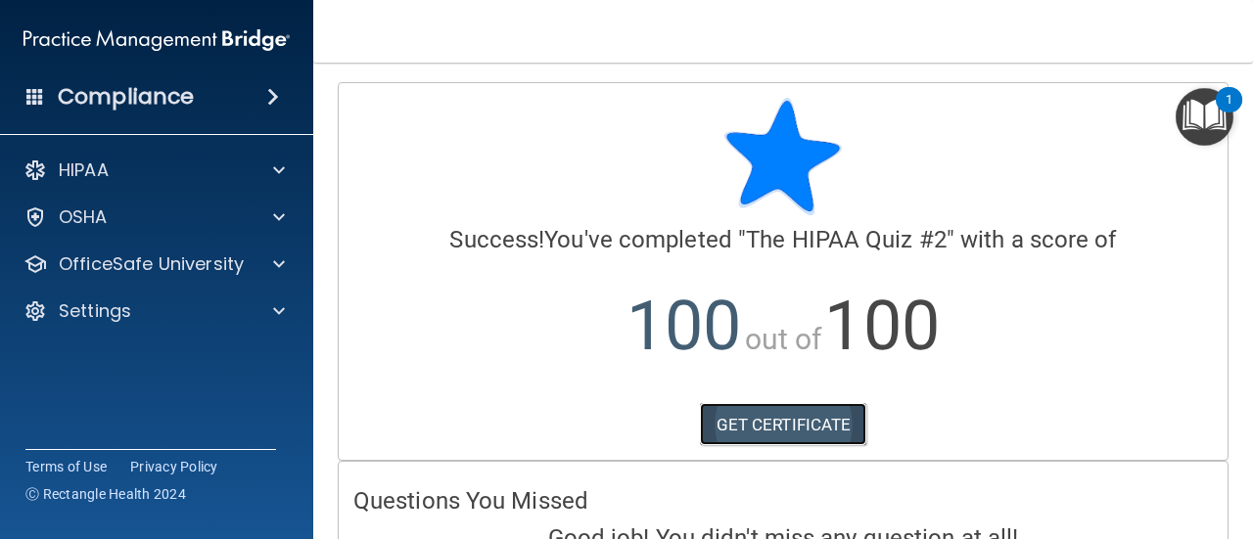
click at [814, 431] on link "GET CERTIFICATE" at bounding box center [783, 424] width 167 height 43
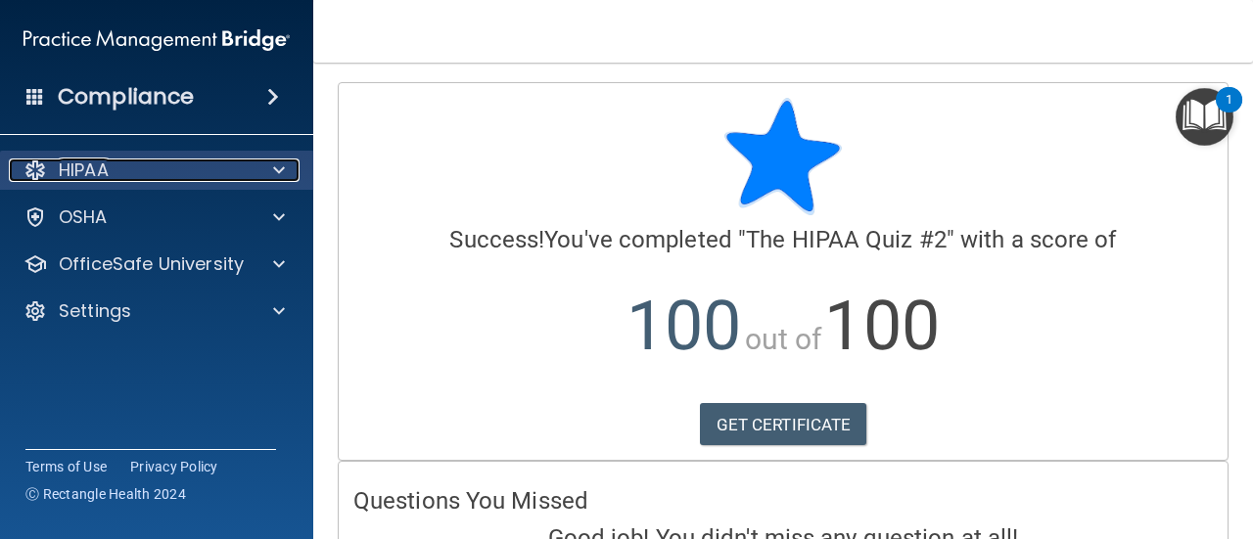
click at [285, 169] on div at bounding box center [275, 170] width 49 height 23
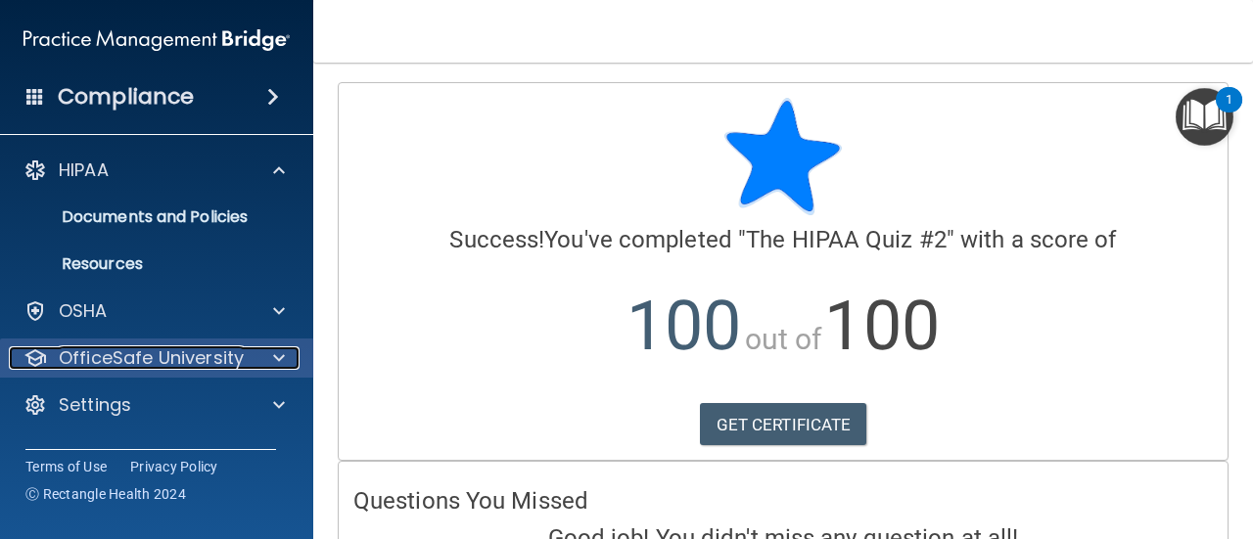
click at [277, 350] on span at bounding box center [279, 357] width 12 height 23
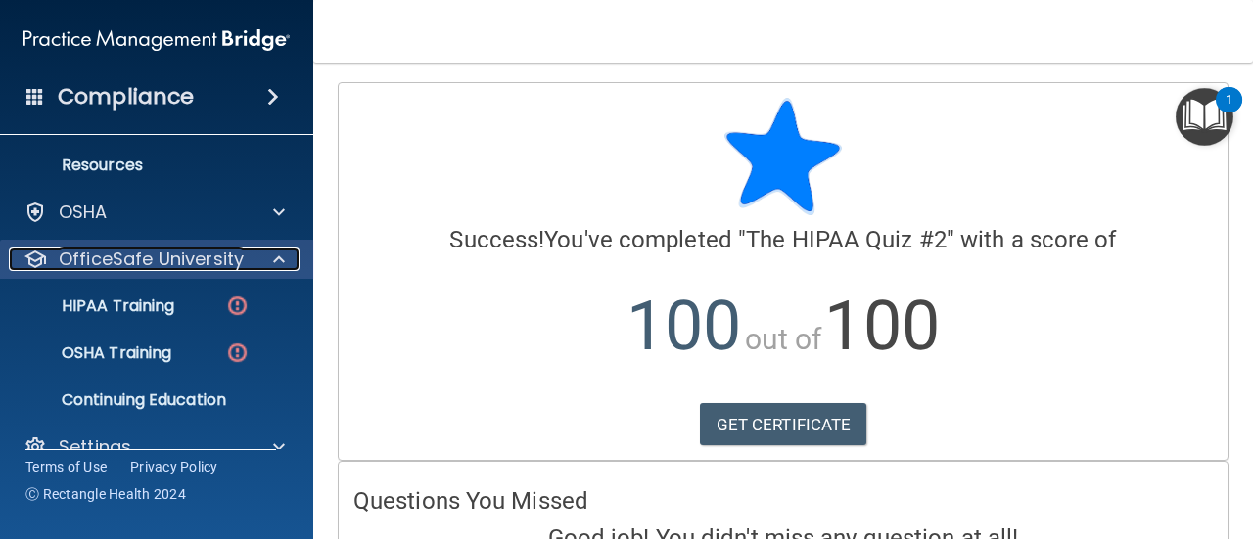
scroll to position [132, 0]
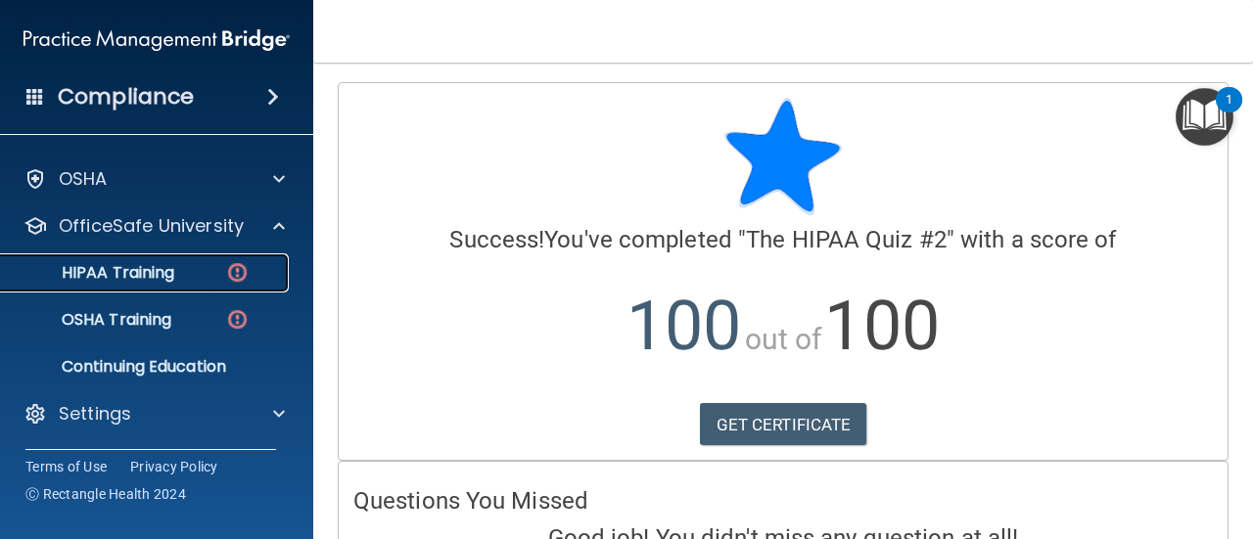
click at [146, 280] on p "HIPAA Training" at bounding box center [93, 273] width 161 height 20
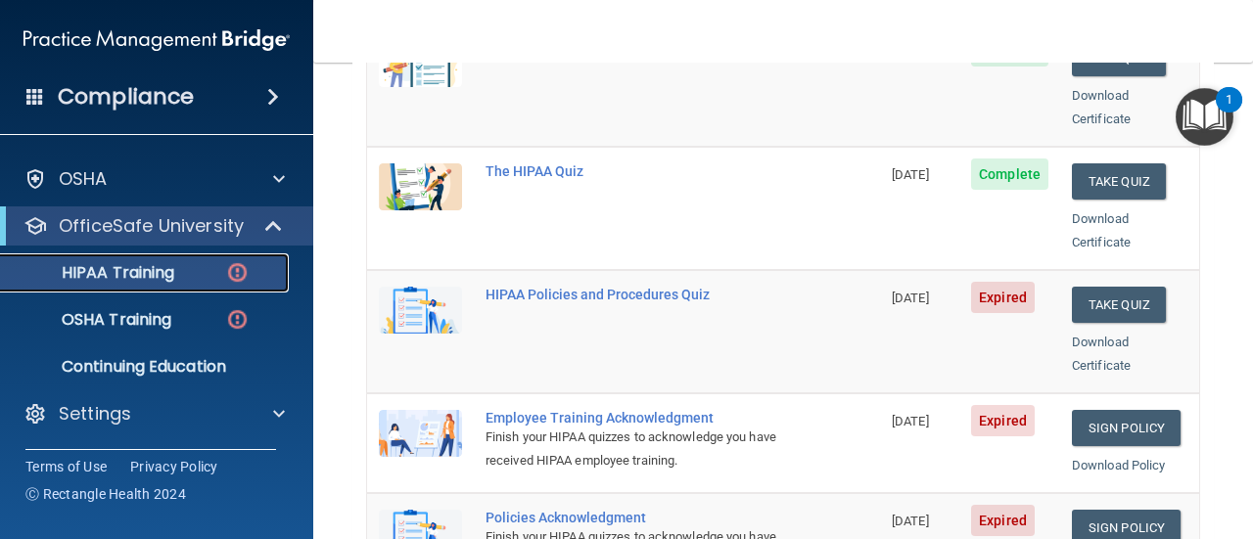
scroll to position [391, 0]
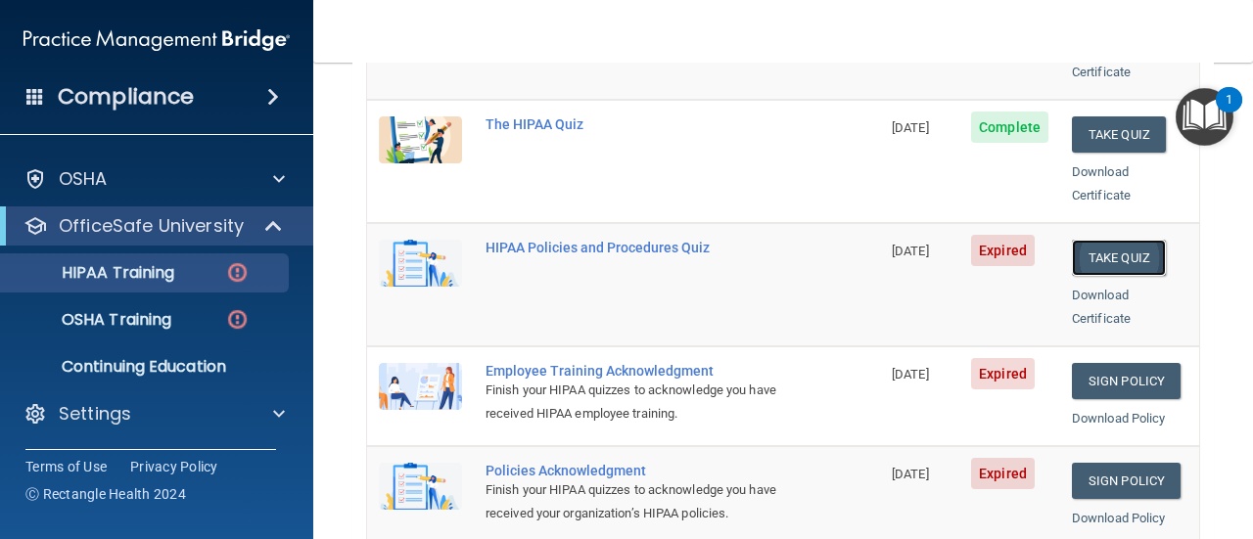
click at [1098, 240] on button "Take Quiz" at bounding box center [1119, 258] width 94 height 36
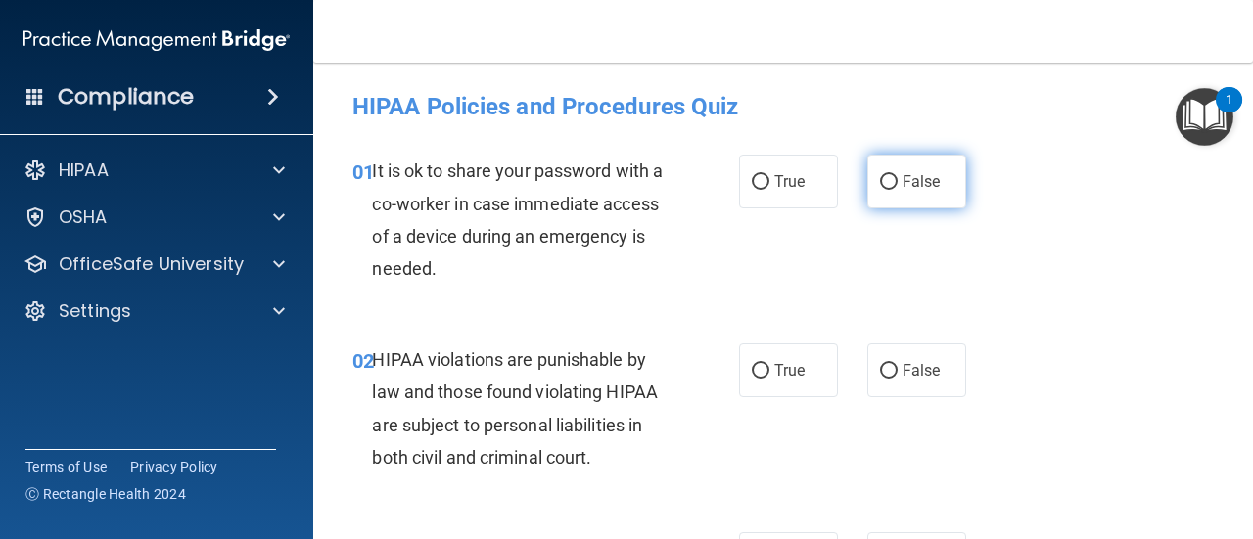
click at [931, 189] on label "False" at bounding box center [916, 182] width 99 height 54
click at [897, 189] on input "False" at bounding box center [889, 182] width 18 height 15
radio input "true"
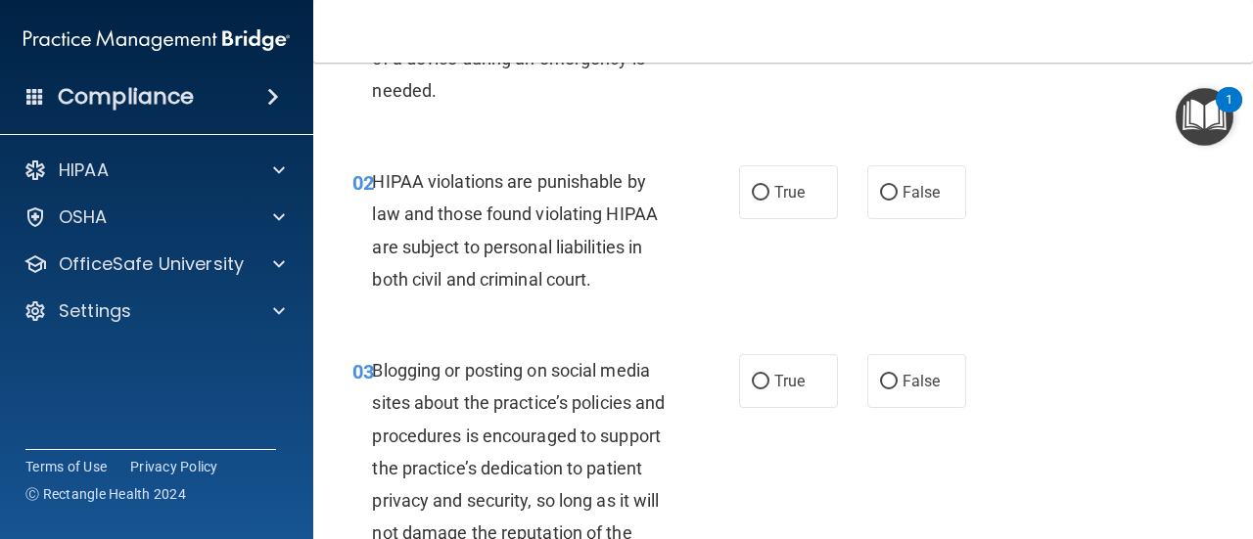
scroll to position [196, 0]
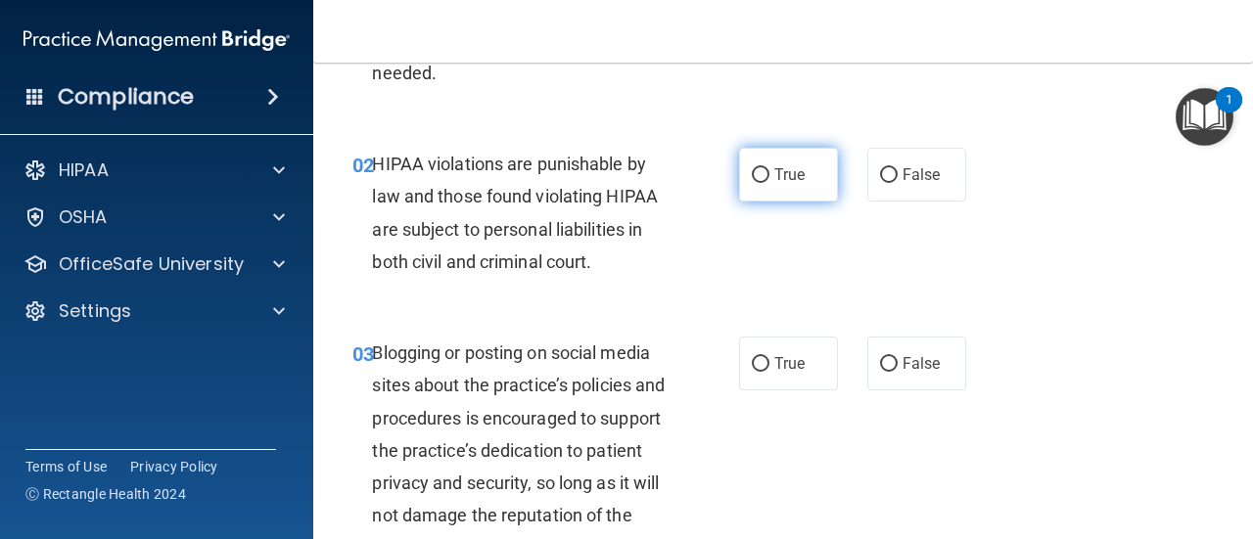
click at [756, 180] on input "True" at bounding box center [761, 175] width 18 height 15
radio input "true"
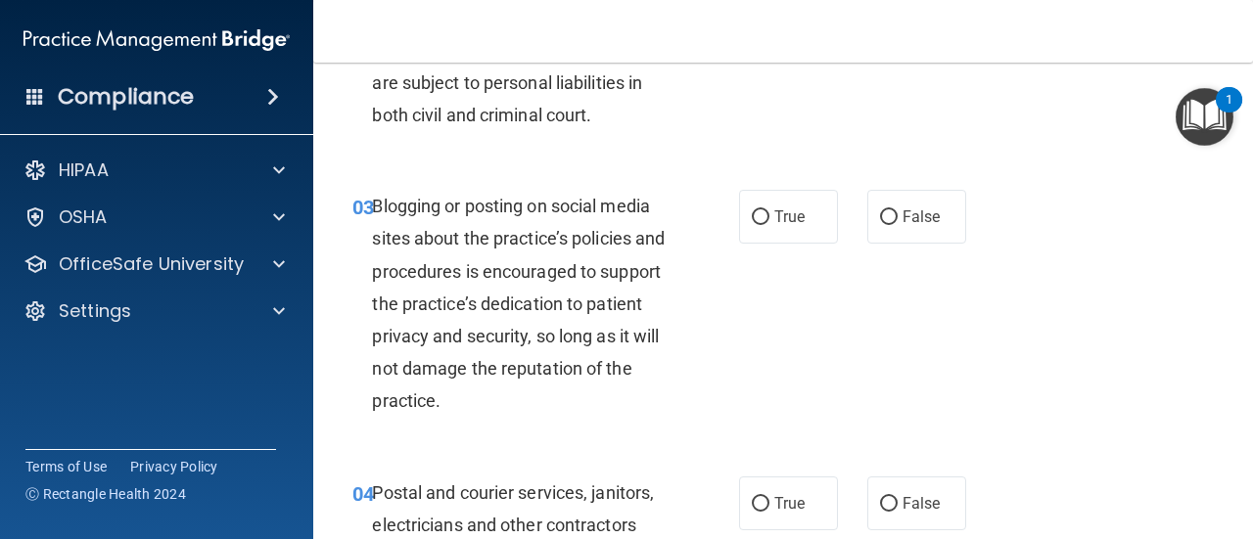
scroll to position [391, 0]
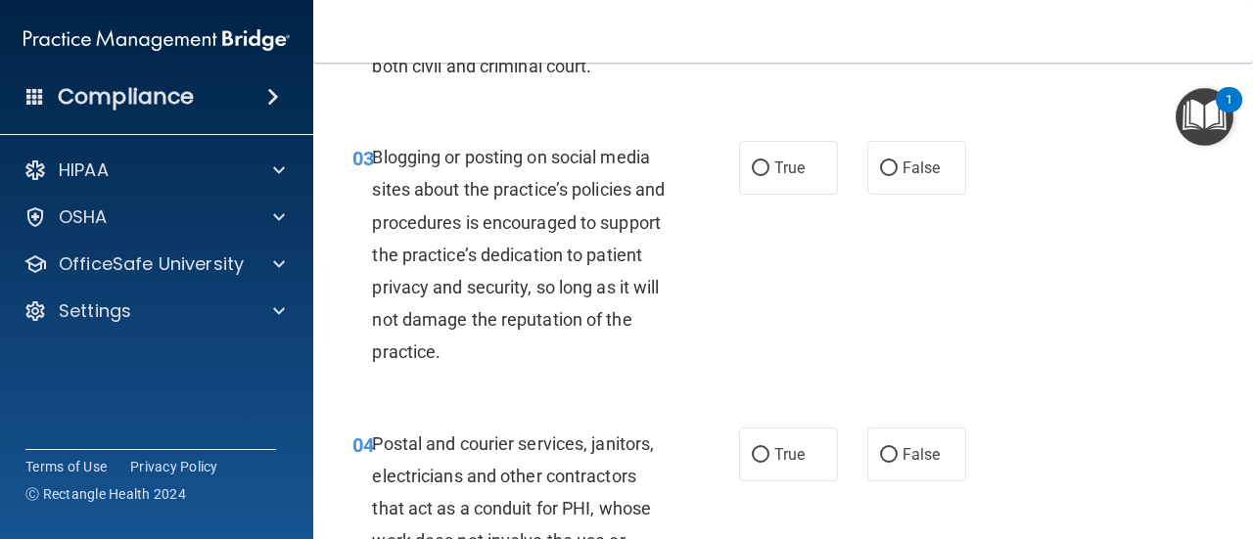
drag, startPoint x: 883, startPoint y: 178, endPoint x: 921, endPoint y: 213, distance: 51.9
click at [882, 178] on label "False" at bounding box center [916, 168] width 99 height 54
click at [882, 176] on input "False" at bounding box center [889, 168] width 18 height 15
radio input "true"
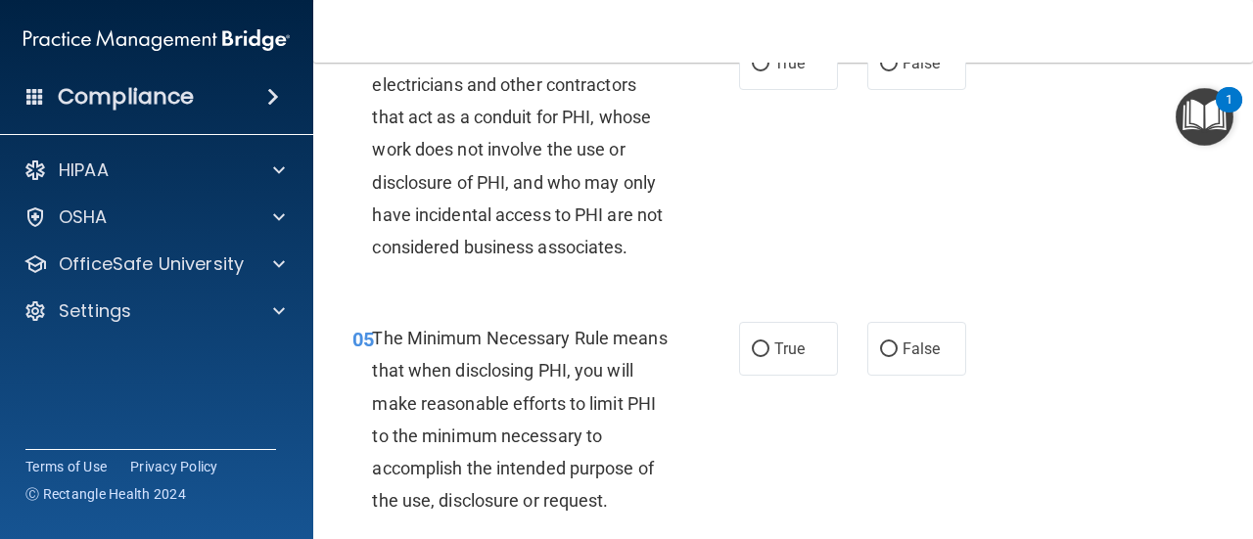
scroll to position [685, 0]
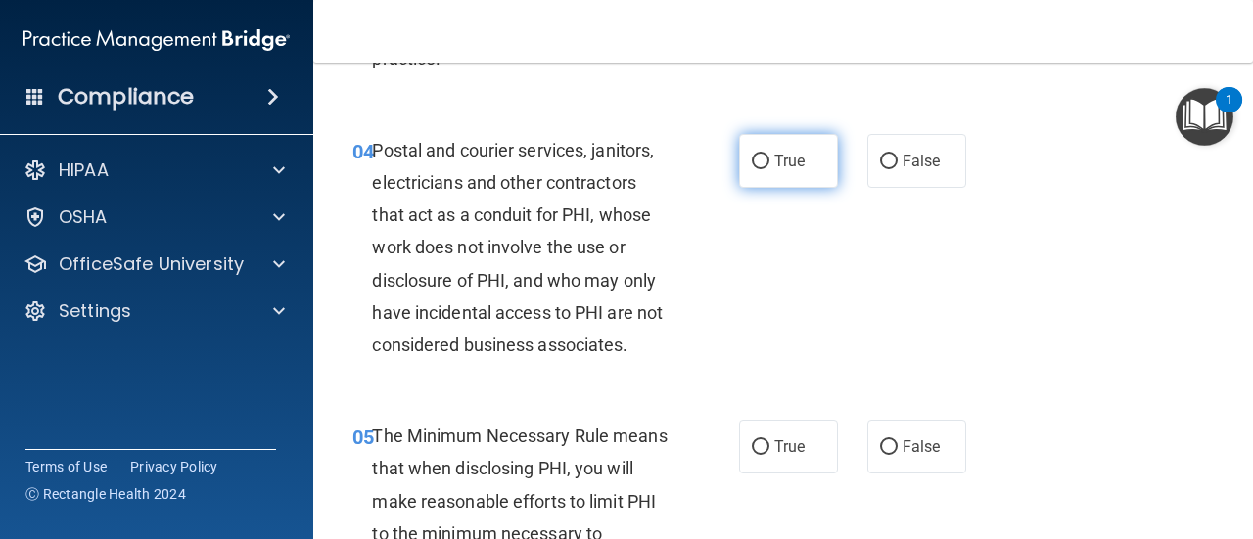
click at [774, 162] on span "True" at bounding box center [789, 161] width 30 height 19
click at [769, 162] on input "True" at bounding box center [761, 162] width 18 height 15
radio input "true"
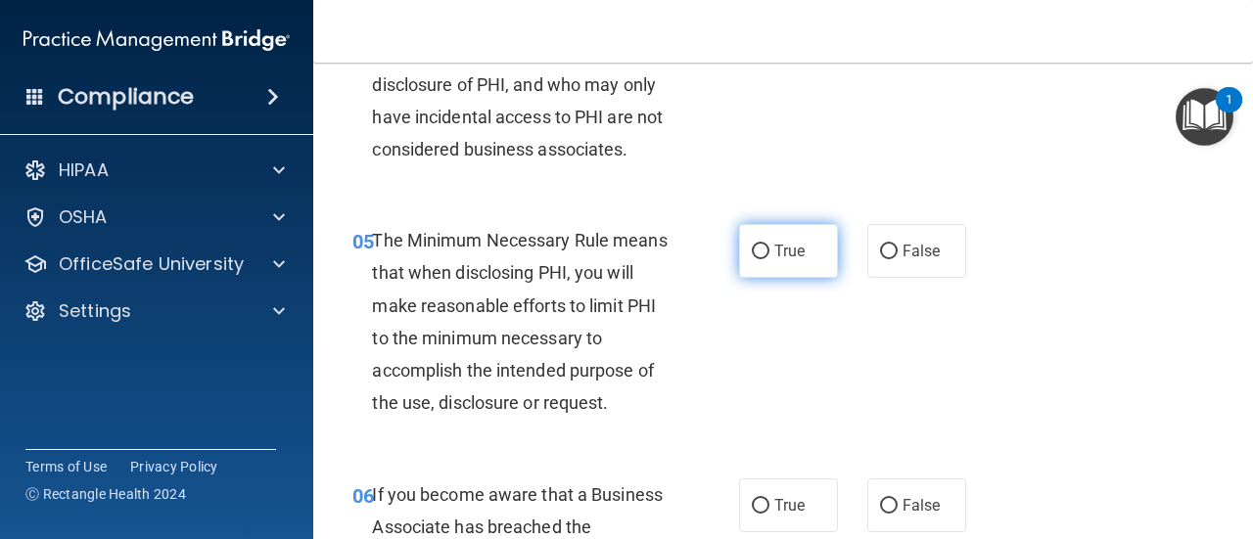
click at [775, 248] on span "True" at bounding box center [789, 251] width 30 height 19
click at [769, 248] on input "True" at bounding box center [761, 252] width 18 height 15
radio input "true"
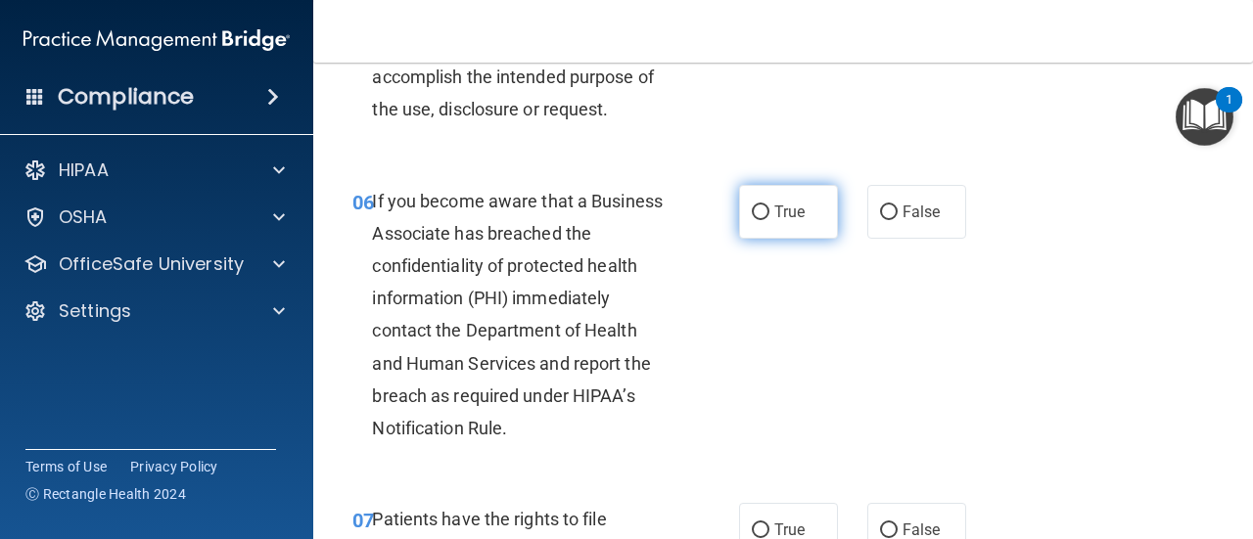
click at [761, 208] on input "True" at bounding box center [761, 213] width 18 height 15
radio input "true"
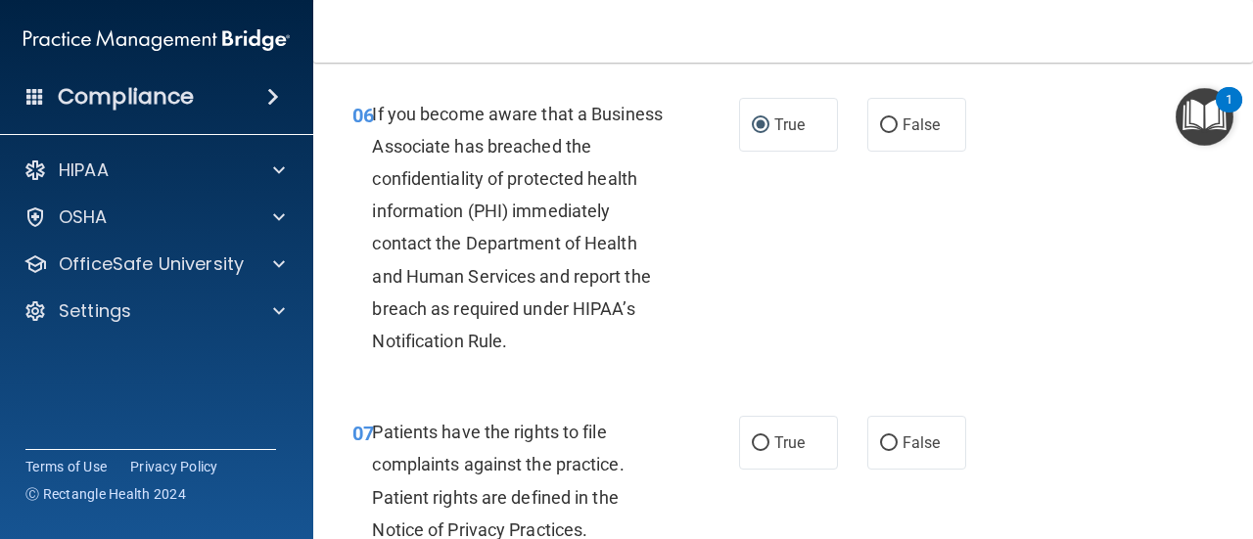
scroll to position [1566, 0]
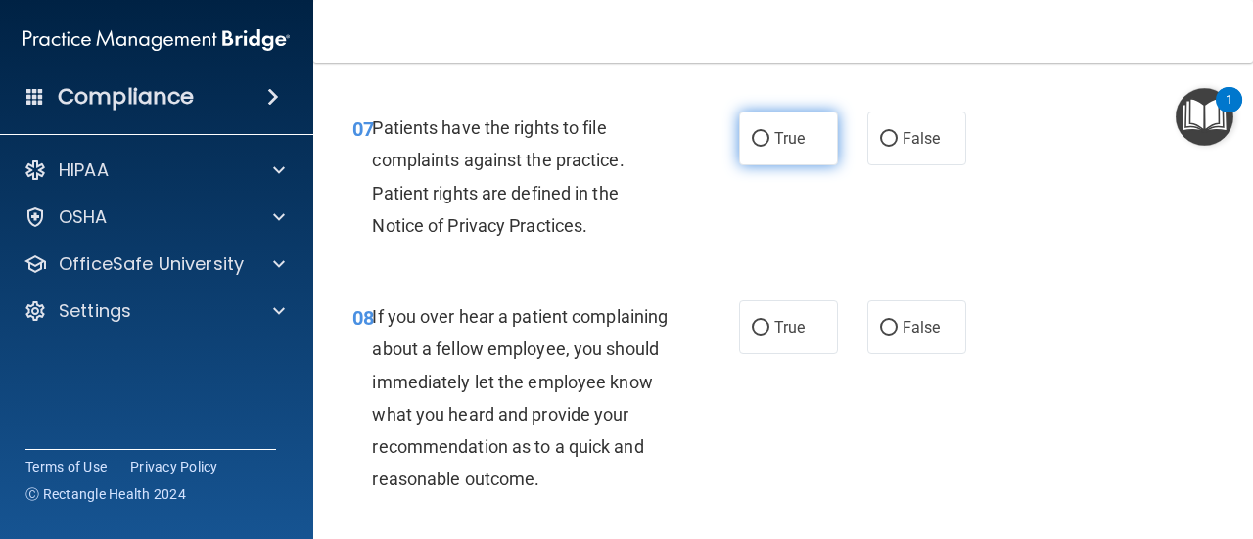
click at [803, 139] on label "True" at bounding box center [788, 139] width 99 height 54
click at [769, 139] on input "True" at bounding box center [761, 139] width 18 height 15
radio input "true"
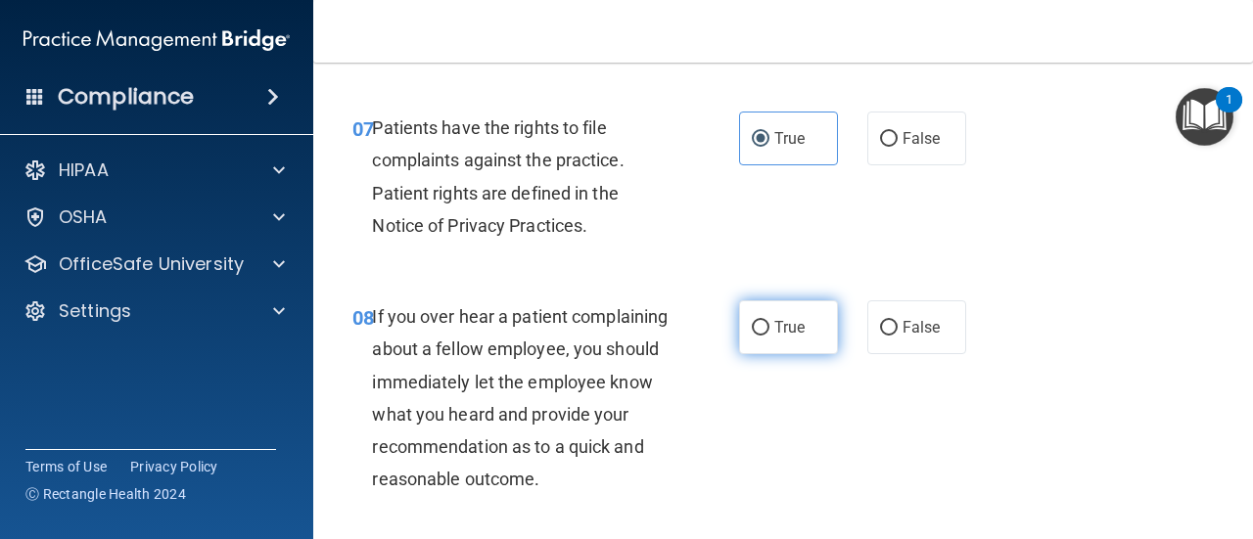
click at [782, 348] on label "True" at bounding box center [788, 327] width 99 height 54
click at [769, 336] on input "True" at bounding box center [761, 328] width 18 height 15
radio input "true"
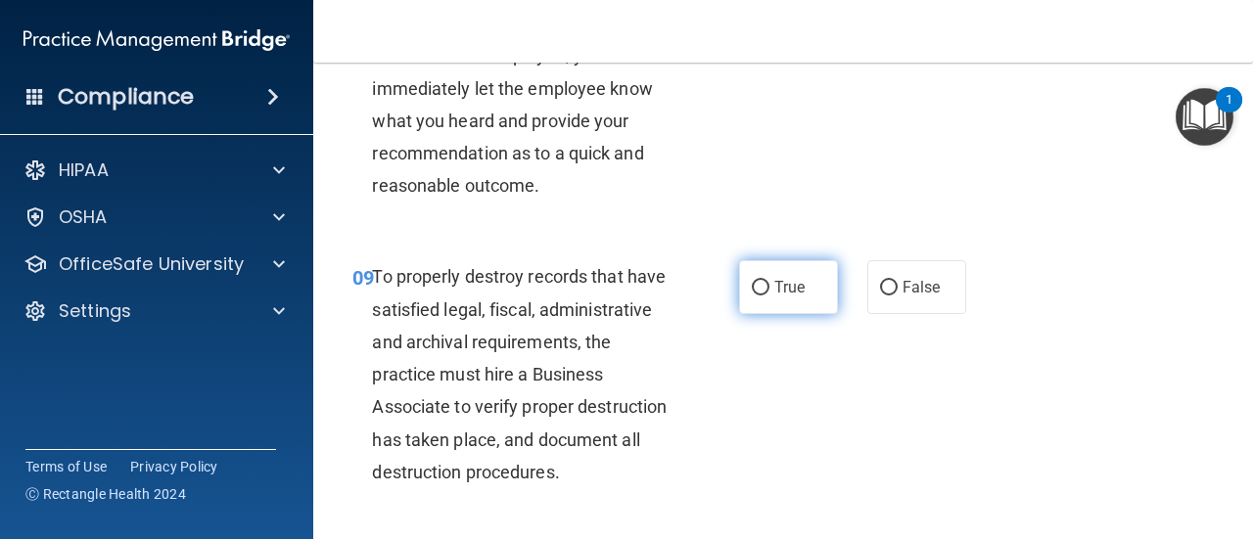
click at [809, 301] on label "True" at bounding box center [788, 287] width 99 height 54
click at [769, 296] on input "True" at bounding box center [761, 288] width 18 height 15
radio input "true"
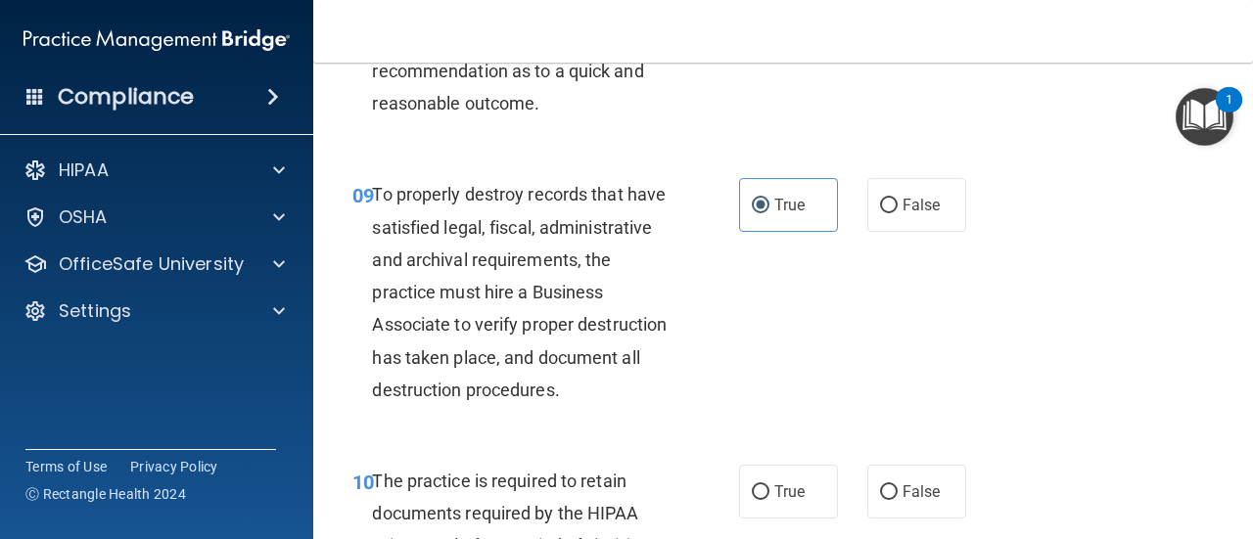
scroll to position [2153, 0]
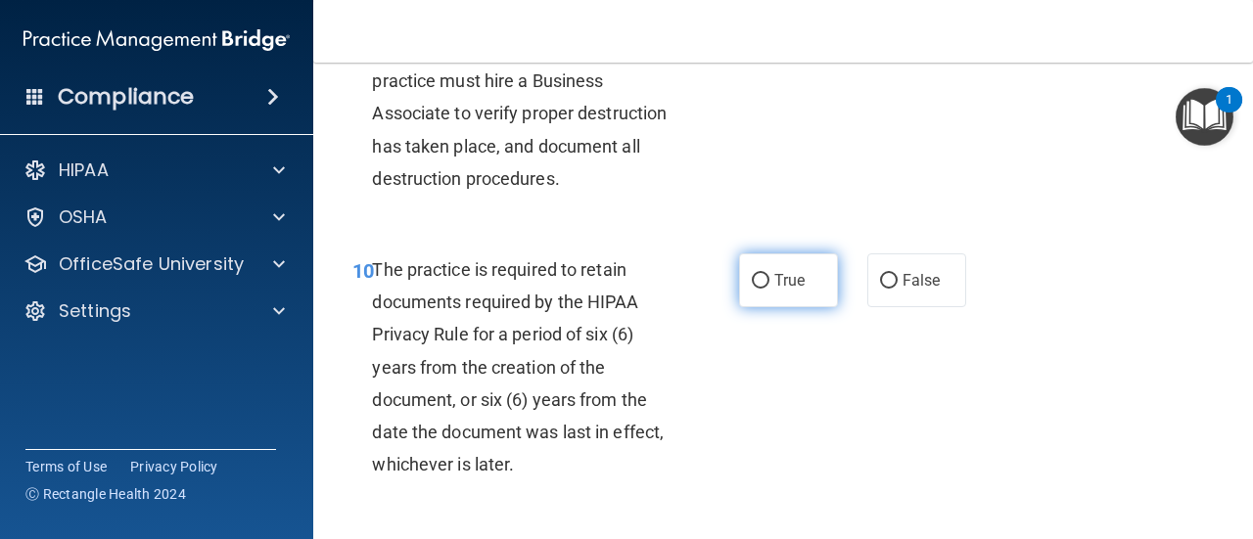
click at [785, 307] on label "True" at bounding box center [788, 280] width 99 height 54
click at [769, 289] on input "True" at bounding box center [761, 281] width 18 height 15
radio input "true"
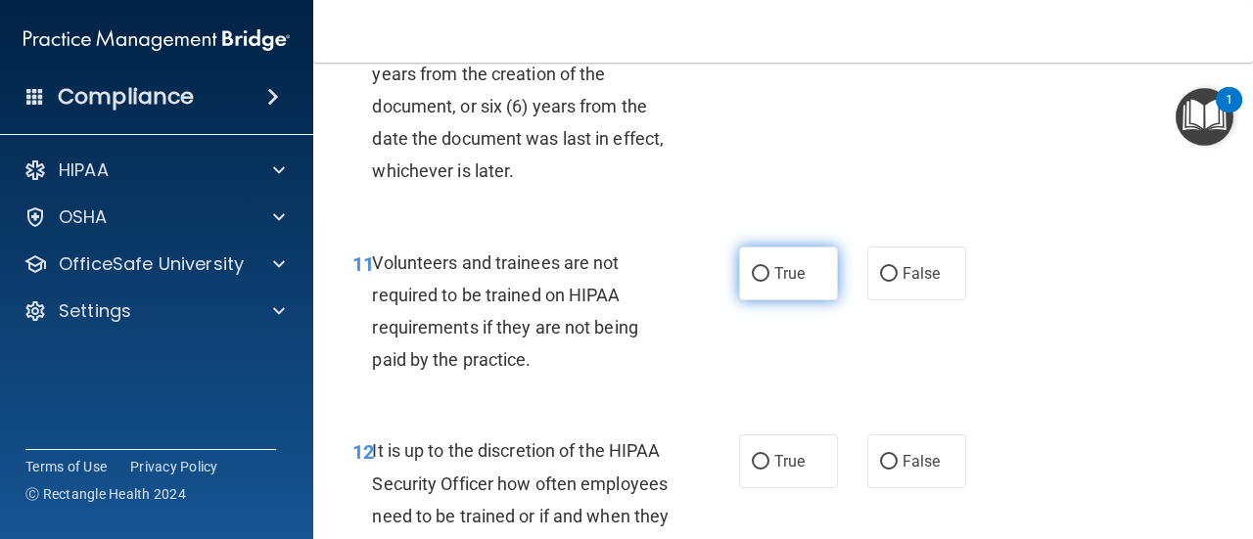
click at [808, 300] on label "True" at bounding box center [788, 274] width 99 height 54
click at [769, 282] on input "True" at bounding box center [761, 274] width 18 height 15
radio input "true"
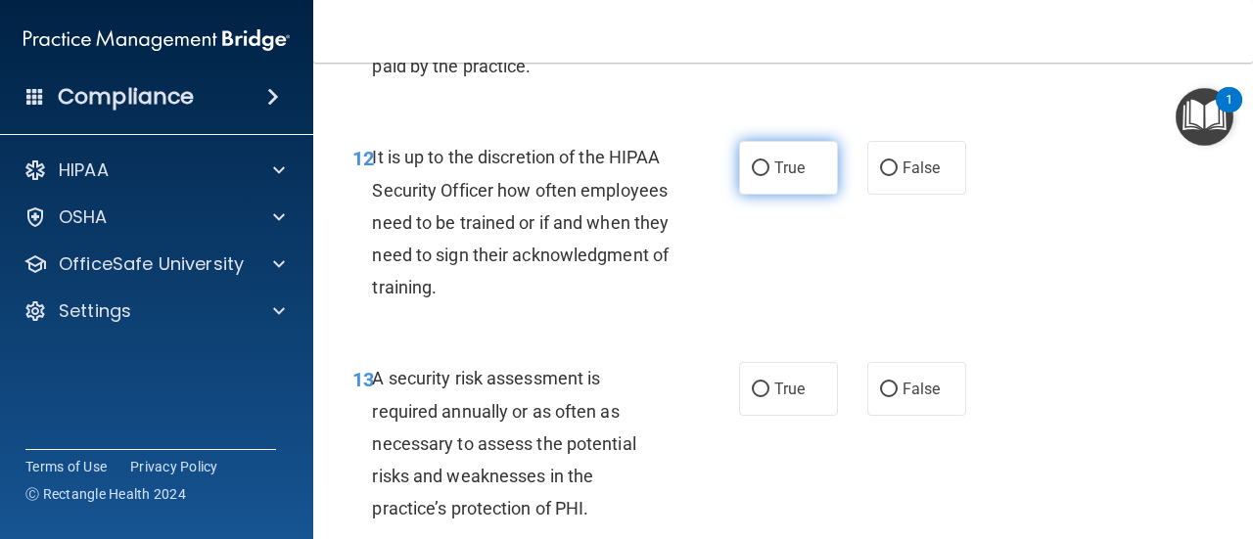
click at [777, 177] on span "True" at bounding box center [789, 168] width 30 height 19
click at [769, 176] on input "True" at bounding box center [761, 168] width 18 height 15
radio input "true"
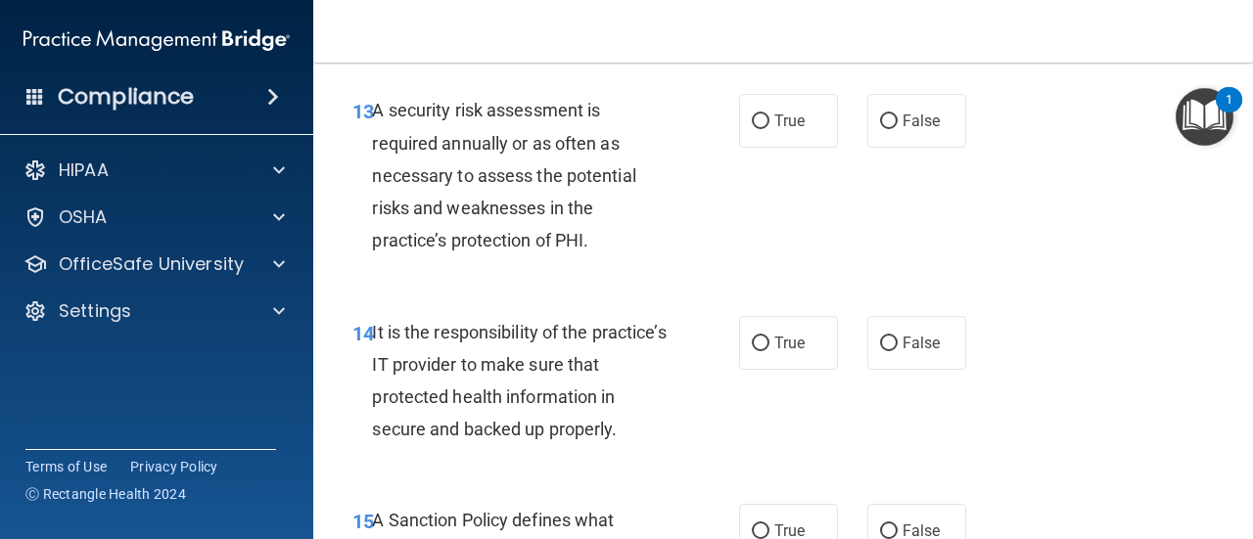
scroll to position [3034, 0]
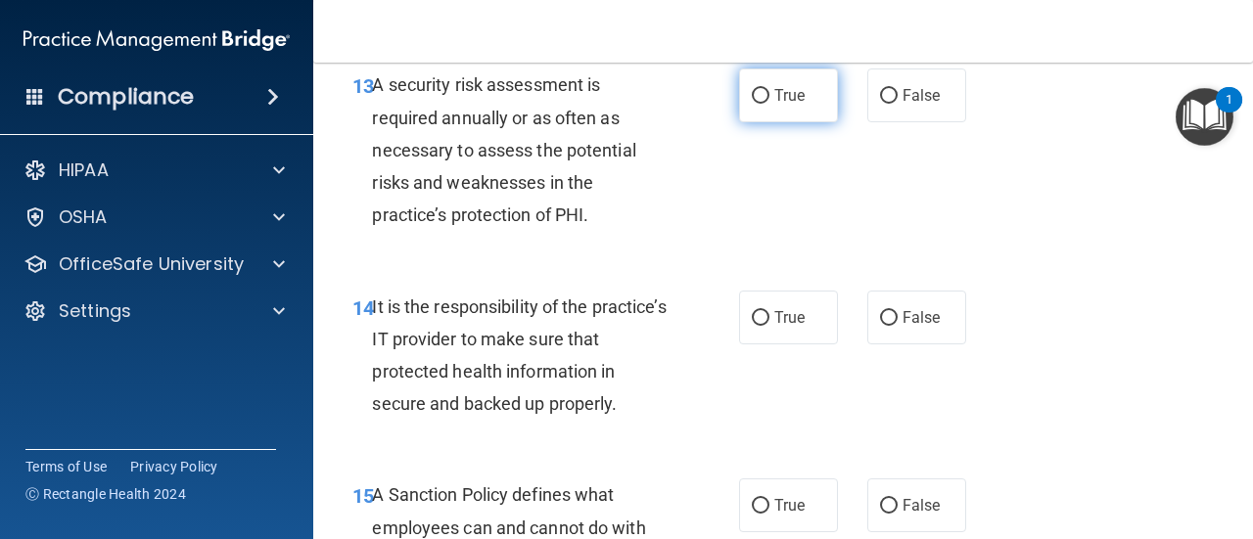
click at [808, 122] on label "True" at bounding box center [788, 96] width 99 height 54
click at [769, 104] on input "True" at bounding box center [761, 96] width 18 height 15
radio input "true"
click at [762, 344] on label "True" at bounding box center [788, 318] width 99 height 54
click at [762, 326] on input "True" at bounding box center [761, 318] width 18 height 15
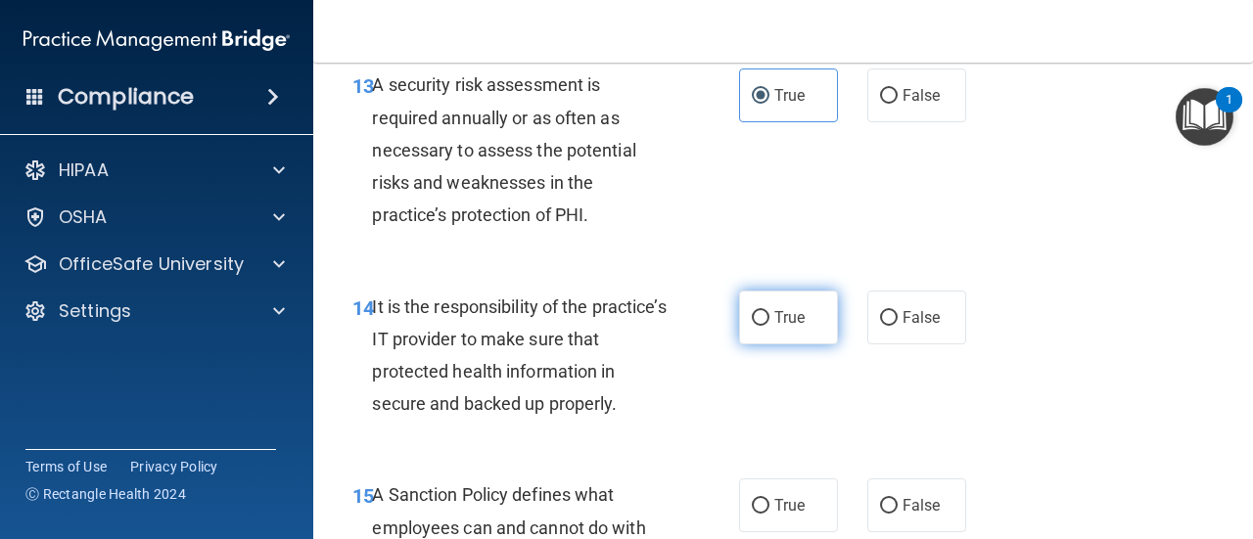
radio input "true"
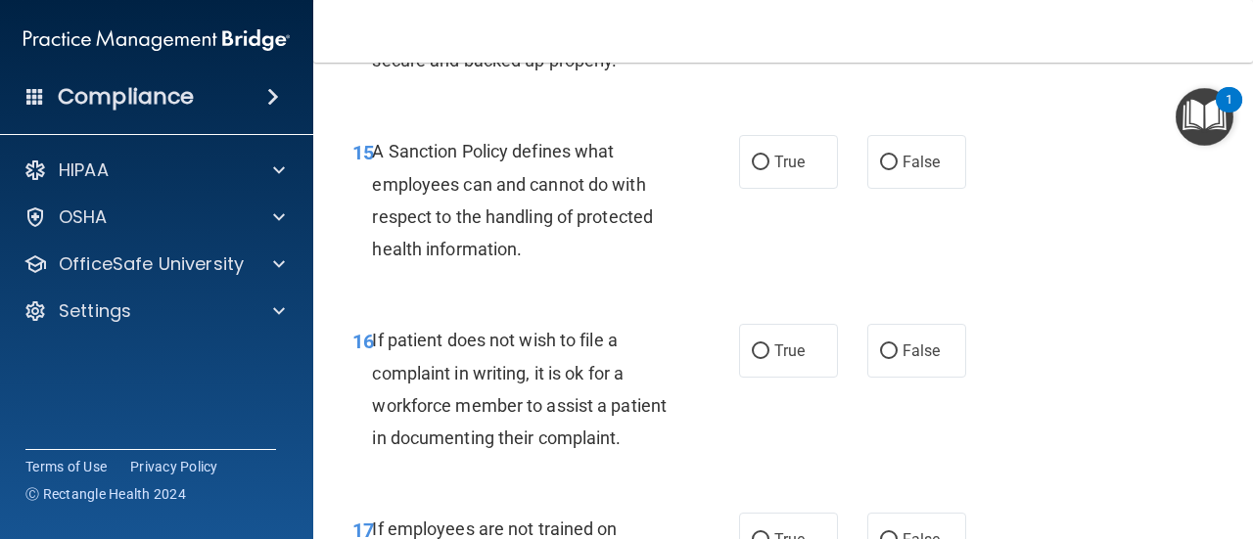
scroll to position [3425, 0]
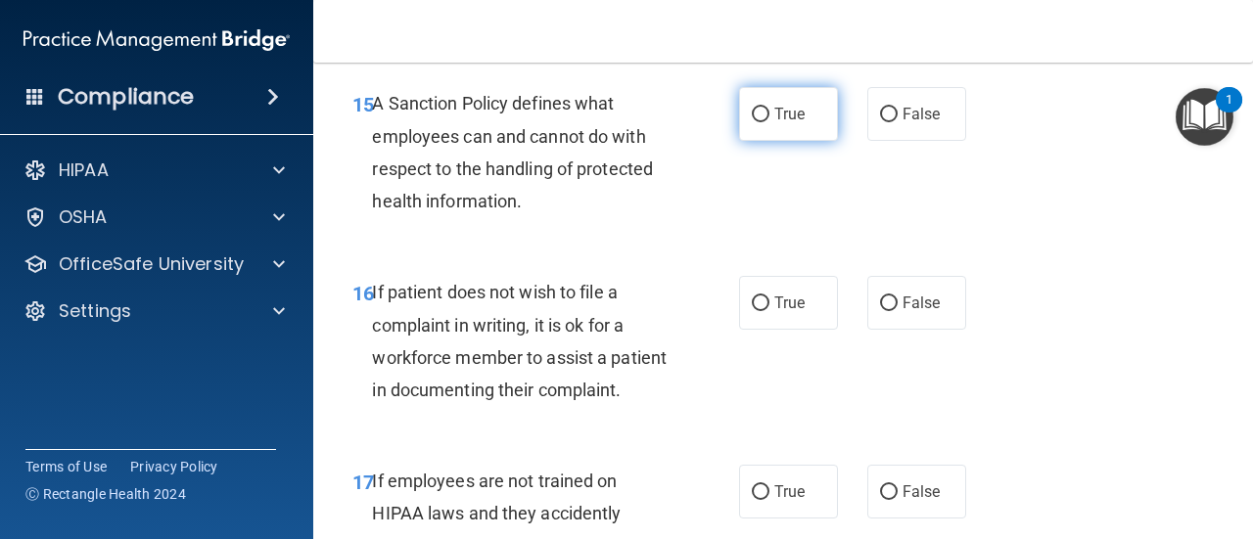
click at [802, 141] on label "True" at bounding box center [788, 114] width 99 height 54
click at [769, 122] on input "True" at bounding box center [761, 115] width 18 height 15
radio input "true"
click at [774, 312] on span "True" at bounding box center [789, 303] width 30 height 19
click at [768, 311] on input "True" at bounding box center [761, 304] width 18 height 15
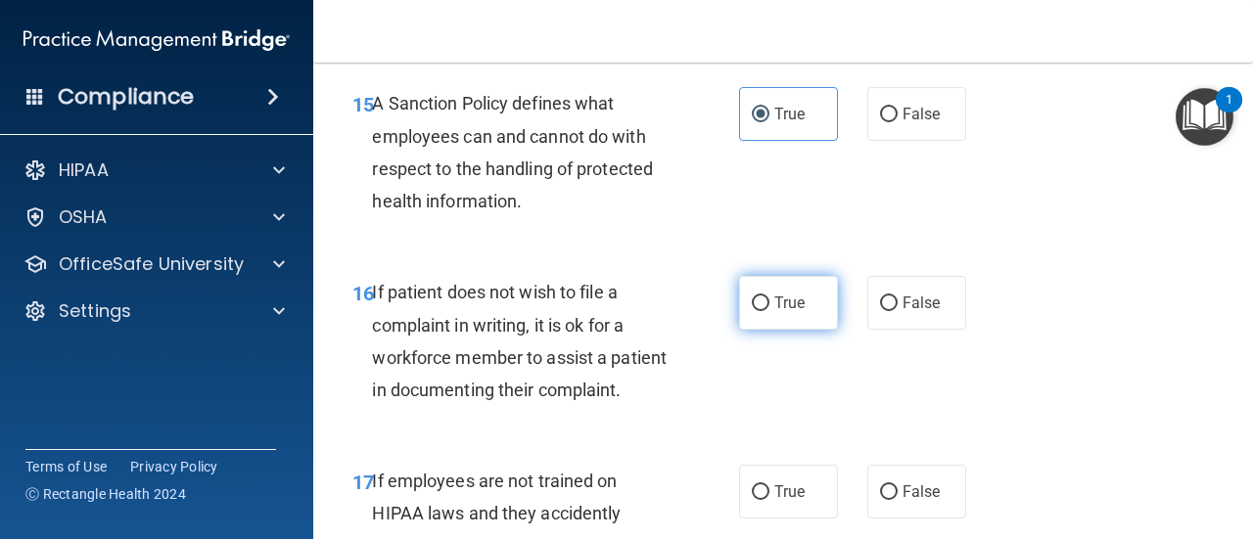
radio input "true"
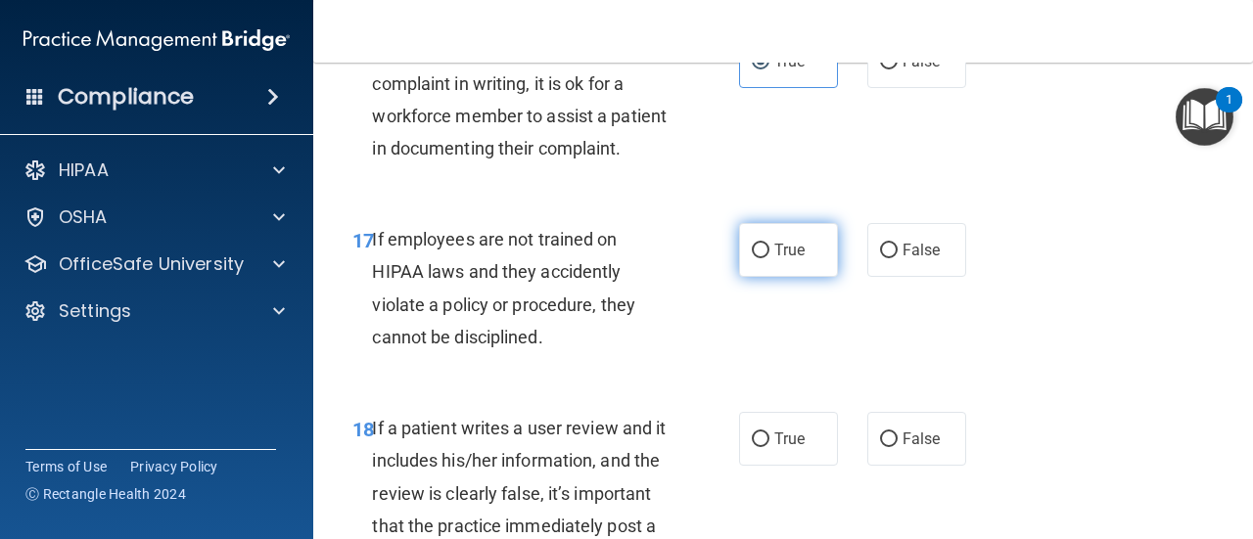
scroll to position [3719, 0]
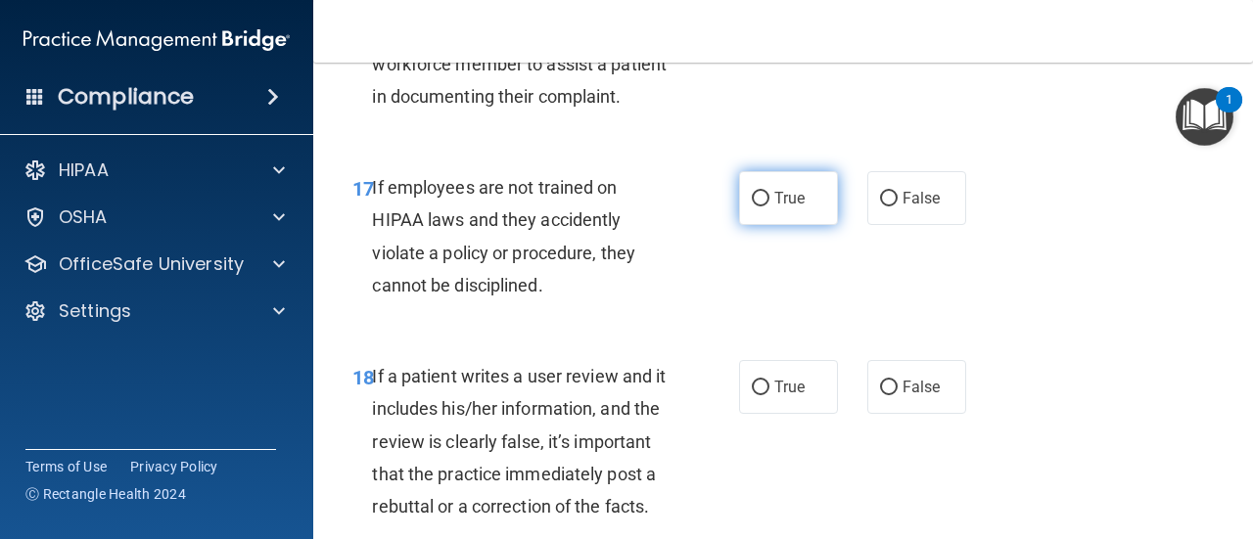
click at [806, 225] on label "True" at bounding box center [788, 198] width 99 height 54
click at [769, 206] on input "True" at bounding box center [761, 199] width 18 height 15
radio input "true"
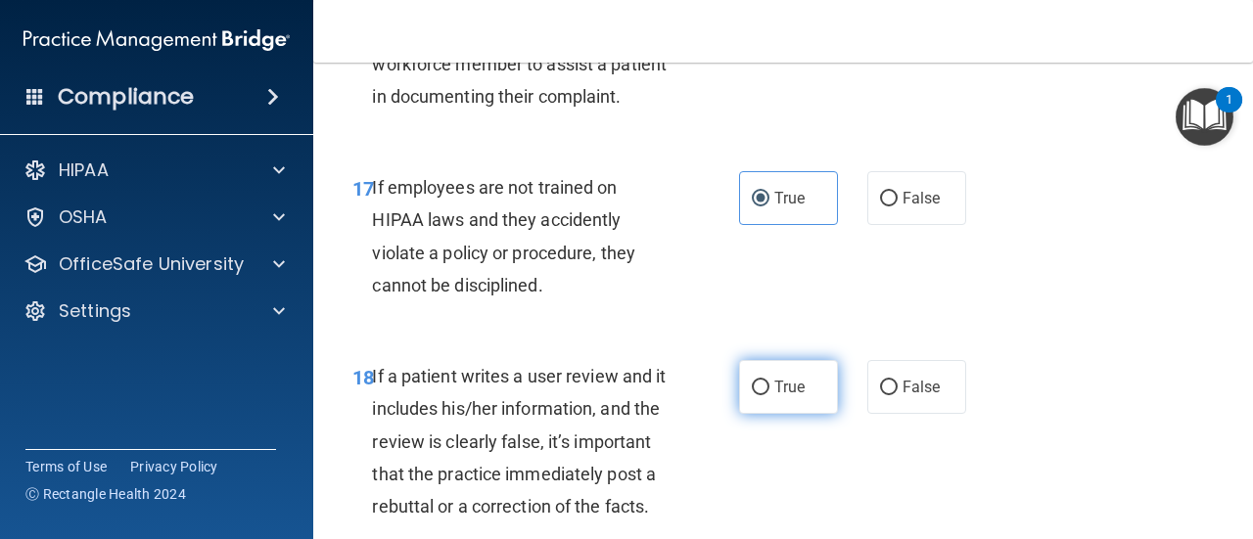
click at [758, 395] on input "True" at bounding box center [761, 388] width 18 height 15
radio input "true"
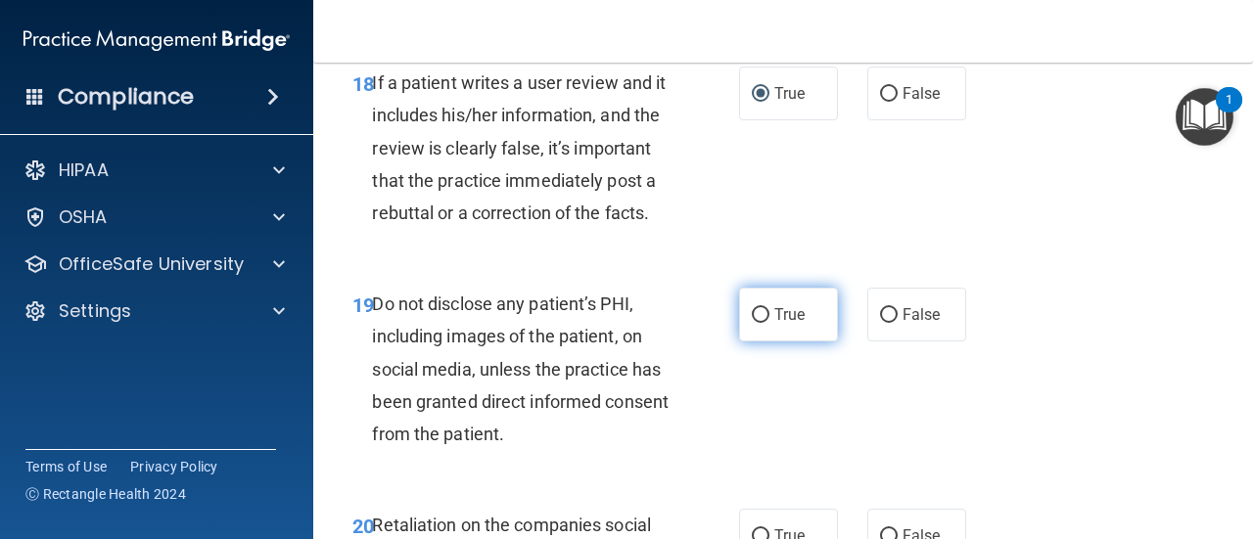
click at [783, 324] on span "True" at bounding box center [789, 314] width 30 height 19
click at [769, 323] on input "True" at bounding box center [761, 315] width 18 height 15
radio input "true"
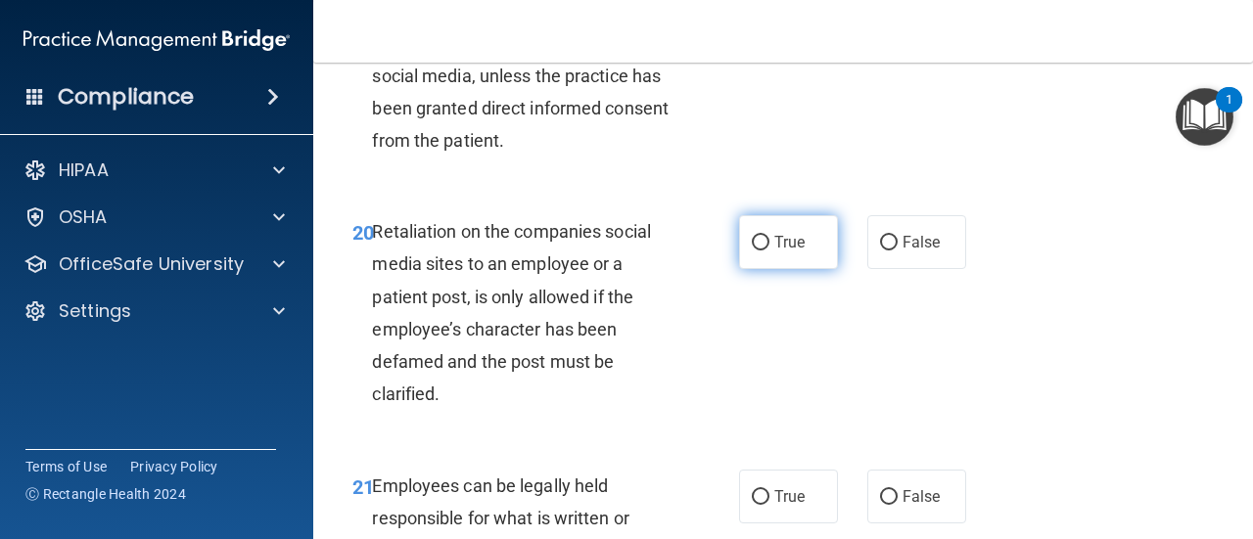
click at [785, 251] on span "True" at bounding box center [789, 242] width 30 height 19
click at [769, 251] on input "True" at bounding box center [761, 243] width 18 height 15
radio input "true"
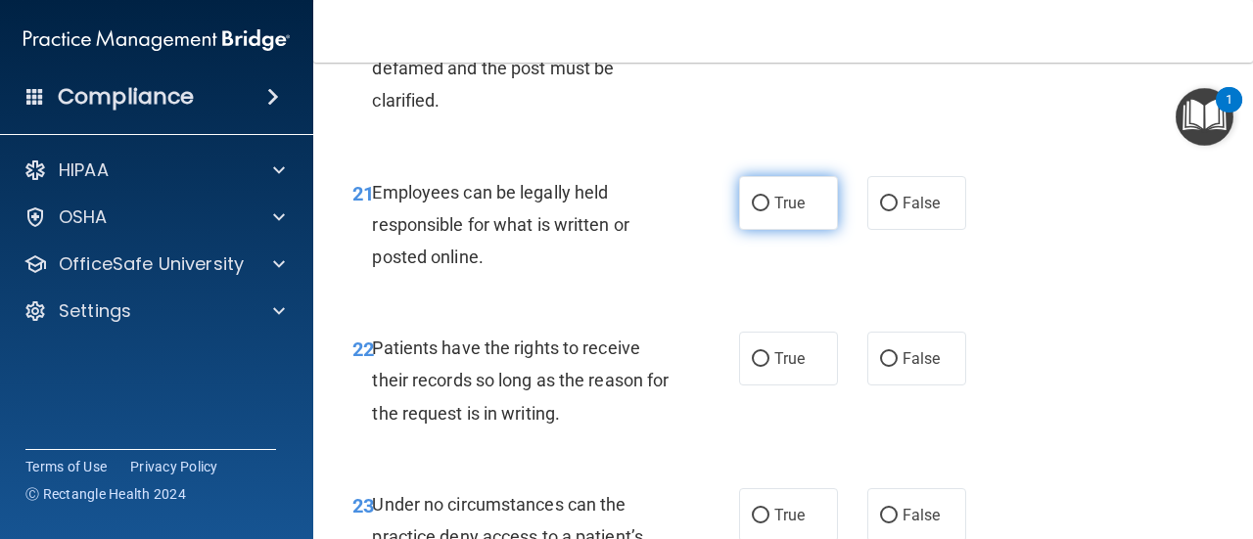
click at [812, 230] on label "True" at bounding box center [788, 203] width 99 height 54
click at [769, 211] on input "True" at bounding box center [761, 204] width 18 height 15
radio input "true"
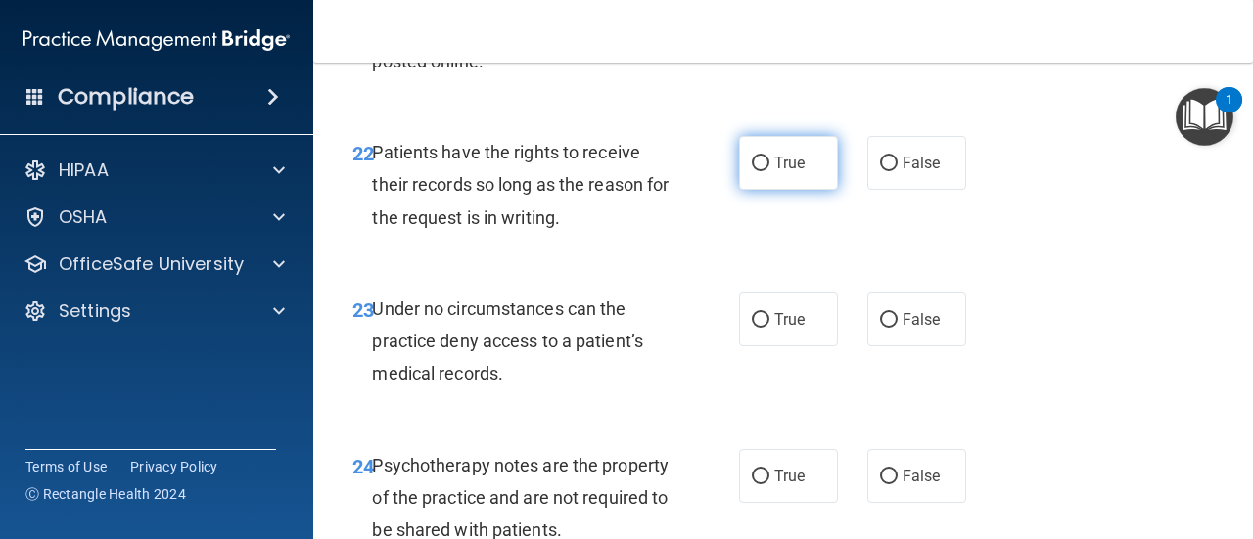
click at [802, 190] on label "True" at bounding box center [788, 163] width 99 height 54
click at [769, 171] on input "True" at bounding box center [761, 164] width 18 height 15
radio input "true"
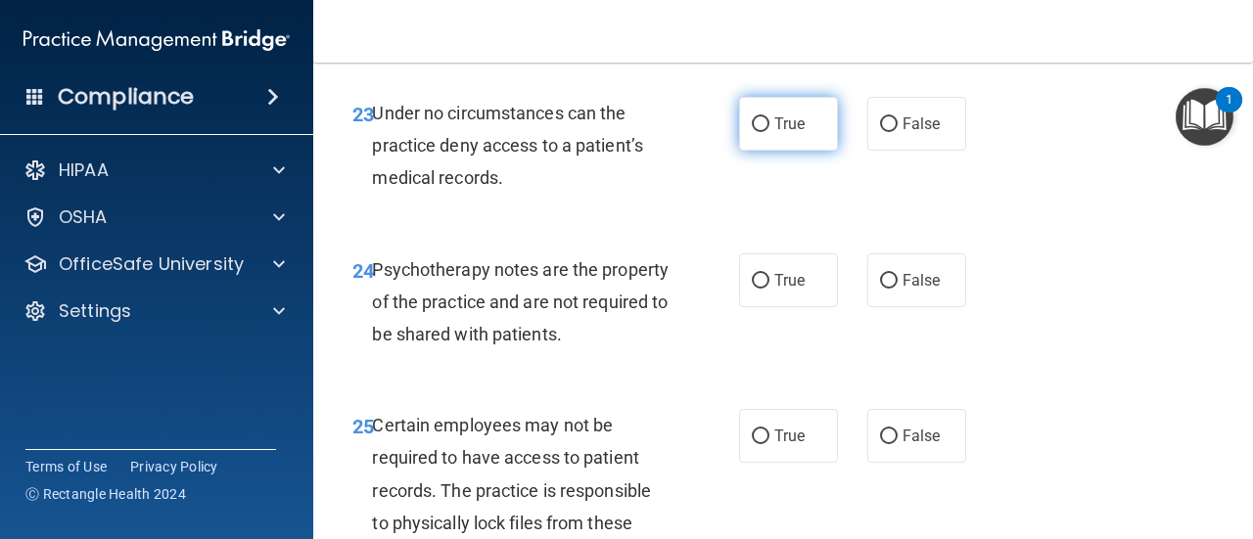
click at [776, 133] on span "True" at bounding box center [789, 123] width 30 height 19
click at [769, 132] on input "True" at bounding box center [761, 124] width 18 height 15
radio input "true"
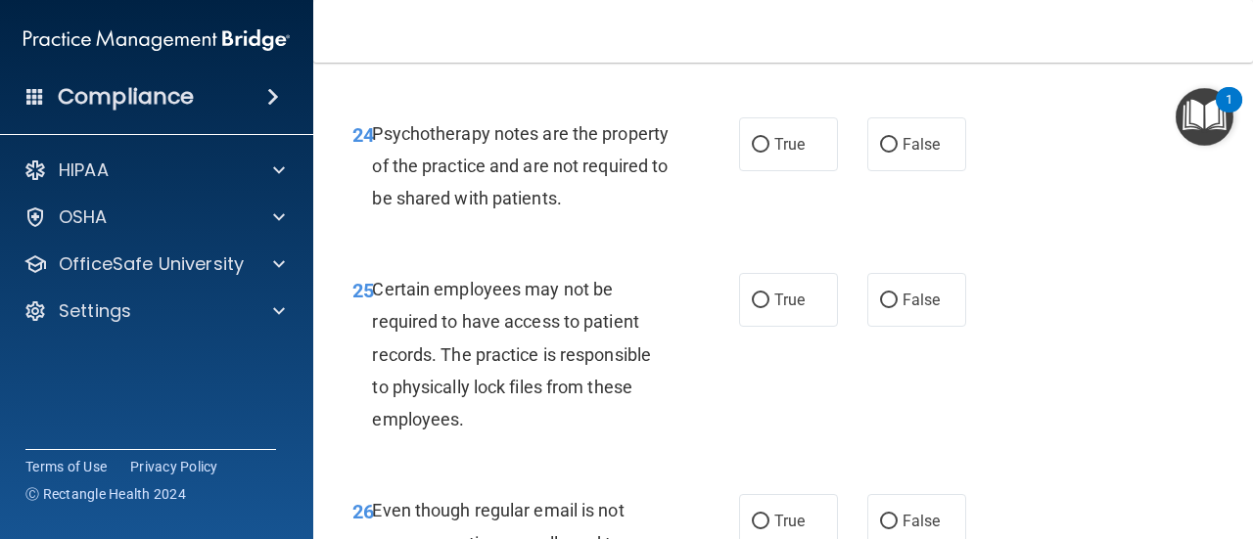
scroll to position [5187, 0]
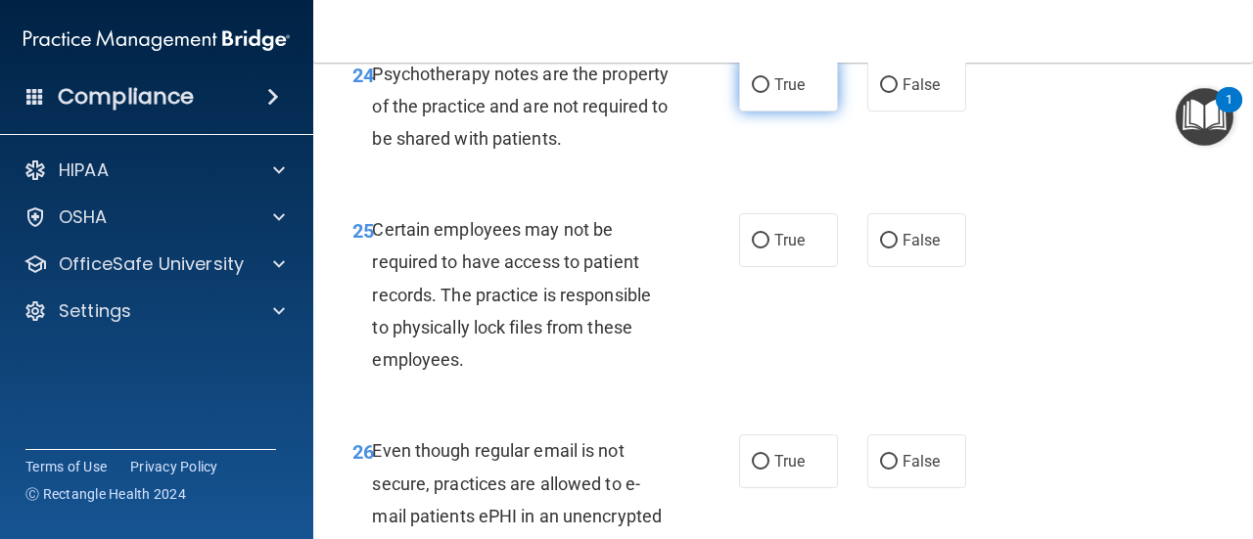
click at [787, 94] on span "True" at bounding box center [789, 84] width 30 height 19
click at [769, 93] on input "True" at bounding box center [761, 85] width 18 height 15
radio input "true"
click at [784, 267] on label "True" at bounding box center [788, 240] width 99 height 54
click at [769, 249] on input "True" at bounding box center [761, 241] width 18 height 15
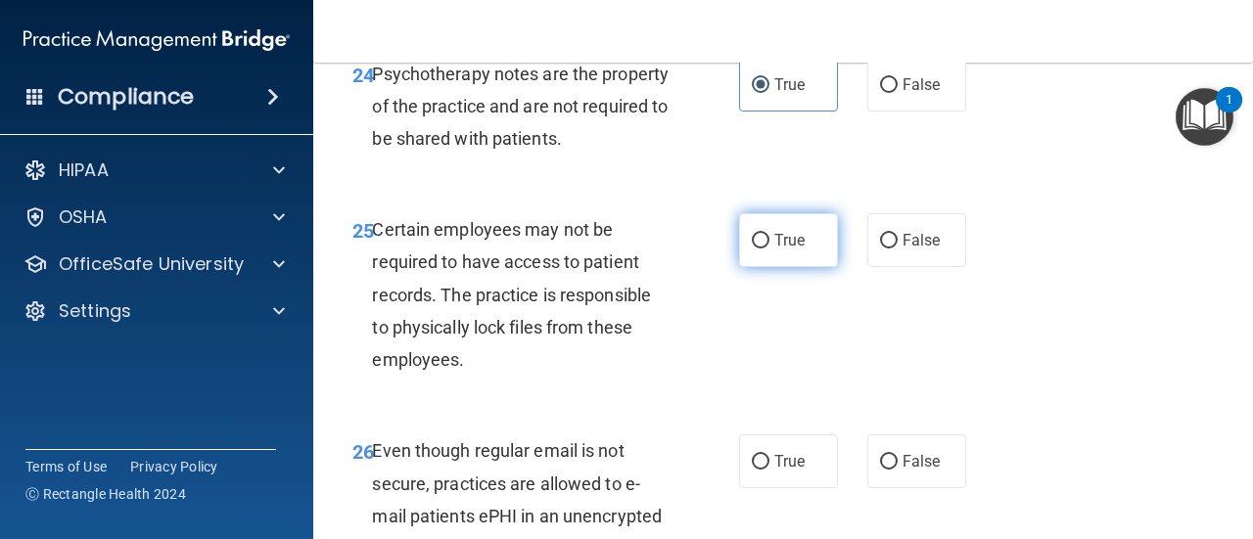
radio input "true"
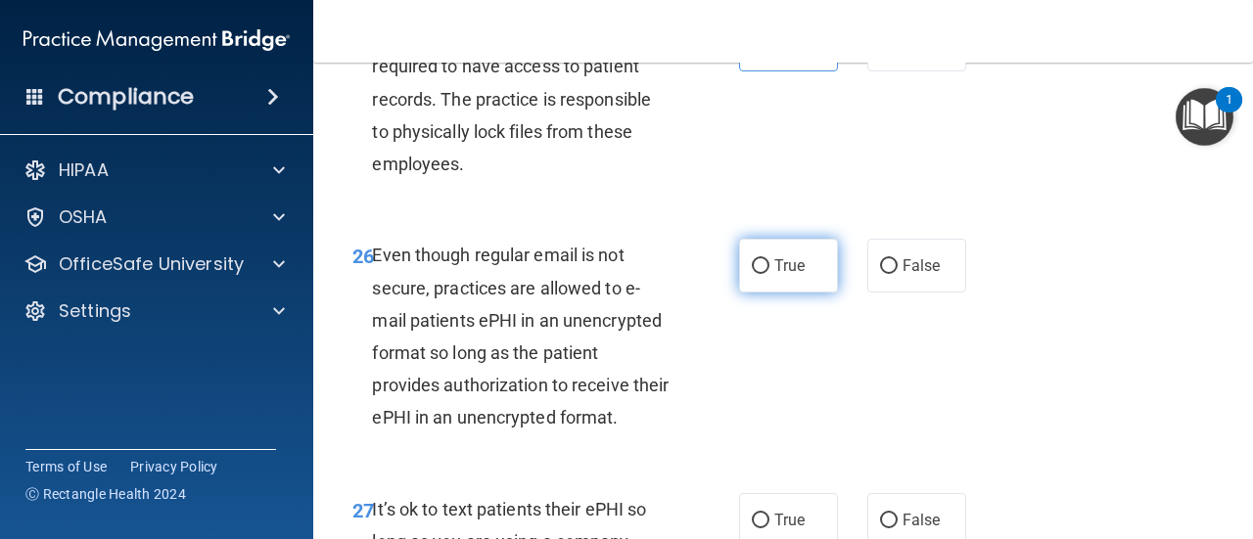
click at [776, 293] on label "True" at bounding box center [788, 266] width 99 height 54
click at [769, 274] on input "True" at bounding box center [761, 266] width 18 height 15
radio input "true"
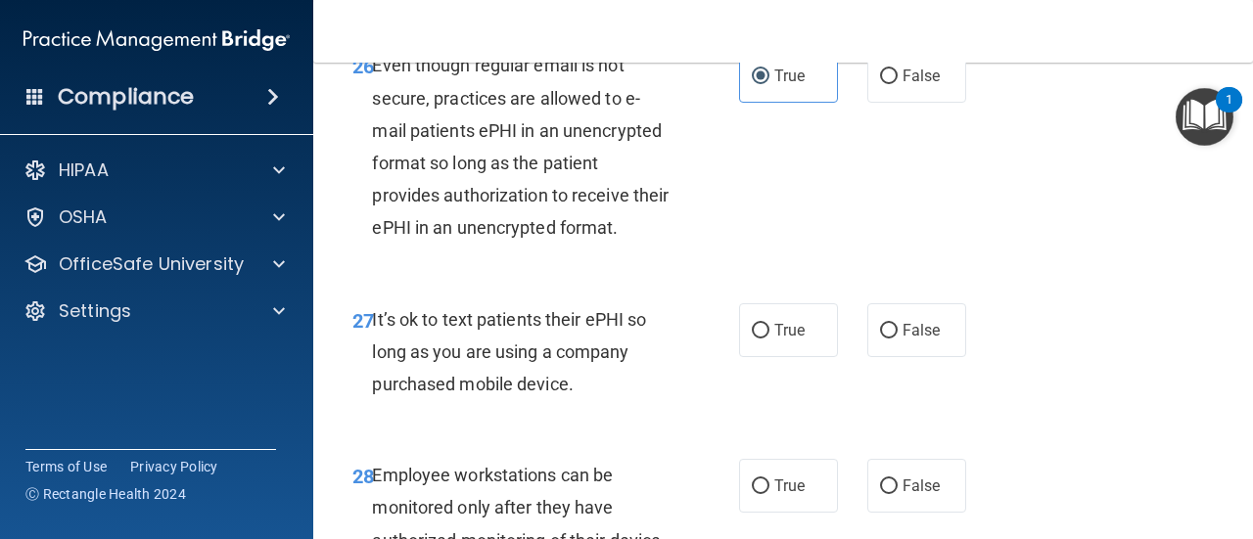
scroll to position [5578, 0]
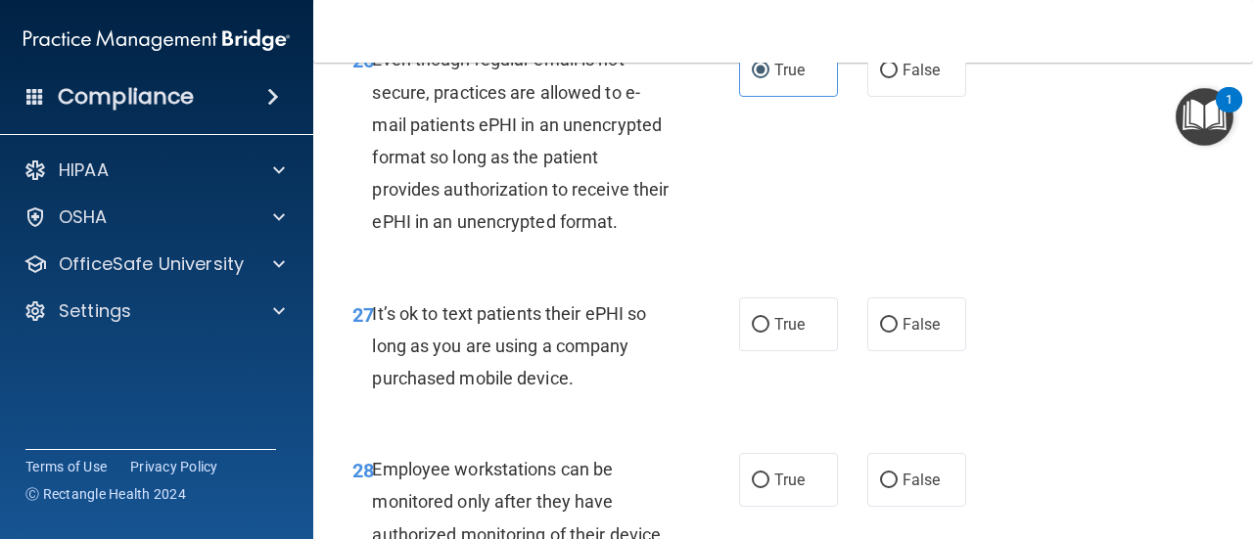
click at [778, 426] on div "27 It’s ok to text patients their ePHI so long as you are using a company purch…" at bounding box center [783, 351] width 891 height 157
click at [778, 334] on span "True" at bounding box center [789, 324] width 30 height 19
click at [769, 333] on input "True" at bounding box center [761, 325] width 18 height 15
radio input "true"
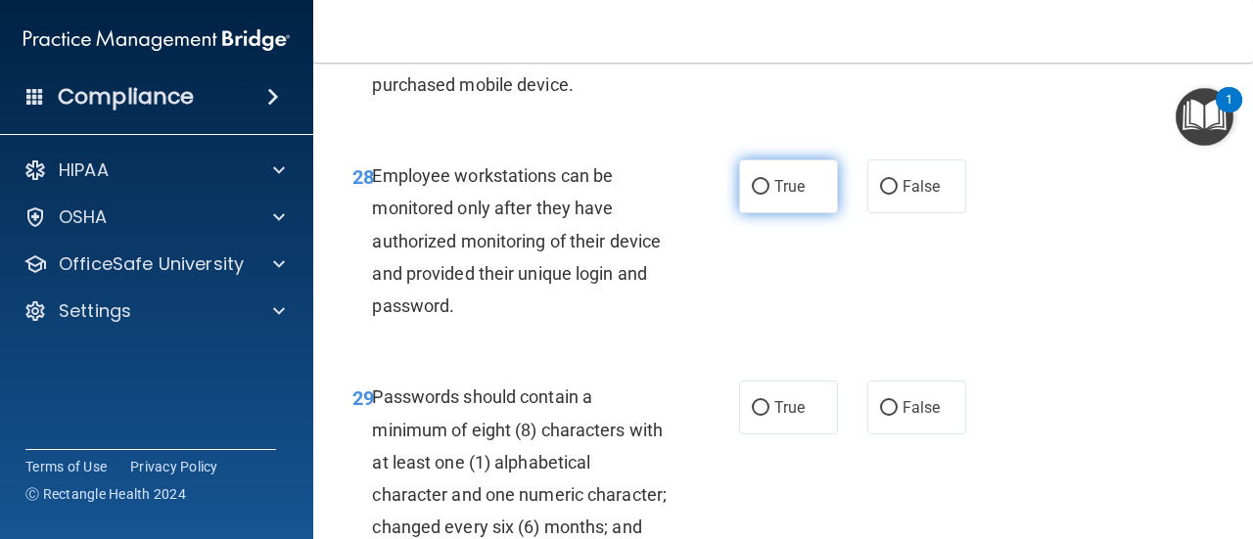
click at [784, 196] on span "True" at bounding box center [789, 186] width 30 height 19
click at [769, 195] on input "True" at bounding box center [761, 187] width 18 height 15
radio input "true"
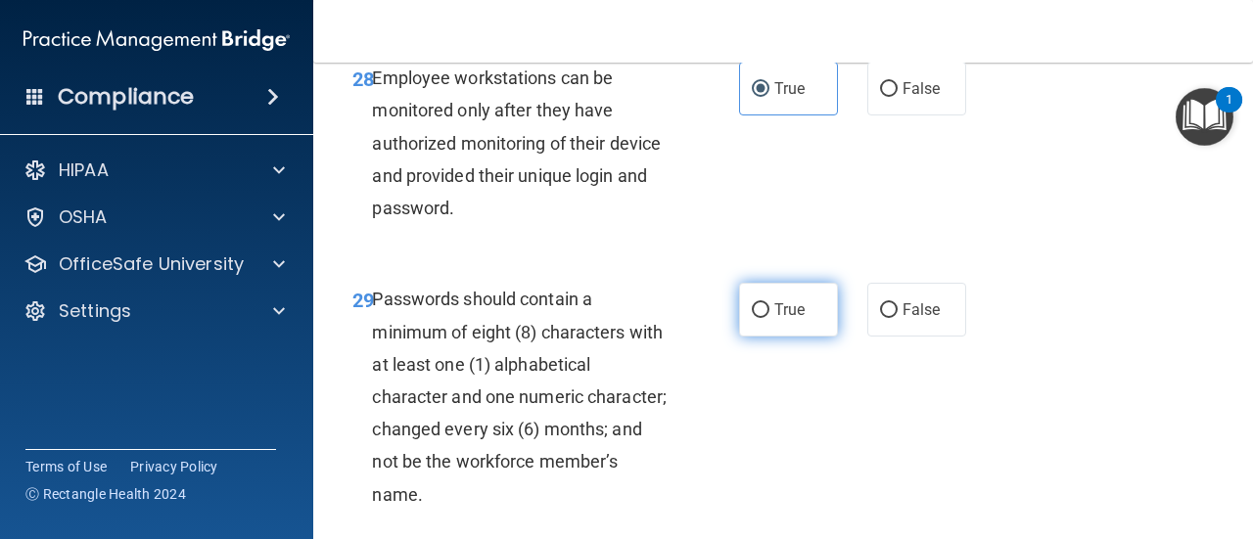
click at [774, 319] on span "True" at bounding box center [789, 309] width 30 height 19
click at [769, 318] on input "True" at bounding box center [761, 310] width 18 height 15
radio input "true"
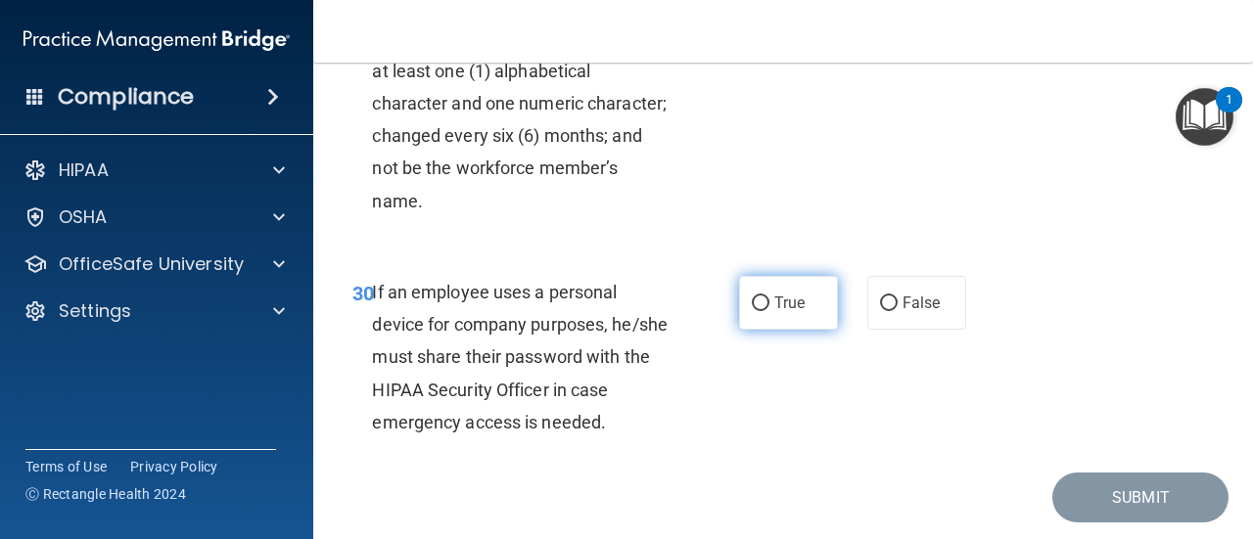
click at [774, 312] on span "True" at bounding box center [789, 303] width 30 height 19
click at [769, 311] on input "True" at bounding box center [761, 304] width 18 height 15
radio input "true"
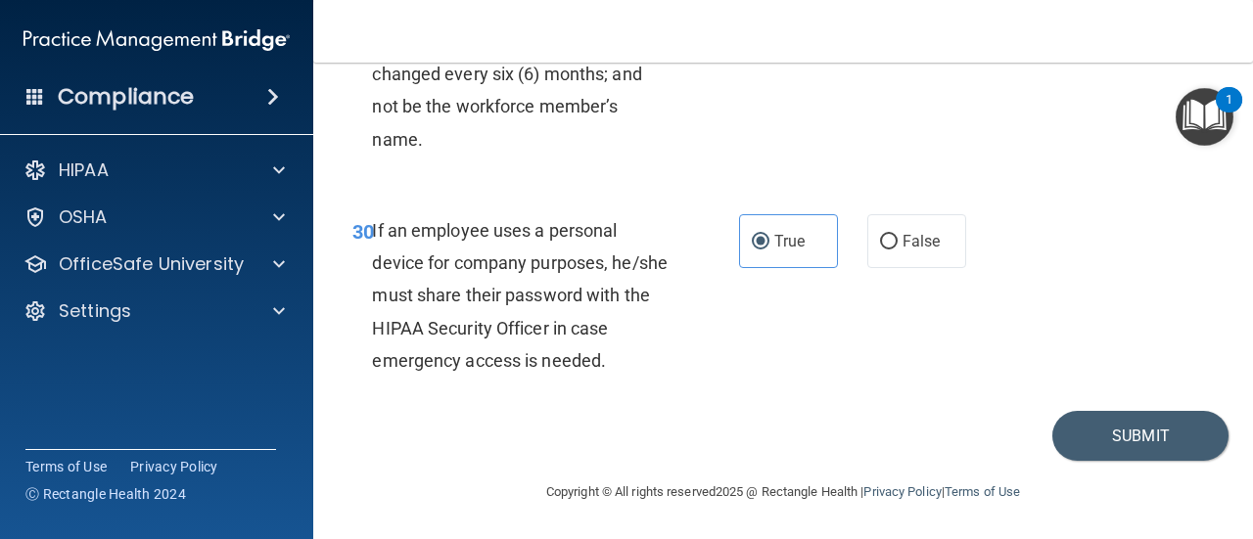
scroll to position [6454, 0]
click at [1126, 441] on button "Submit" at bounding box center [1140, 436] width 176 height 50
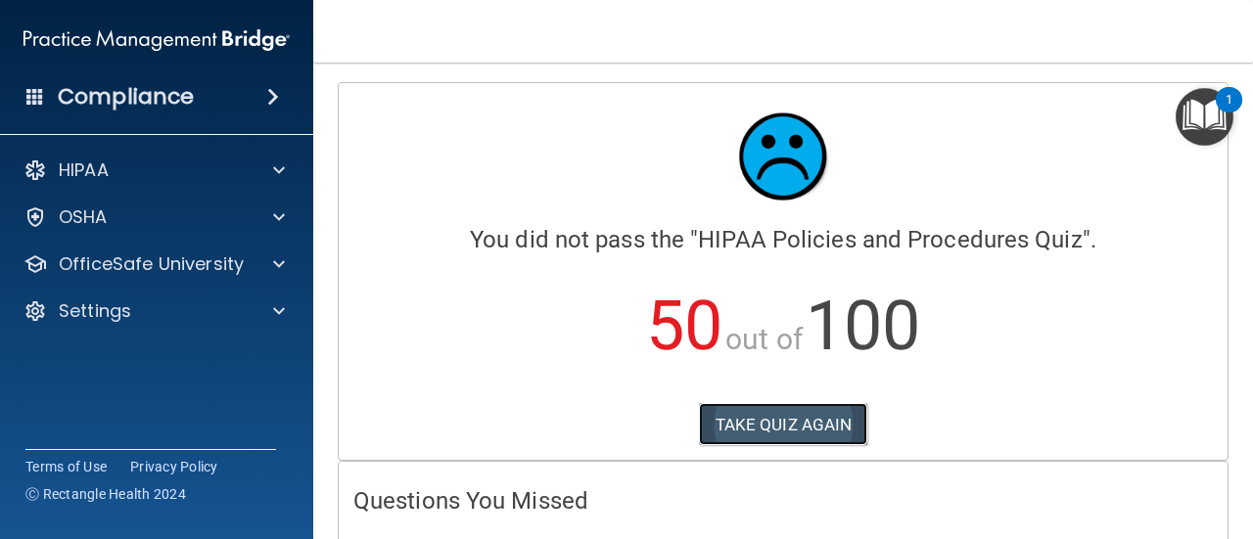
click at [801, 423] on button "TAKE QUIZ AGAIN" at bounding box center [783, 424] width 169 height 43
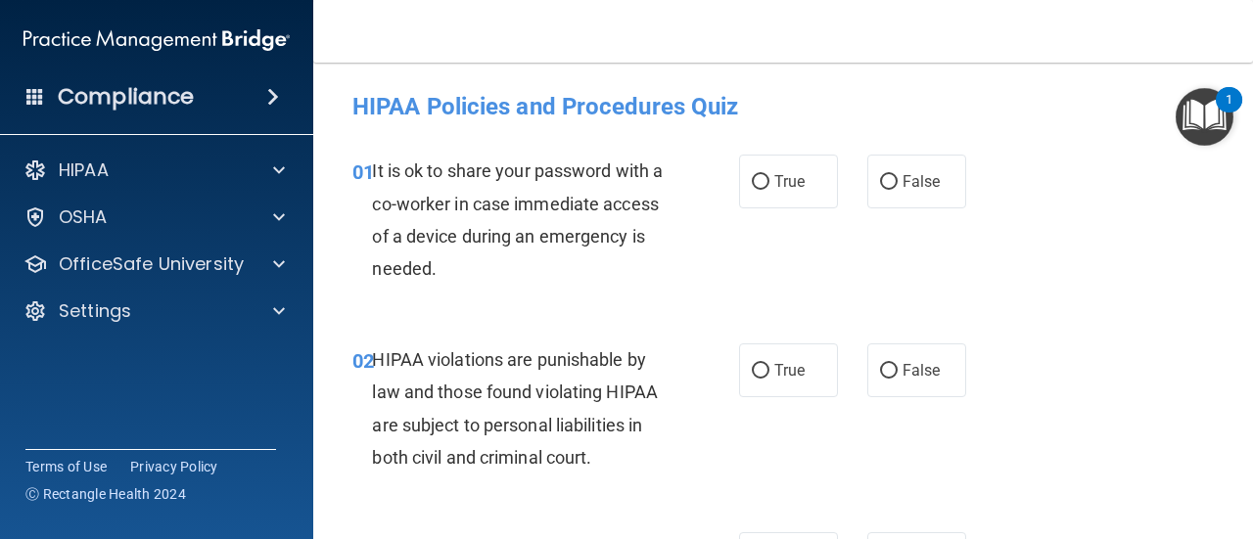
drag, startPoint x: 764, startPoint y: 183, endPoint x: 823, endPoint y: 257, distance: 94.8
click at [765, 182] on label "True" at bounding box center [788, 182] width 99 height 54
click at [765, 182] on input "True" at bounding box center [761, 182] width 18 height 15
radio input "true"
click at [778, 366] on span "True" at bounding box center [789, 370] width 30 height 19
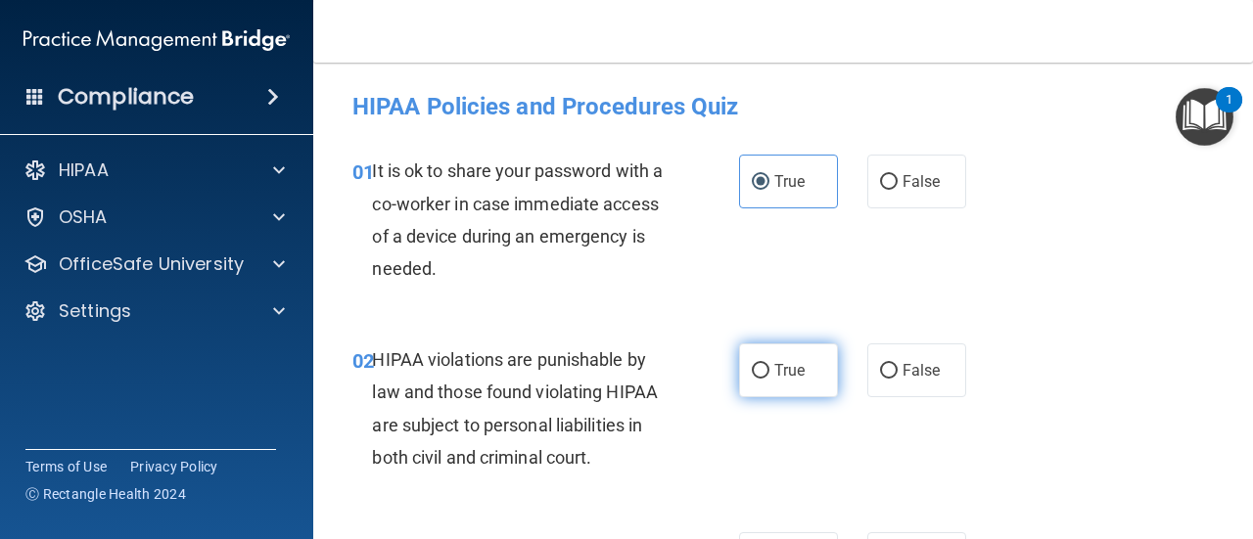
click at [769, 366] on input "True" at bounding box center [761, 371] width 18 height 15
radio input "true"
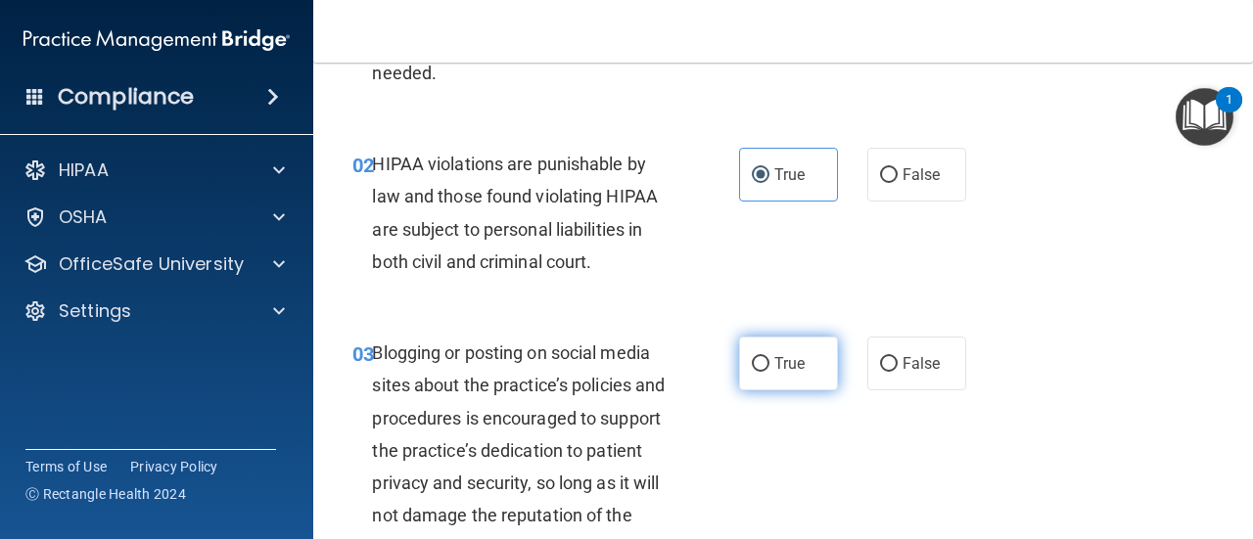
click at [787, 361] on span "True" at bounding box center [789, 363] width 30 height 19
click at [769, 361] on input "True" at bounding box center [761, 364] width 18 height 15
radio input "true"
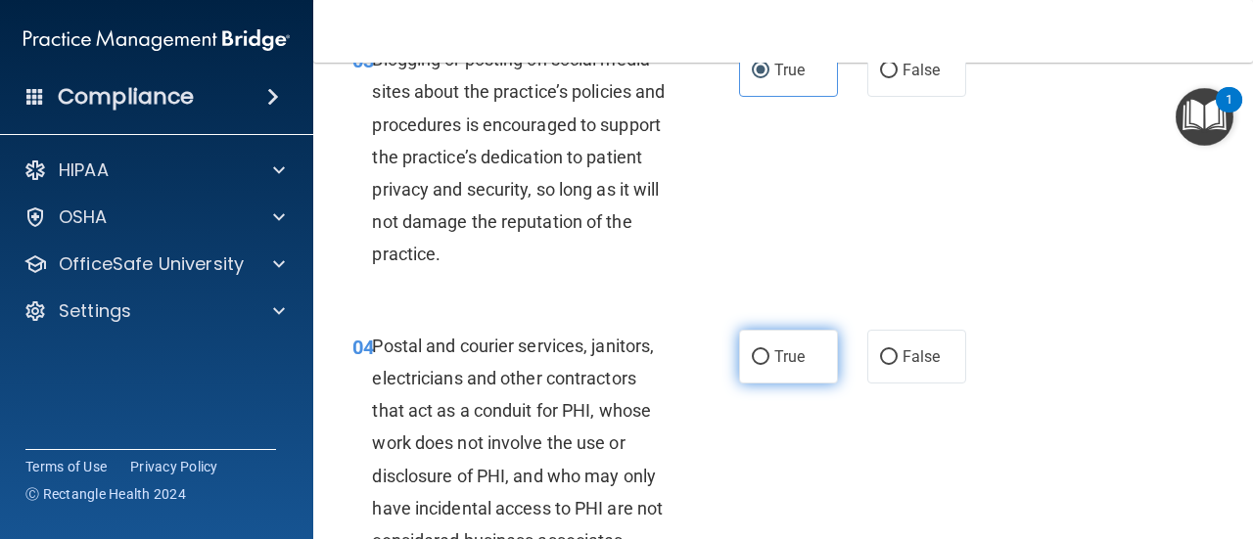
click at [787, 368] on label "True" at bounding box center [788, 357] width 99 height 54
click at [769, 365] on input "True" at bounding box center [761, 357] width 18 height 15
radio input "true"
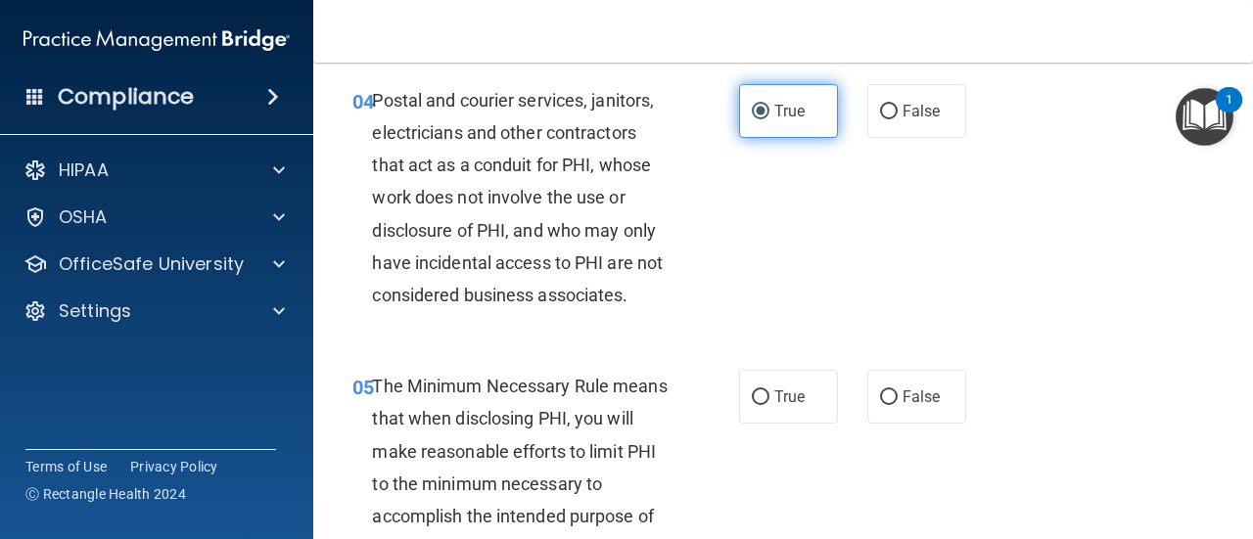
scroll to position [783, 0]
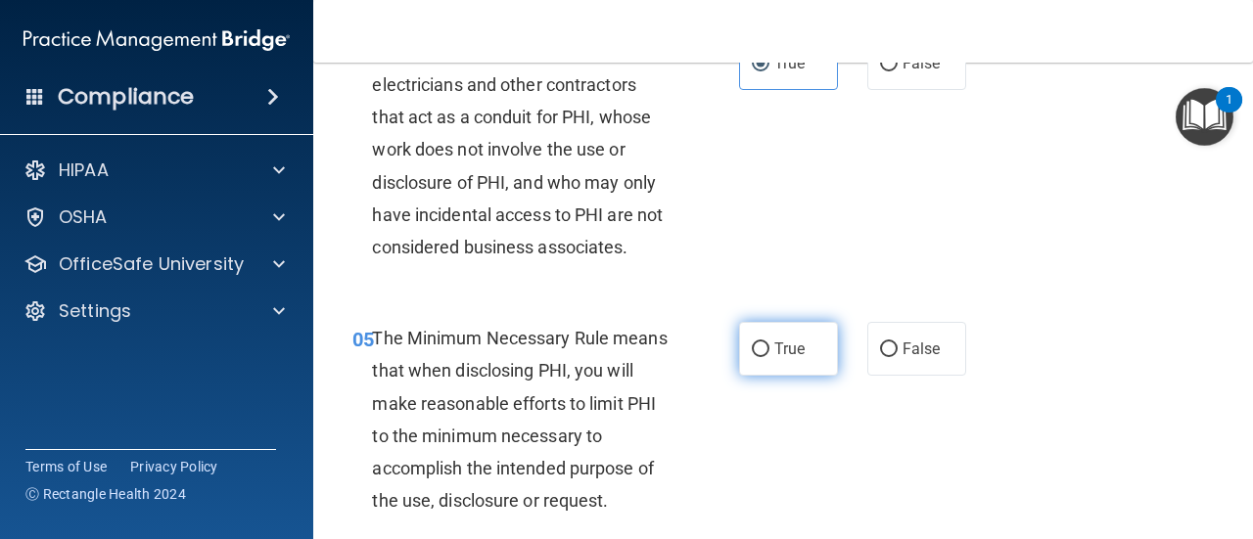
click at [790, 364] on label "True" at bounding box center [788, 349] width 99 height 54
click at [769, 357] on input "True" at bounding box center [761, 350] width 18 height 15
radio input "true"
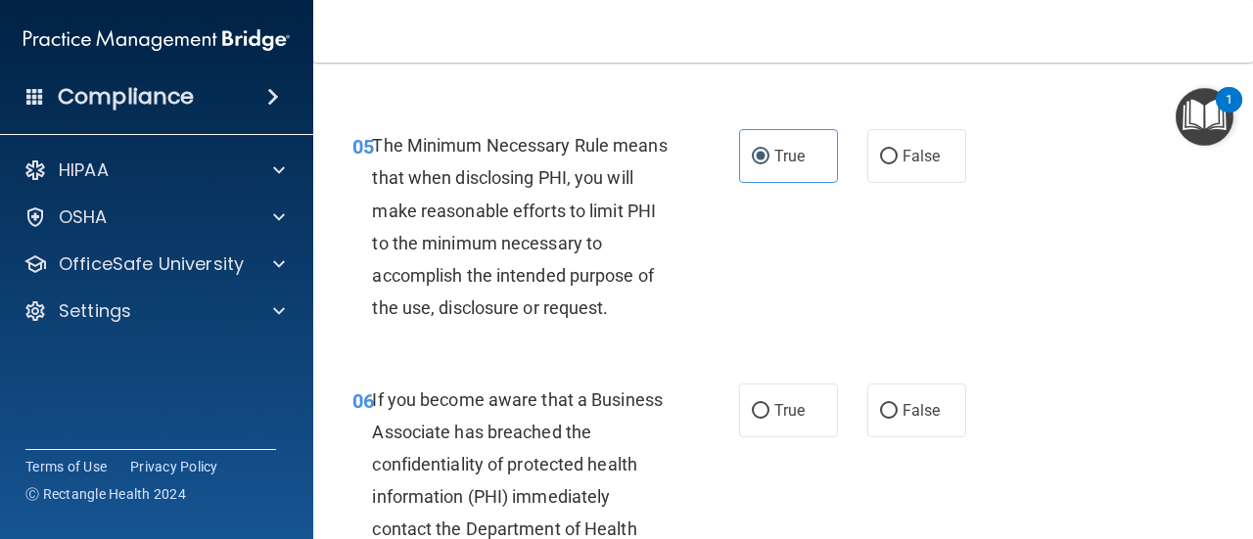
scroll to position [979, 0]
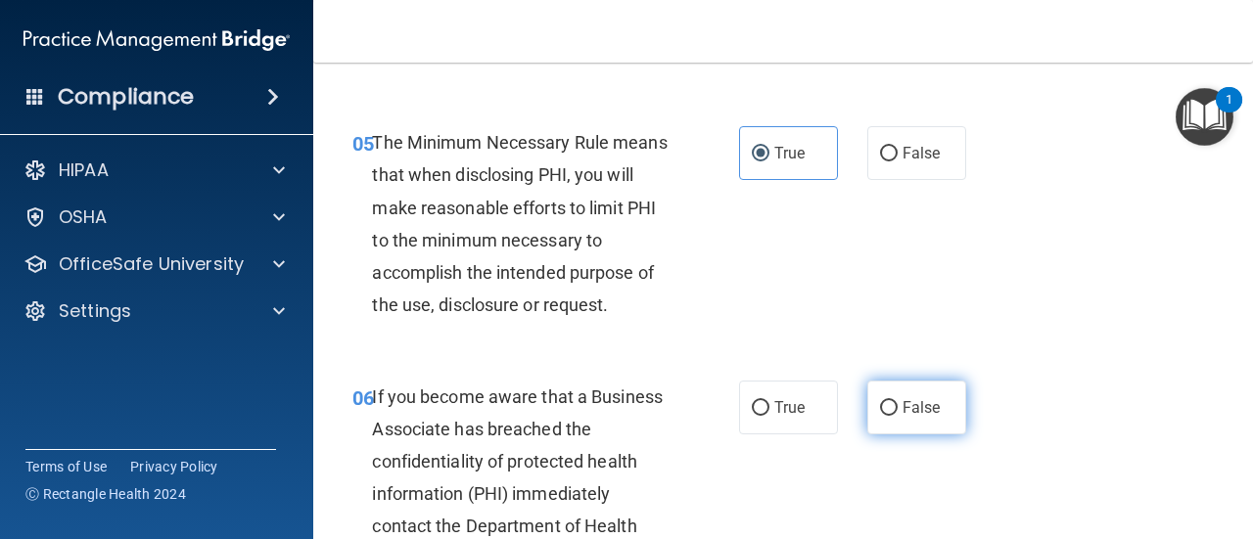
click at [893, 397] on label "False" at bounding box center [916, 408] width 99 height 54
click at [893, 401] on input "False" at bounding box center [889, 408] width 18 height 15
radio input "true"
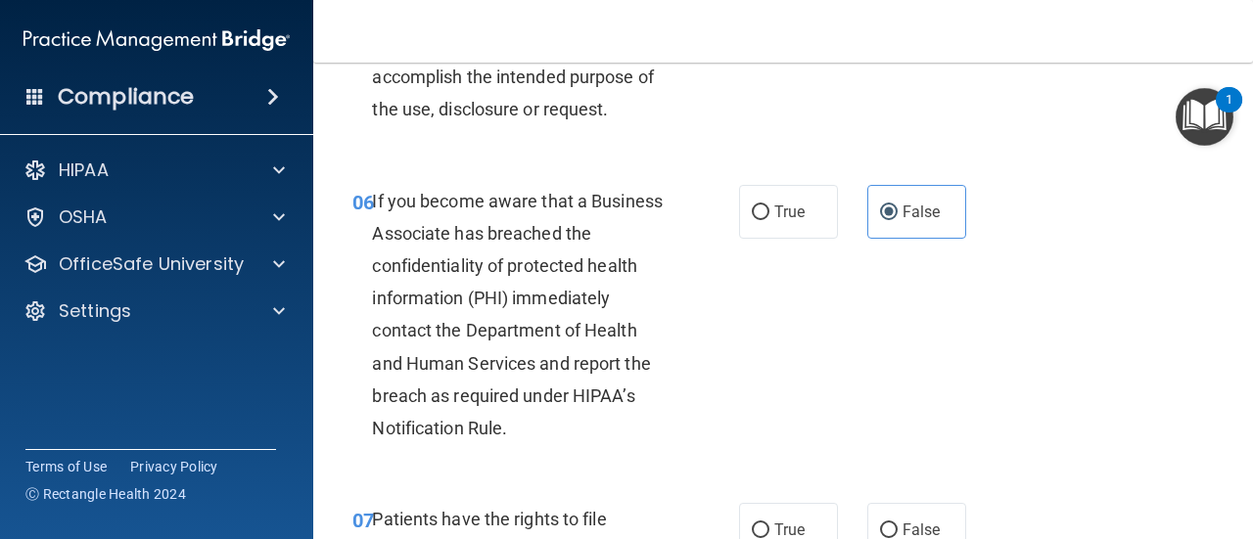
scroll to position [1272, 0]
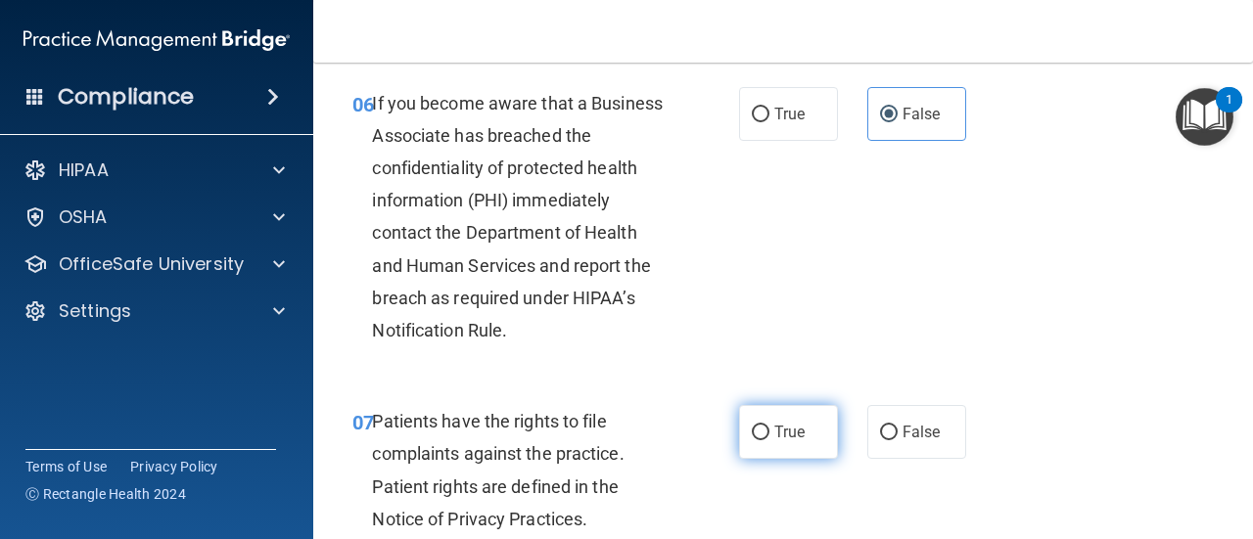
click at [793, 412] on label "True" at bounding box center [788, 432] width 99 height 54
click at [769, 426] on input "True" at bounding box center [761, 433] width 18 height 15
radio input "true"
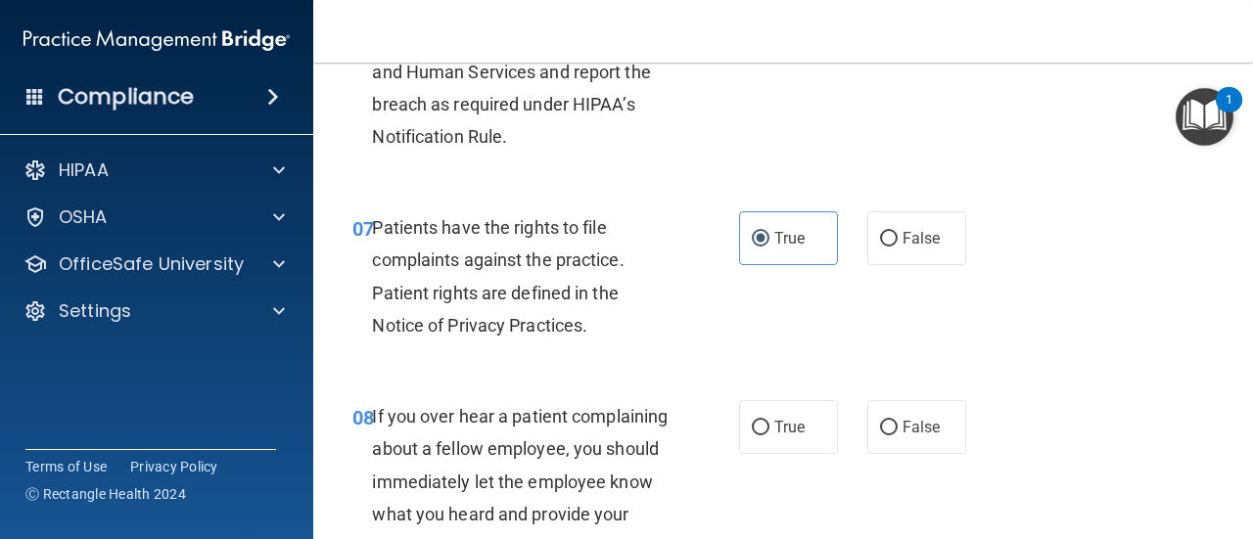
scroll to position [1468, 0]
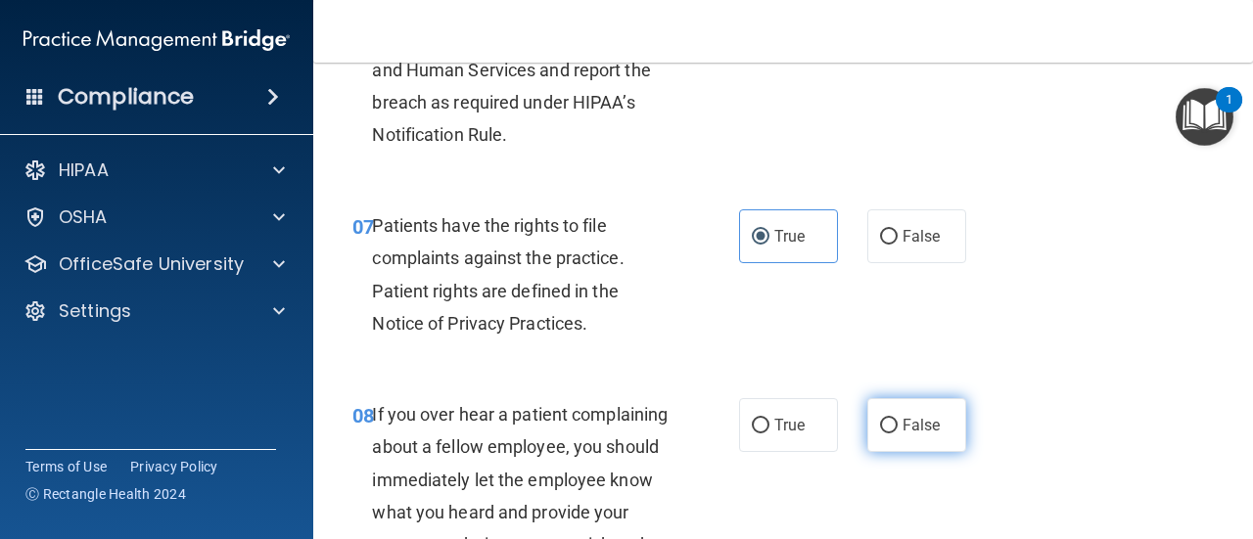
click at [902, 422] on span "False" at bounding box center [921, 425] width 38 height 19
click at [894, 422] on input "False" at bounding box center [889, 426] width 18 height 15
radio input "true"
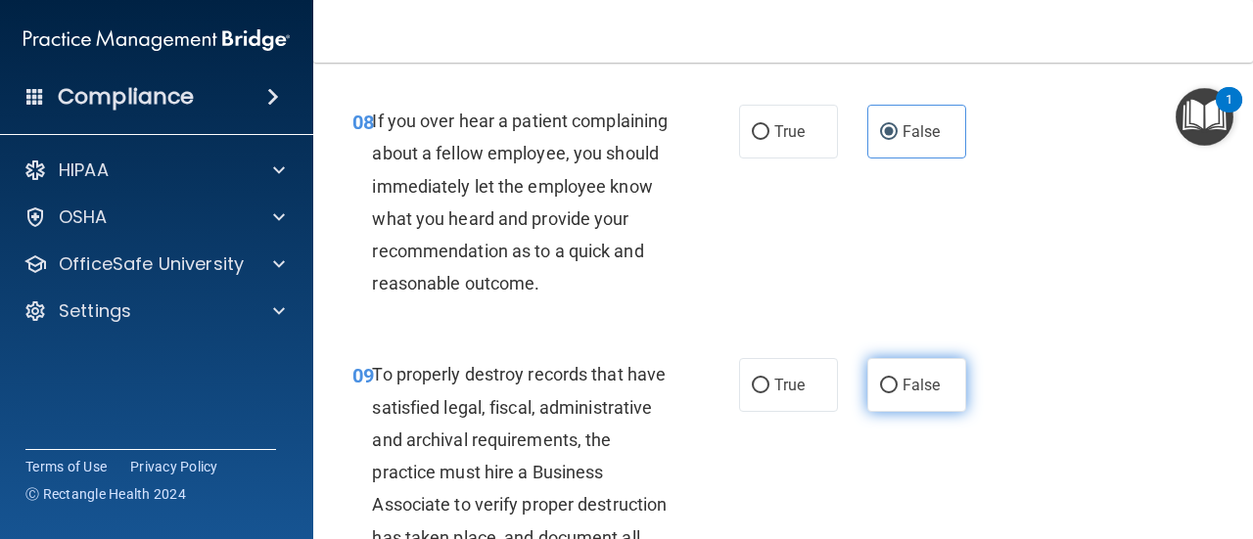
click at [901, 408] on label "False" at bounding box center [916, 385] width 99 height 54
click at [897, 393] on input "False" at bounding box center [889, 386] width 18 height 15
radio input "true"
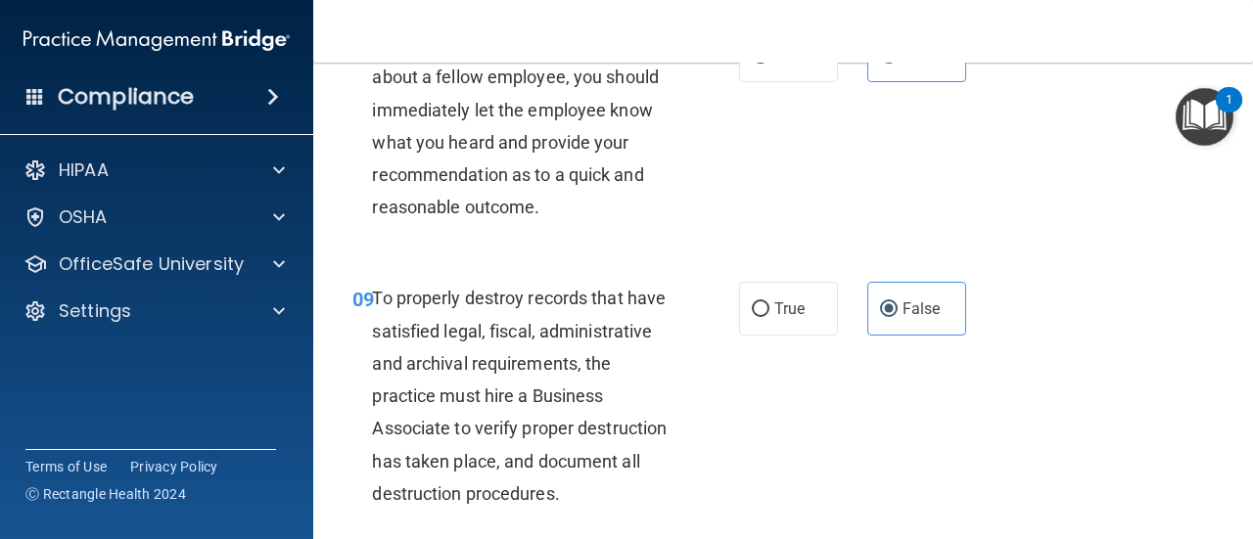
scroll to position [2055, 0]
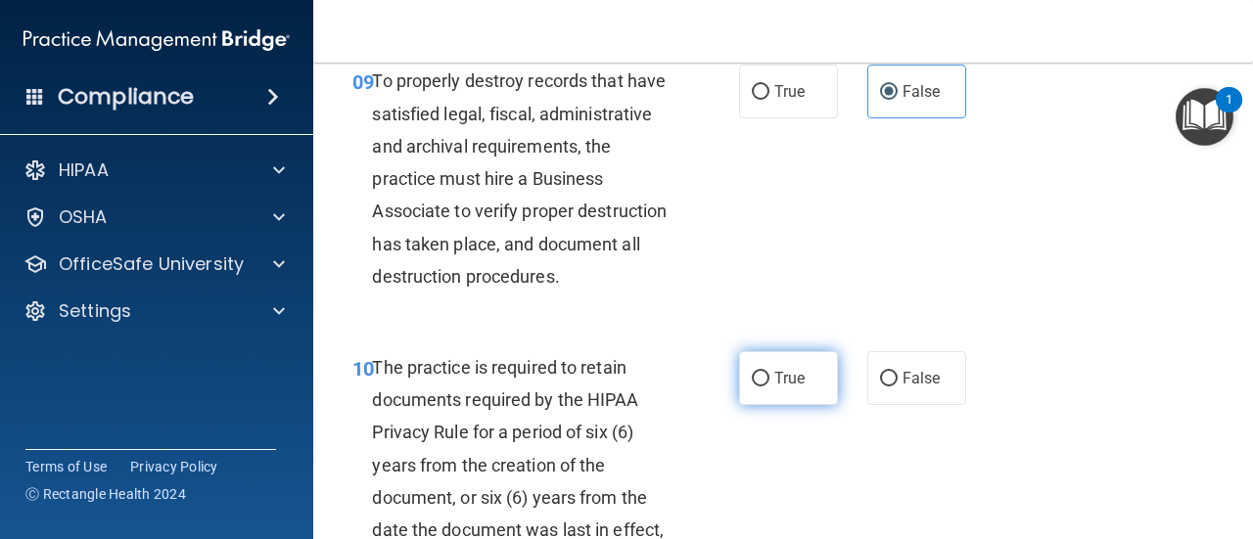
click at [793, 388] on span "True" at bounding box center [789, 378] width 30 height 19
click at [769, 387] on input "True" at bounding box center [761, 379] width 18 height 15
radio input "true"
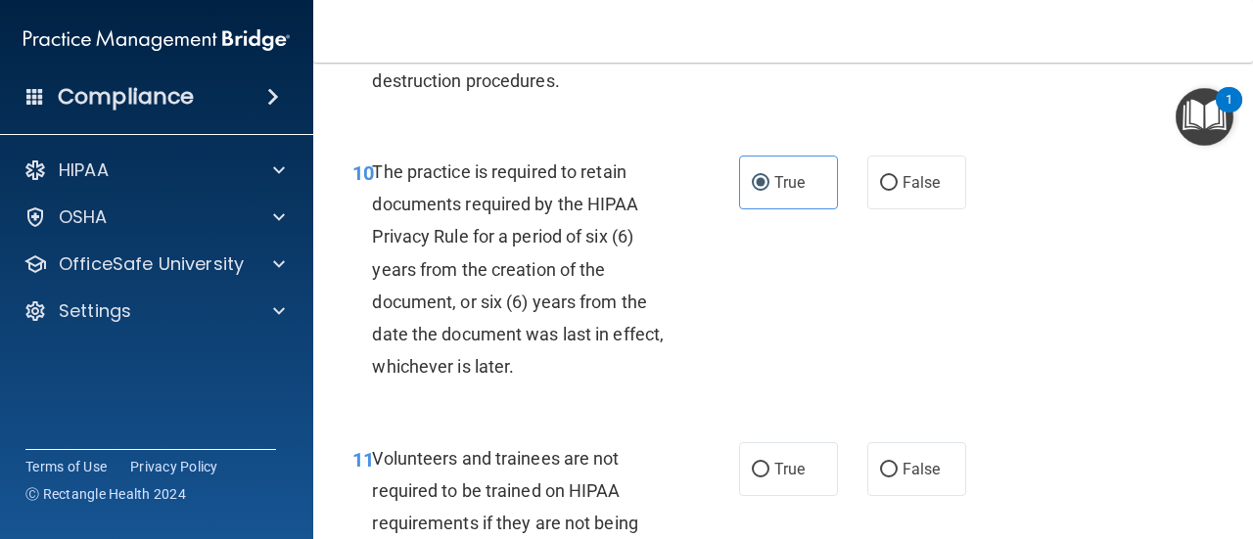
scroll to position [2349, 0]
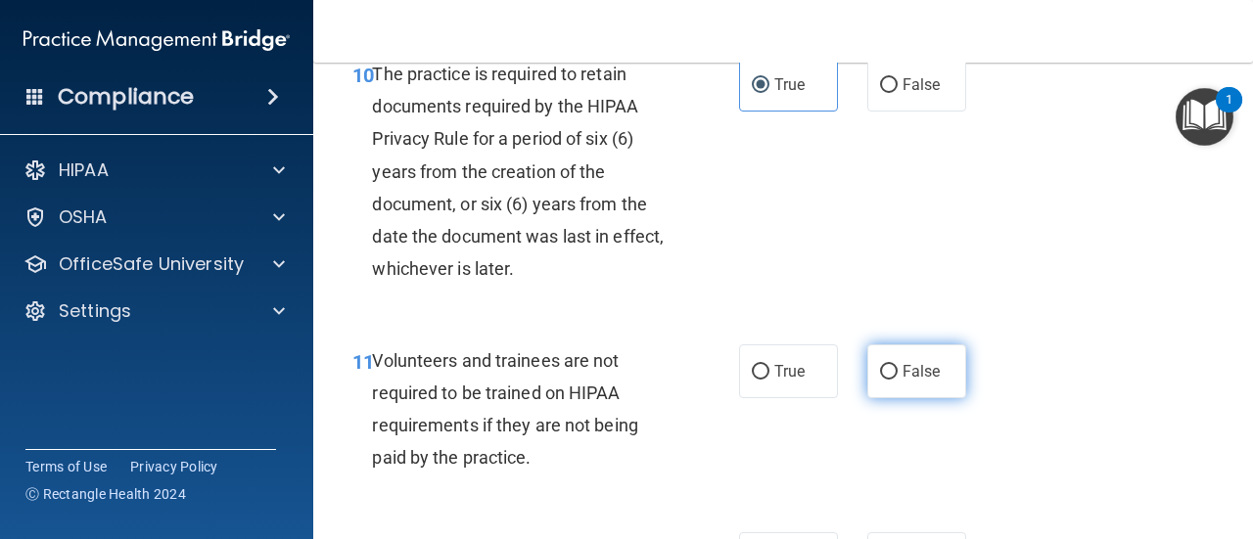
click at [911, 398] on label "False" at bounding box center [916, 371] width 99 height 54
click at [897, 380] on input "False" at bounding box center [889, 372] width 18 height 15
radio input "true"
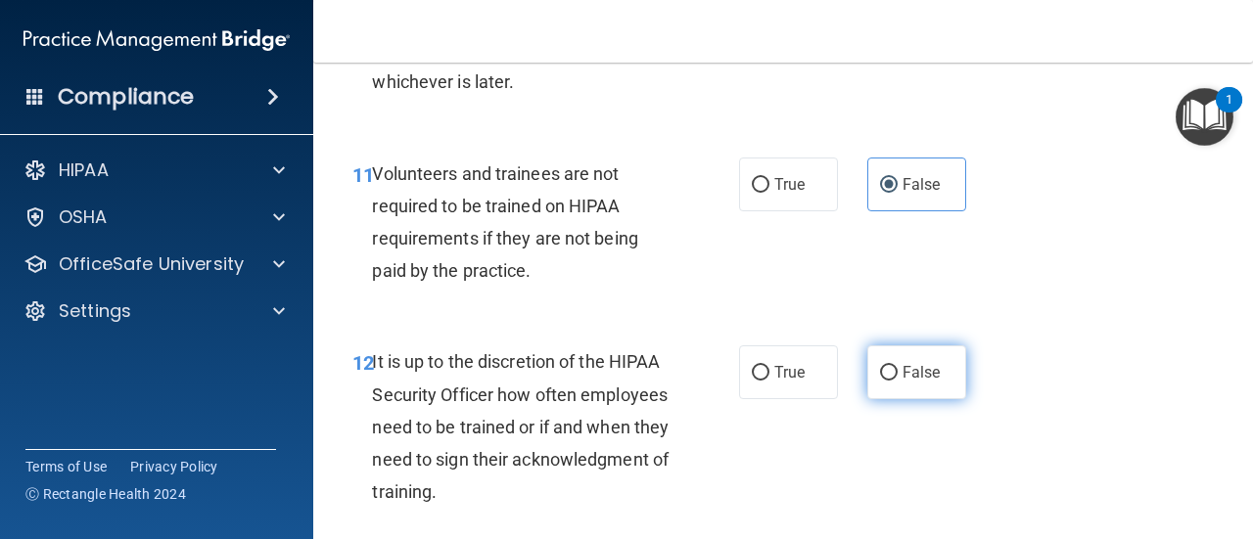
scroll to position [2544, 0]
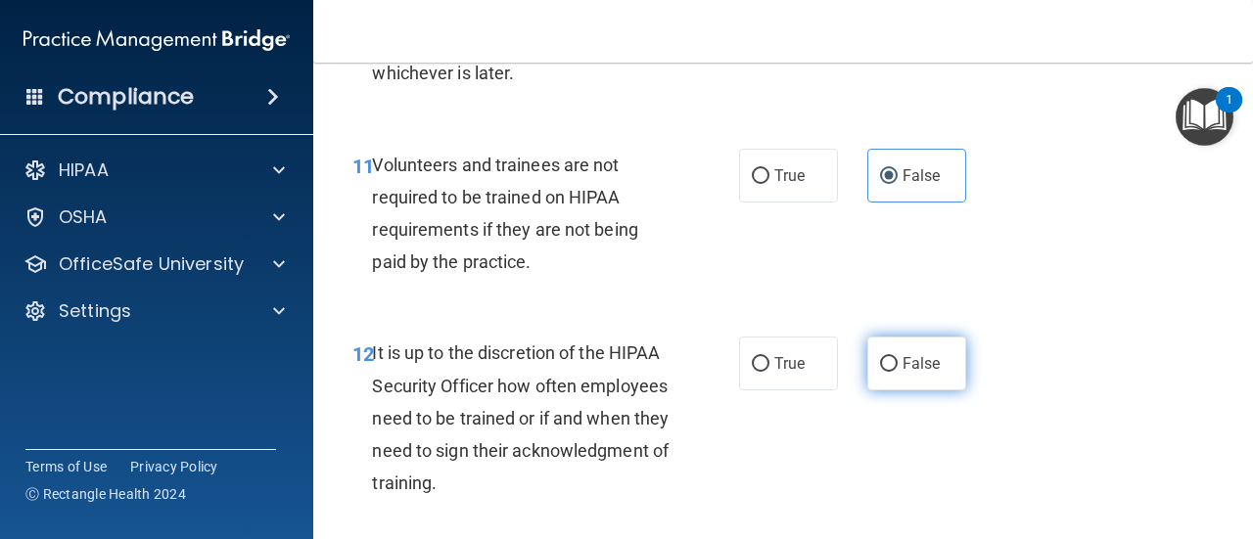
click at [885, 372] on input "False" at bounding box center [889, 364] width 18 height 15
radio input "true"
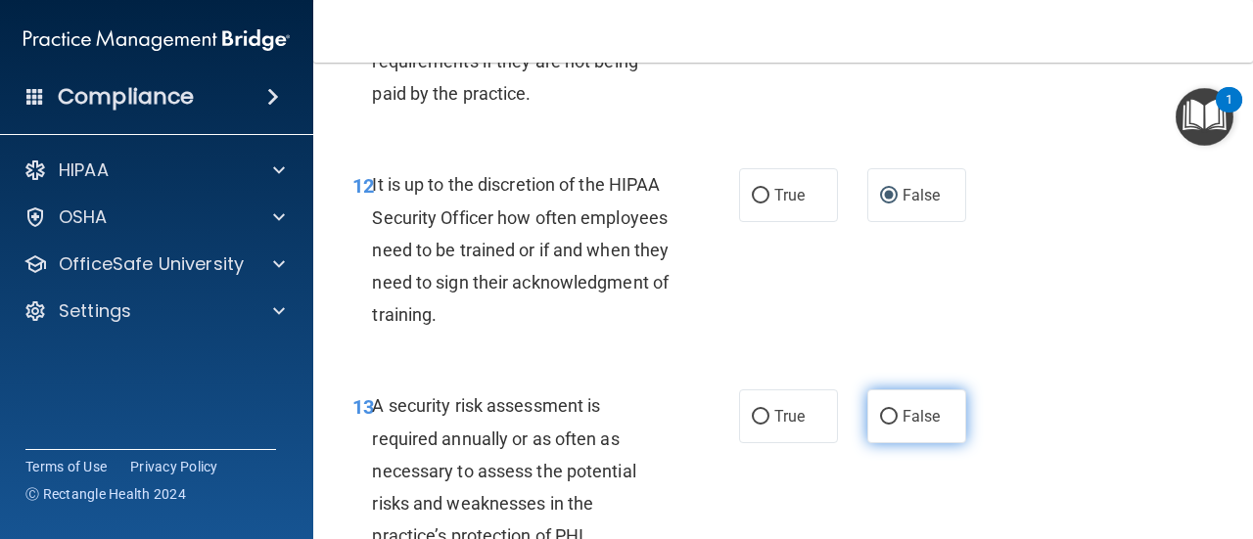
scroll to position [2740, 0]
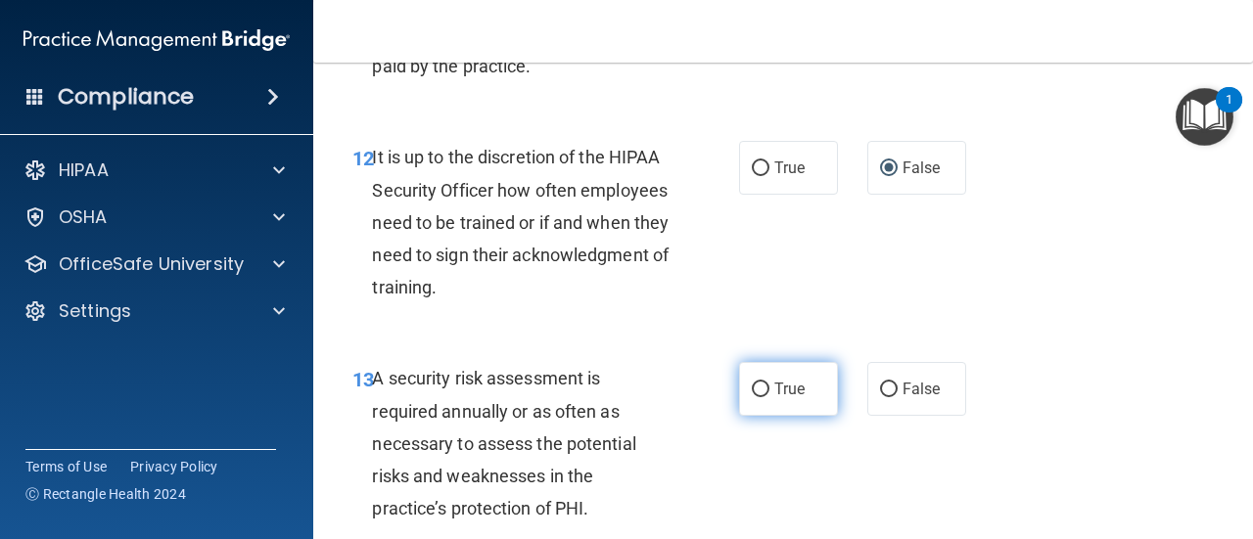
click at [795, 398] on span "True" at bounding box center [789, 389] width 30 height 19
click at [769, 397] on input "True" at bounding box center [761, 390] width 18 height 15
radio input "true"
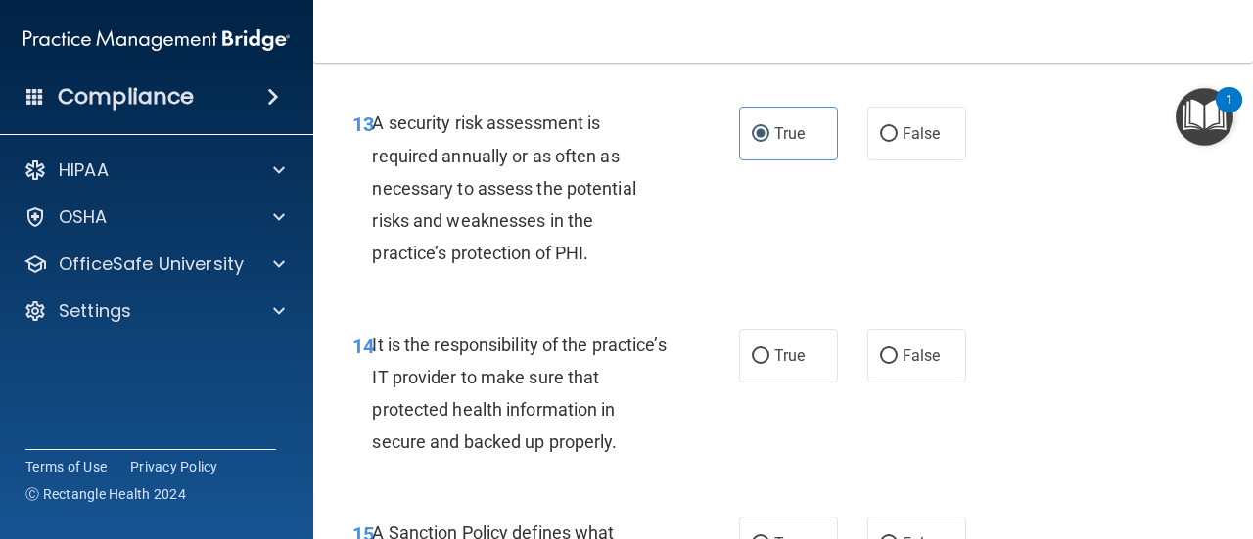
scroll to position [3034, 0]
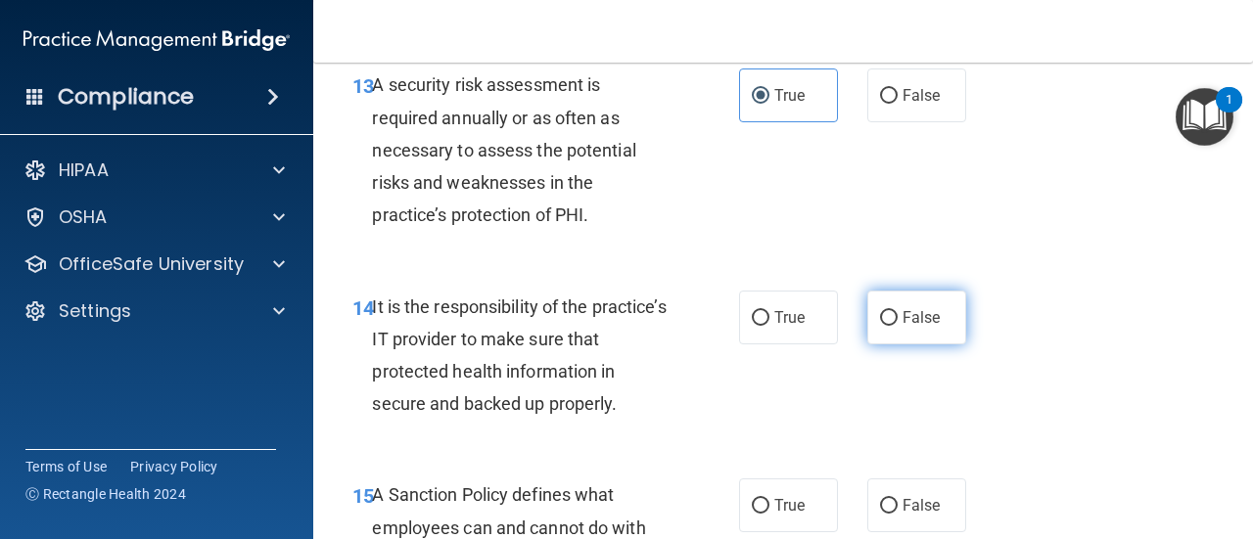
click at [916, 344] on label "False" at bounding box center [916, 318] width 99 height 54
click at [897, 326] on input "False" at bounding box center [889, 318] width 18 height 15
radio input "true"
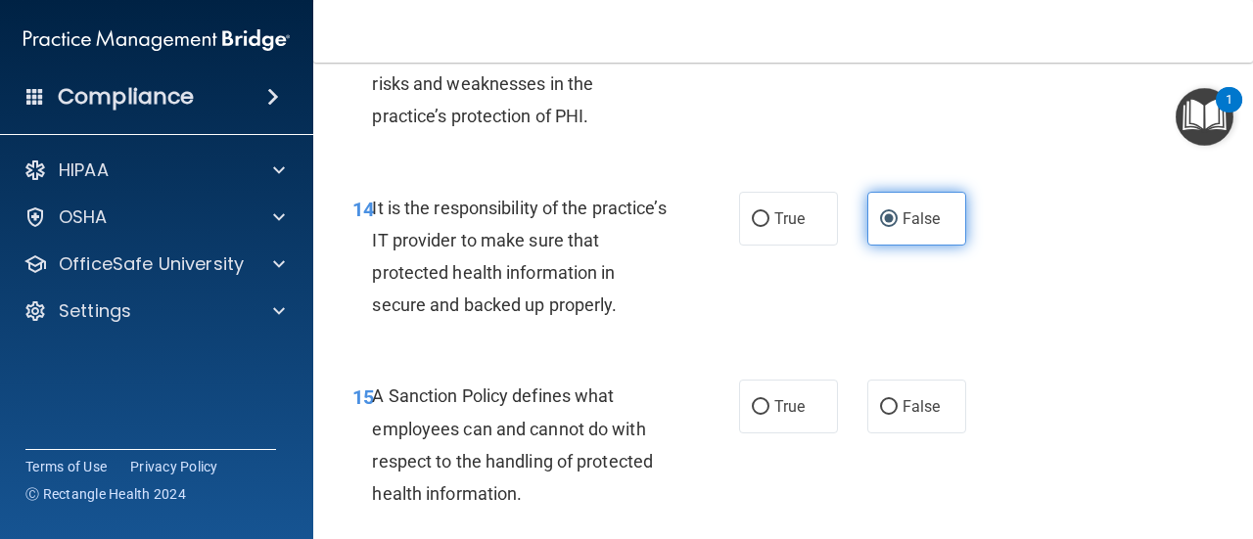
scroll to position [3229, 0]
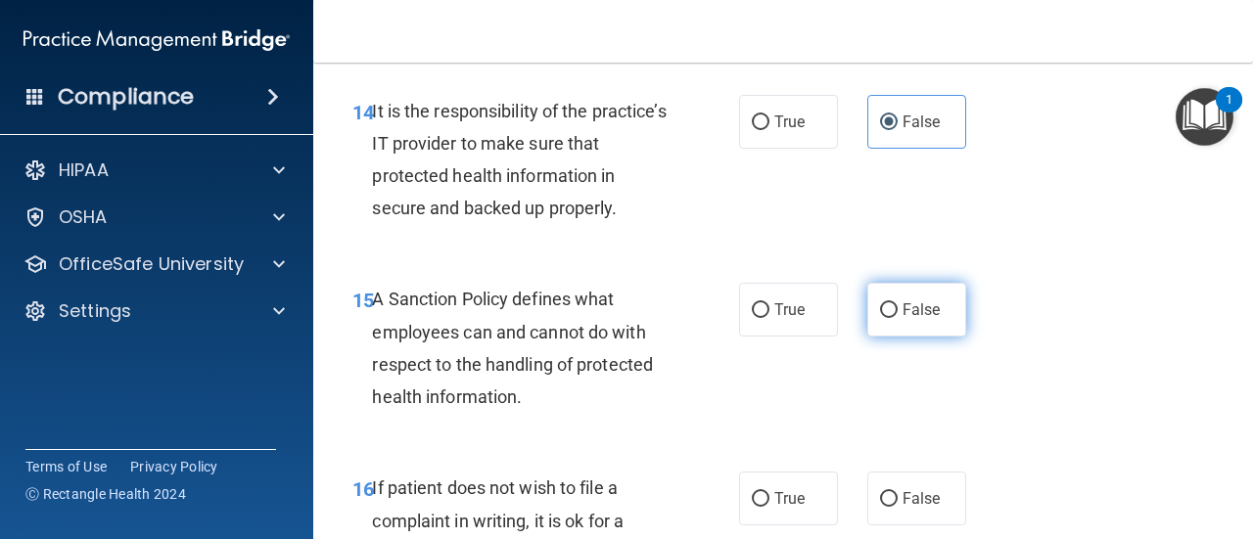
click at [912, 319] on span "False" at bounding box center [921, 309] width 38 height 19
click at [897, 318] on input "False" at bounding box center [889, 310] width 18 height 15
radio input "true"
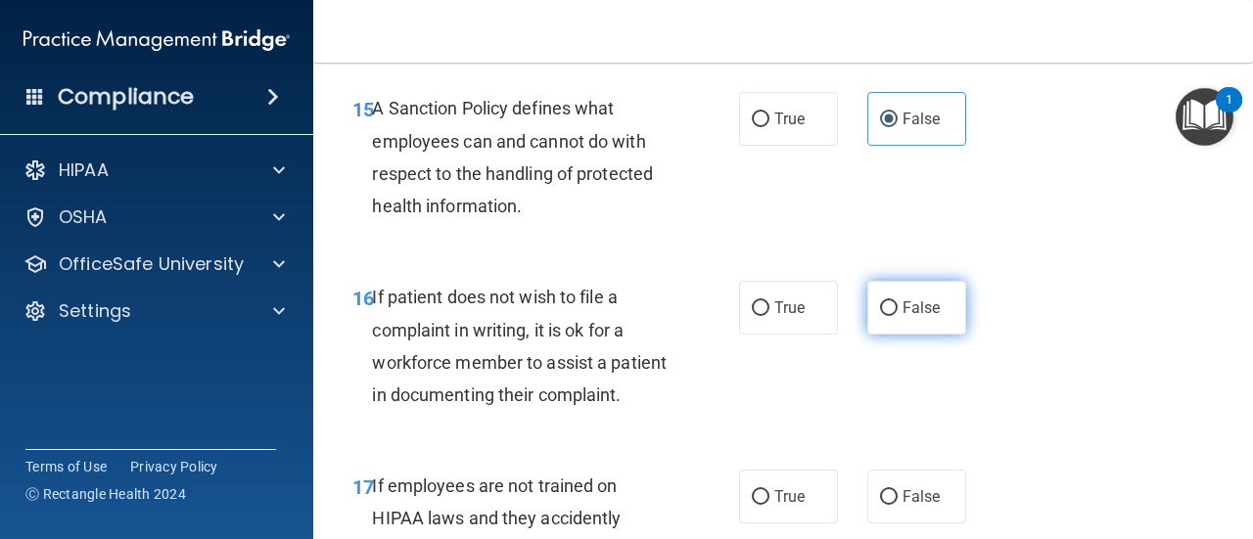
scroll to position [3425, 0]
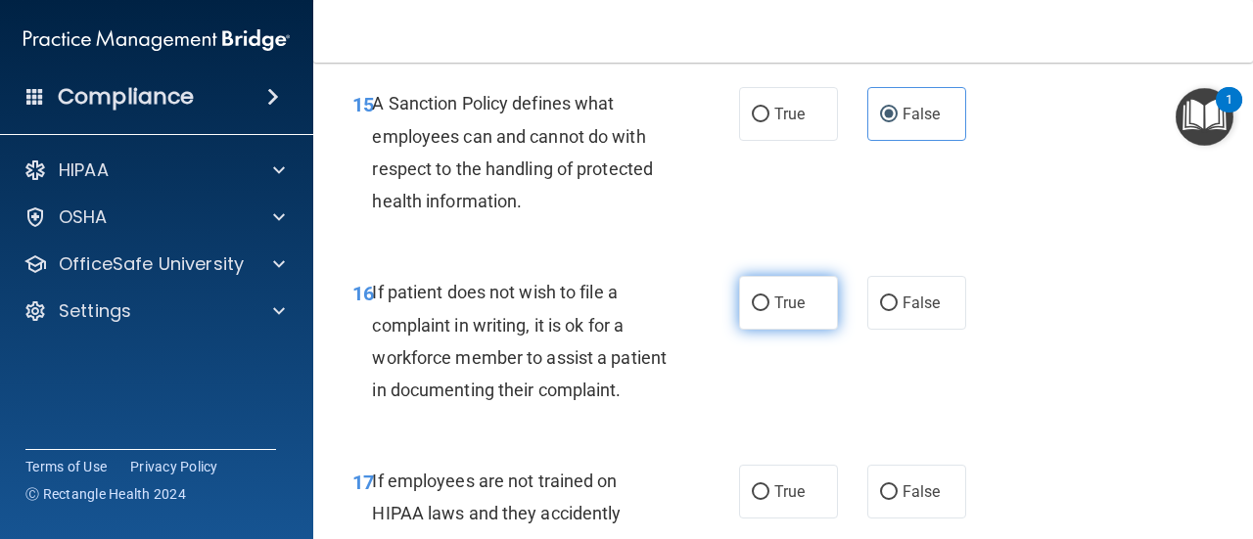
click at [785, 330] on label "True" at bounding box center [788, 303] width 99 height 54
click at [769, 311] on input "True" at bounding box center [761, 304] width 18 height 15
radio input "true"
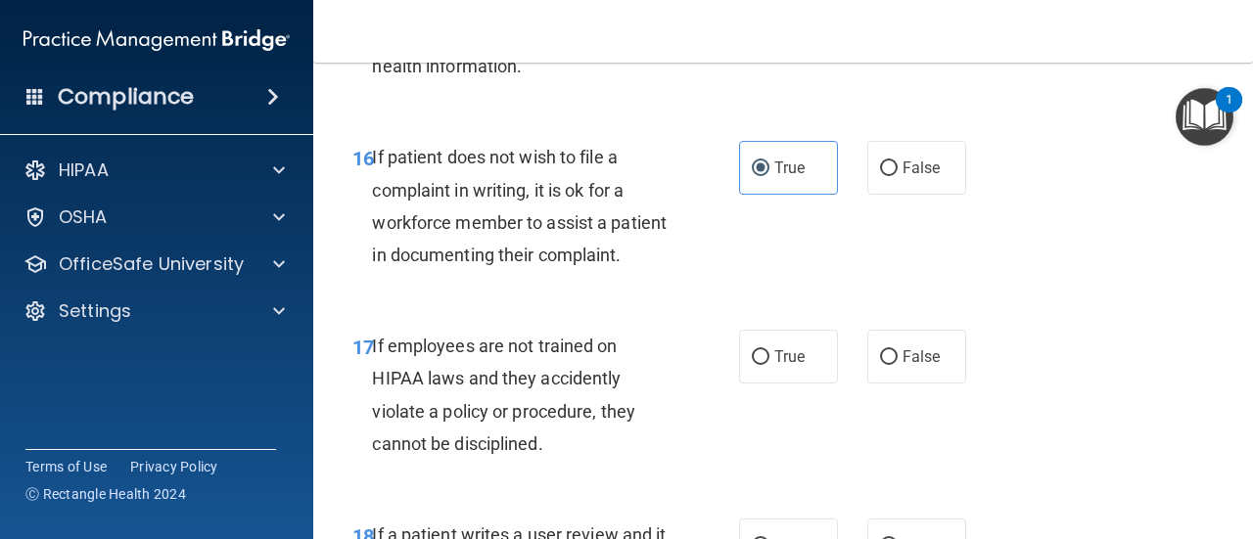
scroll to position [3621, 0]
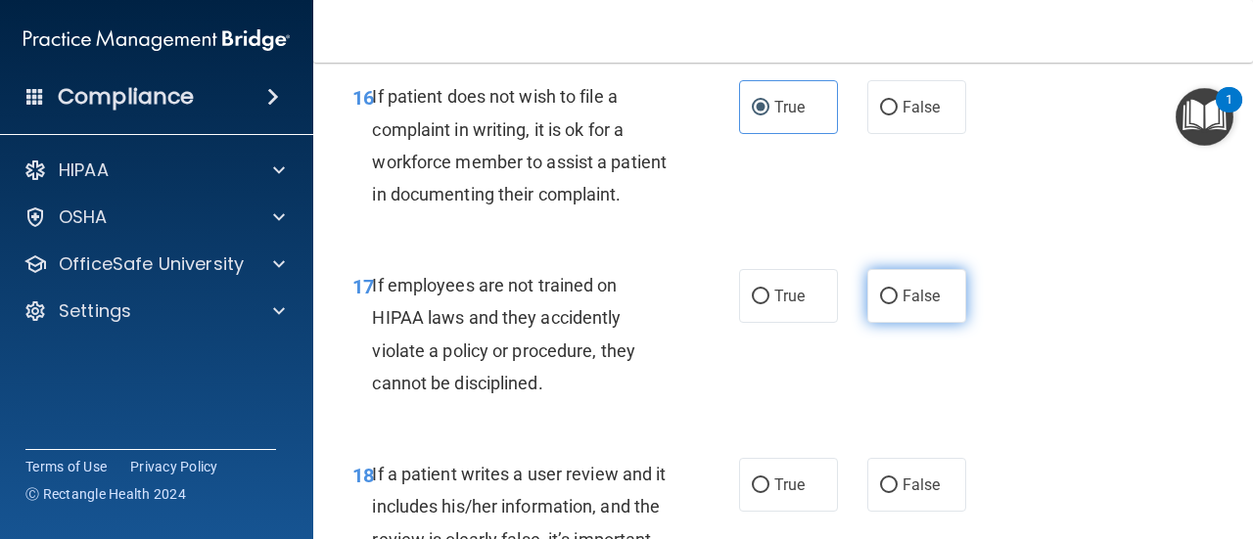
click at [891, 323] on label "False" at bounding box center [916, 296] width 99 height 54
click at [891, 304] on input "False" at bounding box center [889, 297] width 18 height 15
radio input "true"
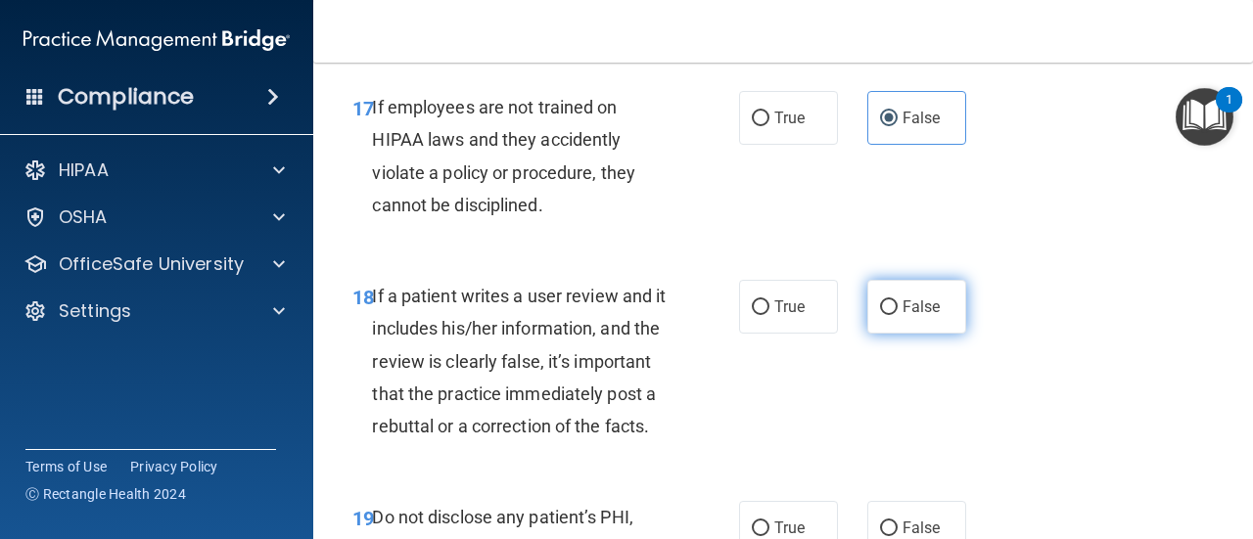
scroll to position [3817, 0]
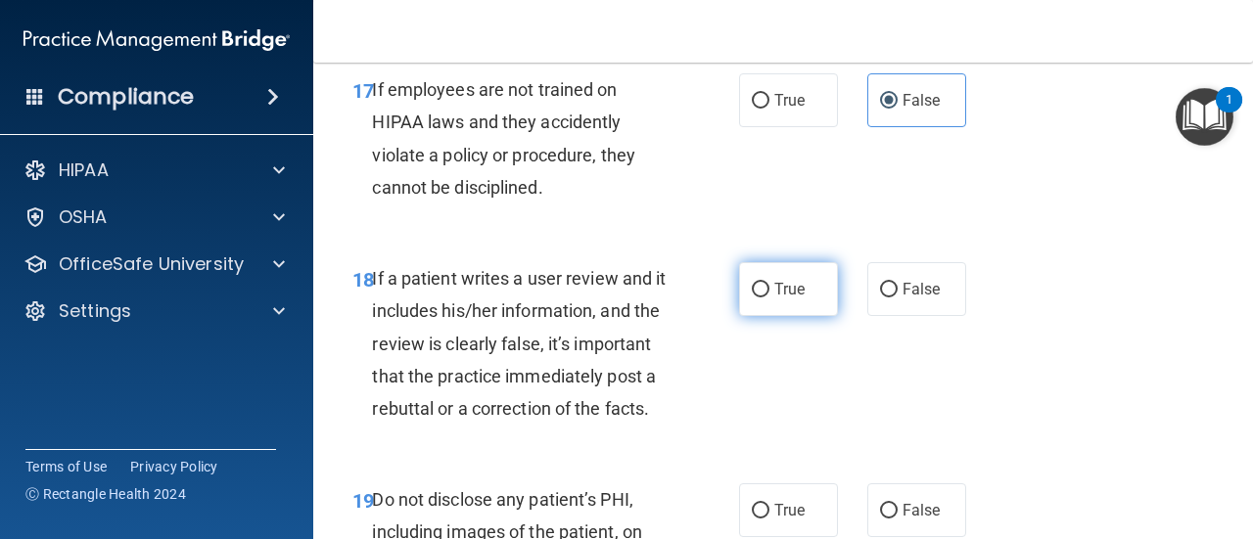
click at [798, 316] on label "True" at bounding box center [788, 289] width 99 height 54
click at [769, 297] on input "True" at bounding box center [761, 290] width 18 height 15
radio input "true"
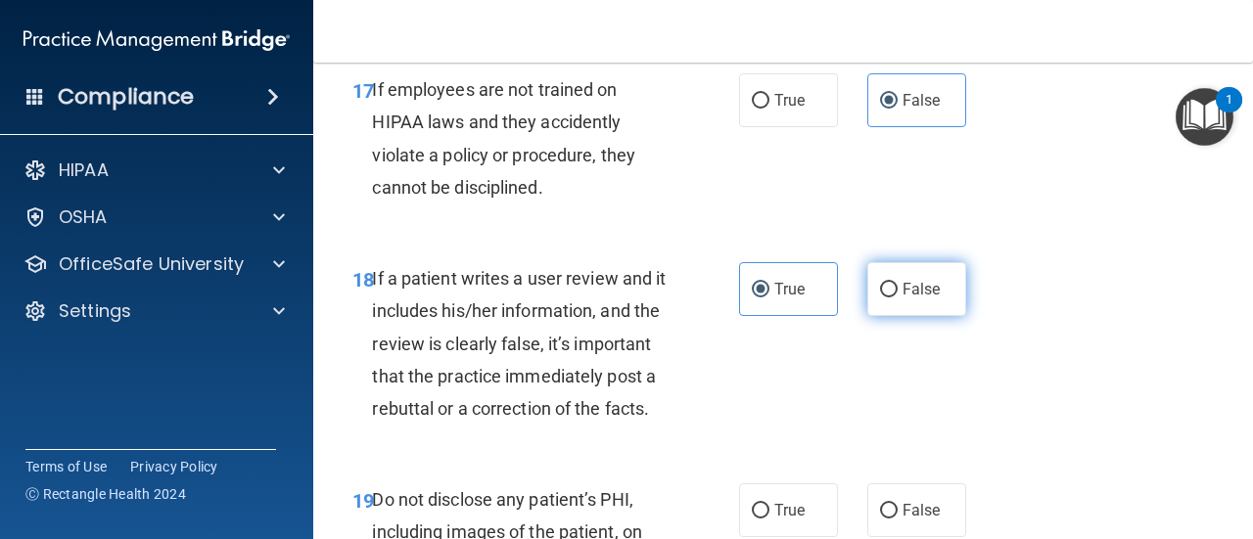
click at [884, 316] on label "False" at bounding box center [916, 289] width 99 height 54
click at [884, 297] on input "False" at bounding box center [889, 290] width 18 height 15
radio input "true"
radio input "false"
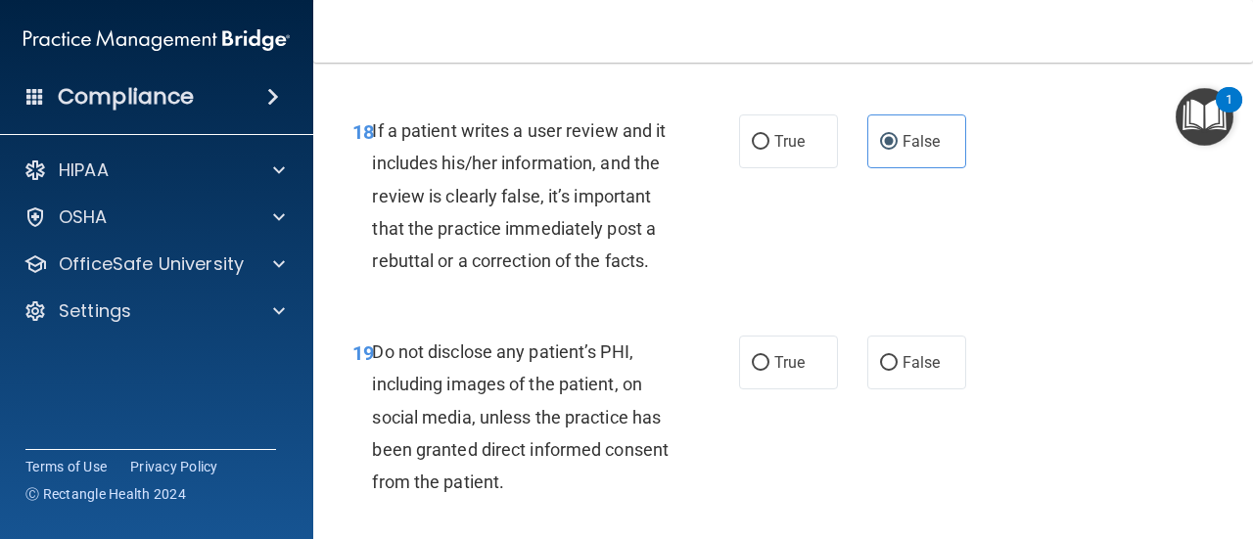
scroll to position [4012, 0]
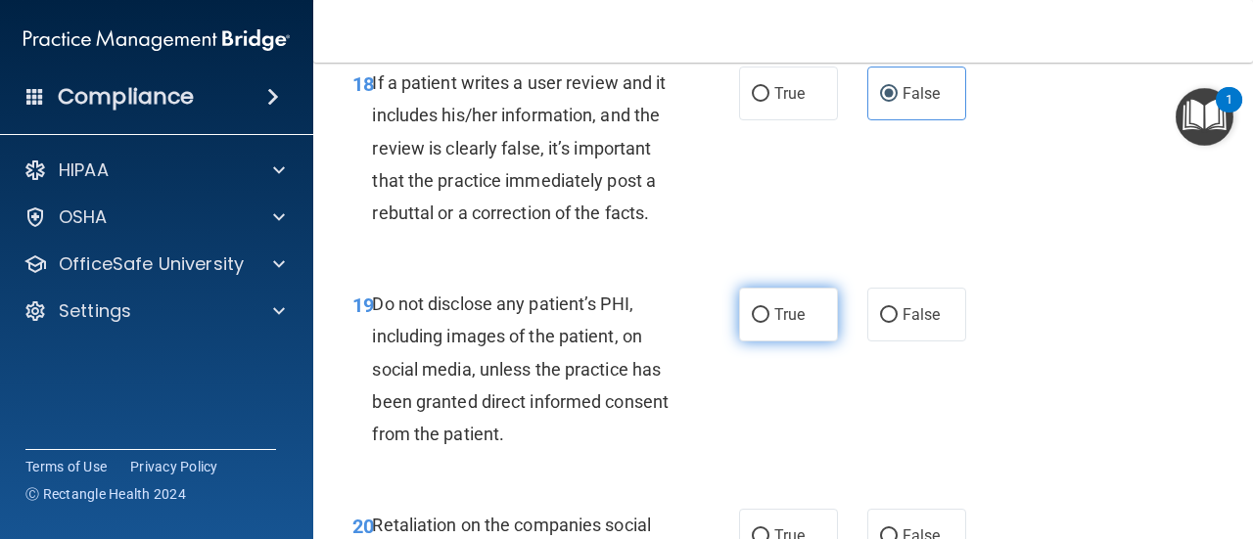
click at [774, 324] on span "True" at bounding box center [789, 314] width 30 height 19
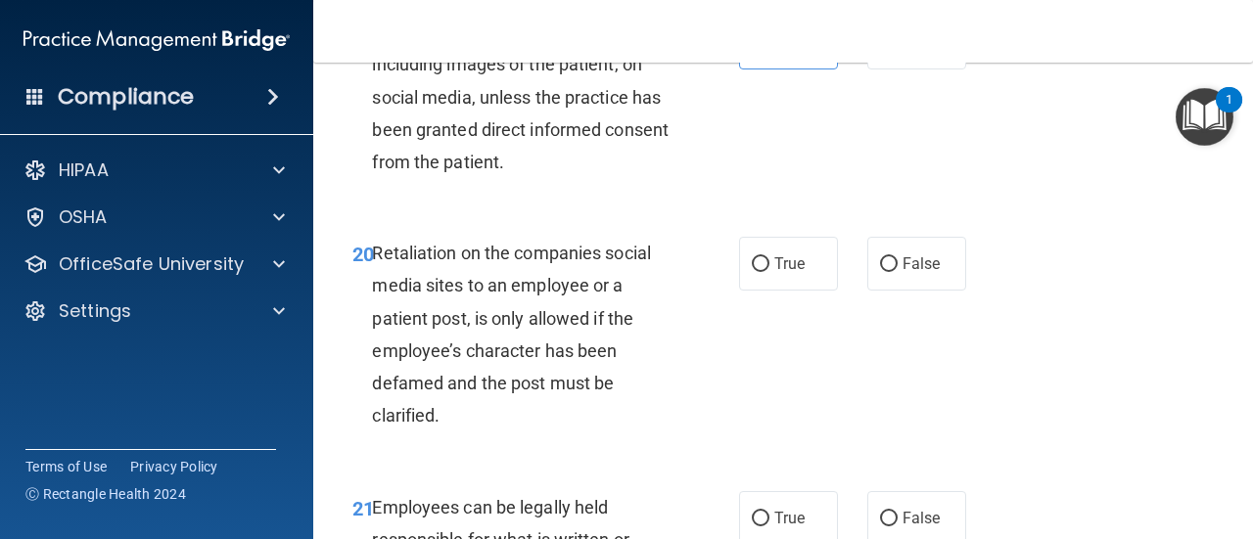
scroll to position [4306, 0]
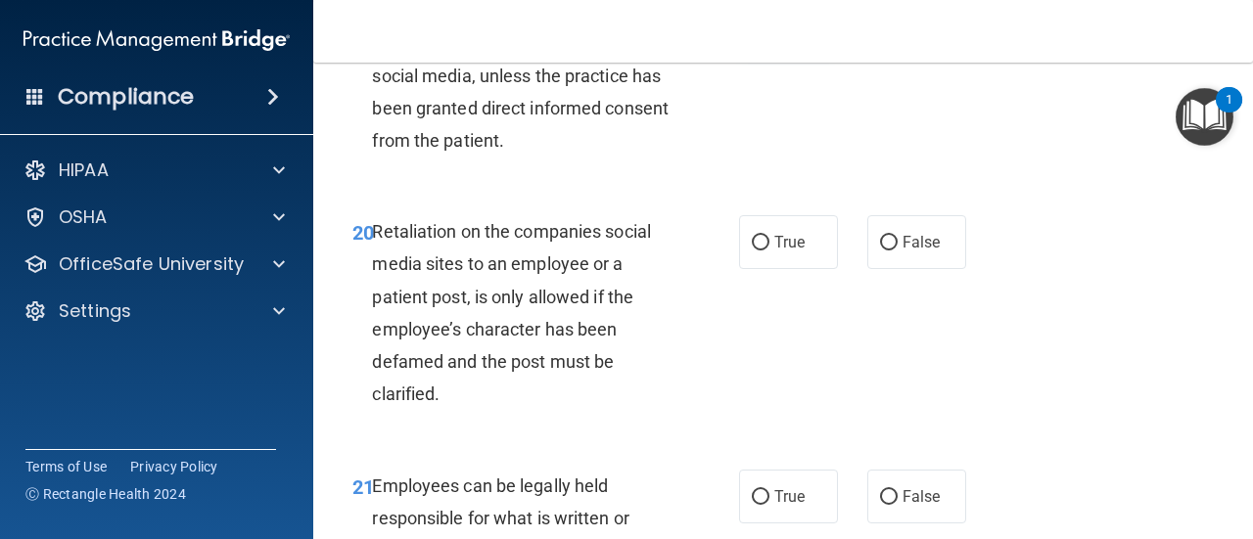
click at [804, 48] on label "True" at bounding box center [788, 21] width 99 height 54
click at [769, 29] on input "True" at bounding box center [761, 22] width 18 height 15
radio input "true"
click at [882, 251] on input "False" at bounding box center [889, 243] width 18 height 15
radio input "true"
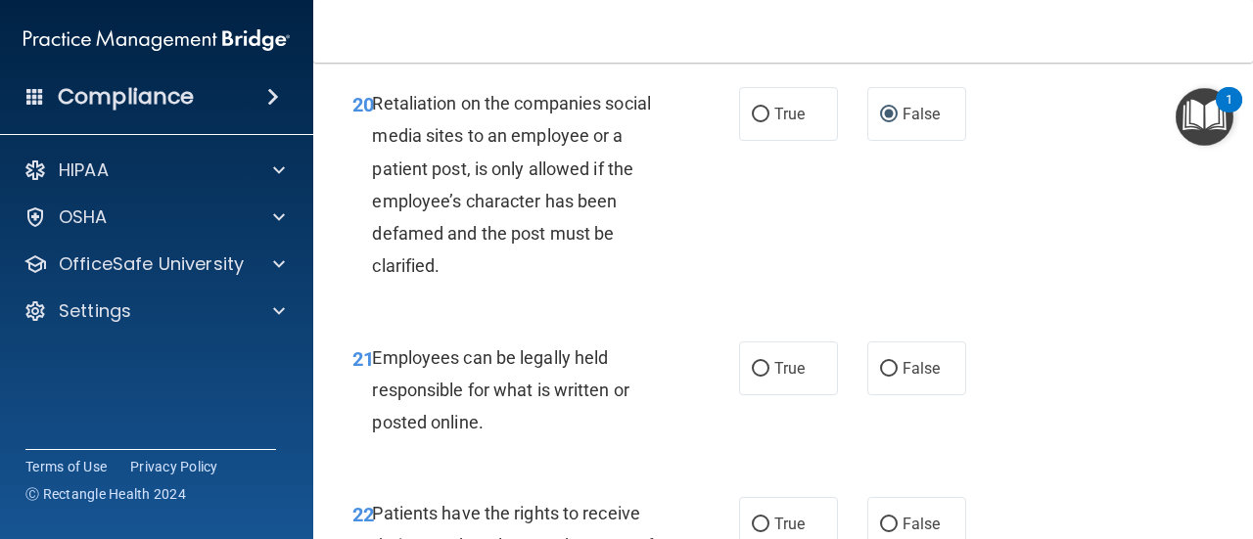
scroll to position [4502, 0]
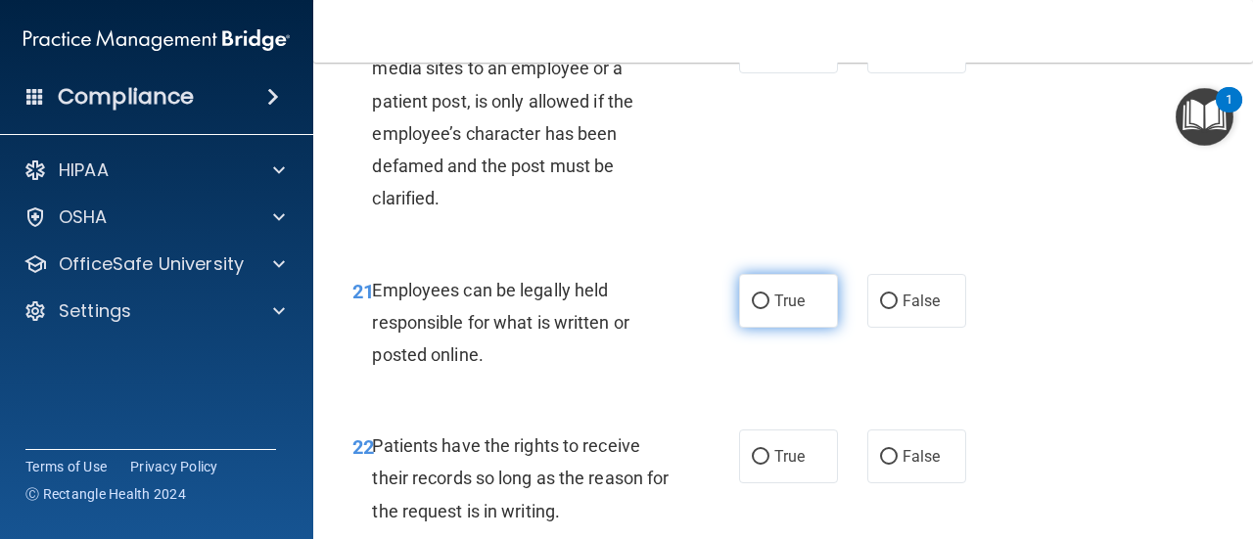
click at [752, 309] on input "True" at bounding box center [761, 302] width 18 height 15
radio input "true"
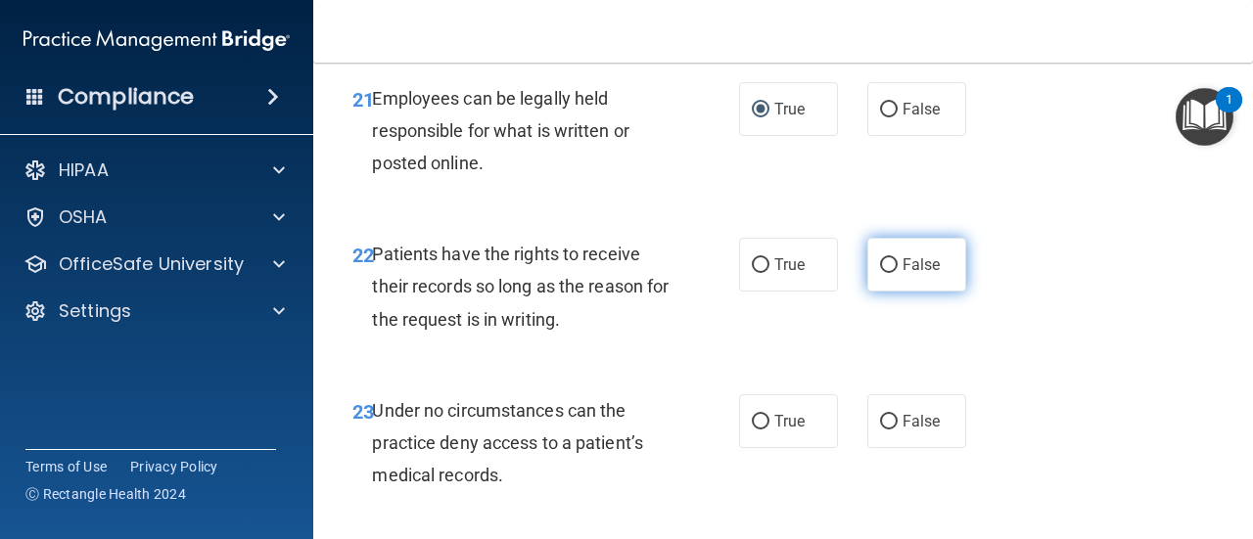
scroll to position [4697, 0]
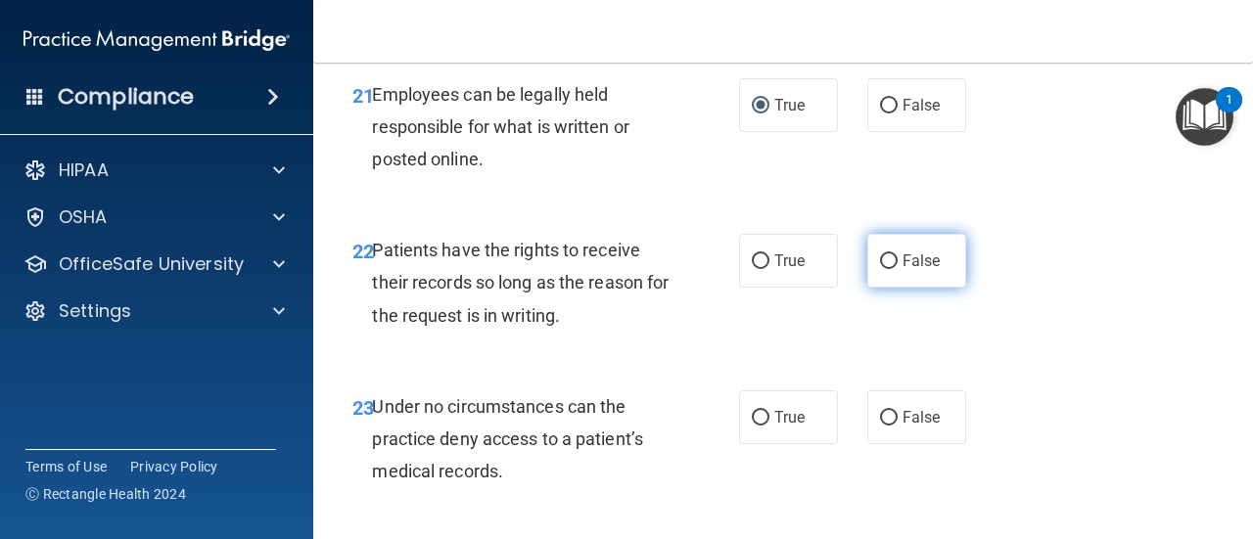
click at [881, 269] on input "False" at bounding box center [889, 261] width 18 height 15
radio input "true"
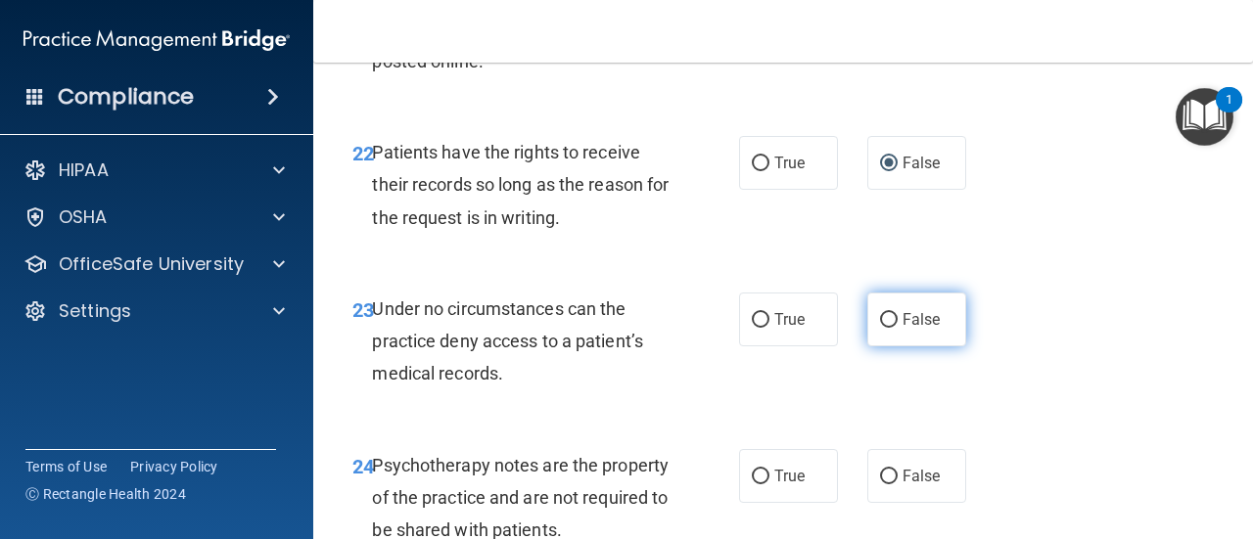
click at [882, 328] on input "False" at bounding box center [889, 320] width 18 height 15
radio input "true"
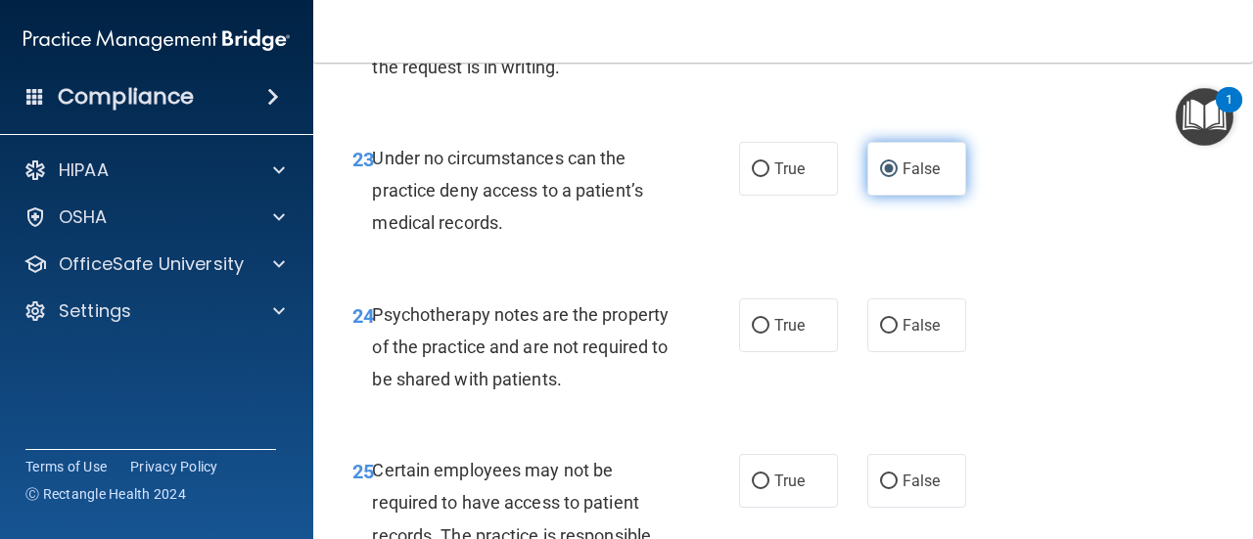
scroll to position [4991, 0]
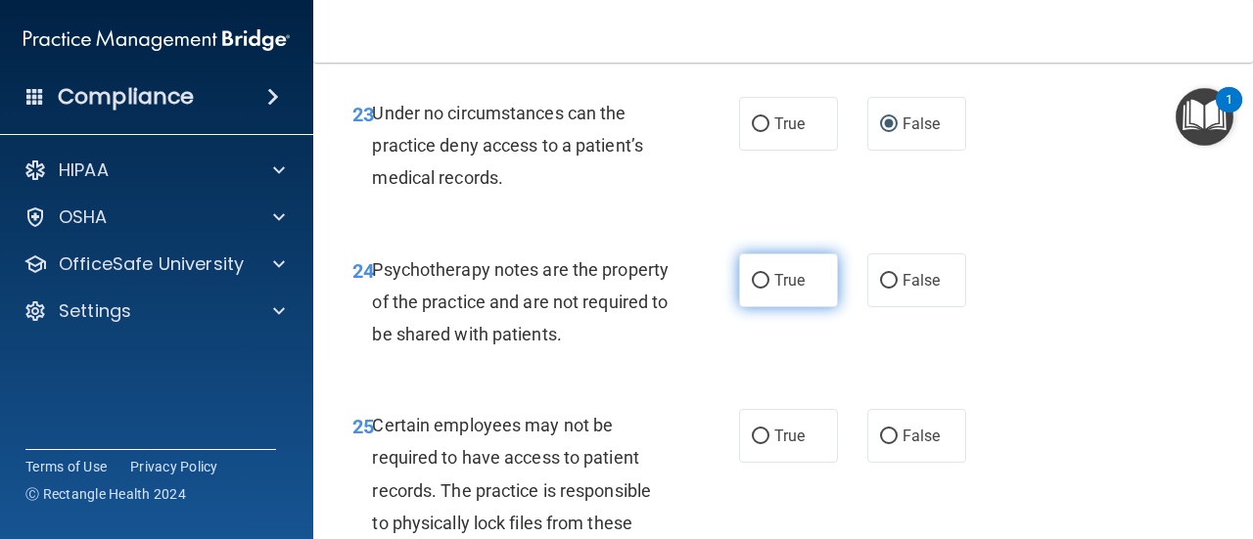
click at [793, 290] on span "True" at bounding box center [789, 280] width 30 height 19
click at [769, 289] on input "True" at bounding box center [761, 281] width 18 height 15
radio input "true"
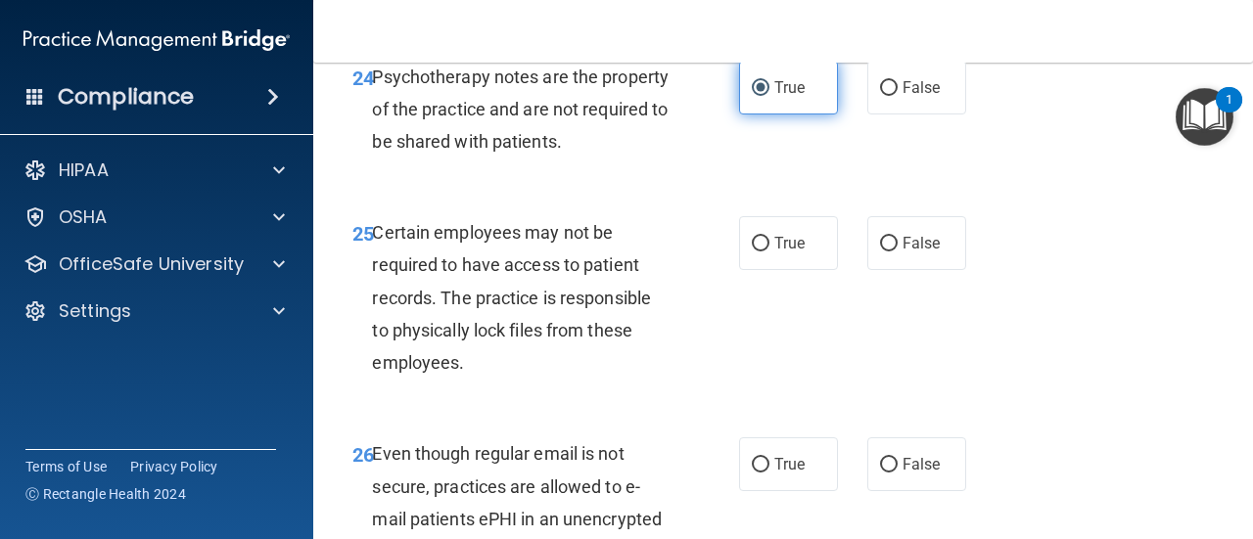
scroll to position [5187, 0]
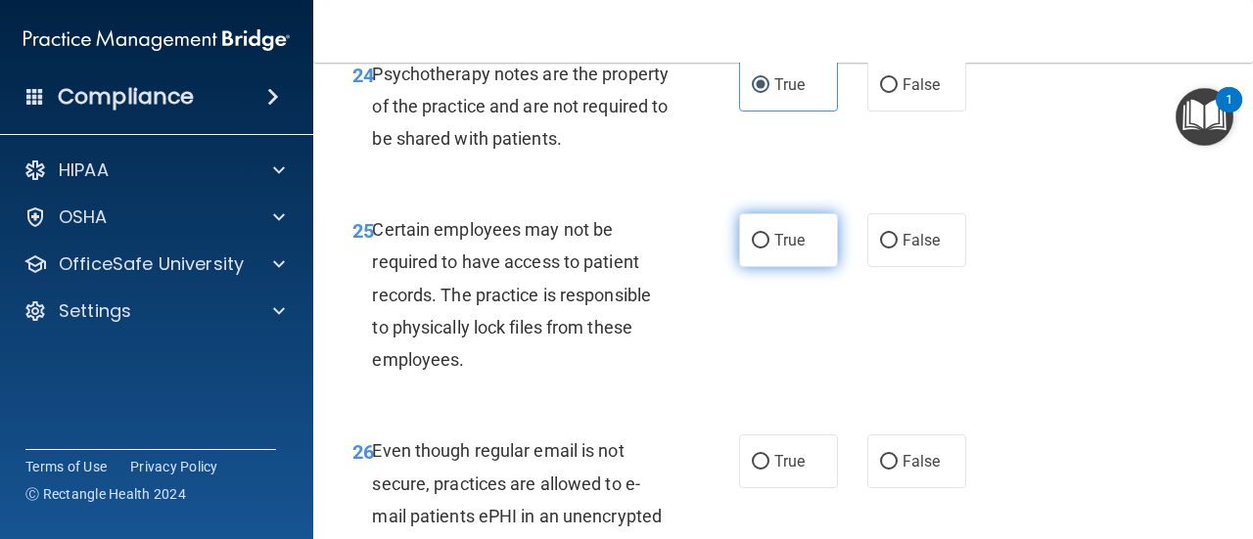
click at [778, 250] on span "True" at bounding box center [789, 240] width 30 height 19
click at [769, 249] on input "True" at bounding box center [761, 241] width 18 height 15
radio input "true"
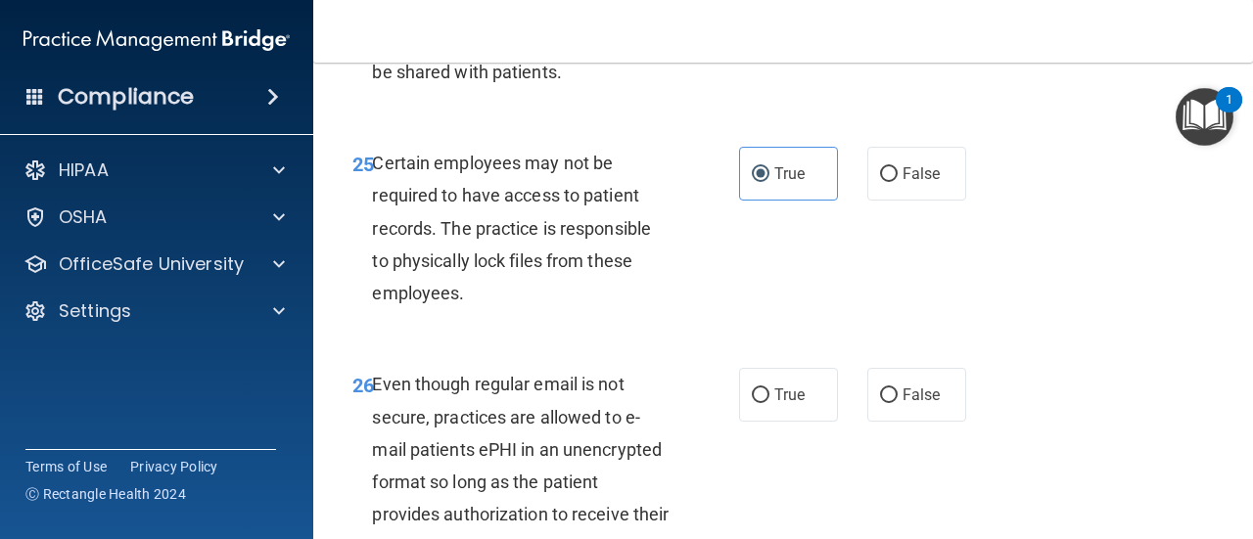
scroll to position [5382, 0]
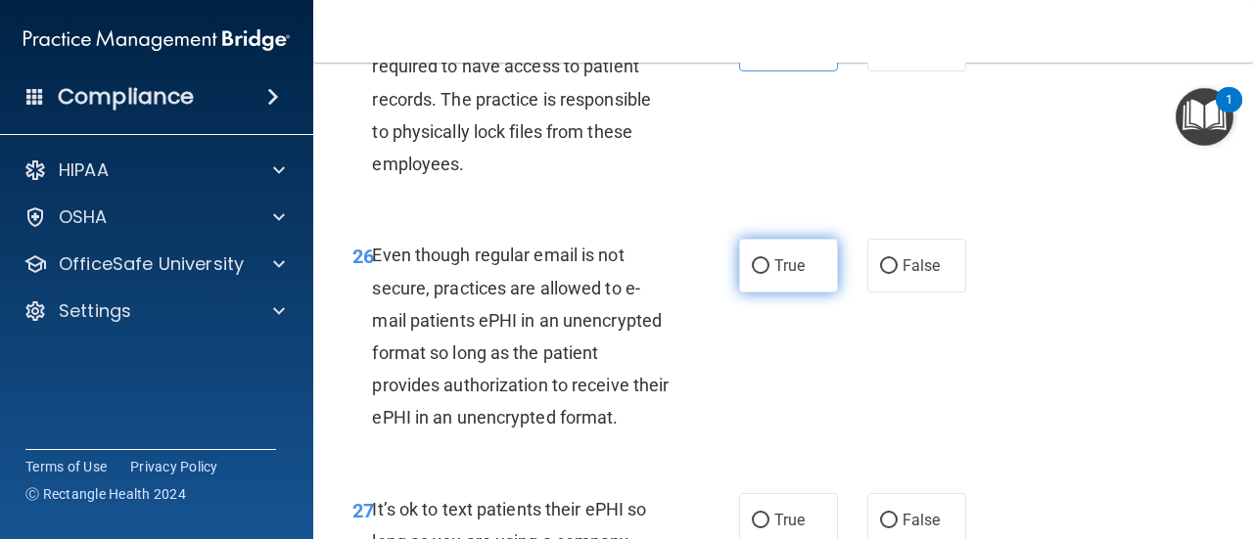
click at [780, 275] on span "True" at bounding box center [789, 265] width 30 height 19
click at [769, 274] on input "True" at bounding box center [761, 266] width 18 height 15
radio input "true"
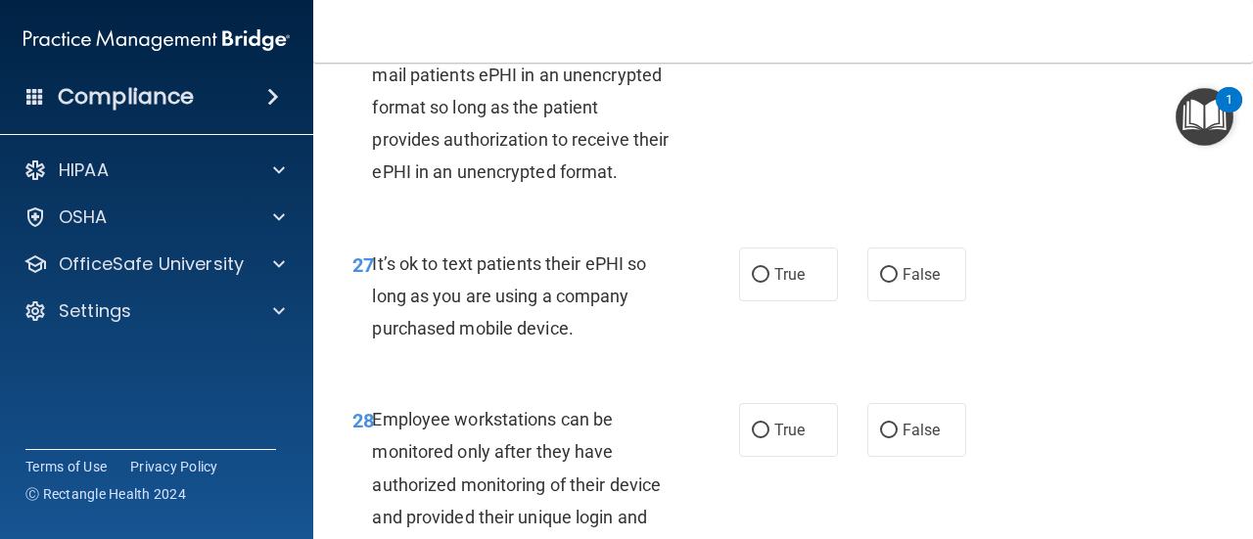
scroll to position [5676, 0]
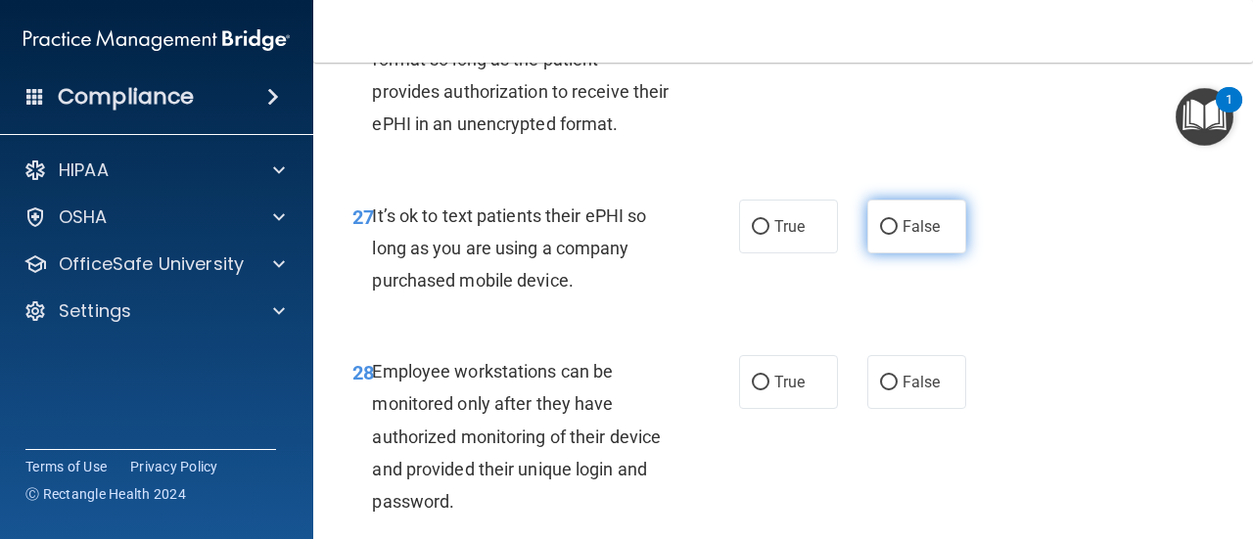
click at [896, 253] on label "False" at bounding box center [916, 227] width 99 height 54
click at [896, 235] on input "False" at bounding box center [889, 227] width 18 height 15
radio input "true"
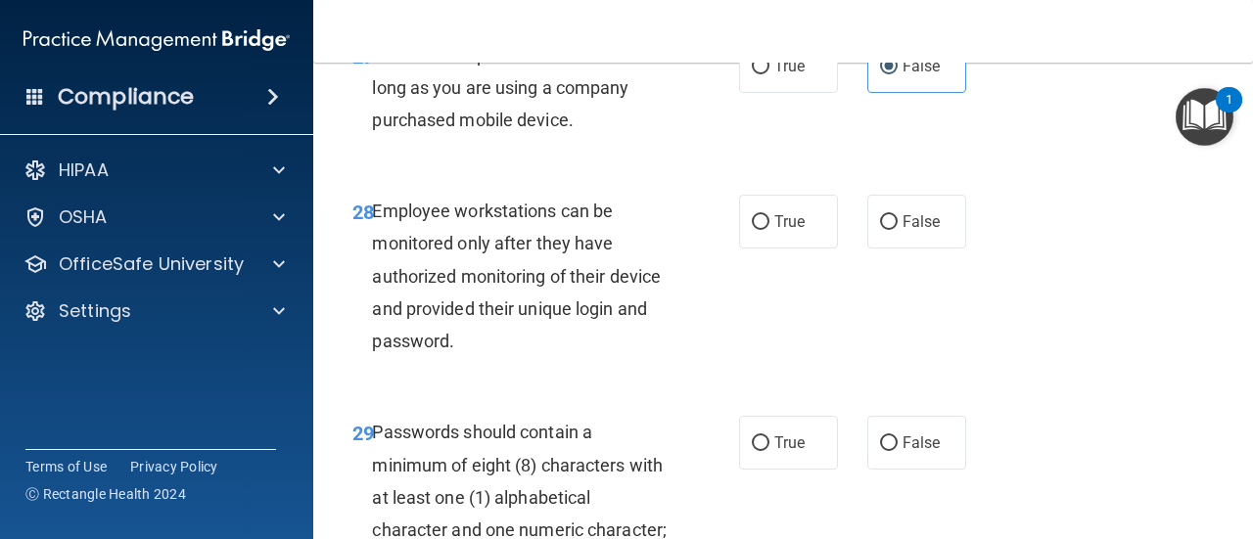
scroll to position [5872, 0]
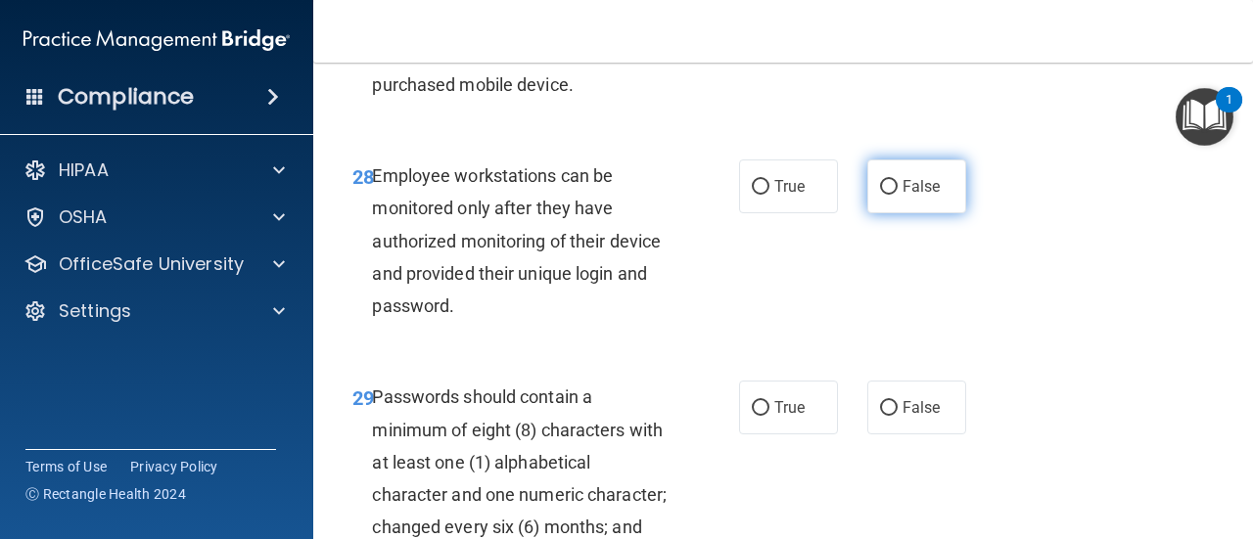
click at [916, 196] on span "False" at bounding box center [921, 186] width 38 height 19
click at [897, 195] on input "False" at bounding box center [889, 187] width 18 height 15
radio input "true"
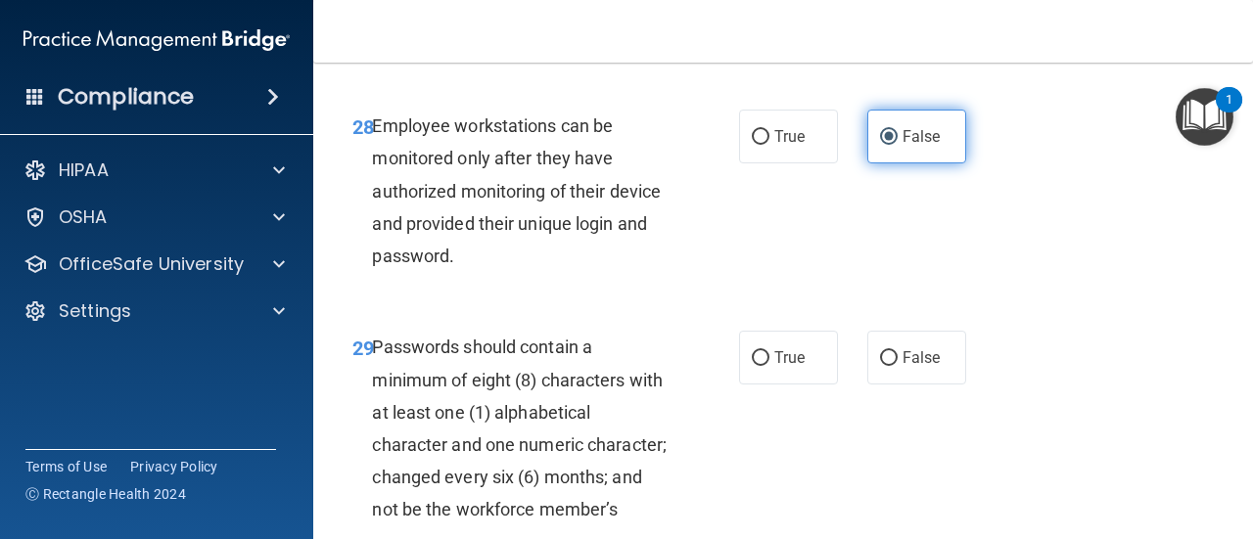
scroll to position [5969, 0]
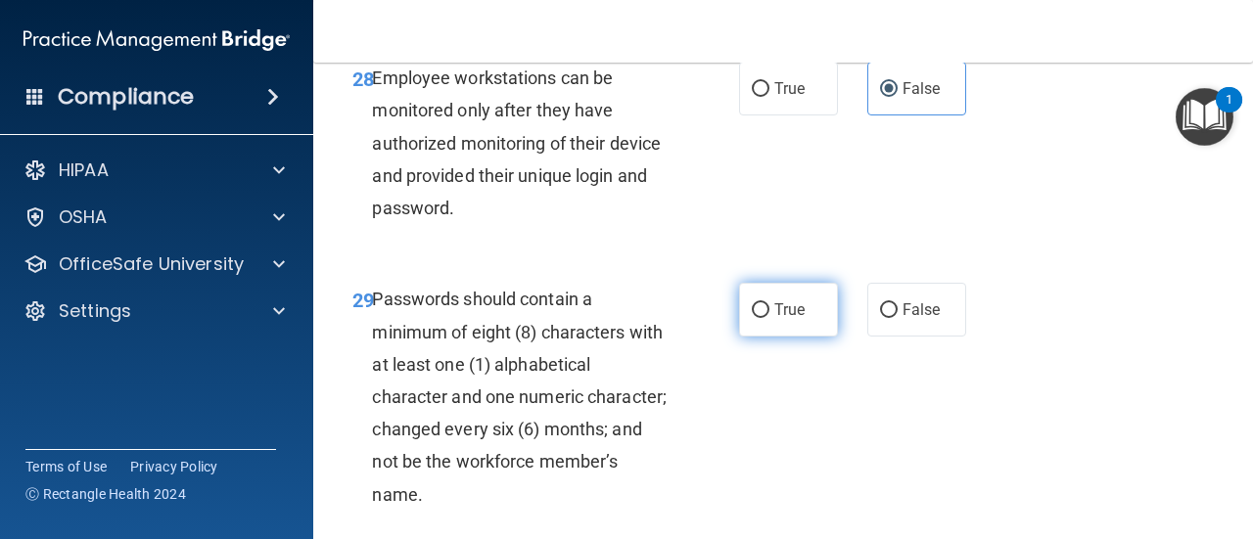
click at [774, 319] on span "True" at bounding box center [789, 309] width 30 height 19
click at [769, 318] on input "True" at bounding box center [761, 310] width 18 height 15
radio input "true"
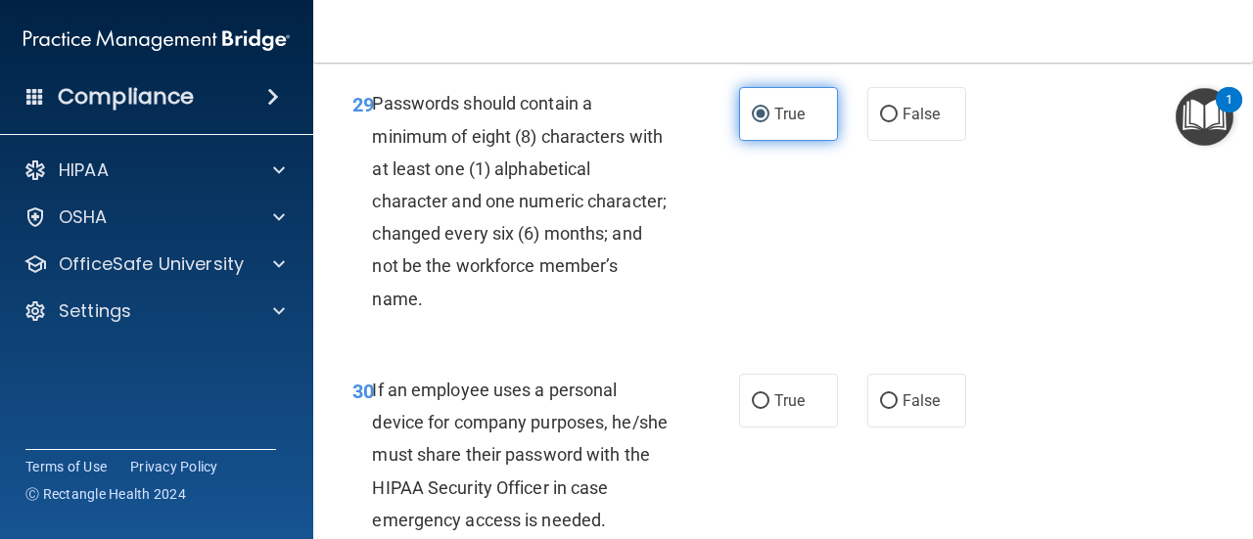
scroll to position [6263, 0]
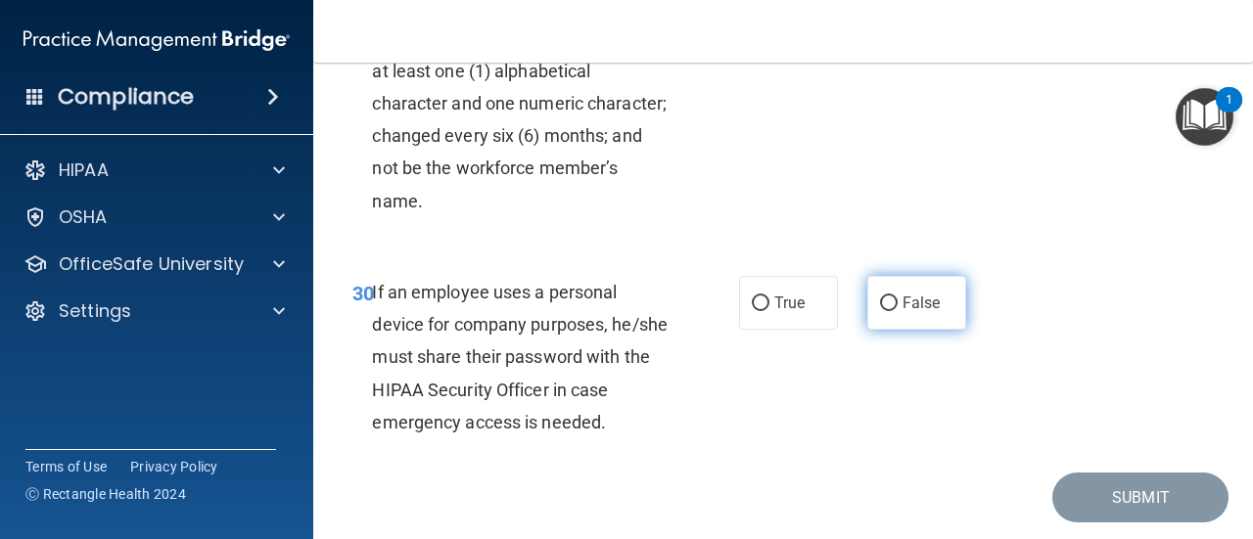
click at [905, 312] on span "False" at bounding box center [921, 303] width 38 height 19
click at [897, 311] on input "False" at bounding box center [889, 304] width 18 height 15
radio input "true"
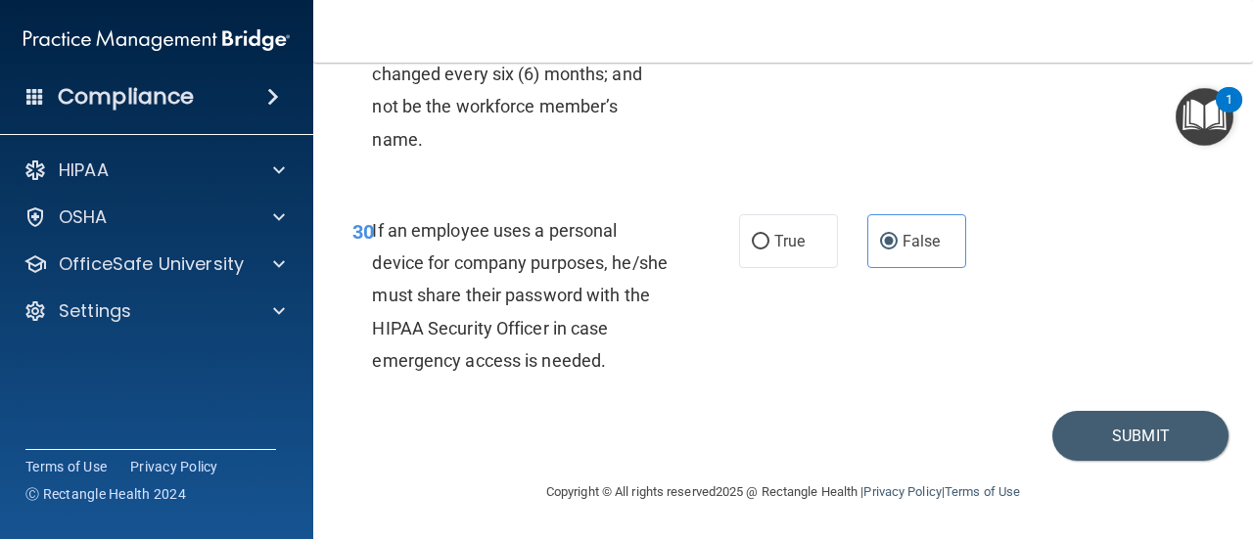
scroll to position [6454, 0]
click at [1102, 435] on button "Submit" at bounding box center [1140, 436] width 176 height 50
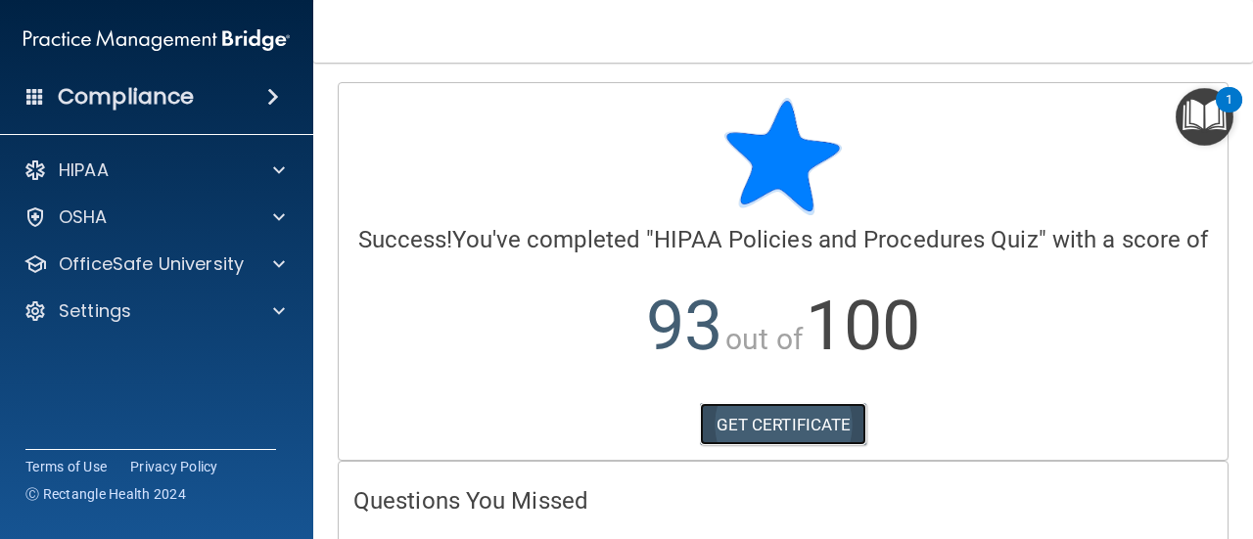
click at [782, 446] on link "GET CERTIFICATE" at bounding box center [783, 424] width 167 height 43
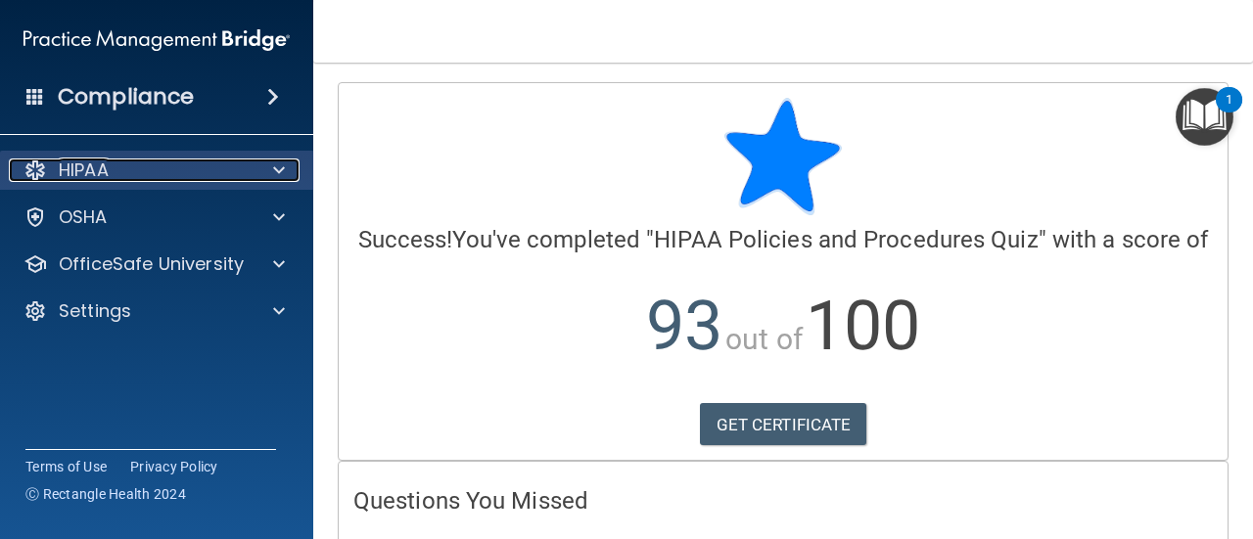
click at [267, 178] on div at bounding box center [275, 170] width 49 height 23
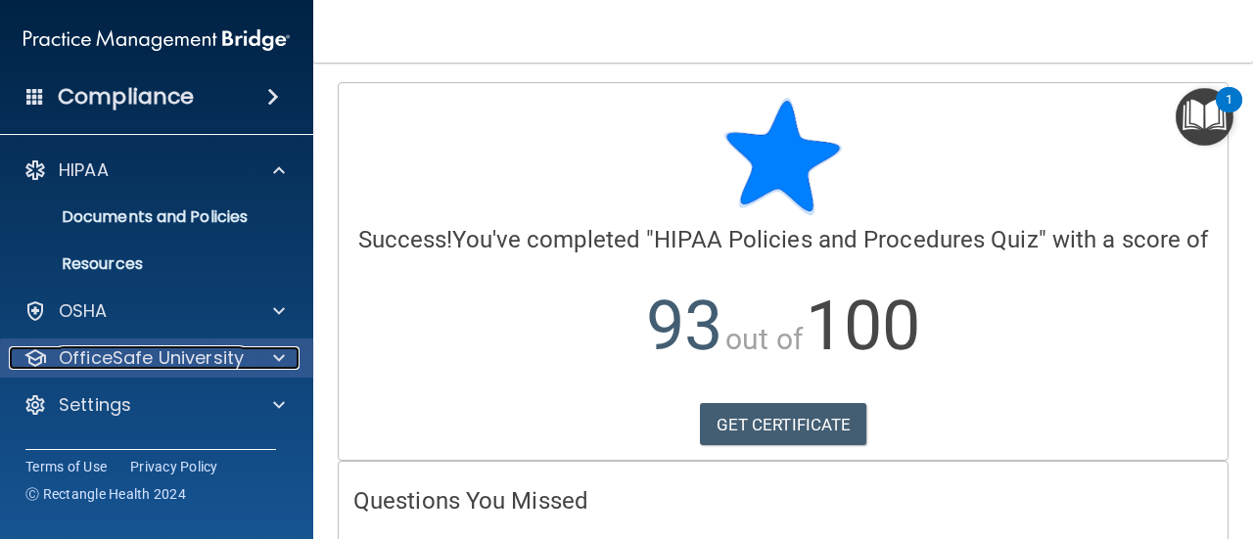
click at [167, 362] on p "OfficeSafe University" at bounding box center [151, 357] width 185 height 23
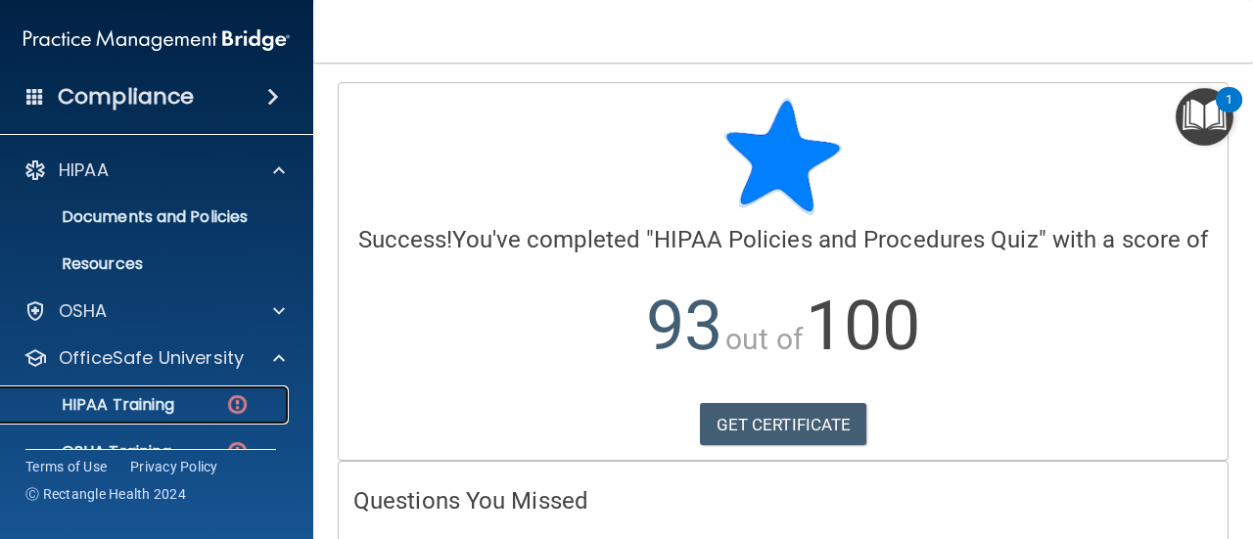
click at [157, 407] on p "HIPAA Training" at bounding box center [93, 405] width 161 height 20
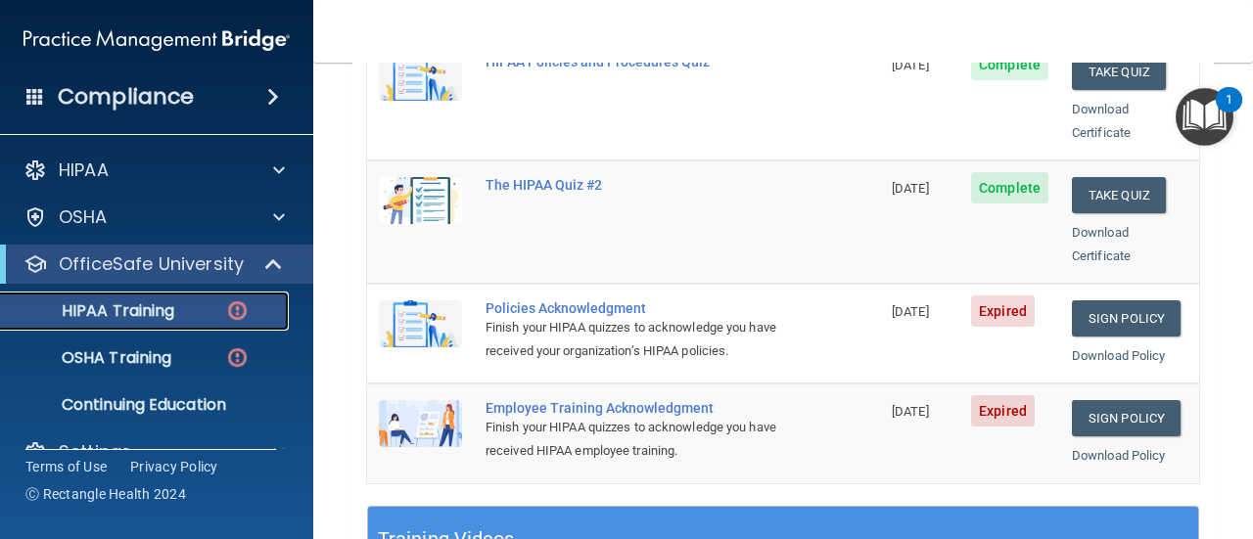
scroll to position [489, 0]
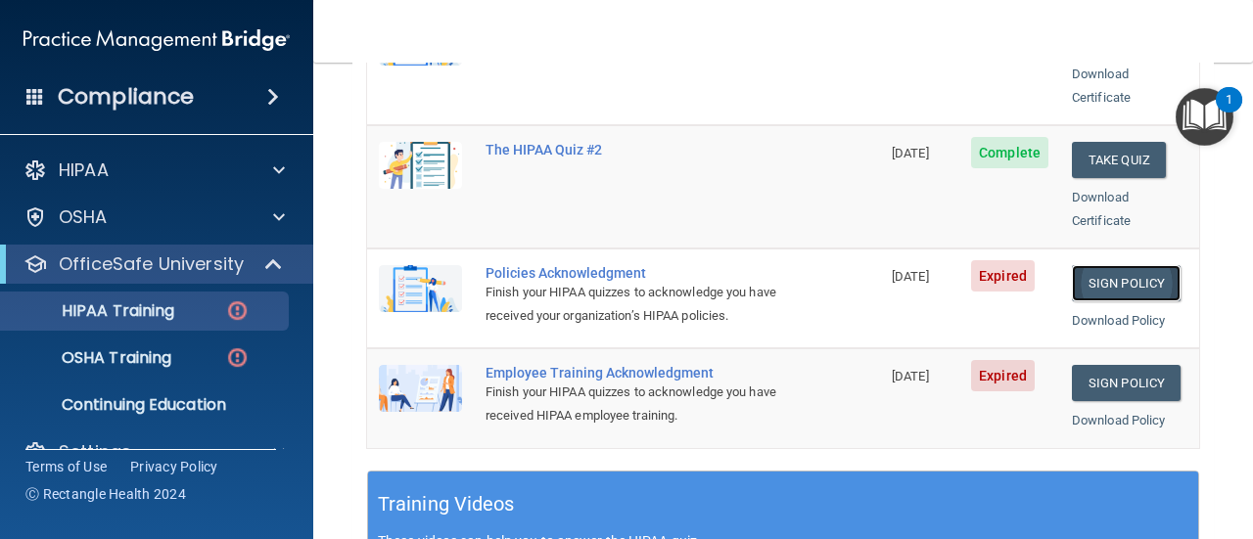
click at [1076, 265] on link "Sign Policy" at bounding box center [1126, 283] width 109 height 36
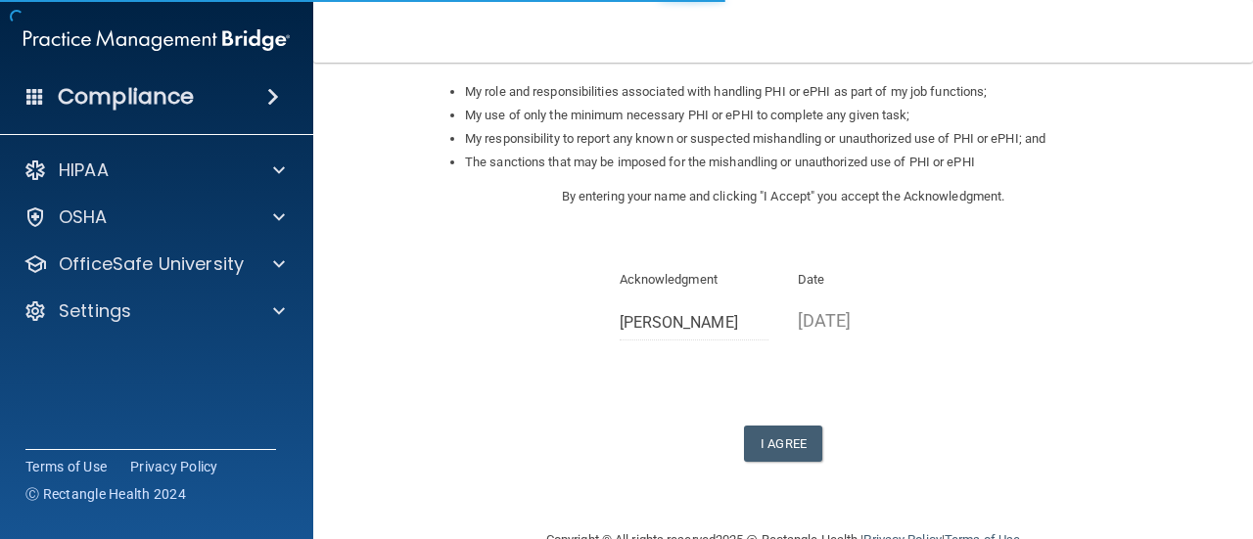
scroll to position [357, 0]
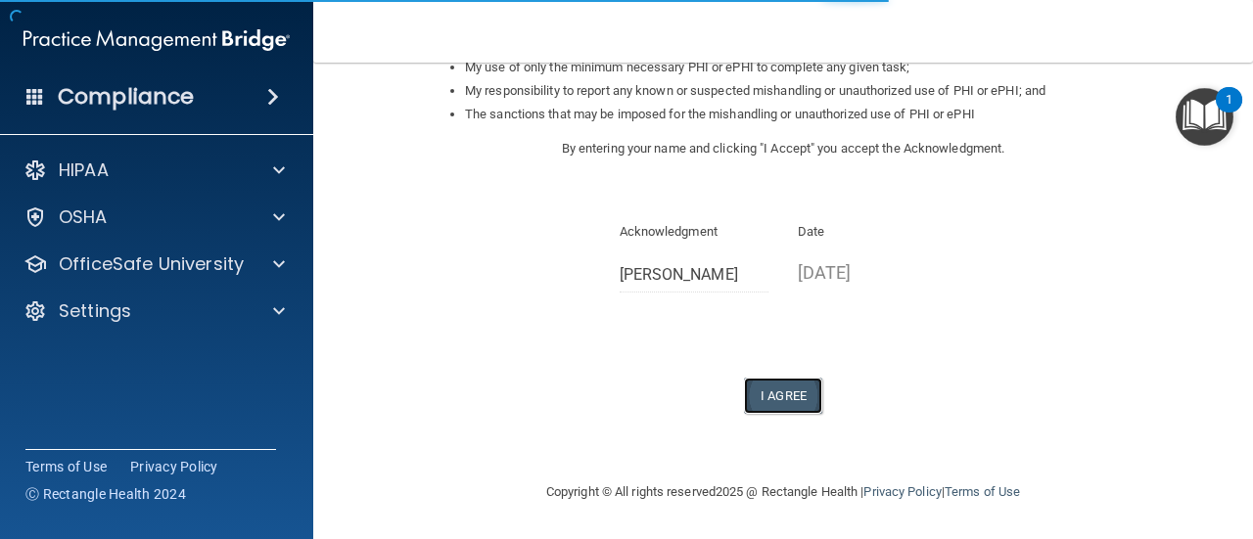
click at [765, 402] on button "I Agree" at bounding box center [783, 396] width 78 height 36
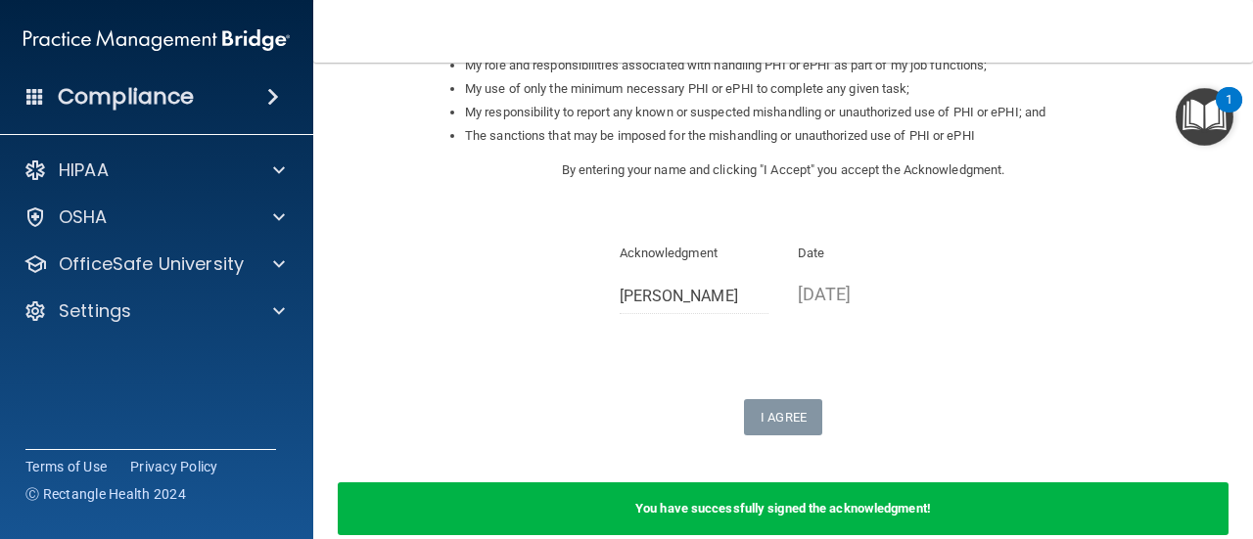
scroll to position [391, 0]
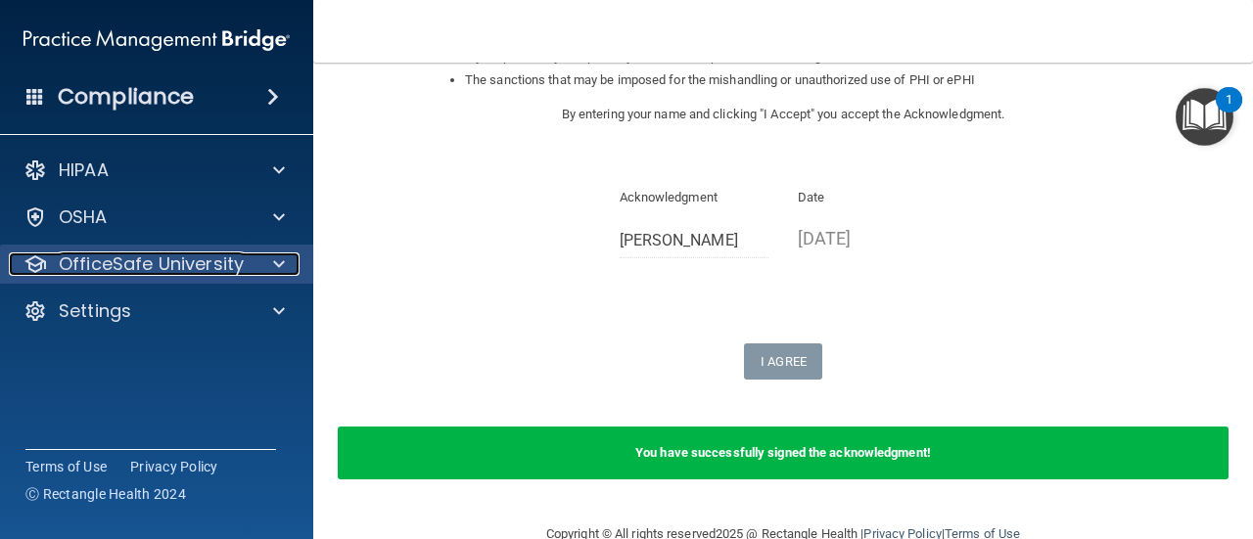
click at [275, 269] on span at bounding box center [279, 263] width 12 height 23
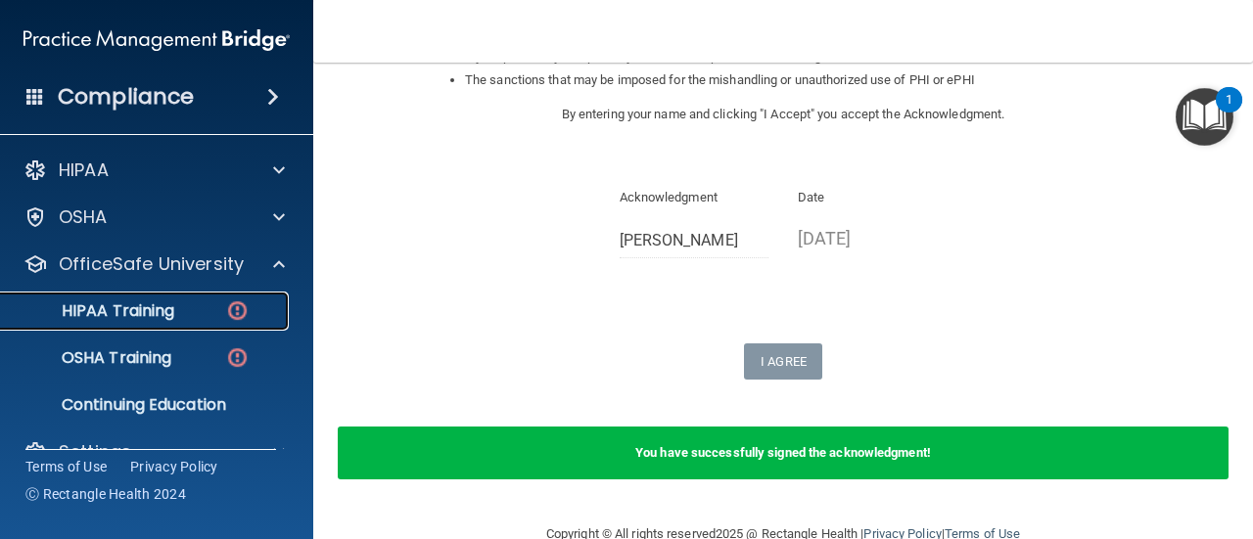
click at [135, 321] on p "HIPAA Training" at bounding box center [93, 311] width 161 height 20
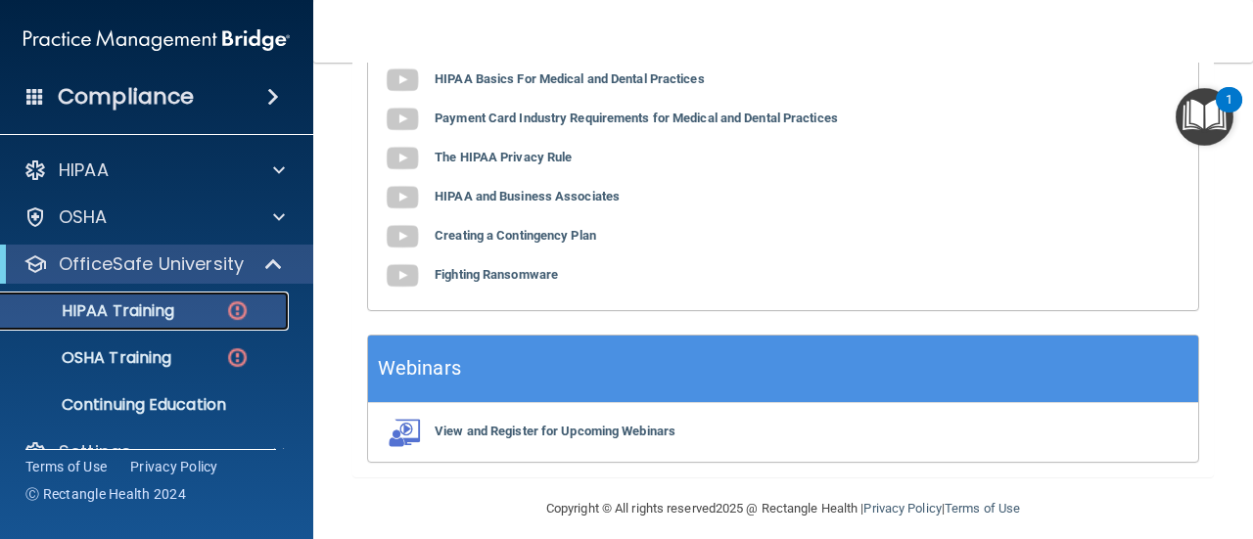
scroll to position [1025, 0]
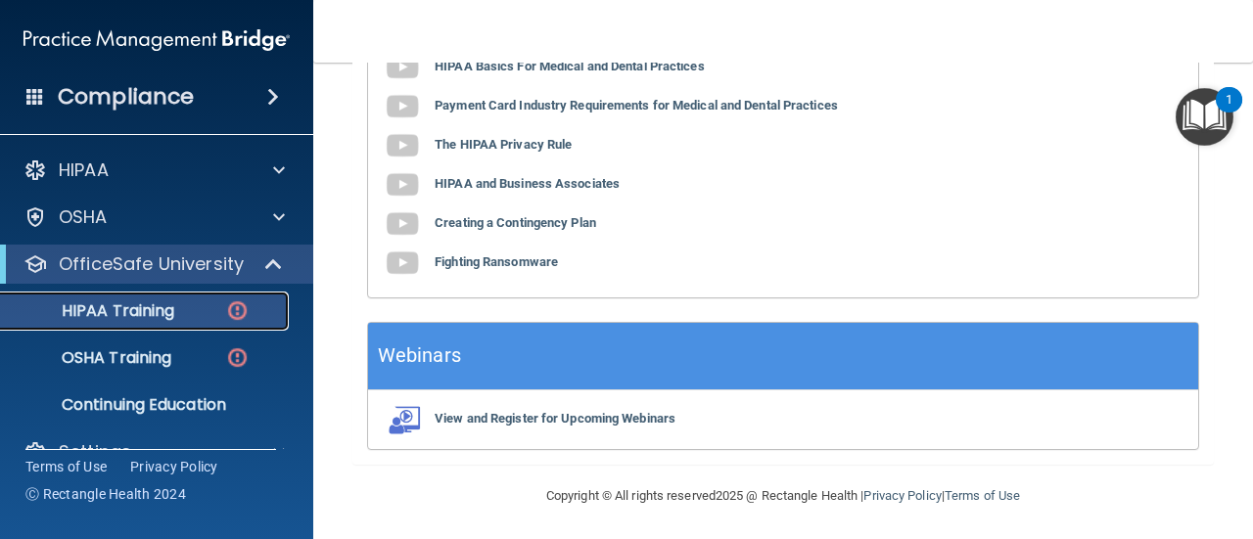
click at [244, 307] on img at bounding box center [237, 310] width 24 height 24
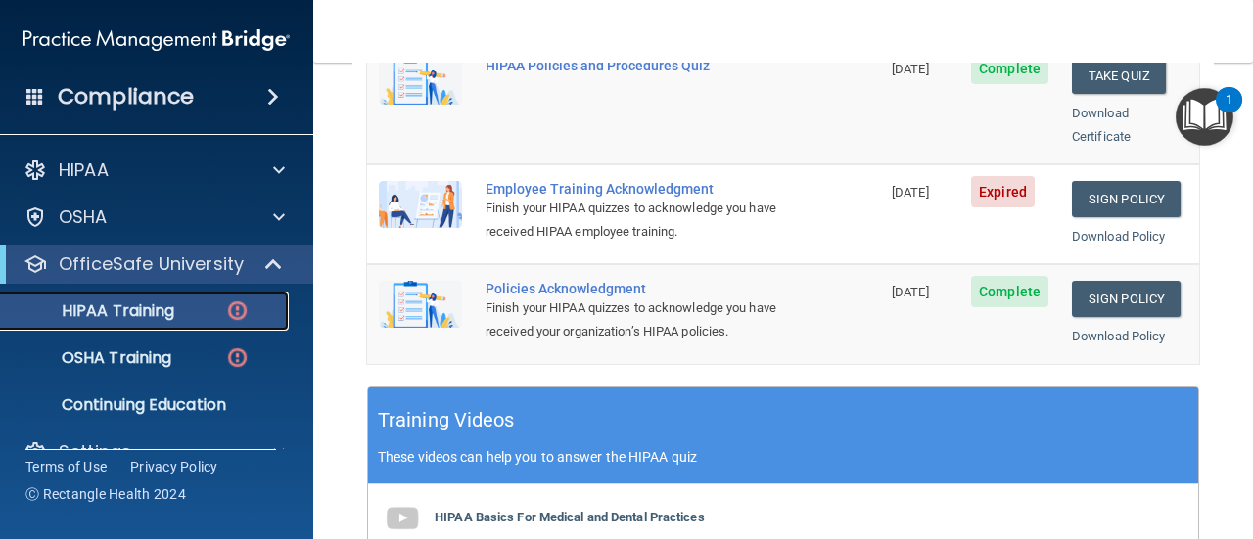
scroll to position [587, 0]
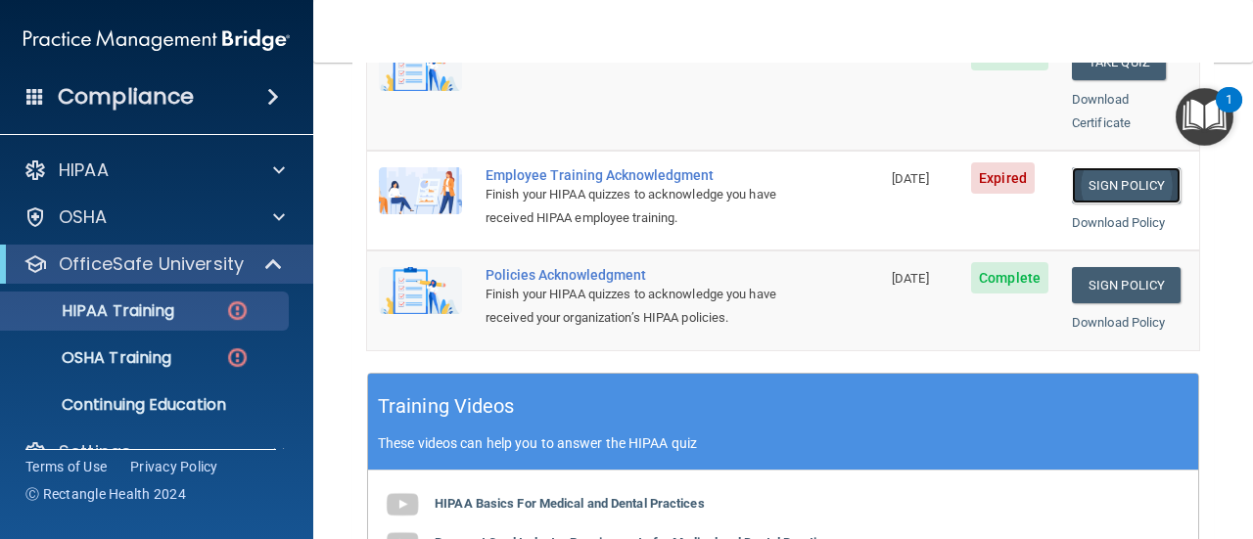
click at [1088, 167] on link "Sign Policy" at bounding box center [1126, 185] width 109 height 36
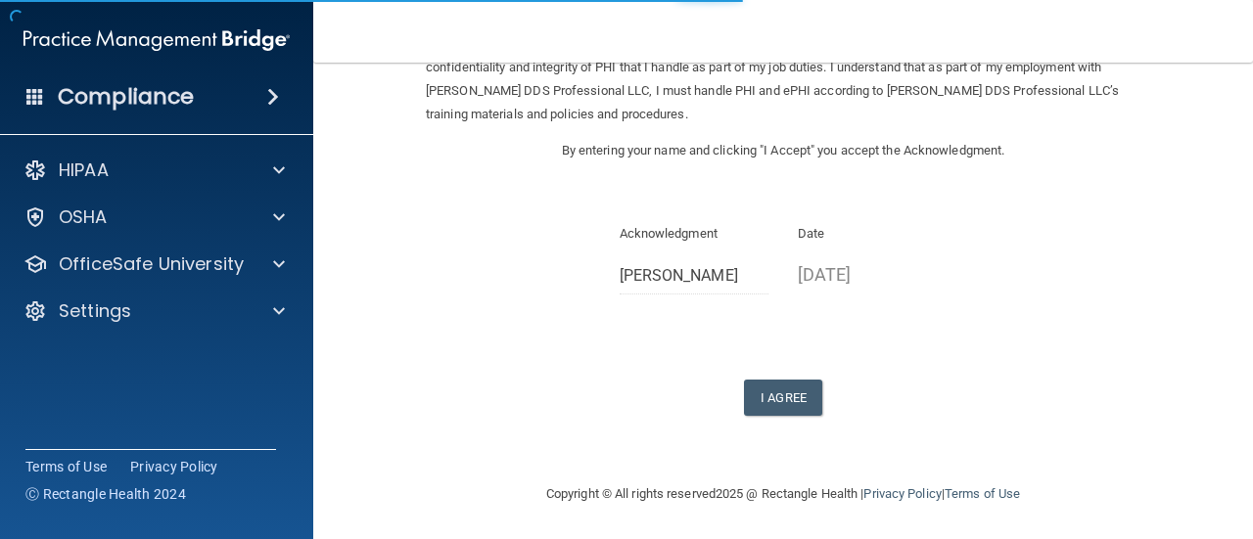
scroll to position [169, 0]
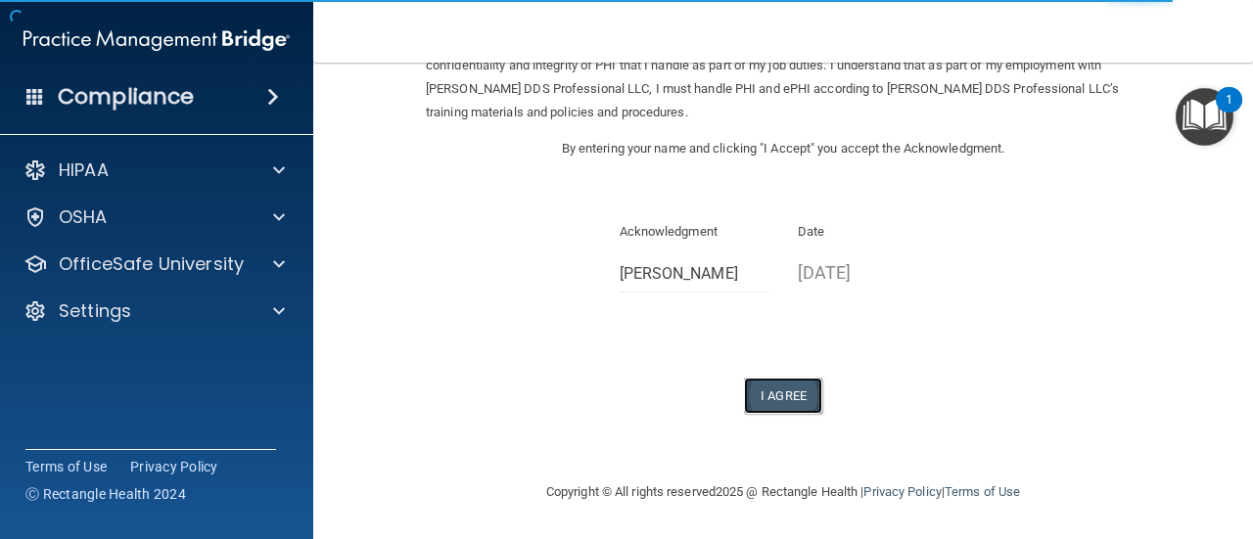
click at [787, 392] on button "I Agree" at bounding box center [783, 396] width 78 height 36
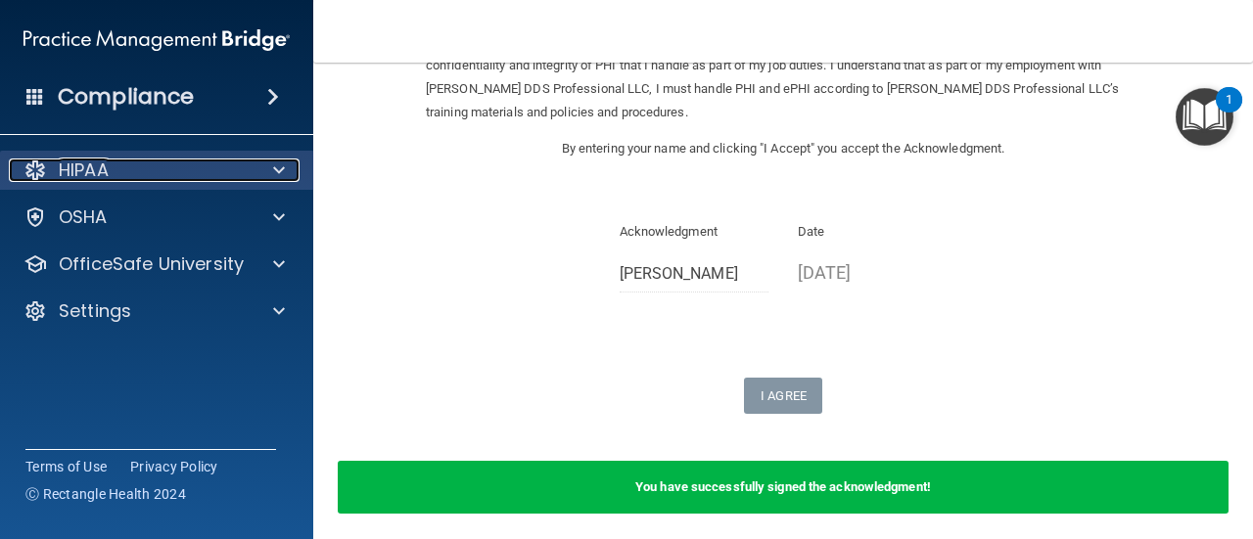
click at [283, 177] on span at bounding box center [279, 170] width 12 height 23
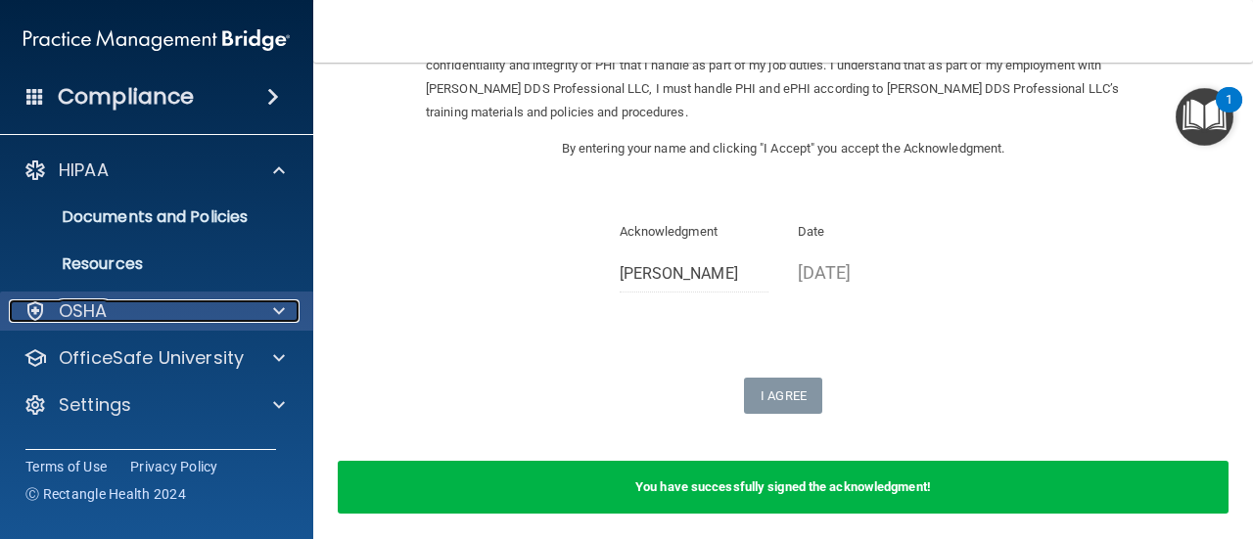
click at [275, 321] on span at bounding box center [279, 310] width 12 height 23
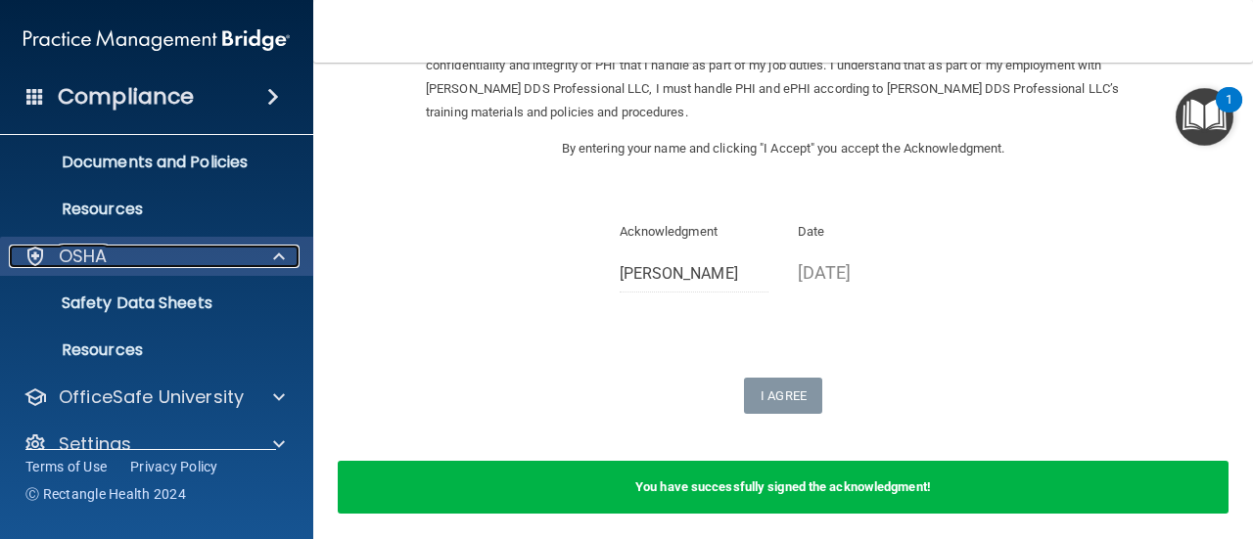
scroll to position [85, 0]
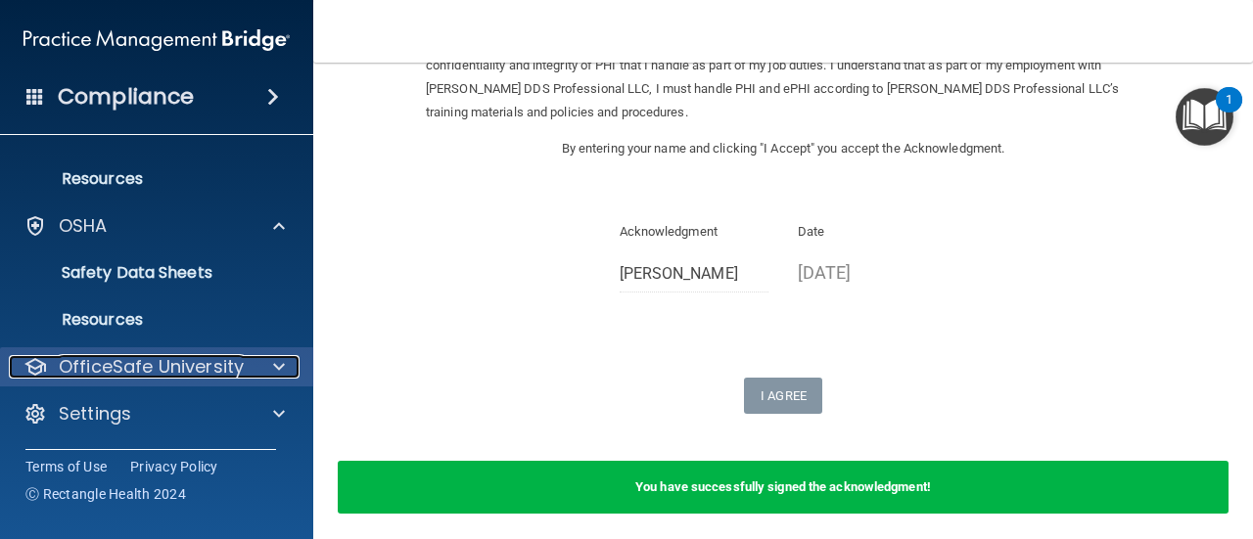
click at [281, 368] on span at bounding box center [279, 366] width 12 height 23
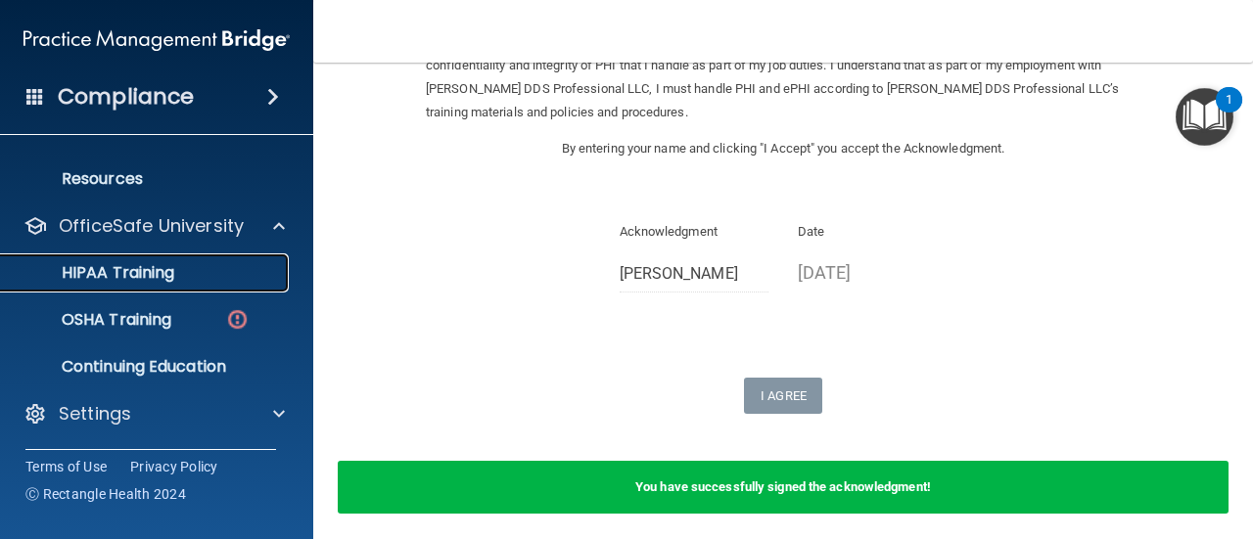
click at [181, 269] on div "HIPAA Training" at bounding box center [146, 273] width 267 height 20
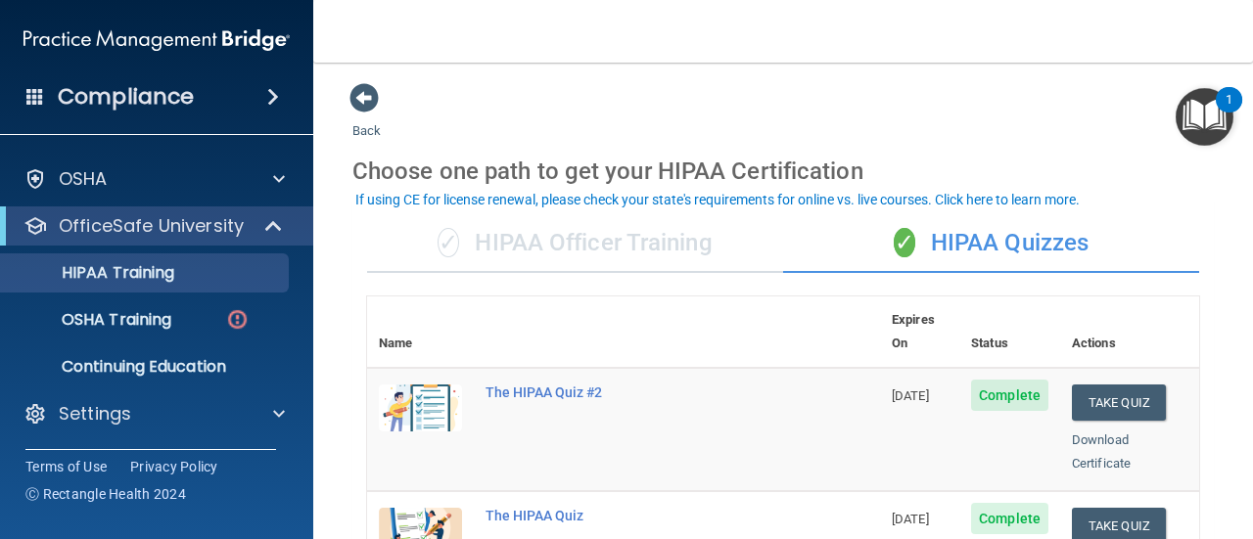
click at [652, 253] on div "✓ HIPAA Officer Training" at bounding box center [575, 243] width 416 height 59
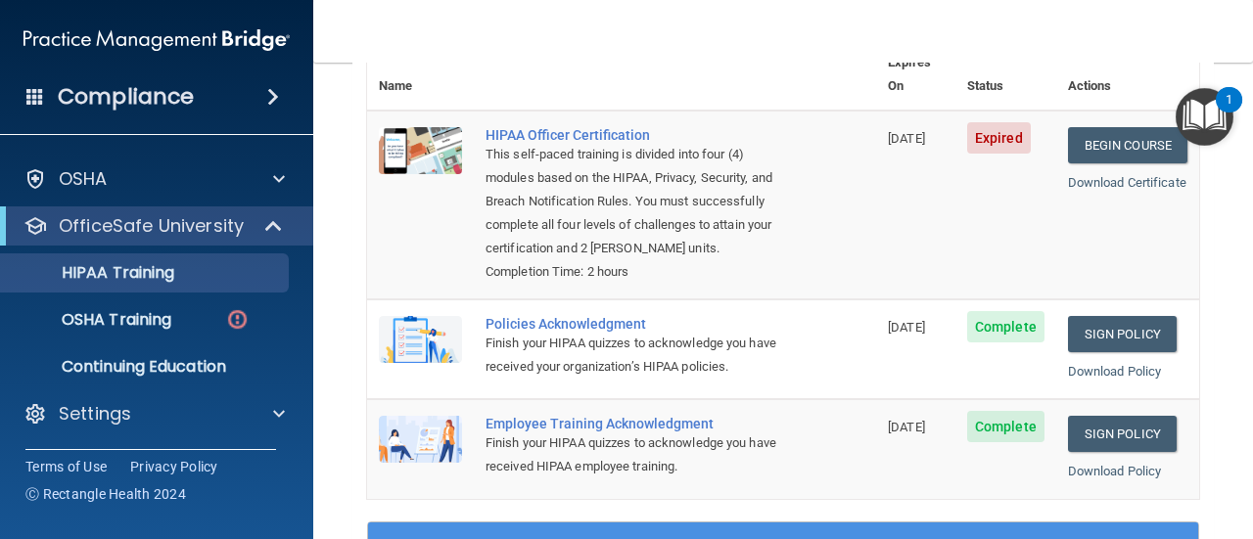
scroll to position [196, 0]
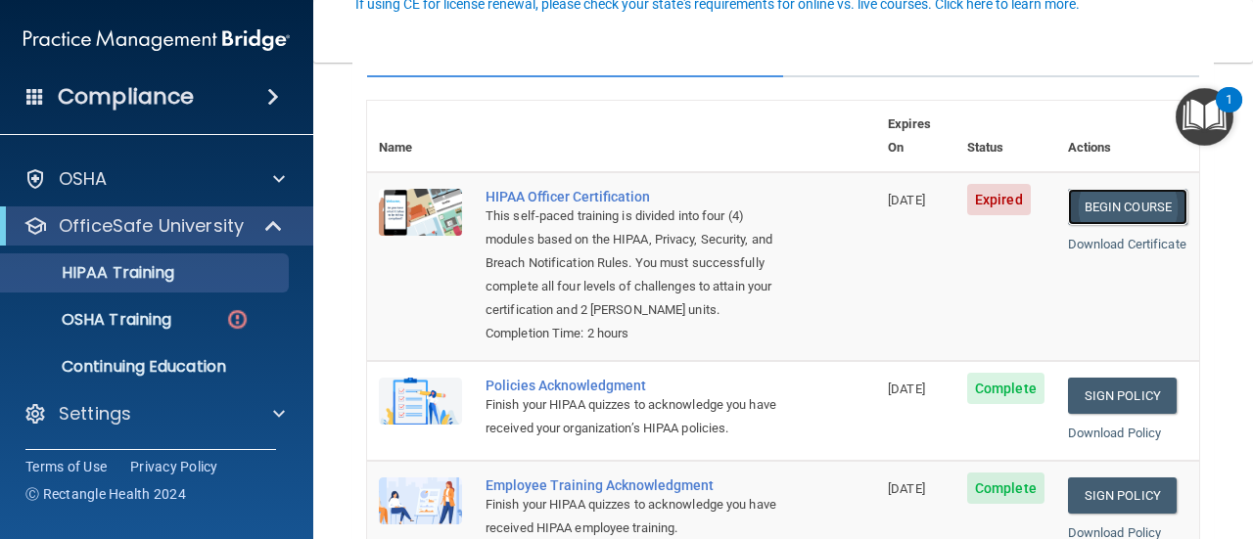
click at [1120, 189] on link "Begin Course" at bounding box center [1127, 207] width 119 height 36
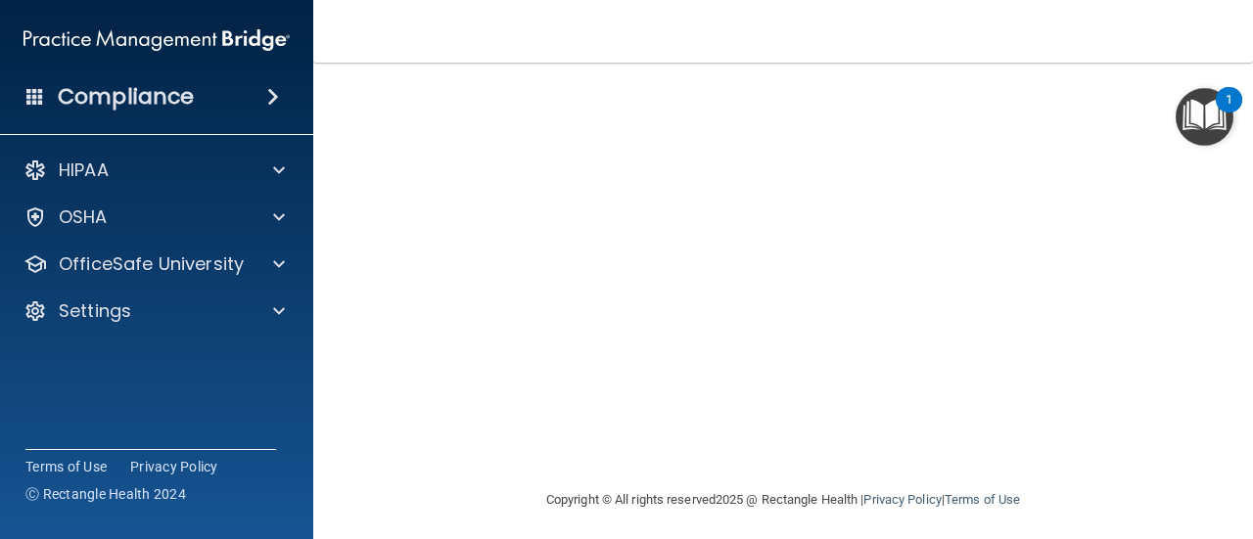
scroll to position [129, 0]
